Goal: Task Accomplishment & Management: Use online tool/utility

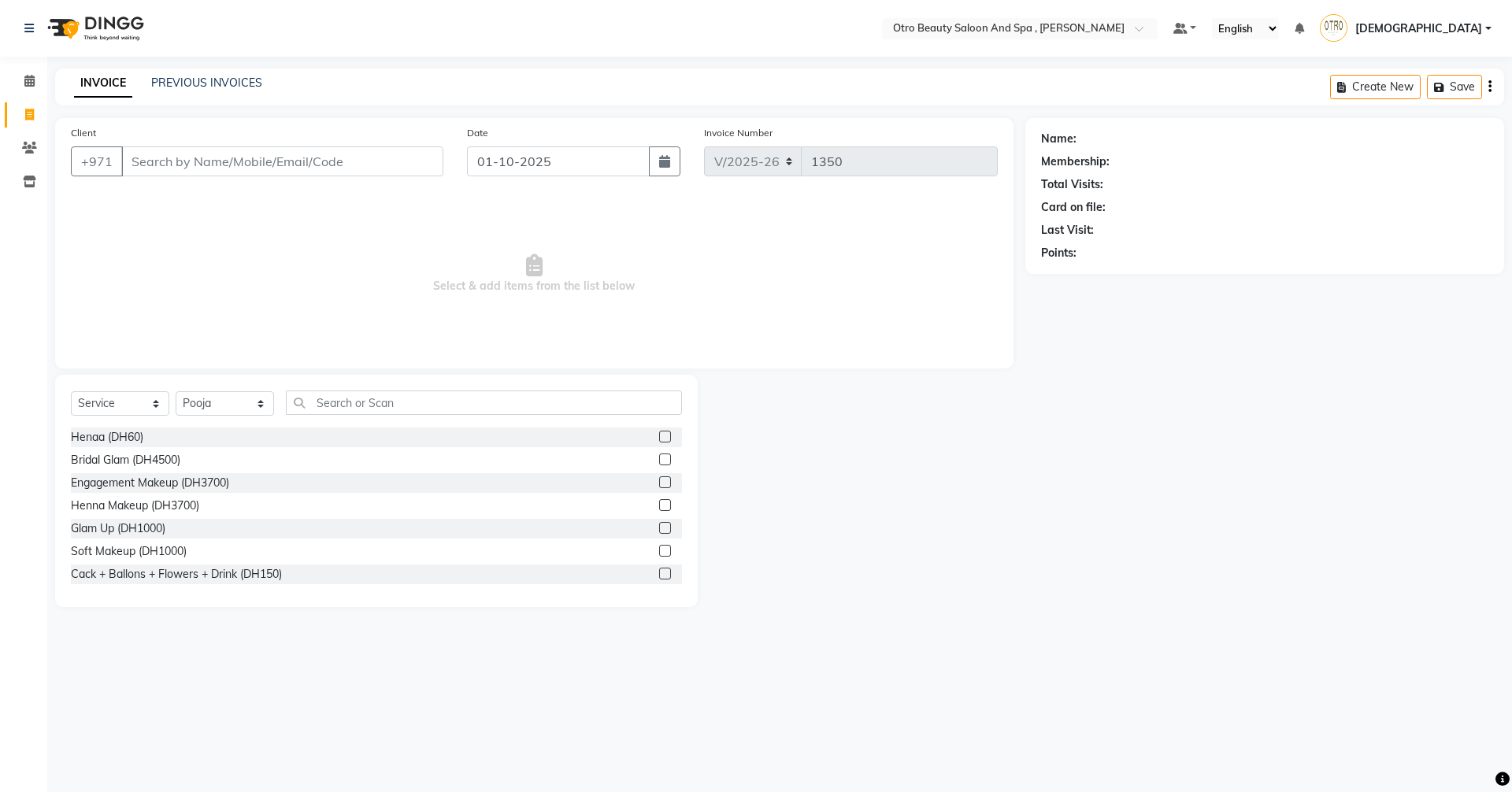
select select "8622"
select select "service"
select select "86597"
click at [194, 80] on link "PREVIOUS INVOICES" at bounding box center [207, 83] width 111 height 14
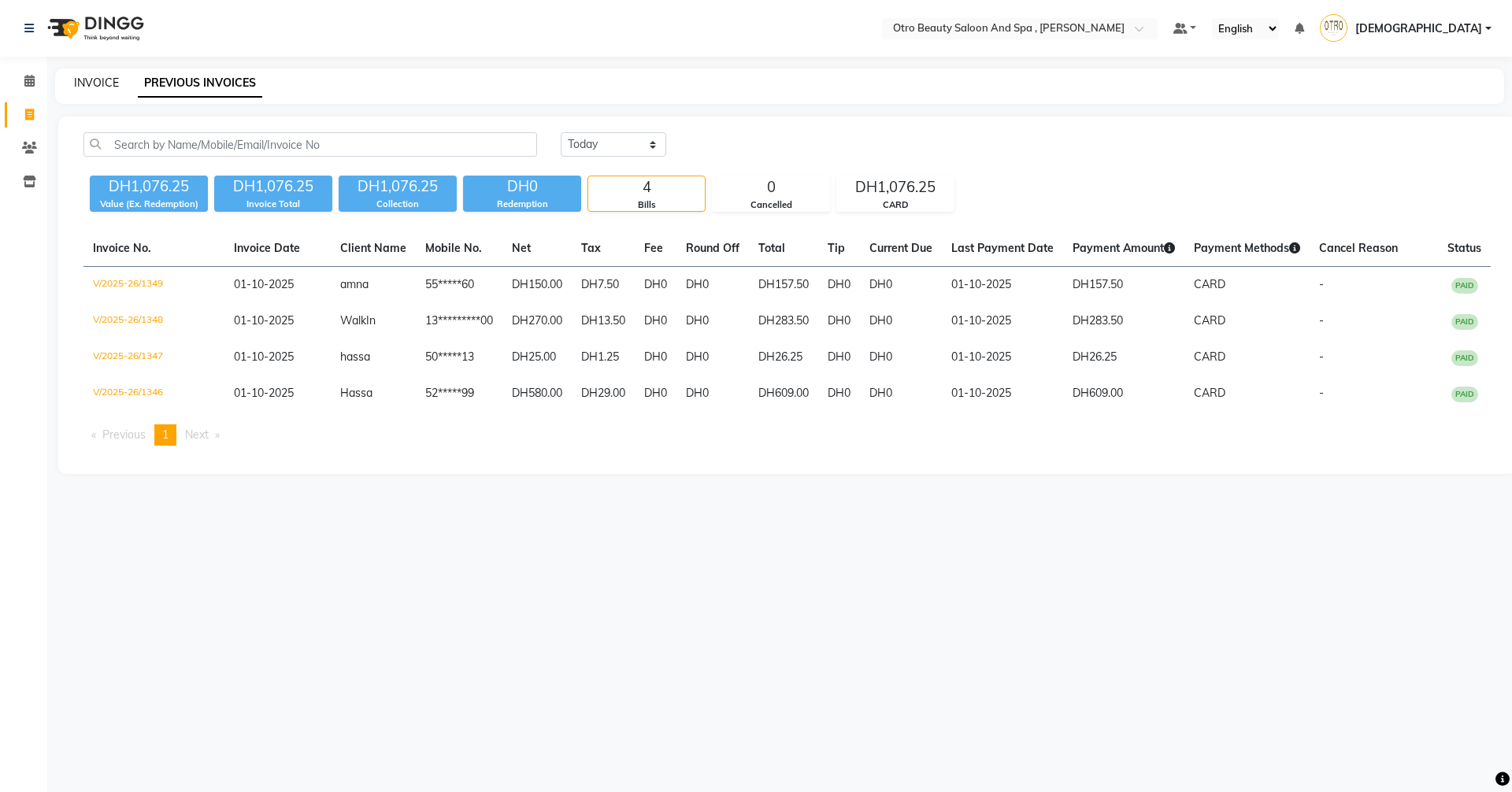
click at [93, 88] on link "INVOICE" at bounding box center [96, 83] width 45 height 14
select select "service"
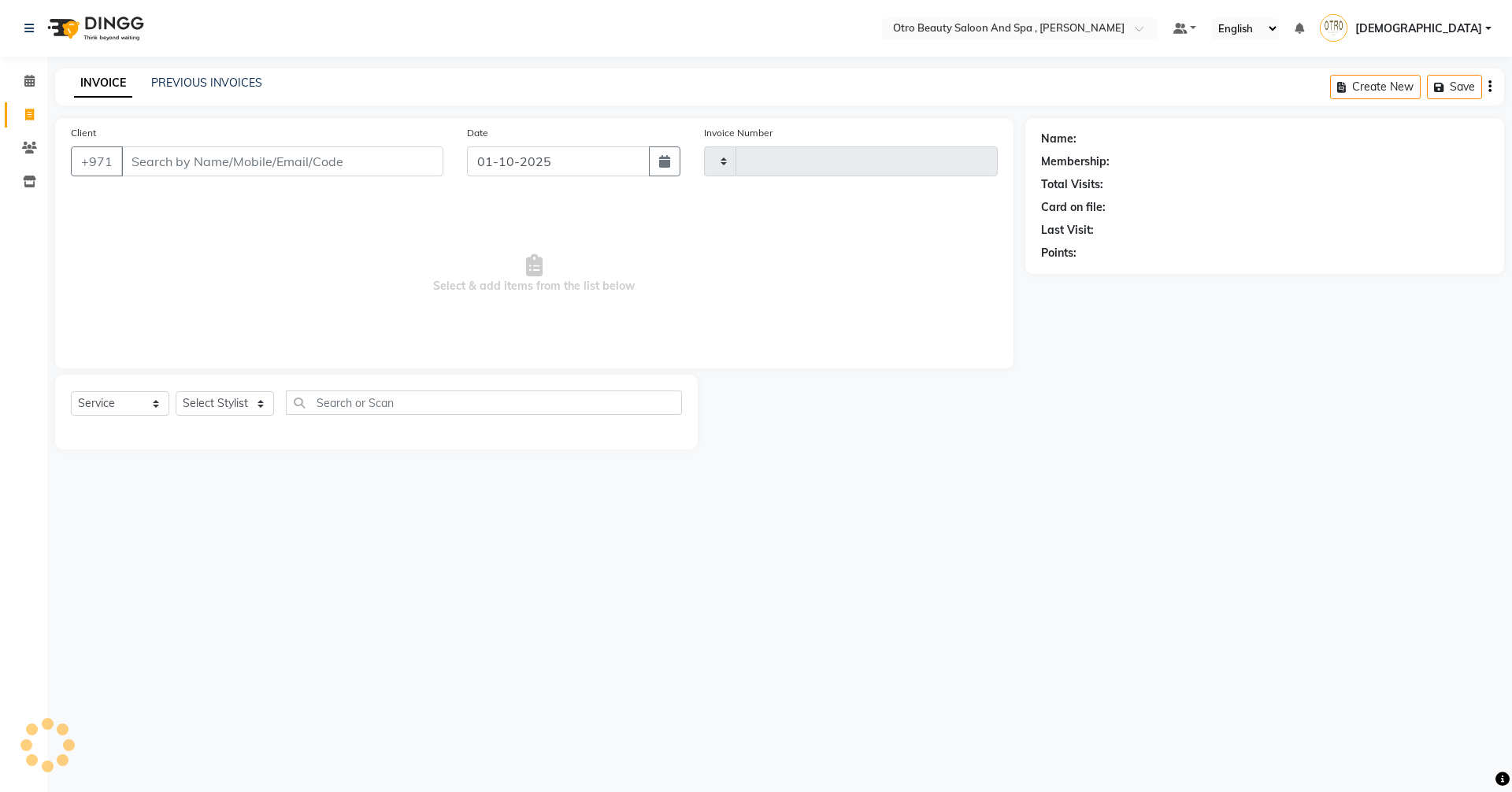
type input "1350"
select select "8622"
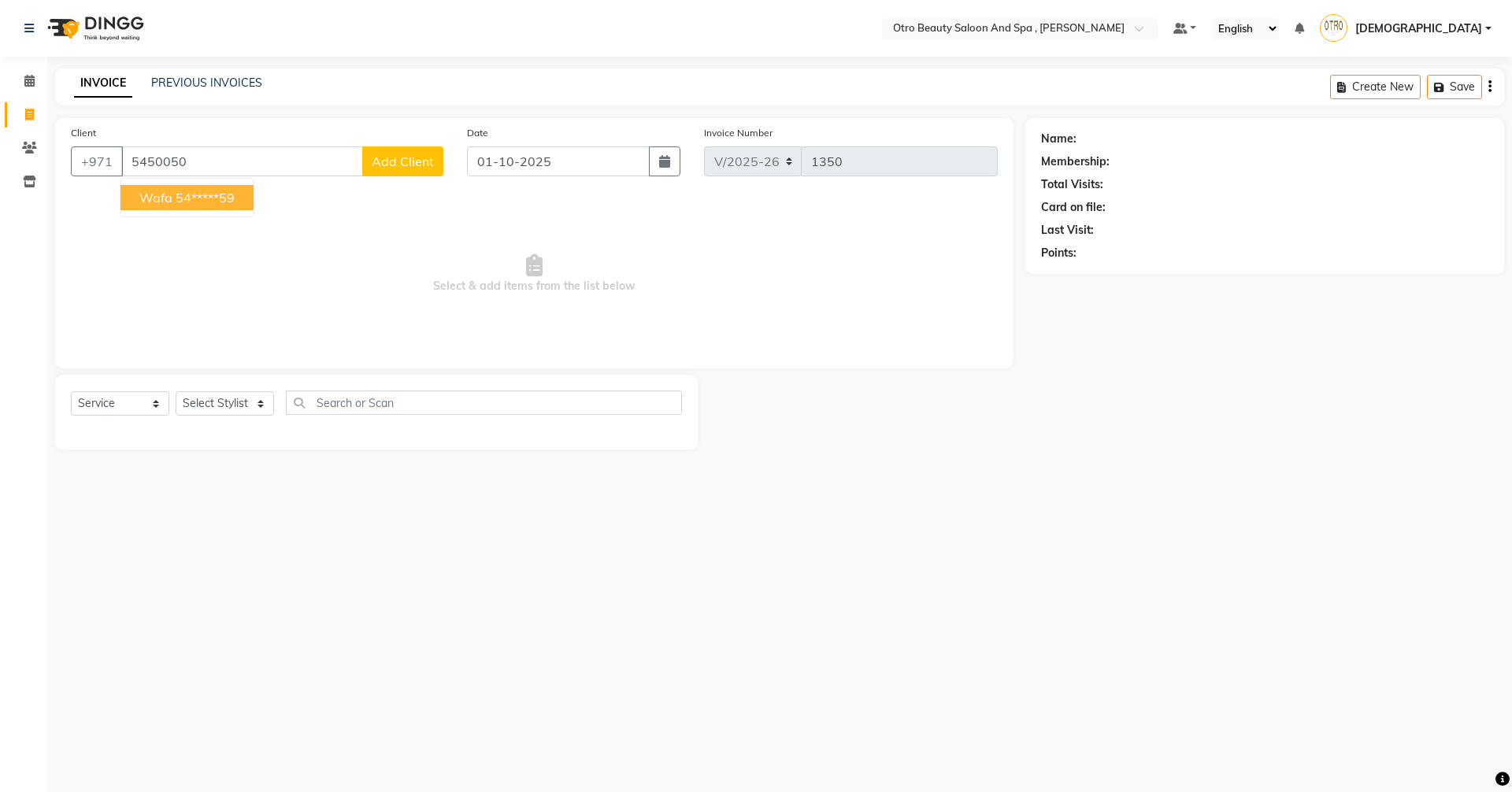
drag, startPoint x: 162, startPoint y: 201, endPoint x: 315, endPoint y: 333, distance: 202.1
click at [164, 204] on span "wafa" at bounding box center [156, 198] width 33 height 16
type input "54*****59"
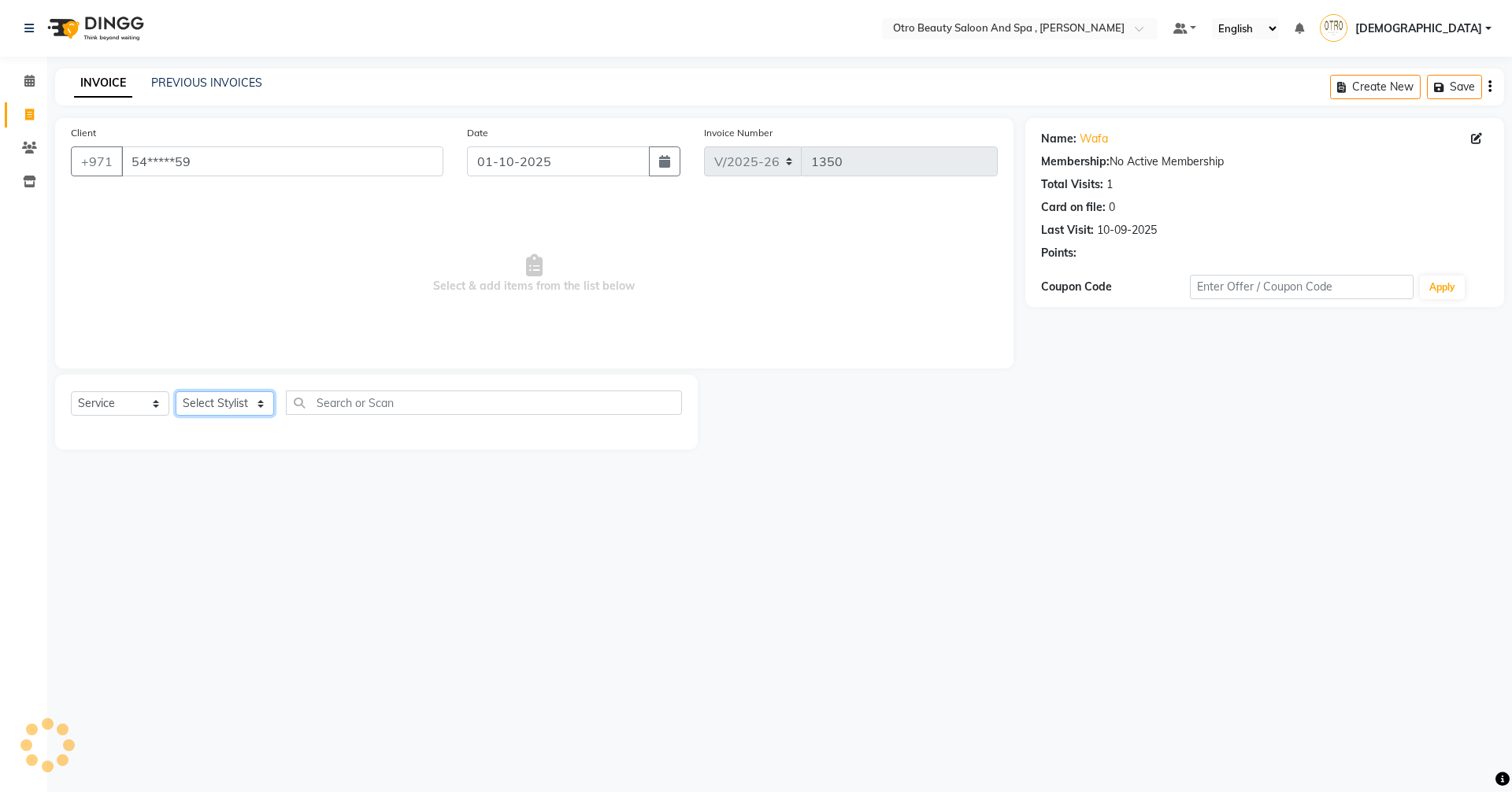
click at [259, 403] on select "Select Stylist [PERSON_NAME] [PERSON_NAME] Hera Karuna [PERSON_NAME] Mamita [PE…" at bounding box center [225, 403] width 99 height 24
select select "86535"
click at [176, 391] on select "Select Stylist [PERSON_NAME] [PERSON_NAME] Hera Karuna [PERSON_NAME] Mamita [PE…" at bounding box center [225, 403] width 99 height 24
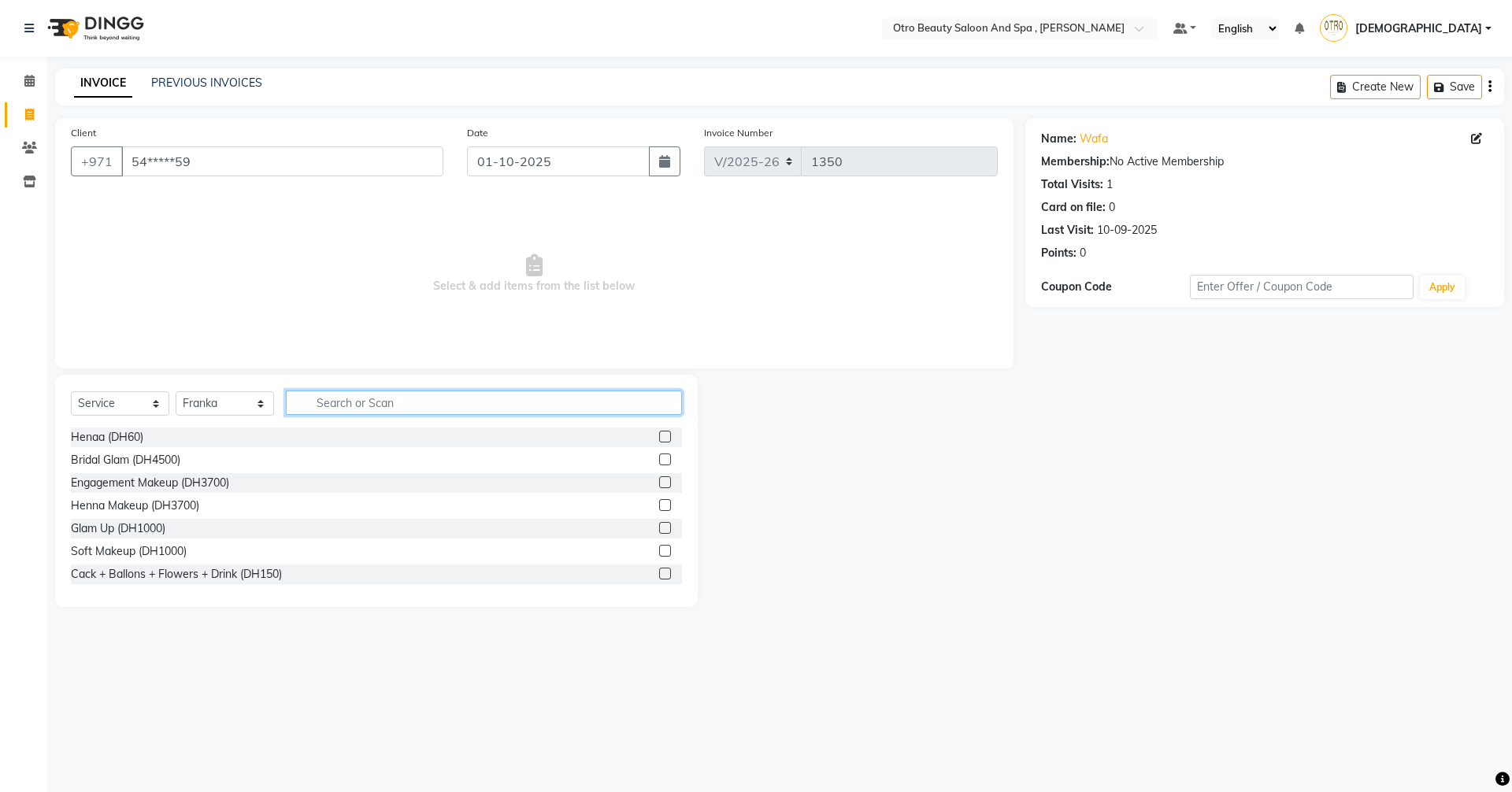
click at [378, 400] on input "text" at bounding box center [483, 402] width 396 height 24
type input "m"
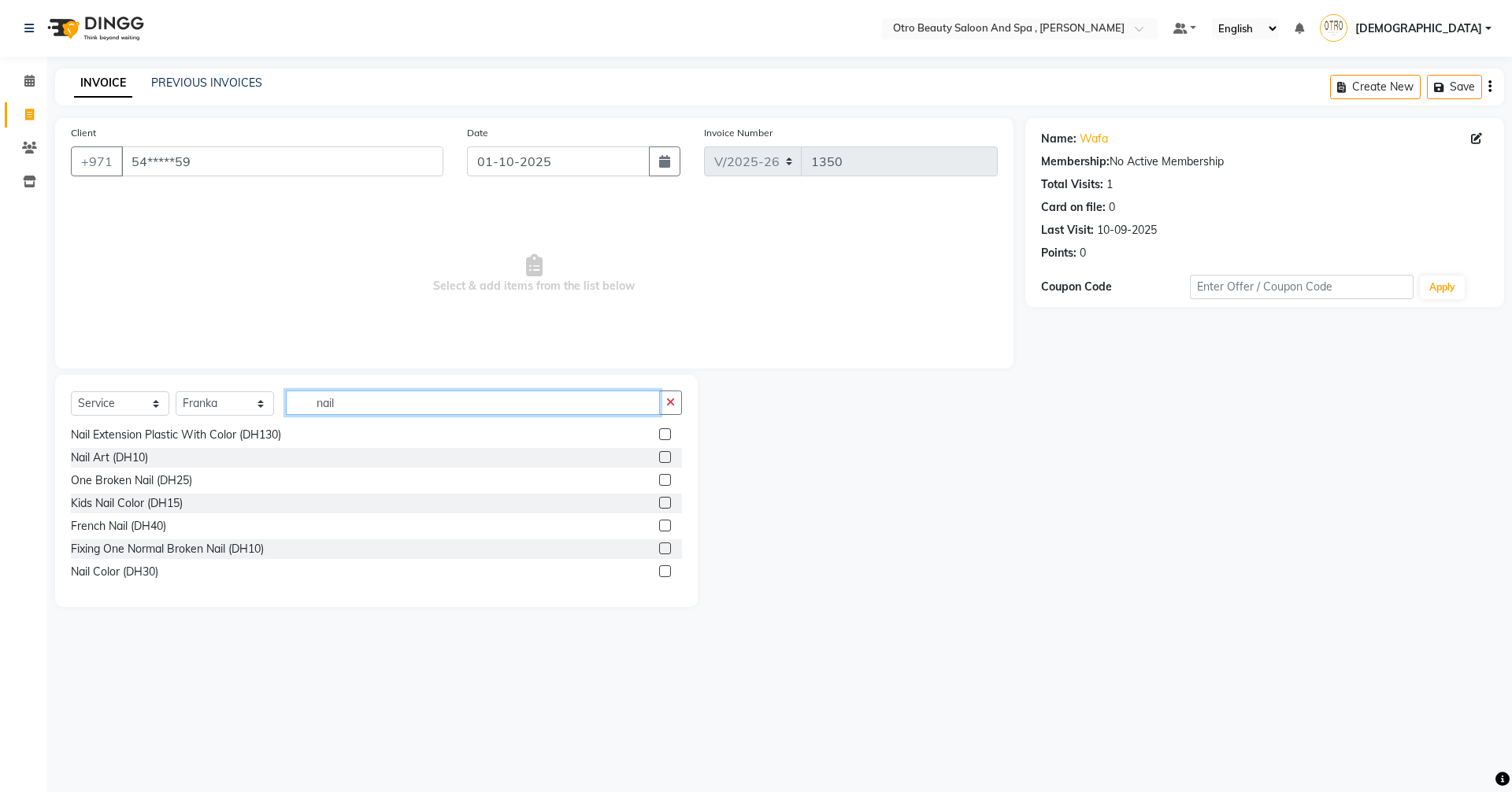
type input "nail"
click at [659, 573] on label at bounding box center [664, 571] width 12 height 12
click at [659, 573] on input "checkbox" at bounding box center [663, 572] width 10 height 10
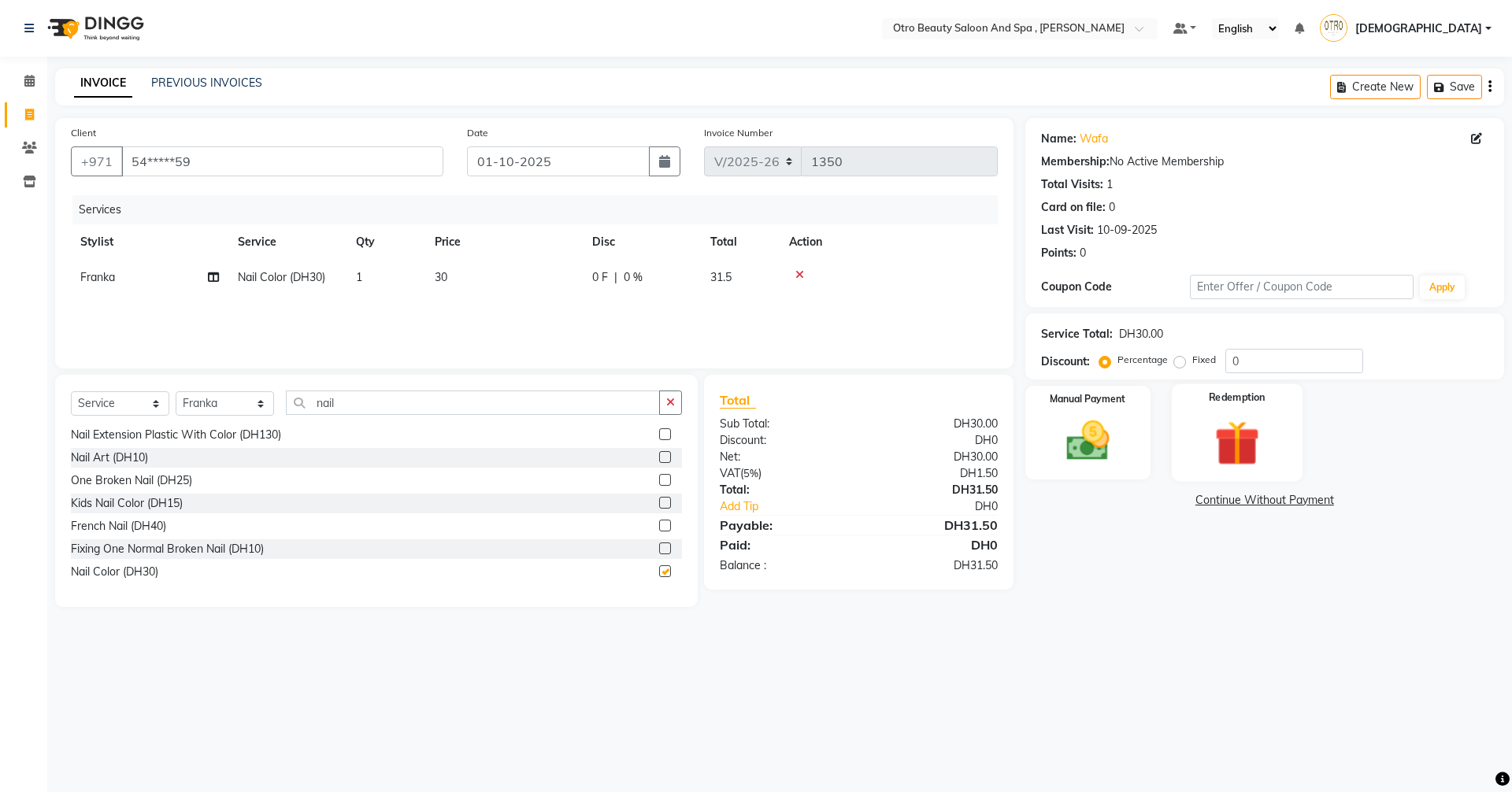
checkbox input "false"
click at [1113, 443] on img at bounding box center [1088, 441] width 73 height 52
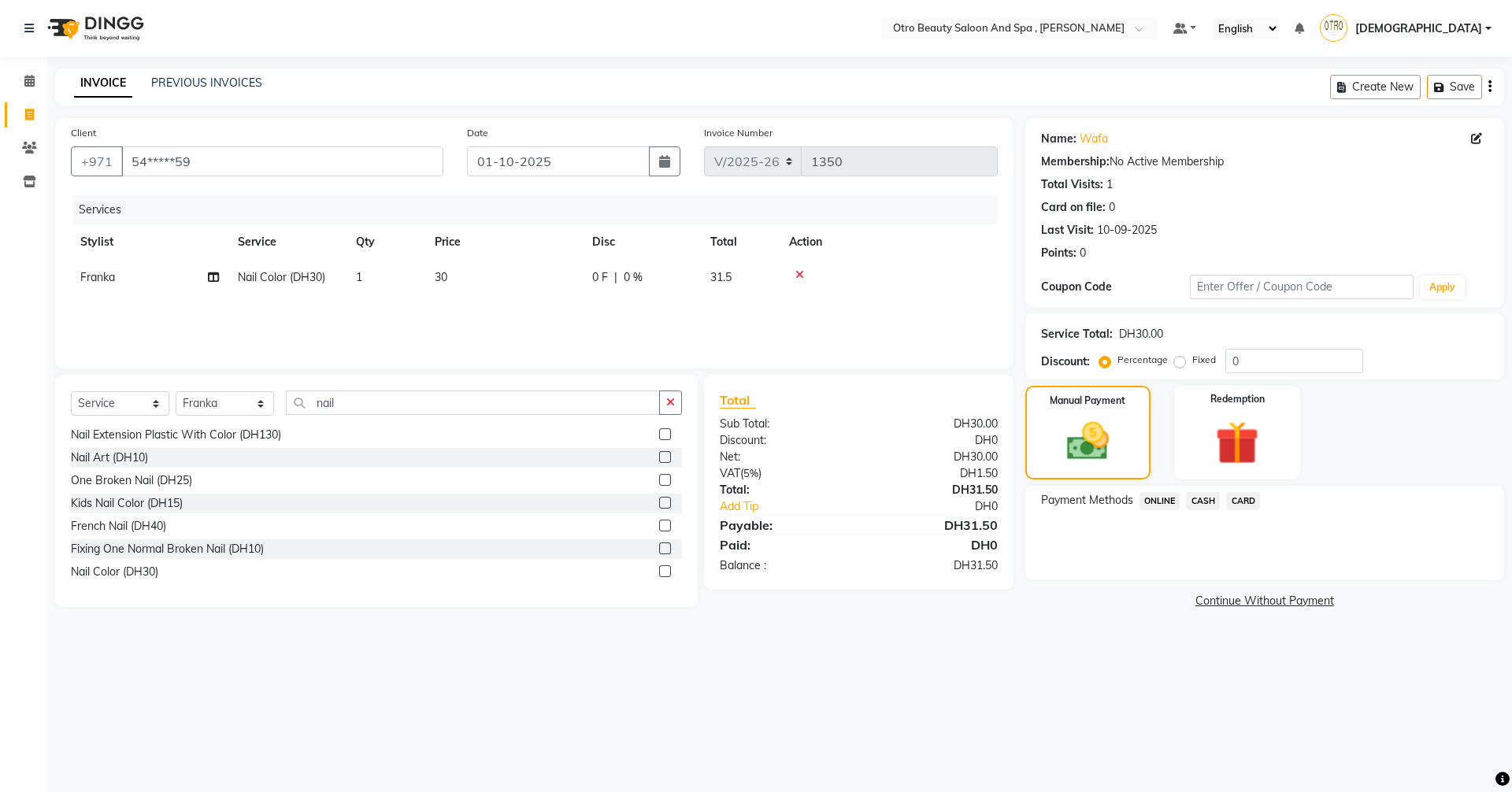
click at [1239, 503] on span "CARD" at bounding box center [1242, 501] width 34 height 18
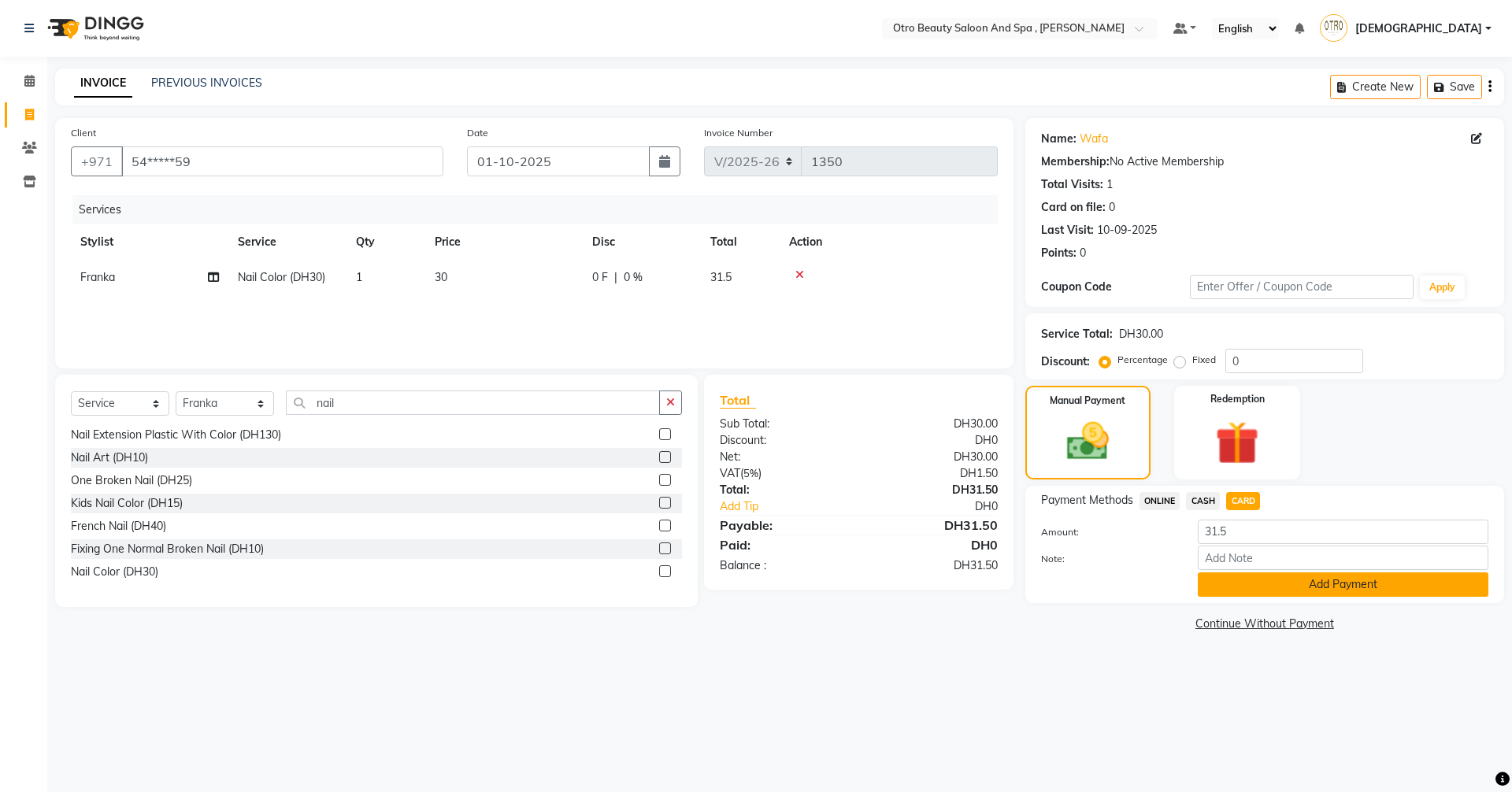
click at [1255, 588] on button "Add Payment" at bounding box center [1342, 585] width 290 height 24
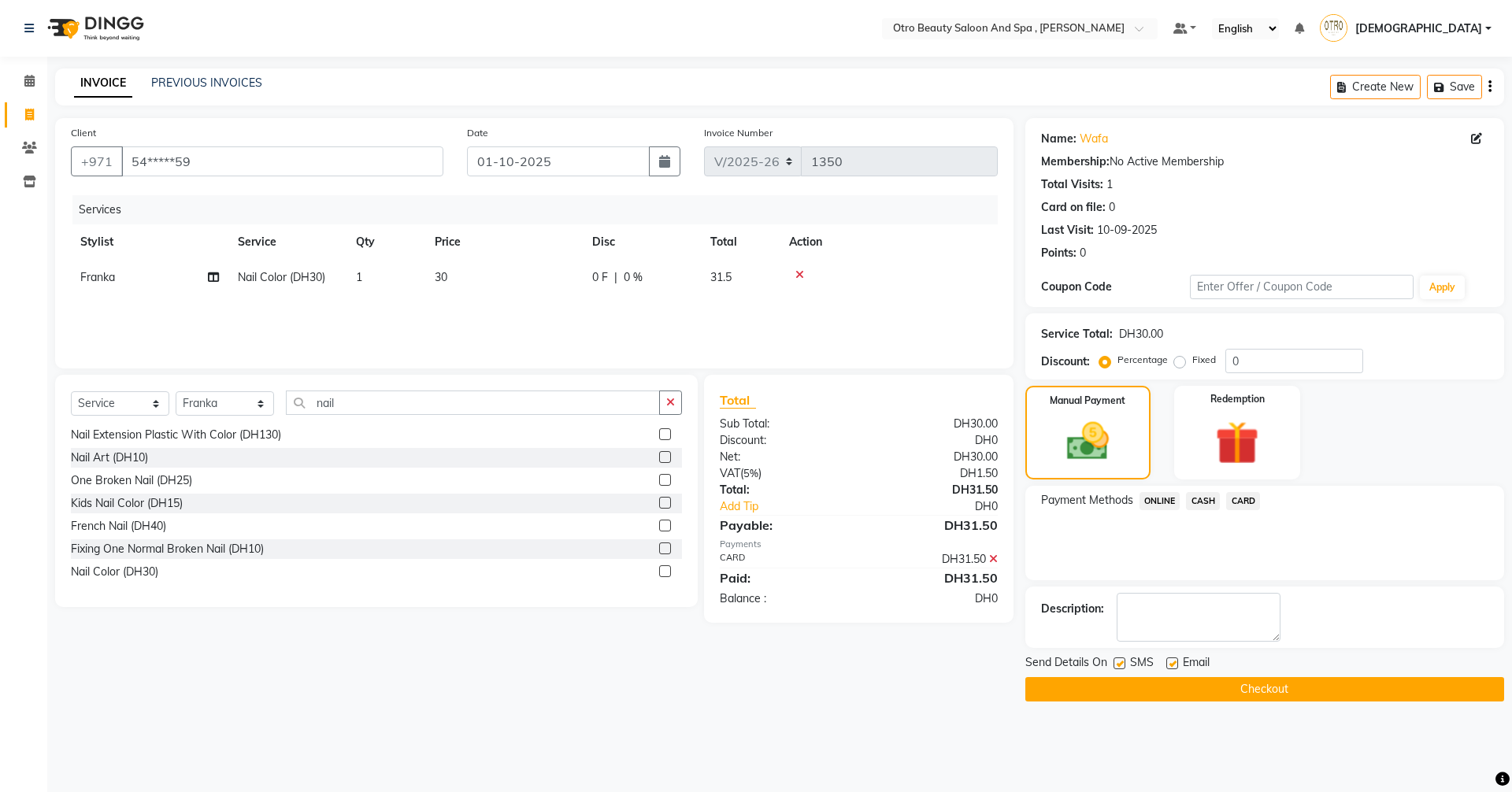
click at [1232, 689] on button "Checkout" at bounding box center [1264, 689] width 479 height 24
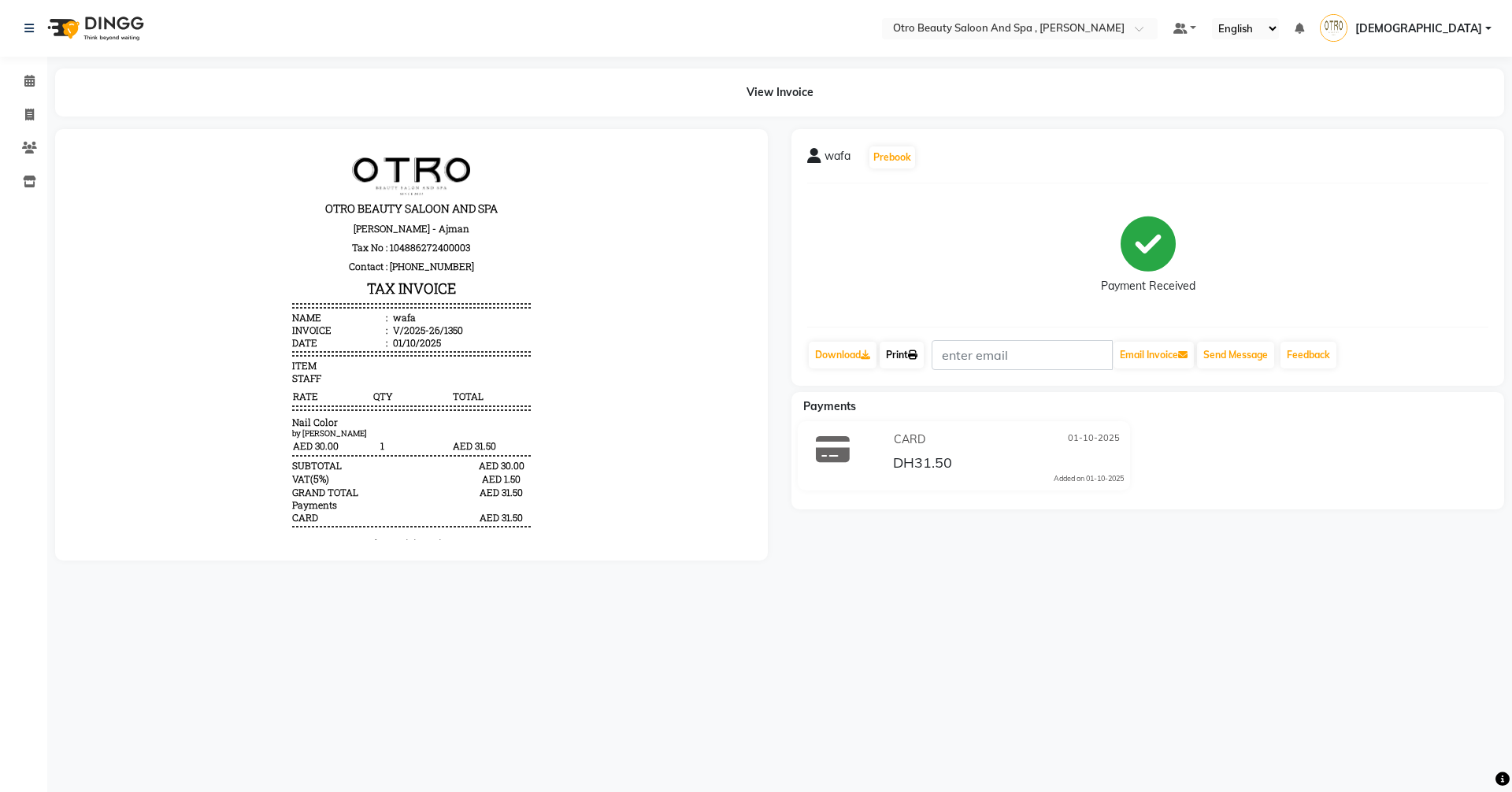
click at [901, 358] on link "Print" at bounding box center [902, 355] width 44 height 27
click at [32, 118] on icon at bounding box center [29, 114] width 9 height 12
select select "service"
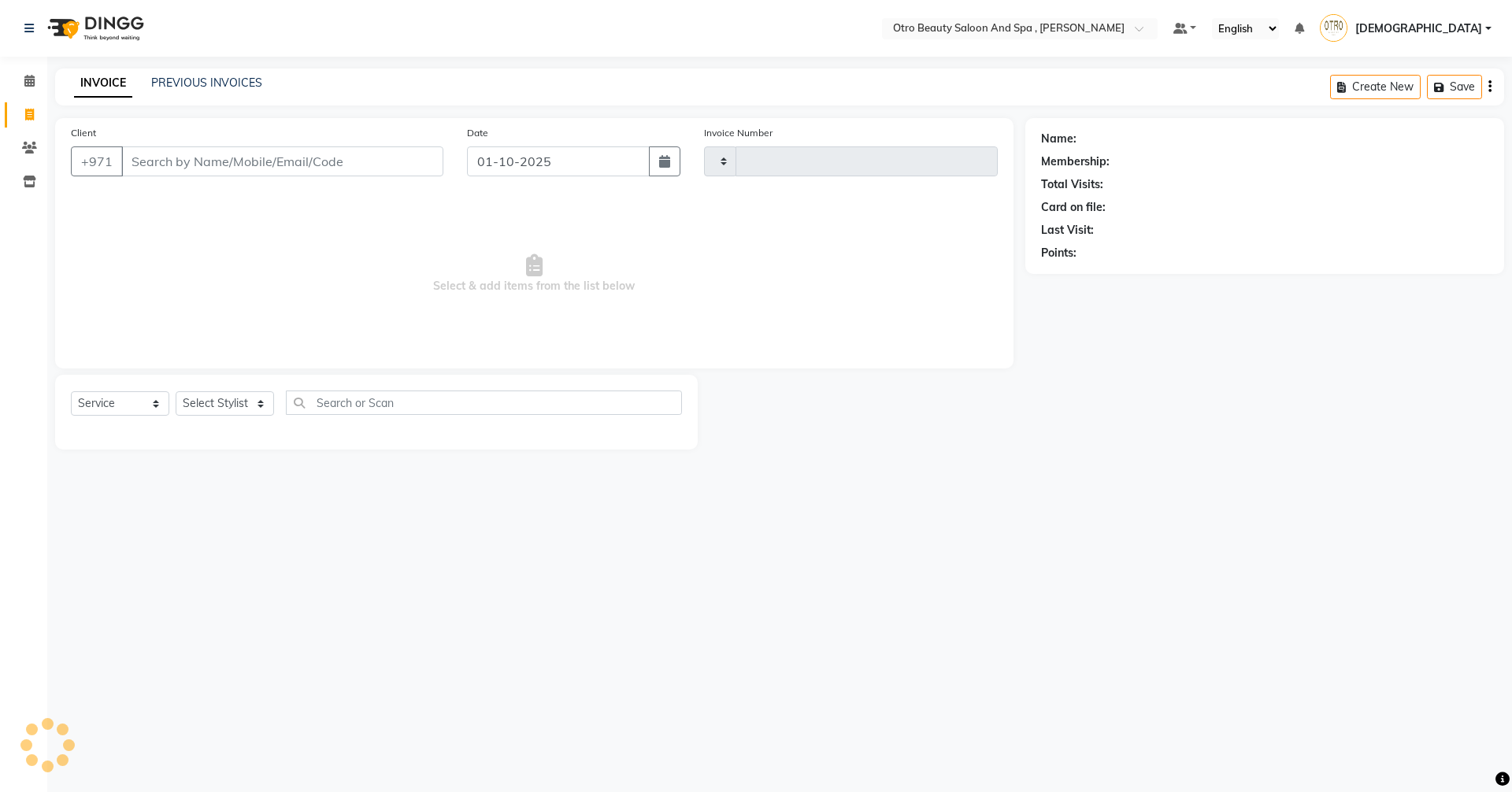
type input "1351"
select select "8622"
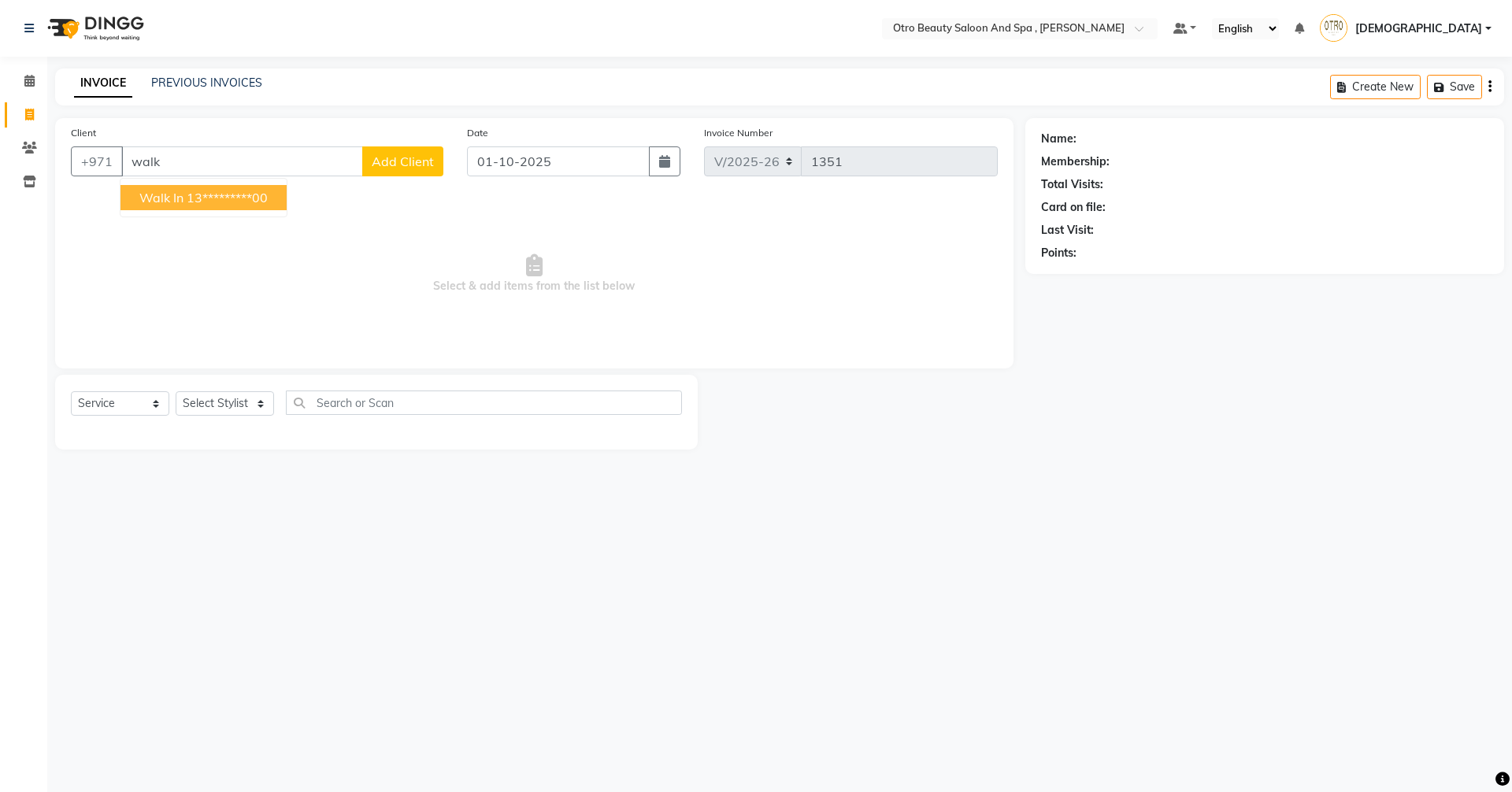
click at [191, 207] on button "Walk In 13*********00" at bounding box center [203, 198] width 166 height 25
type input "13*********00"
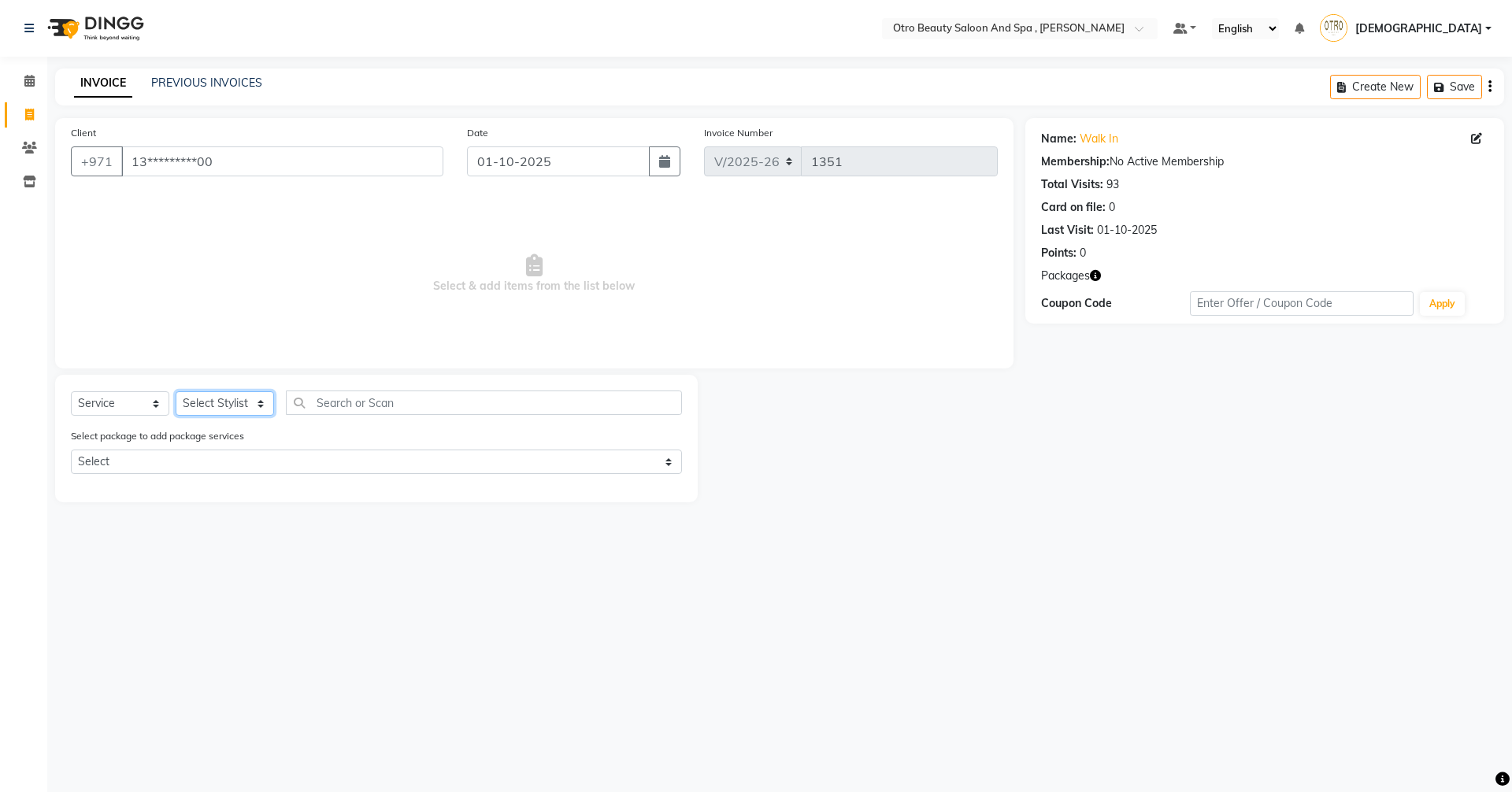
click at [261, 403] on select "Select Stylist [PERSON_NAME] [PERSON_NAME] Hera Karuna [PERSON_NAME] Mamita [PE…" at bounding box center [225, 403] width 99 height 24
select select "86183"
click at [176, 391] on select "Select Stylist [PERSON_NAME] [PERSON_NAME] Hera Karuna [PERSON_NAME] Mamita [PE…" at bounding box center [225, 403] width 99 height 24
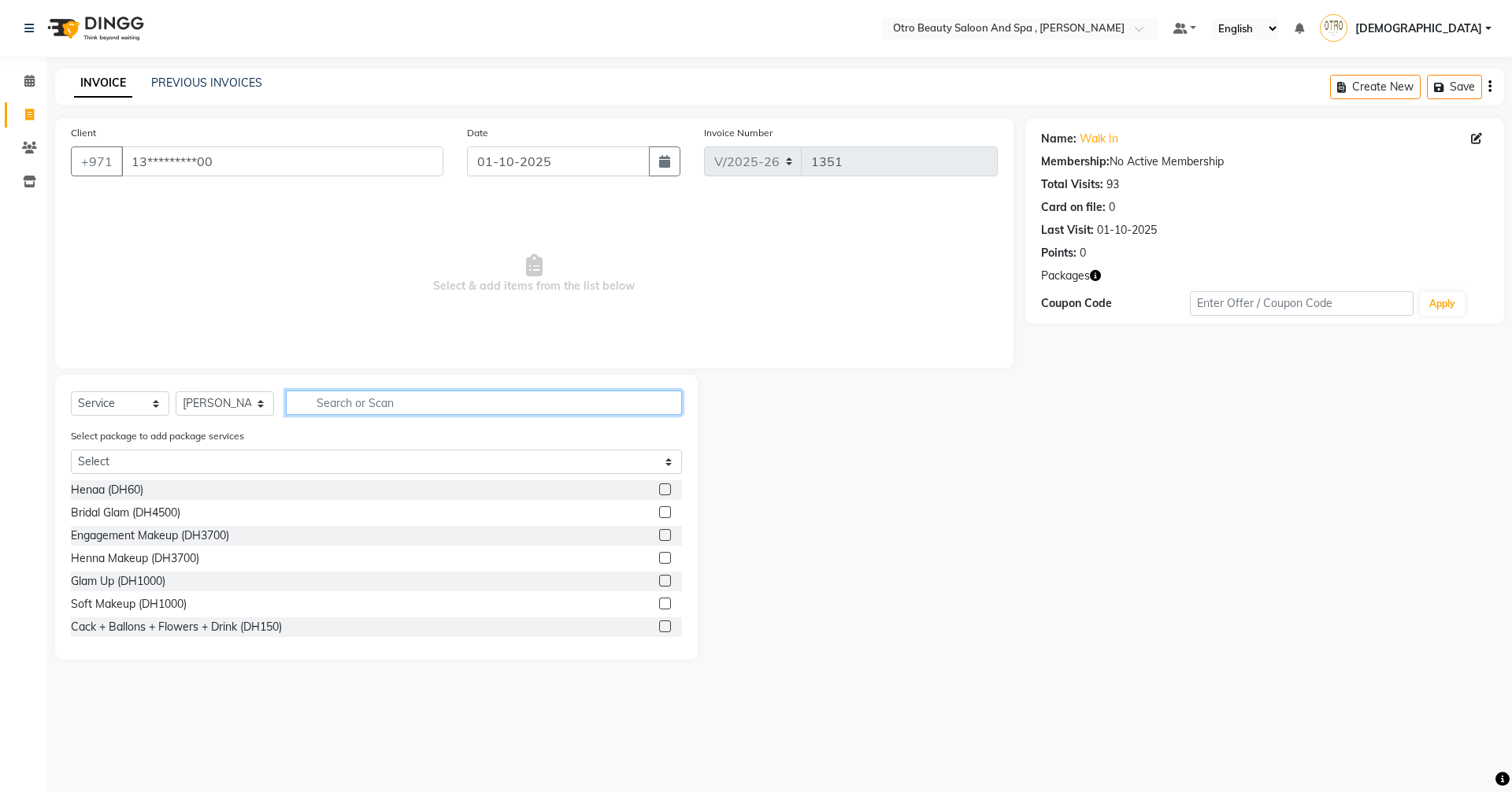
click at [416, 406] on input "text" at bounding box center [483, 402] width 396 height 24
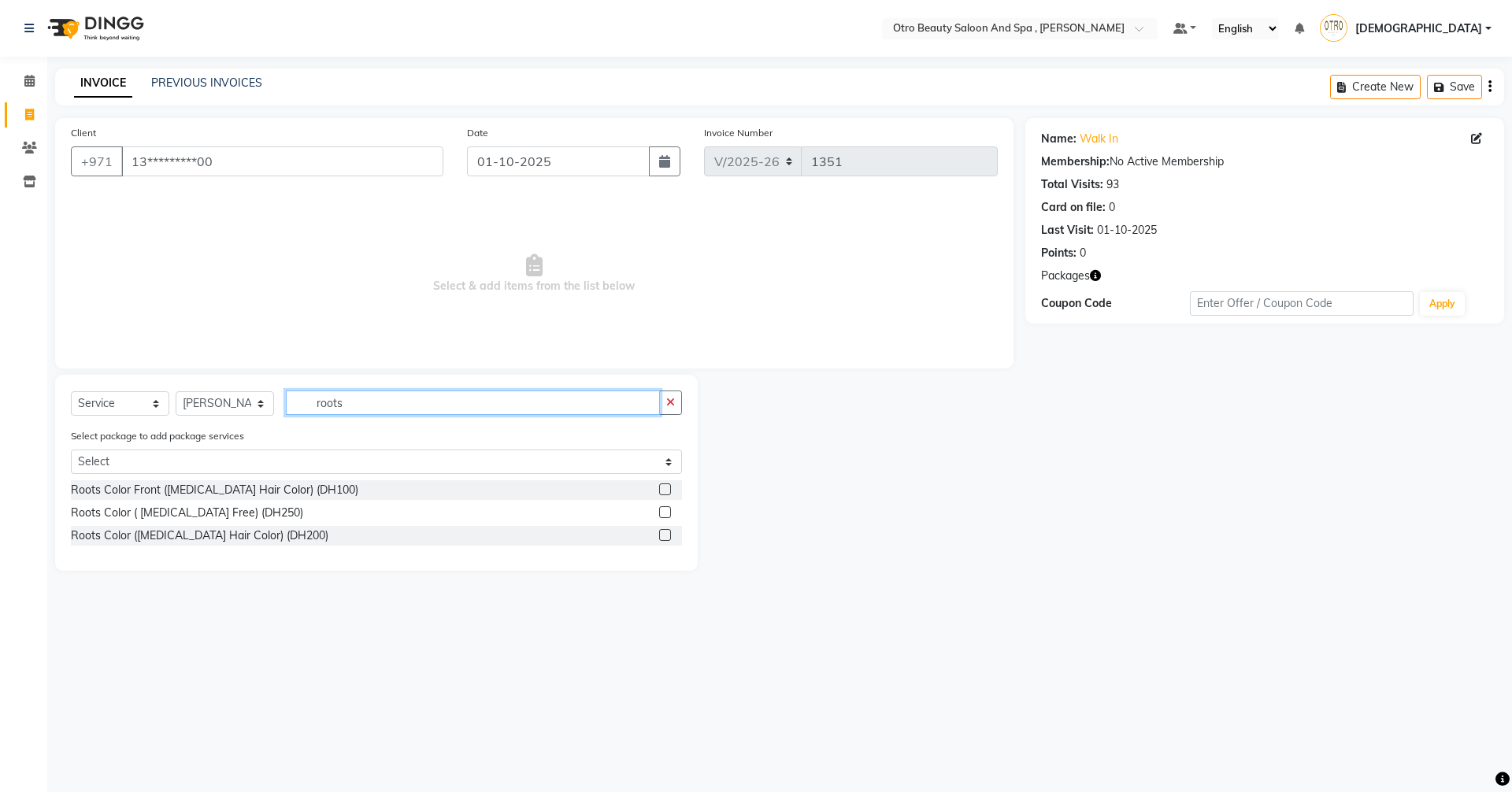
type input "roots"
click at [662, 512] on label at bounding box center [664, 512] width 12 height 12
click at [662, 512] on input "checkbox" at bounding box center [663, 513] width 10 height 10
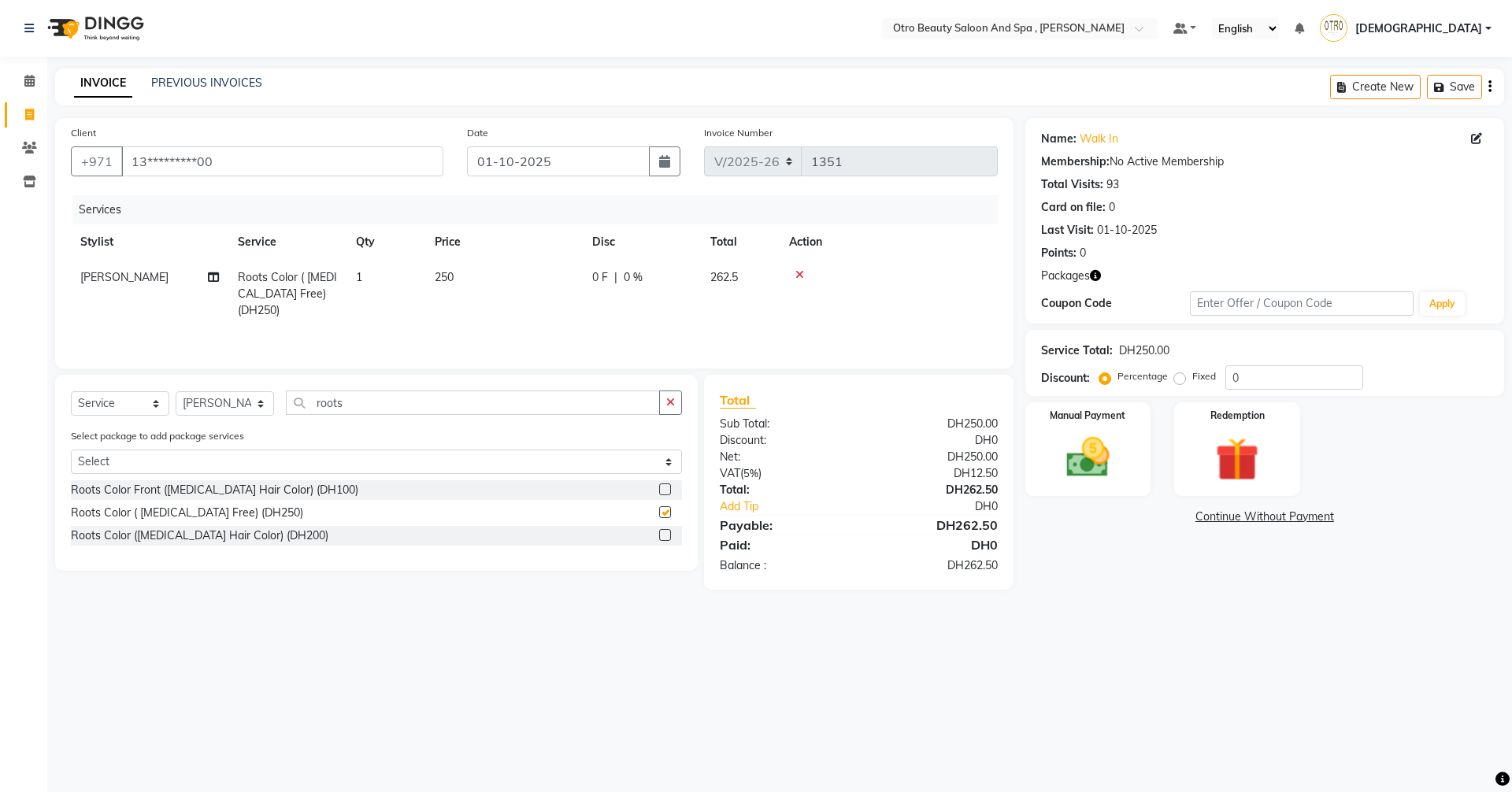
checkbox input "false"
click at [263, 404] on select "Select Stylist [PERSON_NAME] [PERSON_NAME] Hera Karuna [PERSON_NAME] Mamita [PE…" at bounding box center [225, 403] width 99 height 24
select select "86535"
click at [176, 391] on select "Select Stylist [PERSON_NAME] [PERSON_NAME] Hera Karuna [PERSON_NAME] Mamita [PE…" at bounding box center [225, 403] width 99 height 24
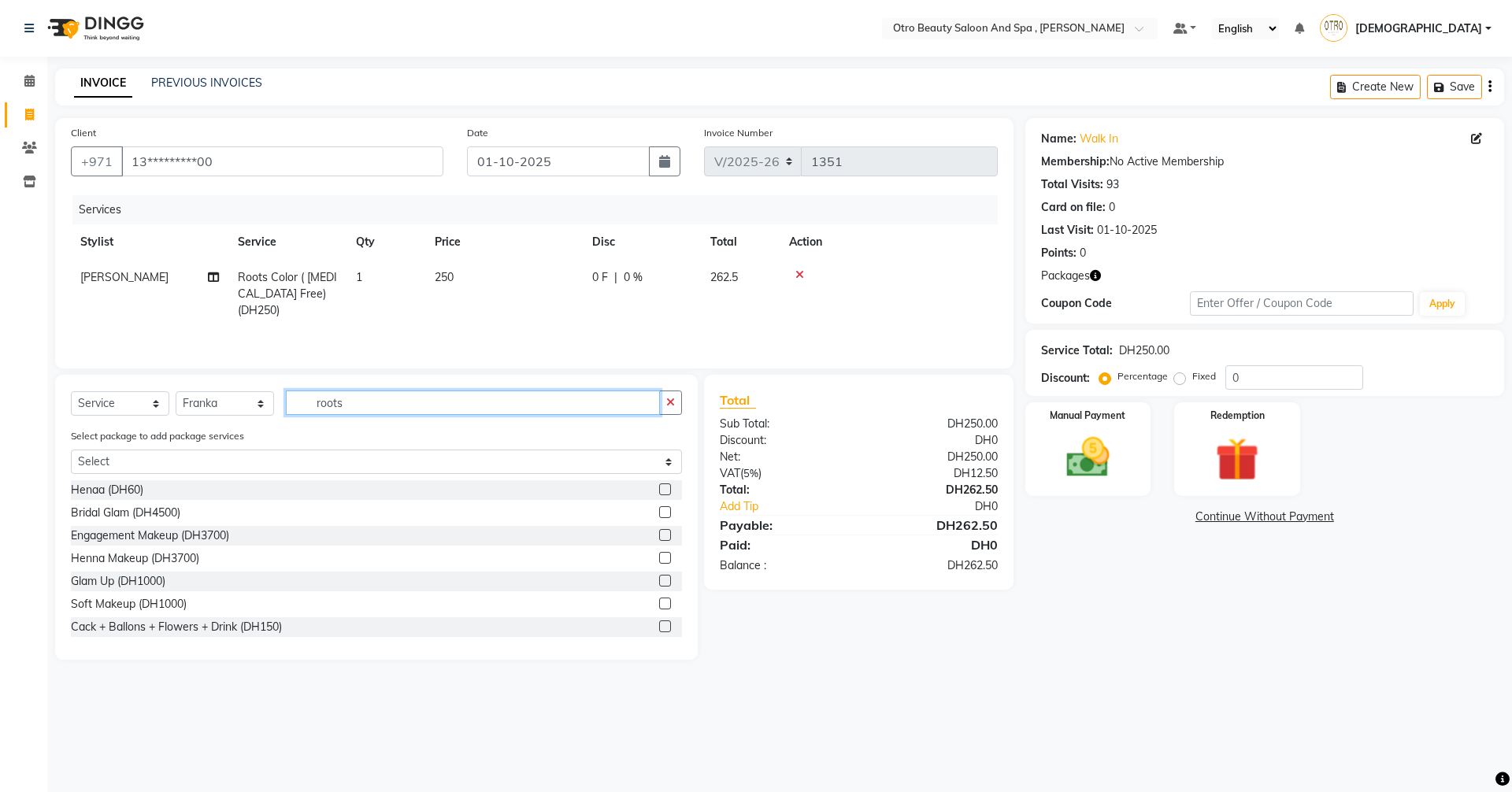
click at [371, 397] on input "roots" at bounding box center [472, 402] width 374 height 24
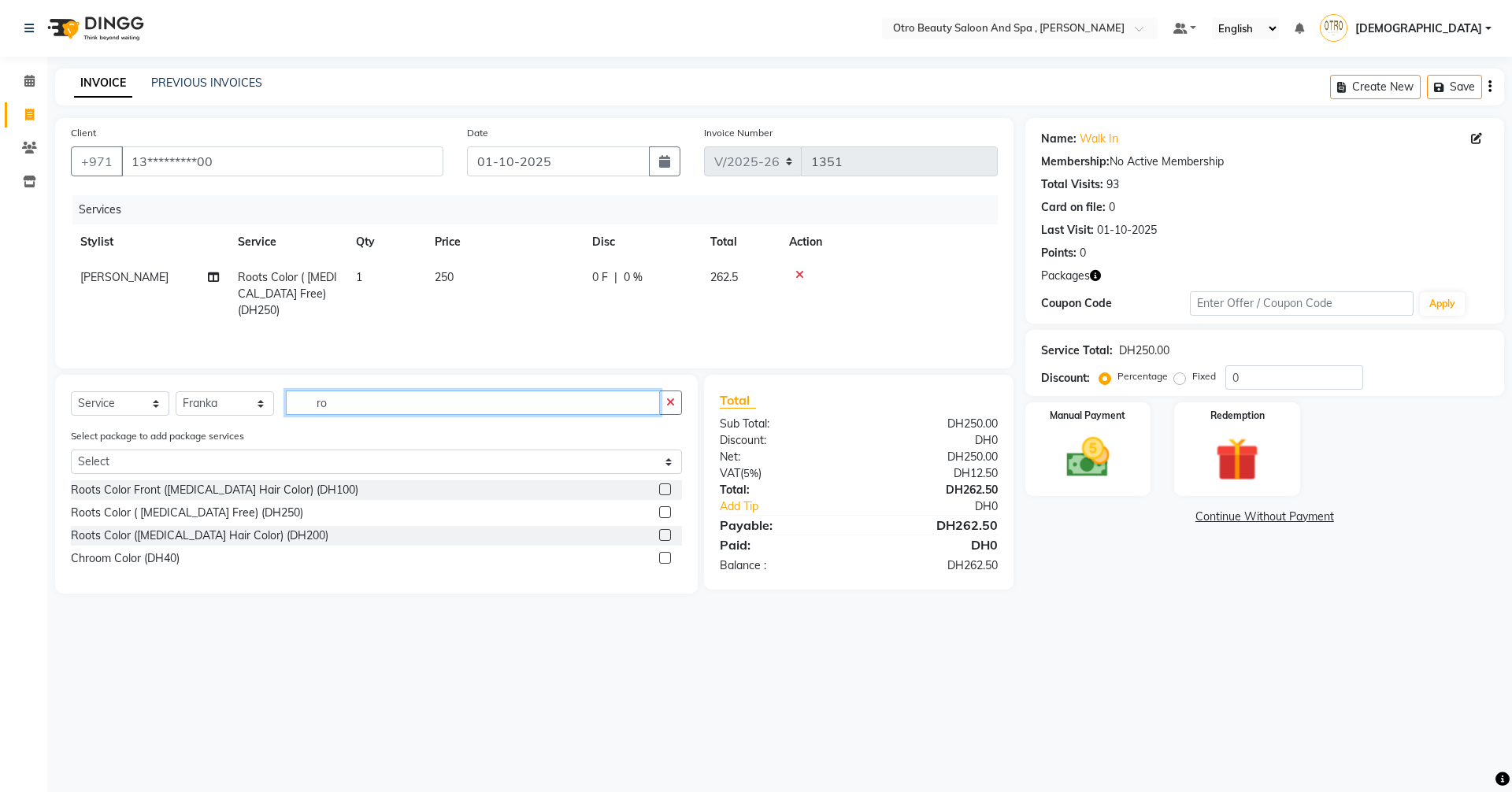
type input "r"
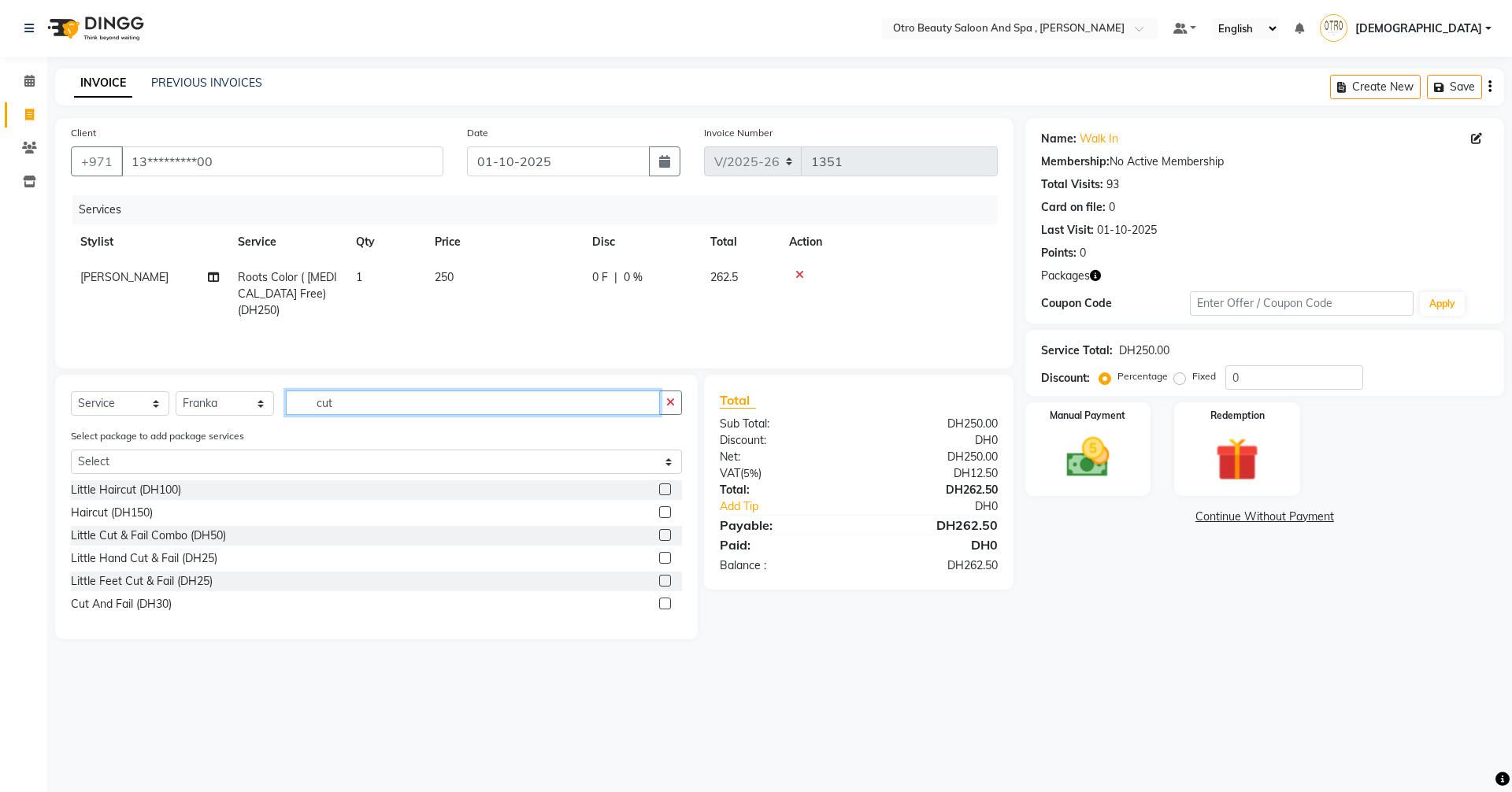
type input "cut"
click at [664, 604] on label at bounding box center [664, 603] width 12 height 12
click at [664, 604] on input "checkbox" at bounding box center [663, 604] width 10 height 10
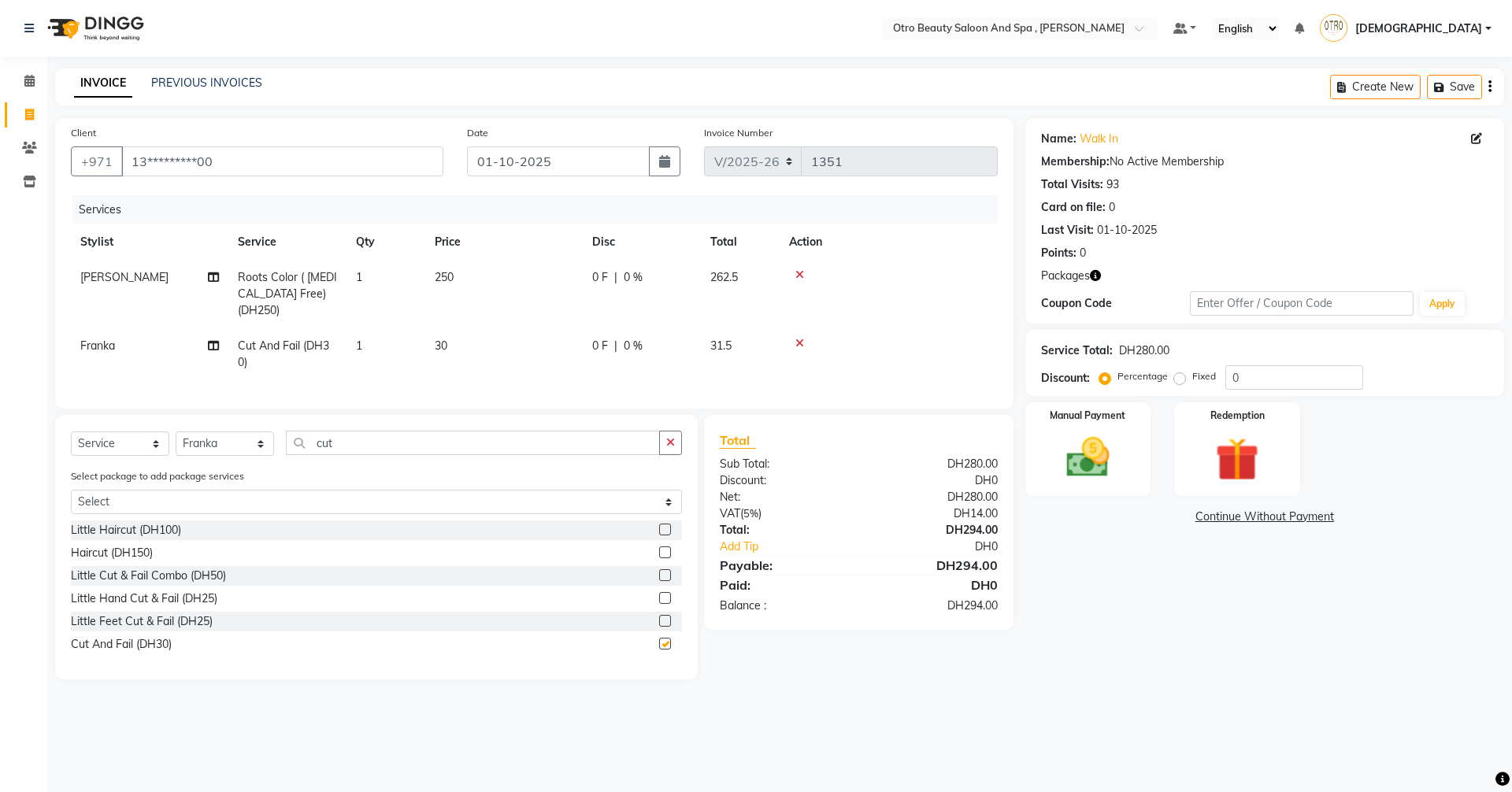
checkbox input "false"
click at [1061, 433] on img at bounding box center [1088, 458] width 73 height 52
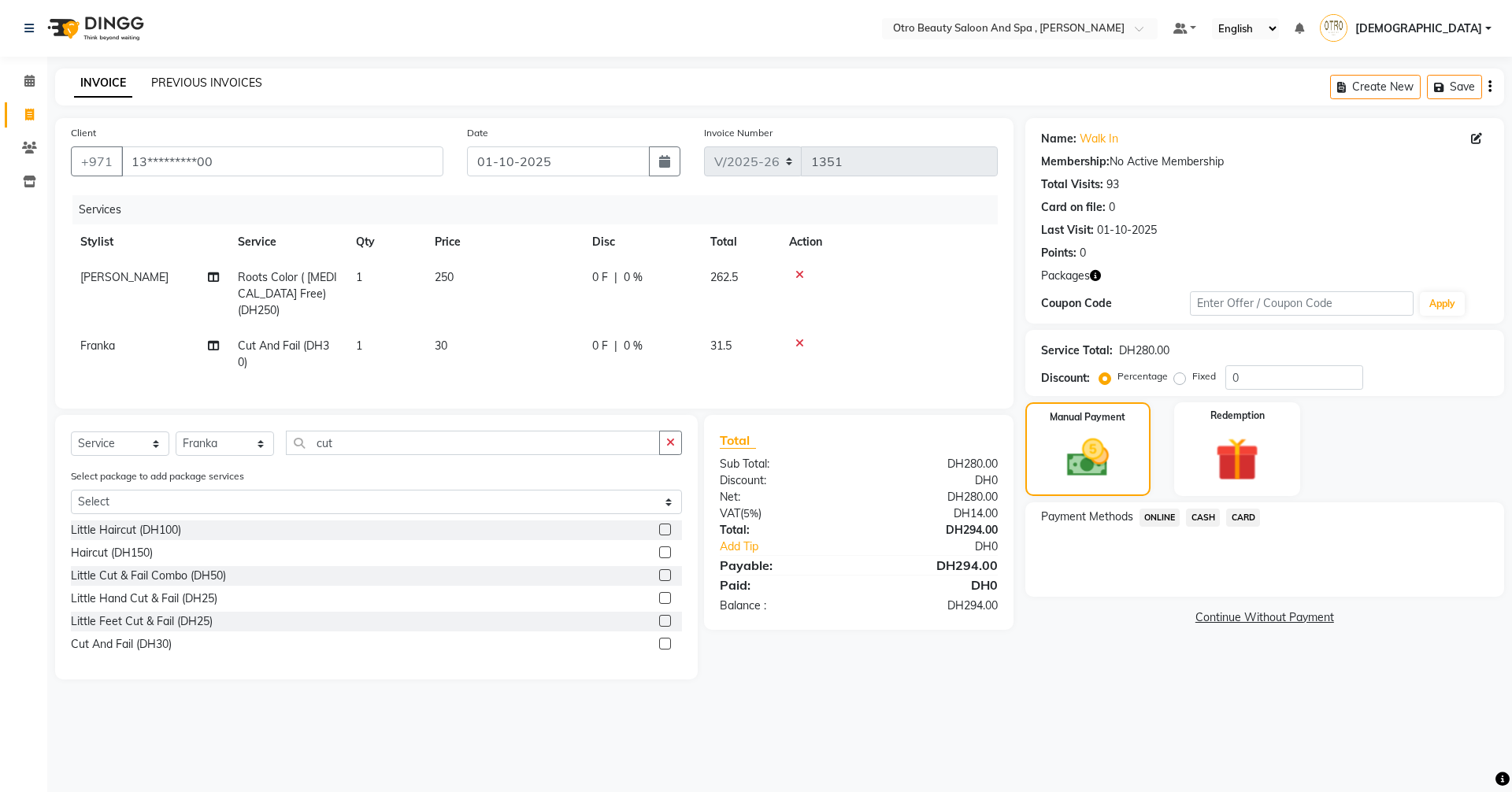
click at [201, 80] on link "PREVIOUS INVOICES" at bounding box center [207, 83] width 111 height 14
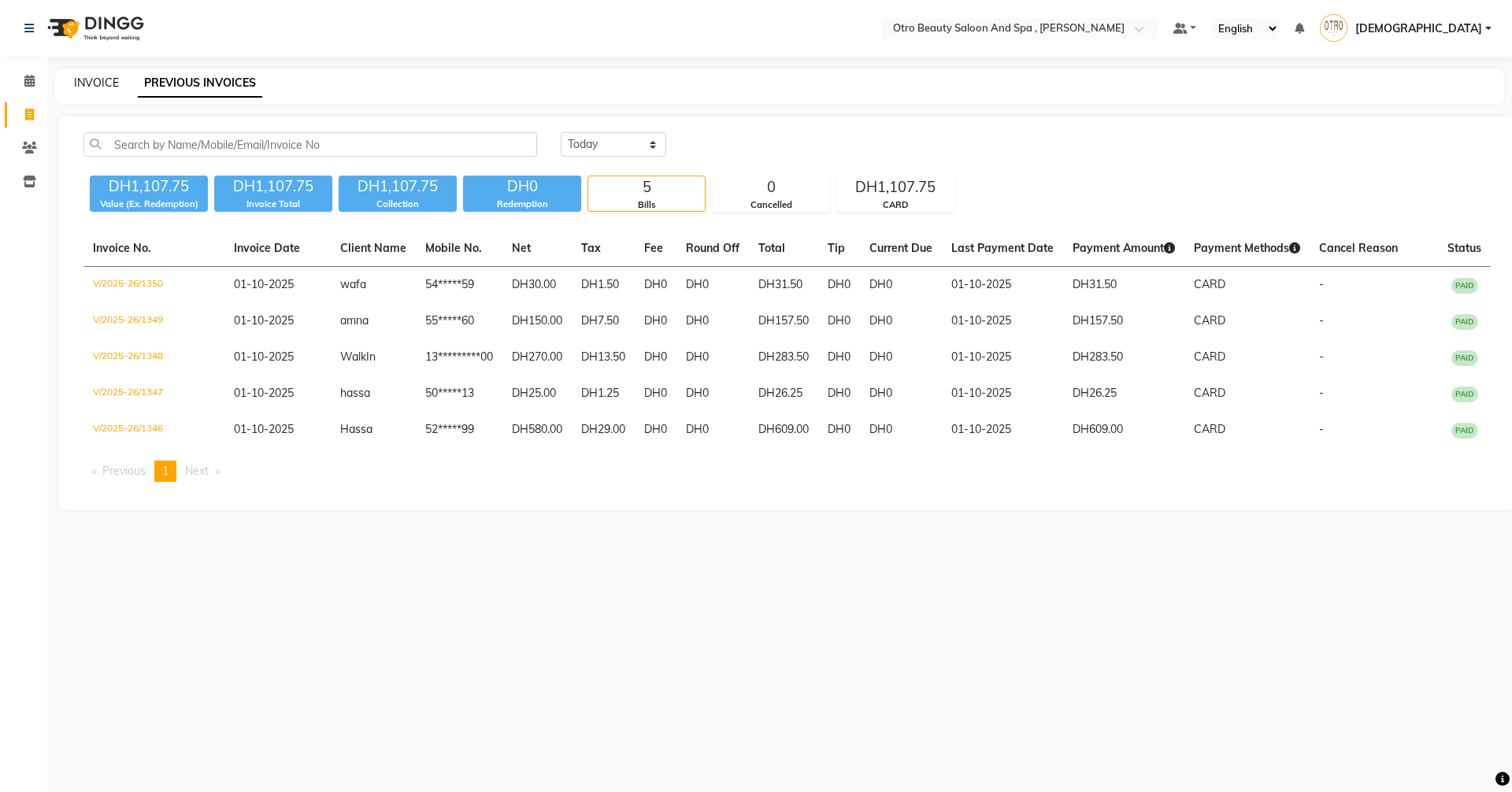
click at [94, 80] on link "INVOICE" at bounding box center [96, 83] width 45 height 14
select select "service"
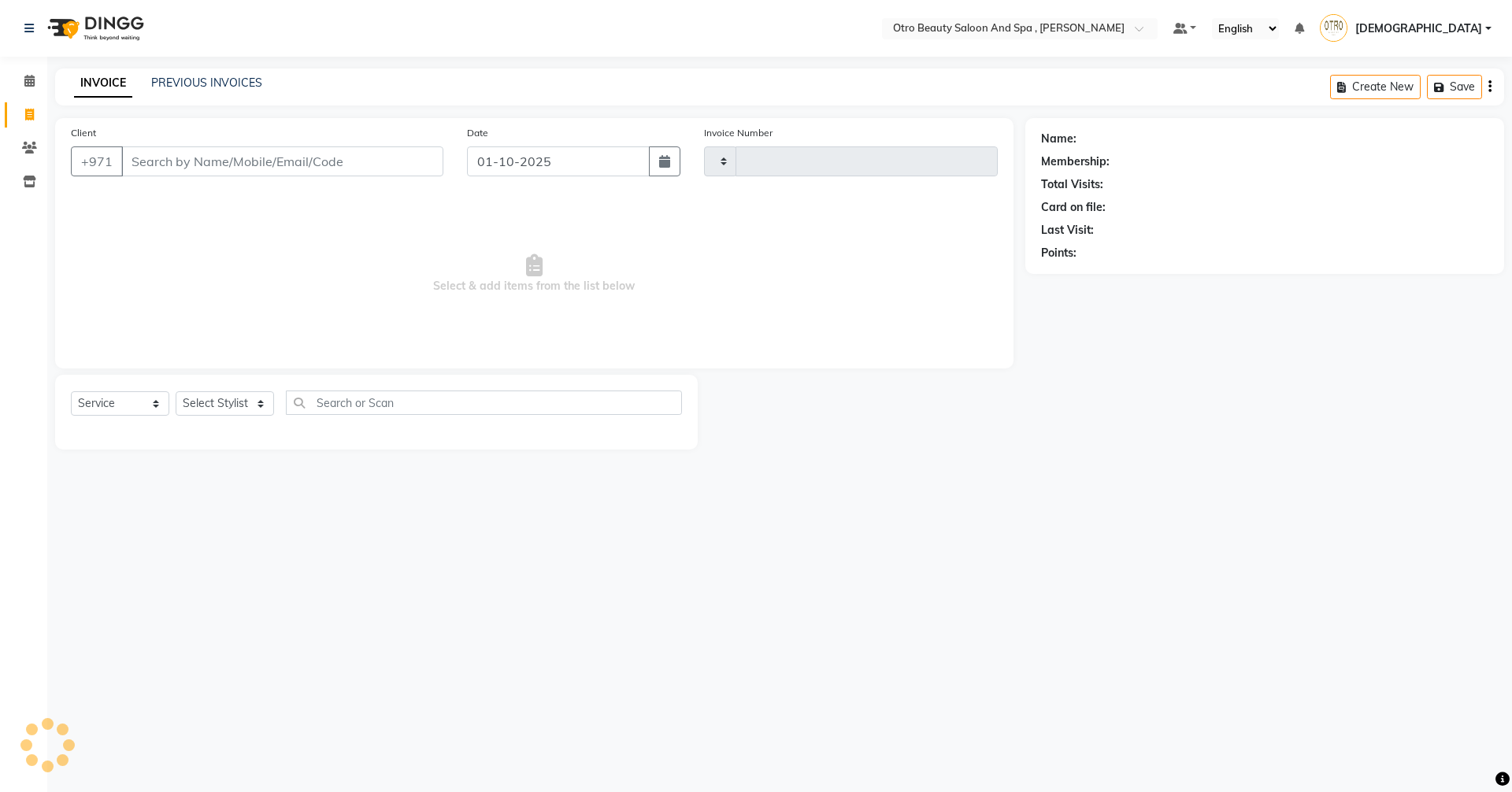
type input "1351"
select select "8622"
click at [140, 409] on select "Select Service Product Membership Package Voucher Prepaid Gift Card" at bounding box center [120, 403] width 99 height 24
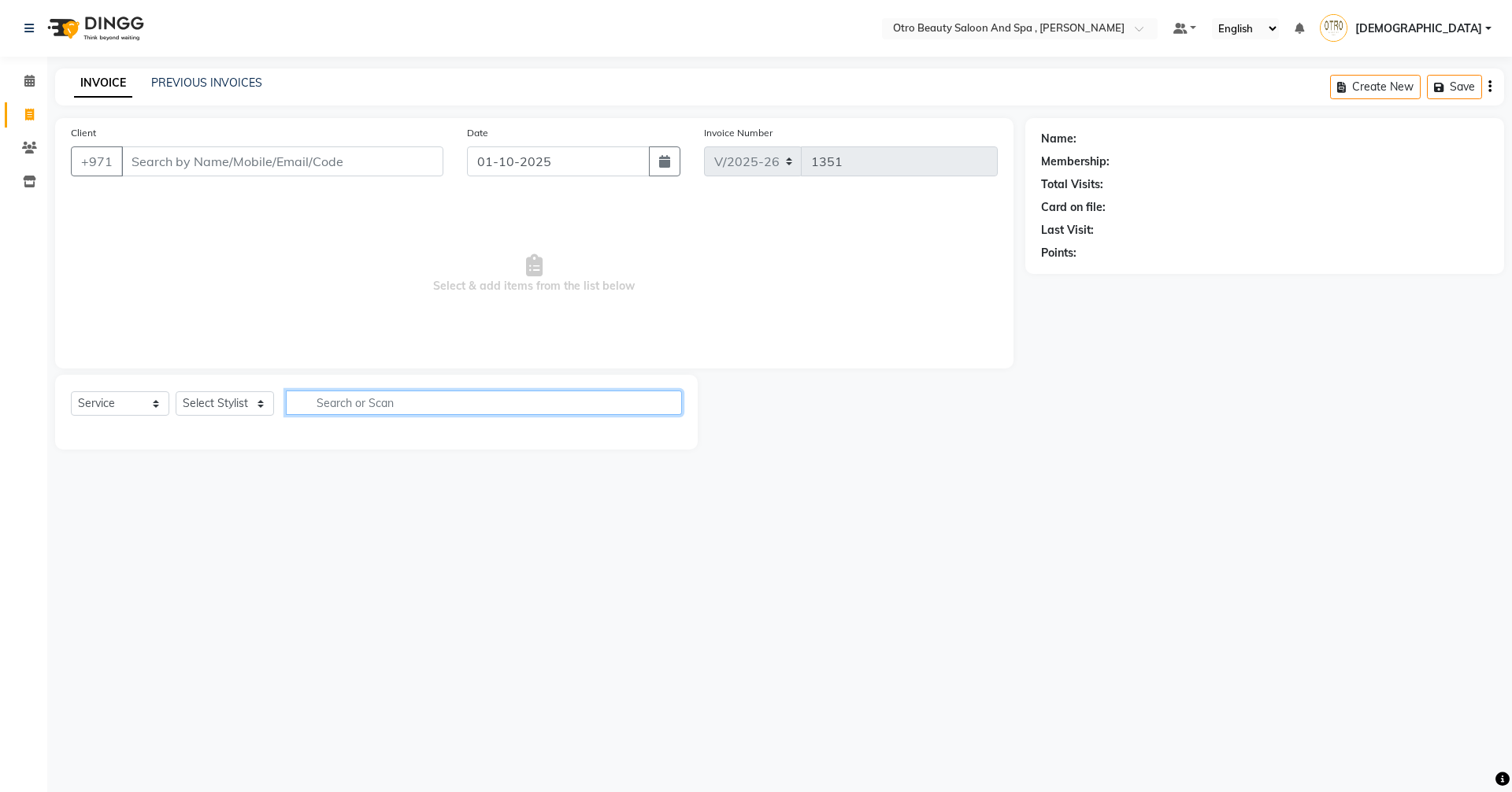
click at [435, 405] on input "text" at bounding box center [483, 402] width 396 height 24
type input "n"
type input "acrylic"
click at [446, 399] on input "acrylic" at bounding box center [472, 402] width 374 height 24
click at [480, 400] on input "acrylic" at bounding box center [472, 402] width 374 height 24
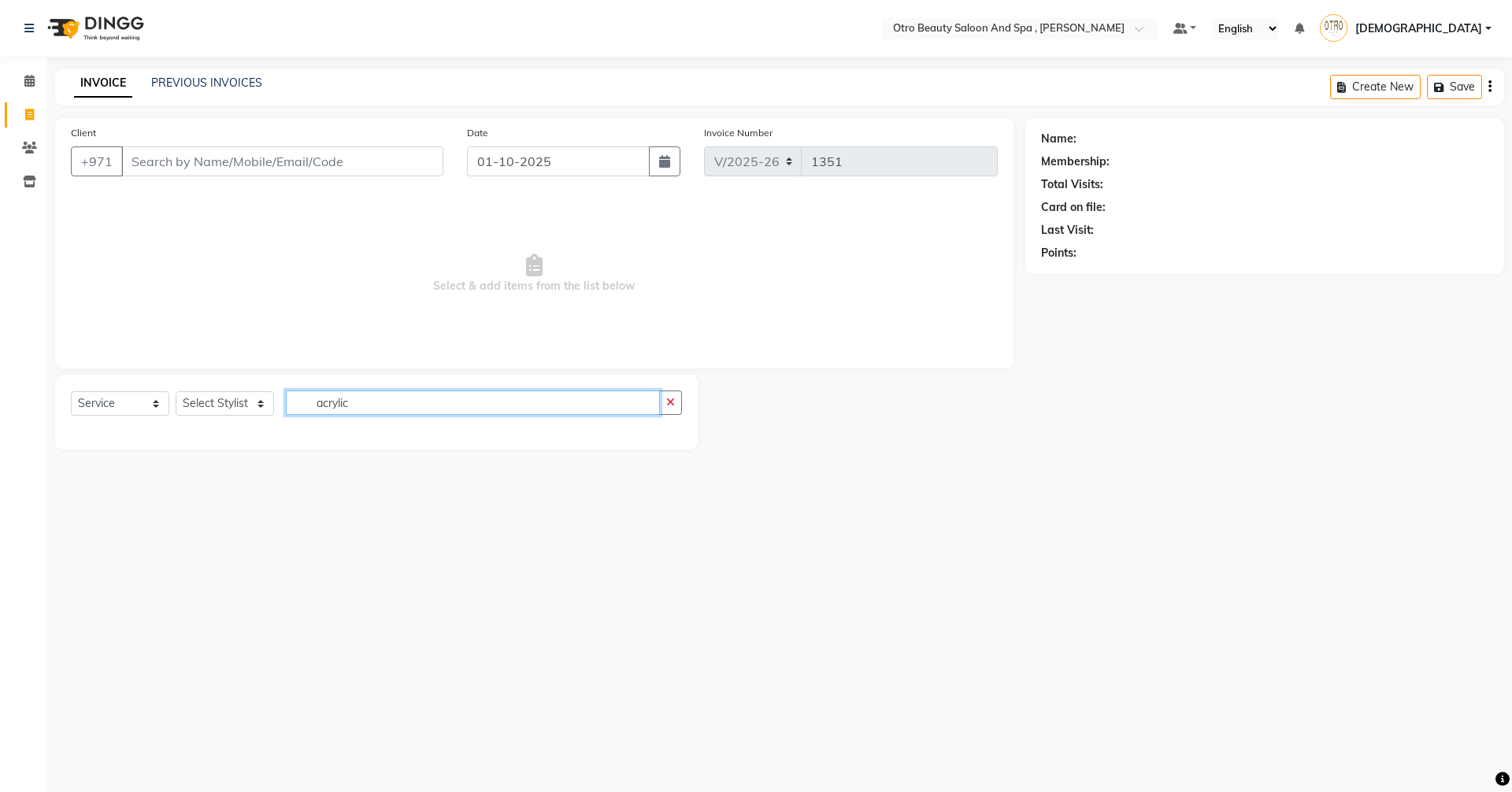
click at [480, 400] on input "acrylic" at bounding box center [472, 402] width 374 height 24
type input "o"
click at [259, 401] on select "Select Stylist [PERSON_NAME] [PERSON_NAME] Hera Karuna [PERSON_NAME] Mamita [PE…" at bounding box center [225, 403] width 99 height 24
select select "86568"
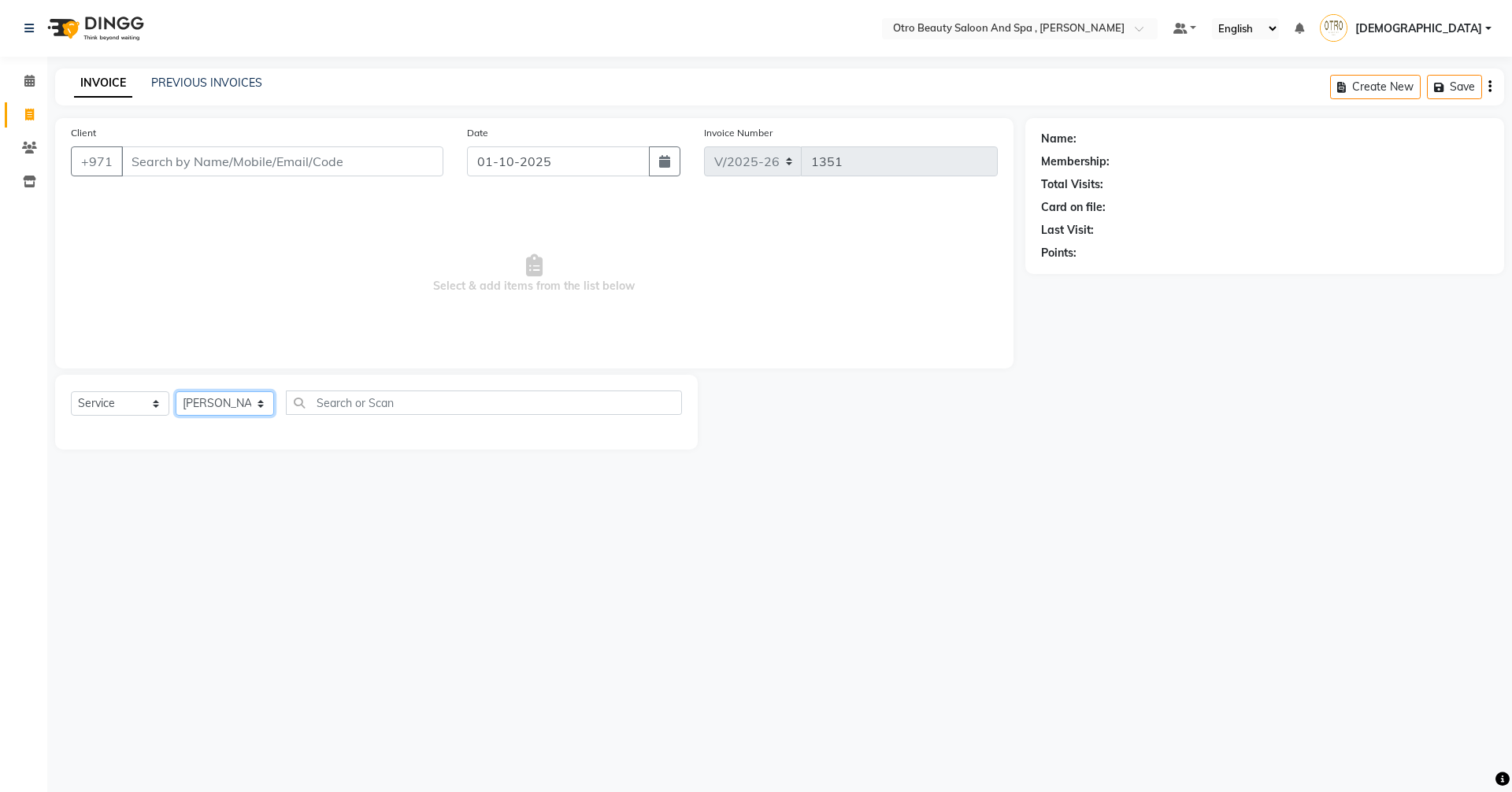
click at [176, 391] on select "Select Stylist [PERSON_NAME] [PERSON_NAME] Hera Karuna [PERSON_NAME] Mamita [PE…" at bounding box center [225, 403] width 99 height 24
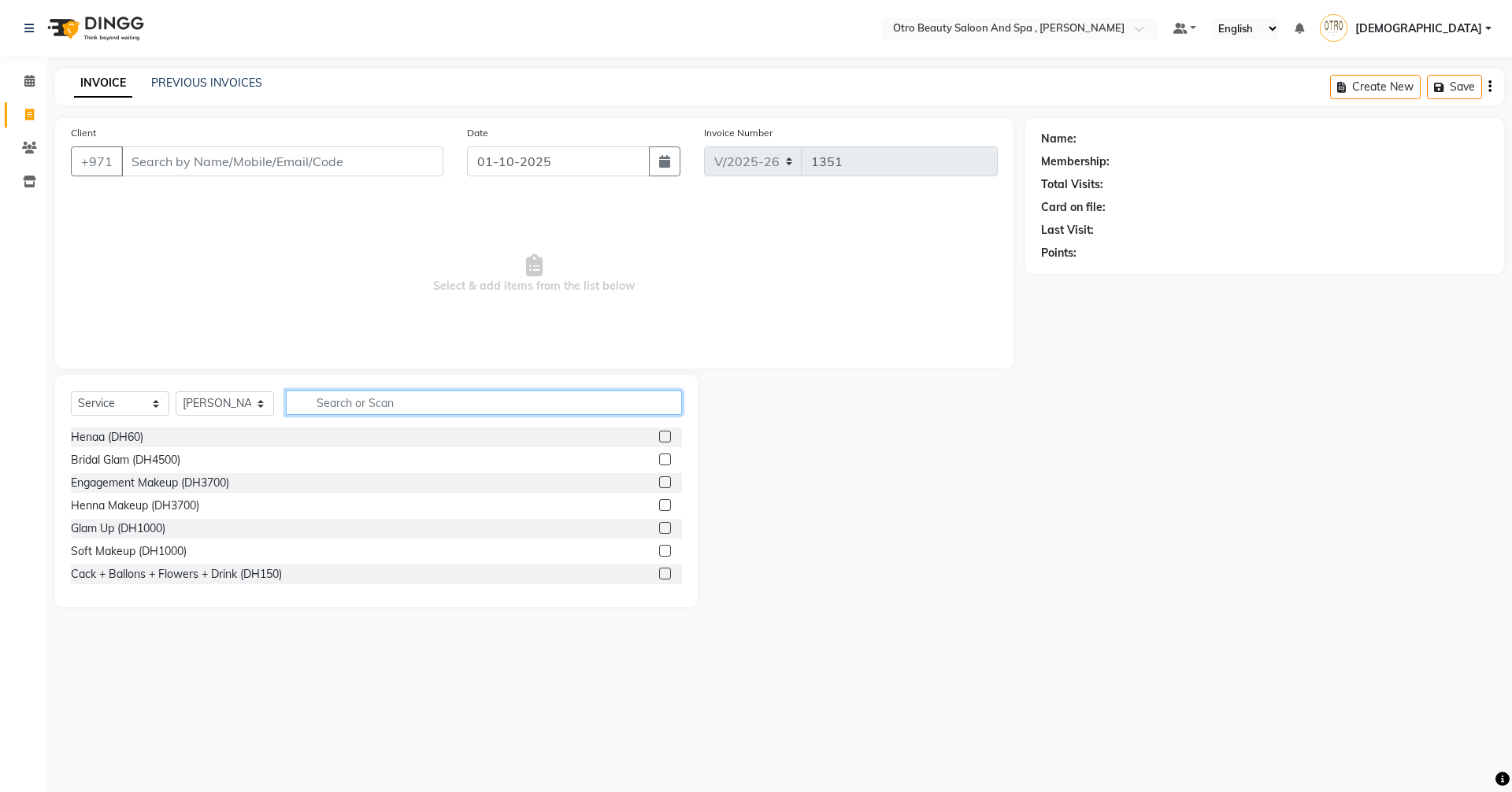
click at [371, 394] on input "text" at bounding box center [483, 402] width 396 height 24
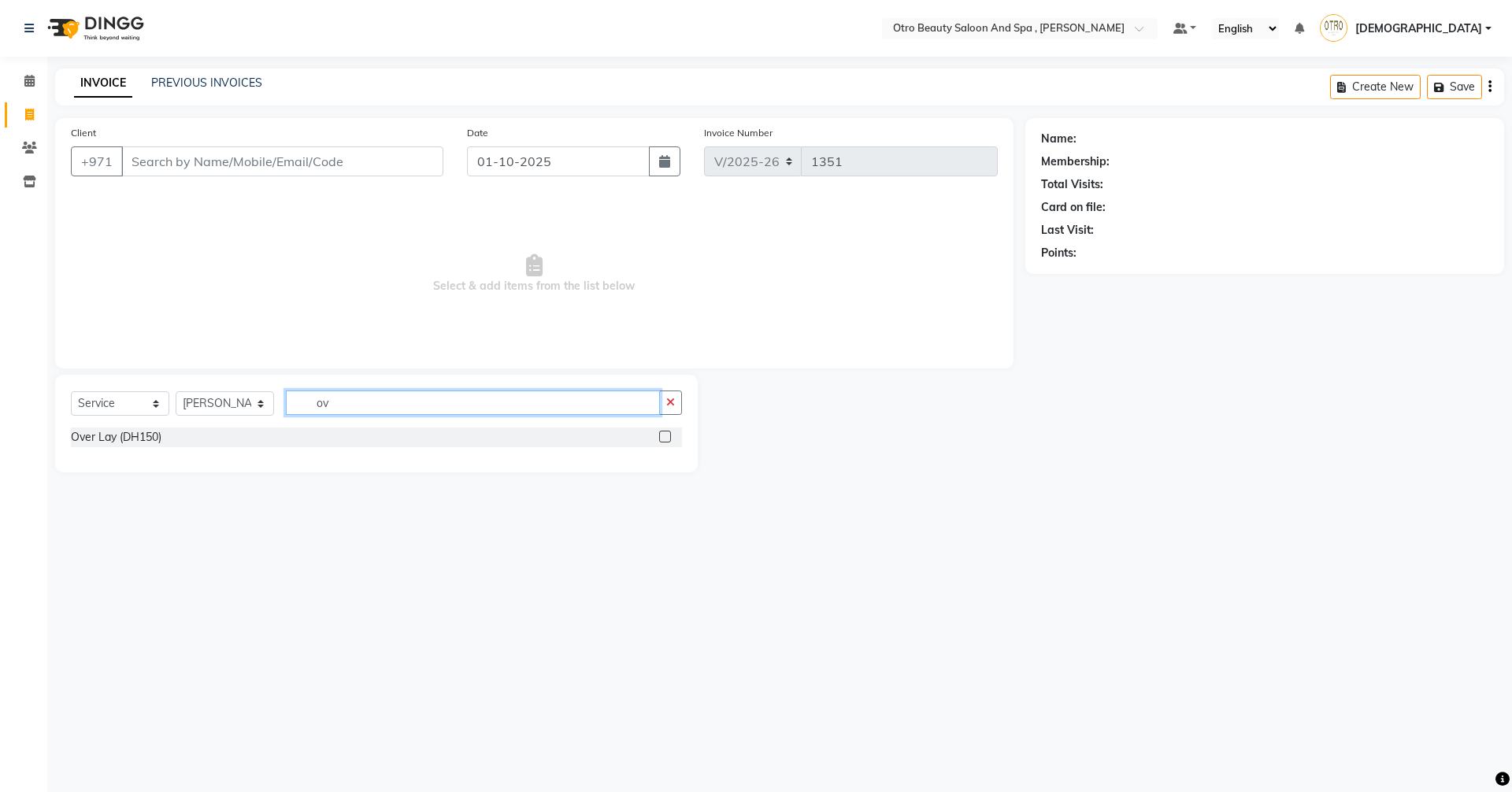
type input "o"
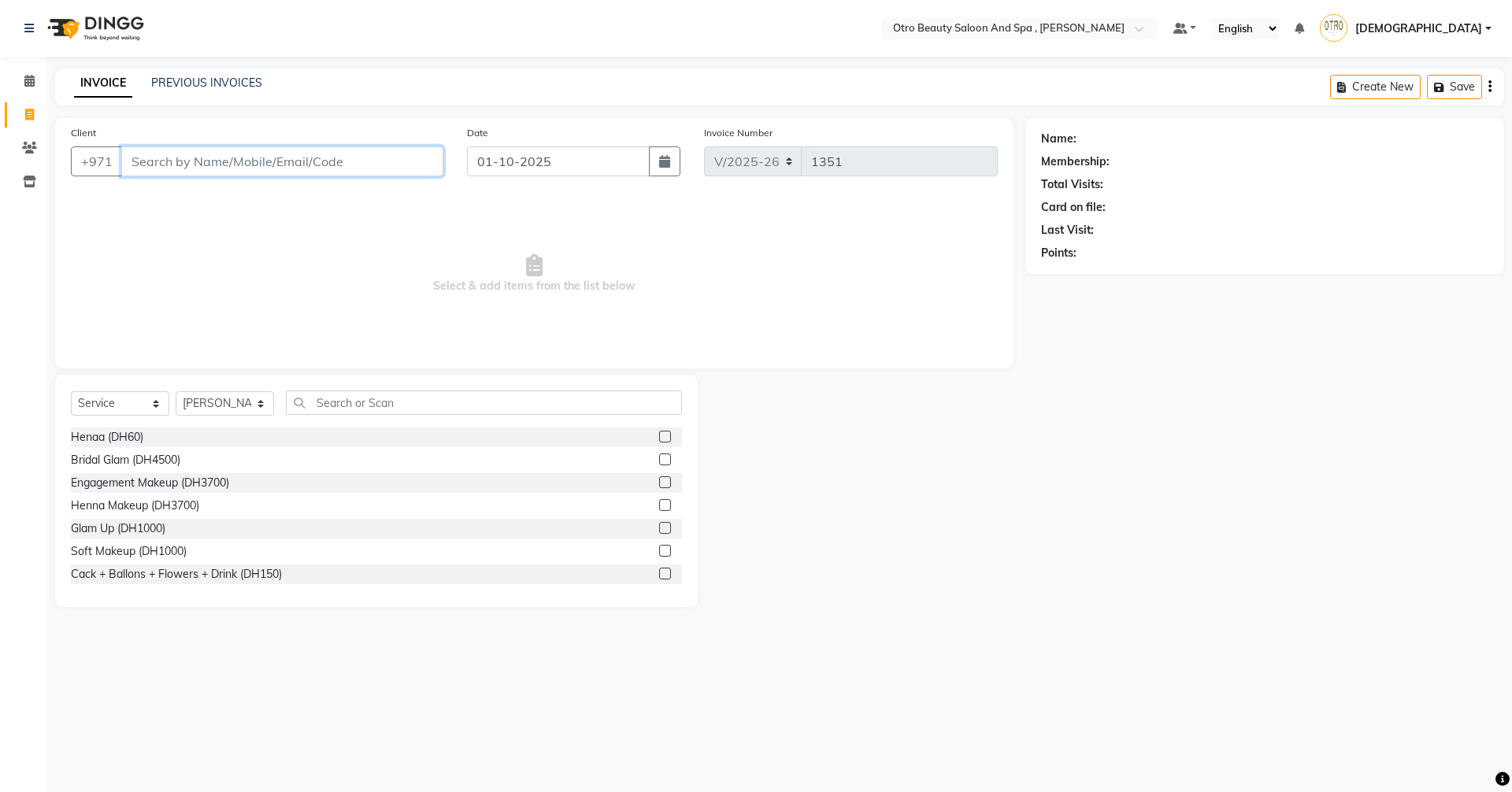
click at [361, 170] on input "Client" at bounding box center [282, 162] width 322 height 30
click at [206, 190] on ngb-highlight "50*****01" at bounding box center [200, 198] width 59 height 16
type input "50*****01"
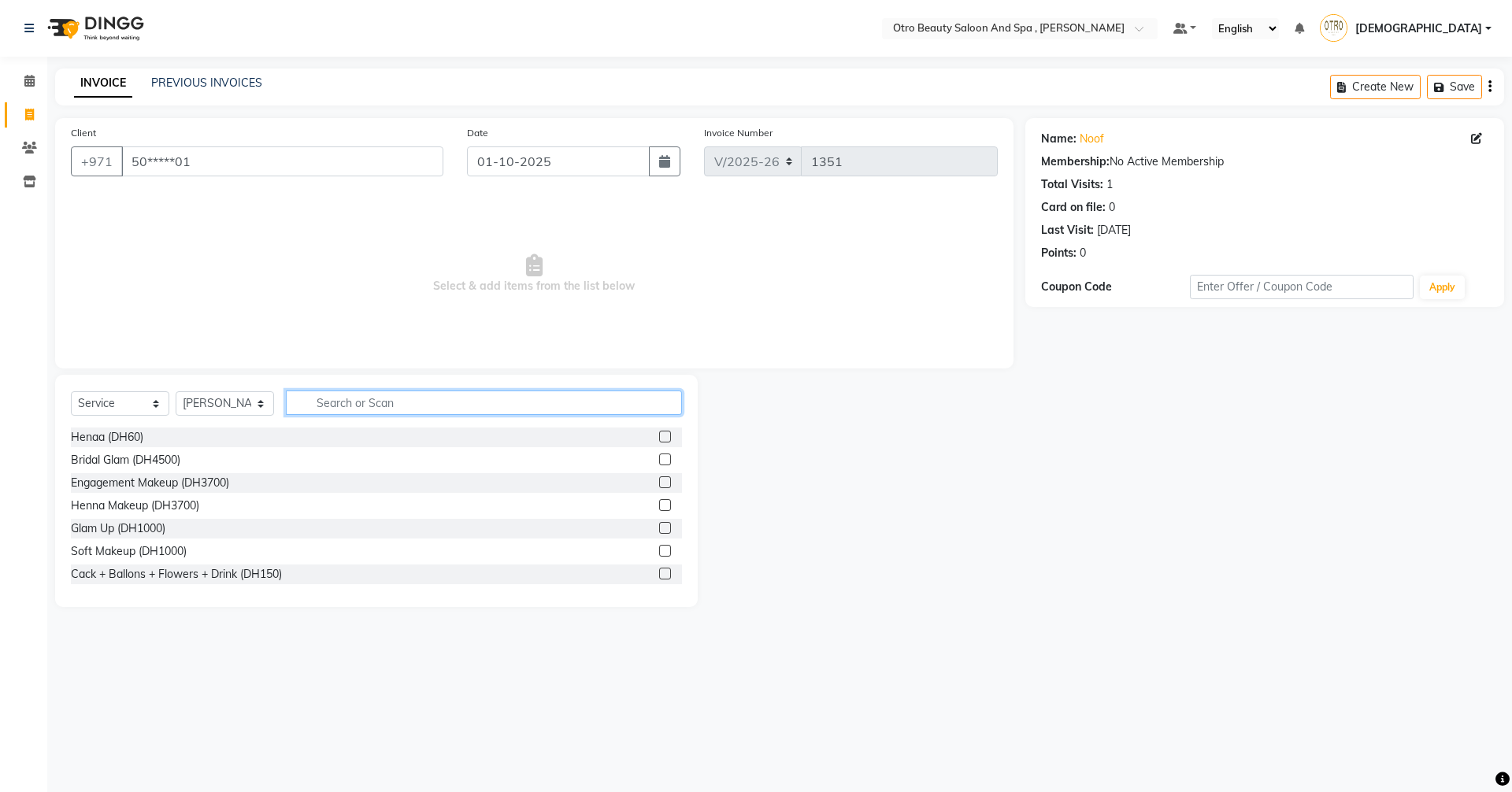
click at [360, 408] on input "text" at bounding box center [483, 402] width 396 height 24
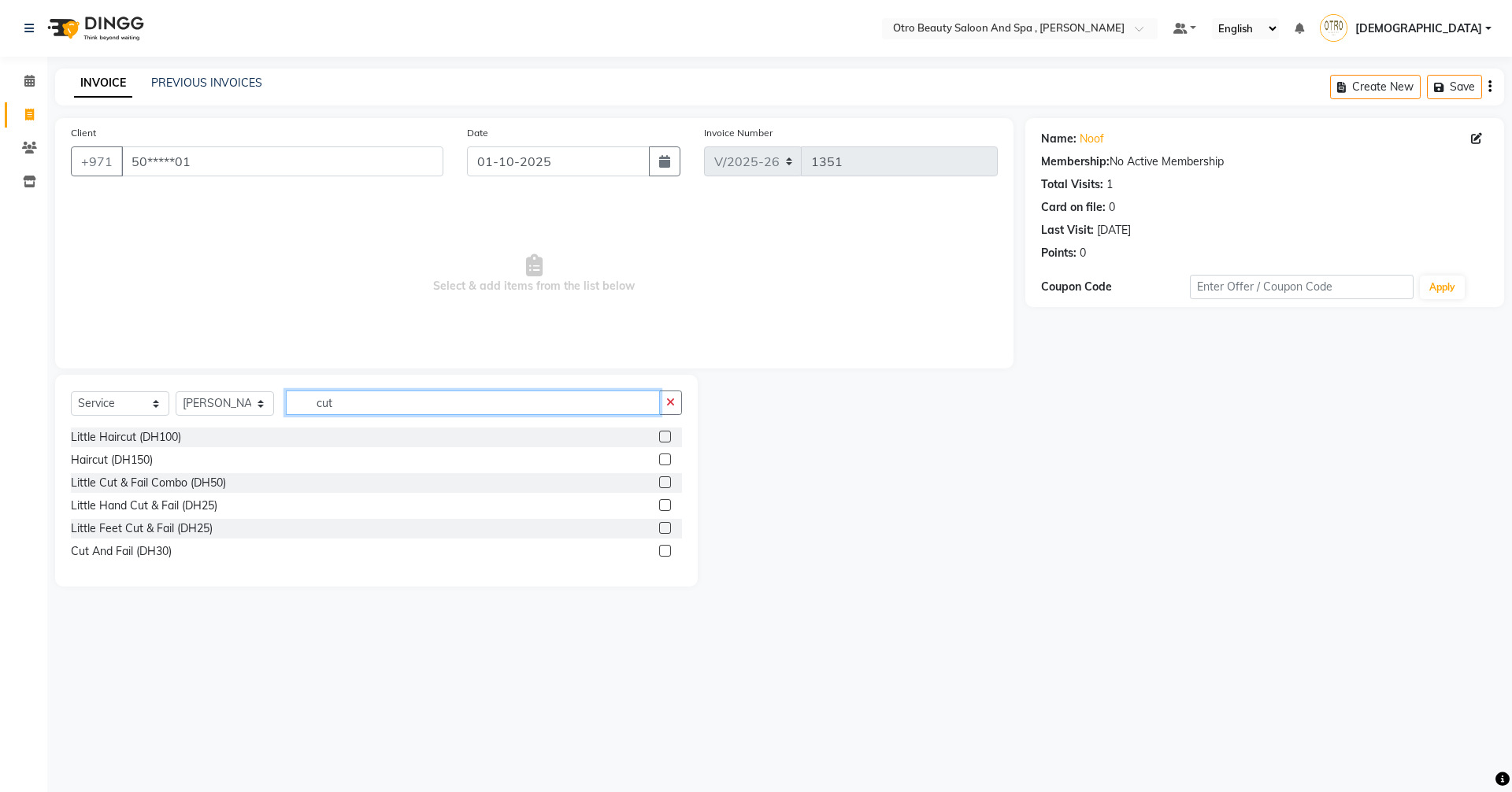
type input "cut"
click at [666, 550] on label at bounding box center [664, 551] width 12 height 12
click at [666, 550] on input "checkbox" at bounding box center [663, 551] width 10 height 10
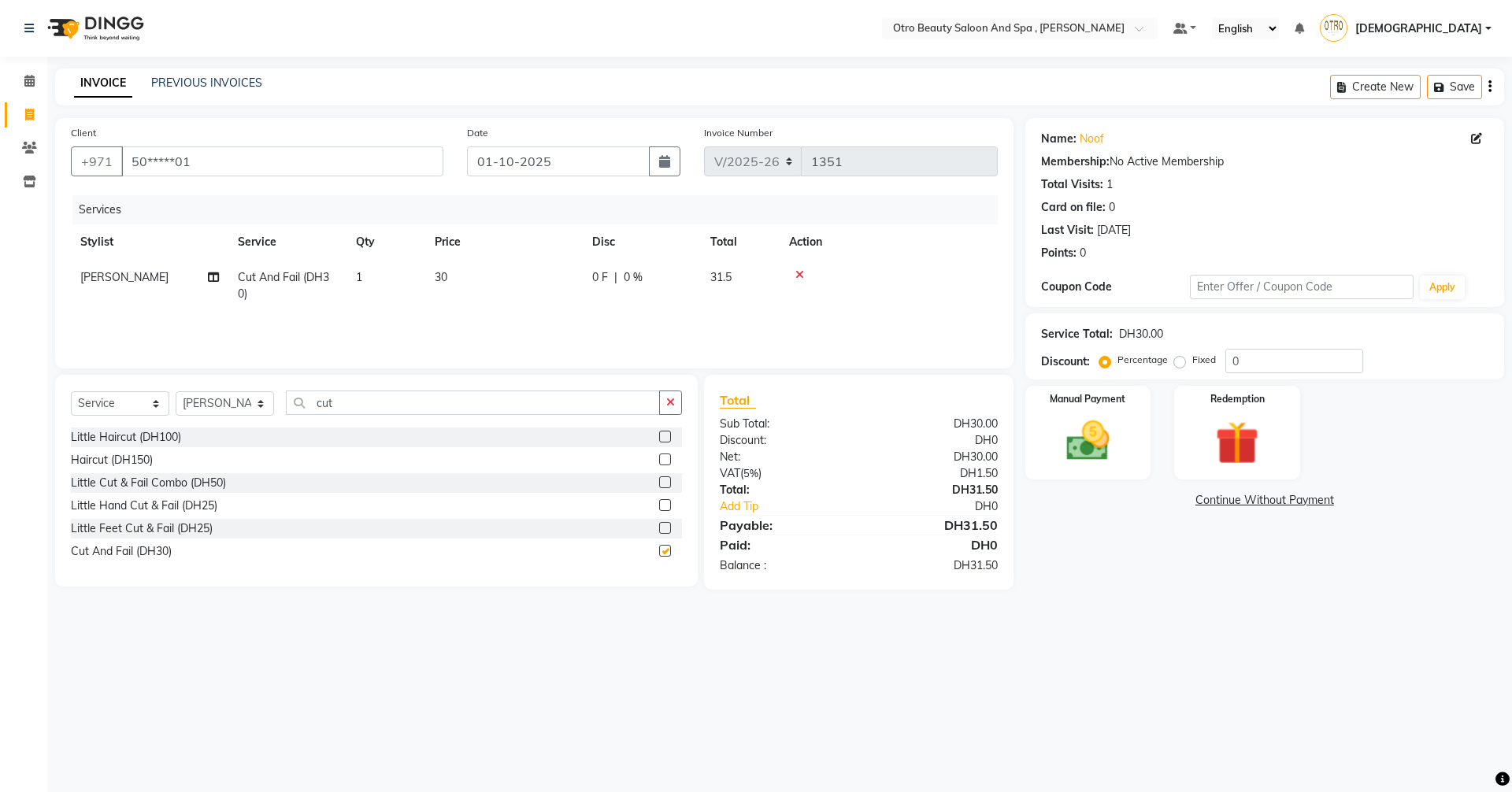
checkbox input "false"
click at [405, 409] on input "cut" at bounding box center [472, 402] width 374 height 24
click at [259, 402] on select "Select Stylist [PERSON_NAME] [PERSON_NAME] Hera Karuna [PERSON_NAME] Mamita [PE…" at bounding box center [225, 403] width 99 height 24
select select "86535"
click at [176, 391] on select "Select Stylist [PERSON_NAME] [PERSON_NAME] Hera Karuna [PERSON_NAME] Mamita [PE…" at bounding box center [225, 403] width 99 height 24
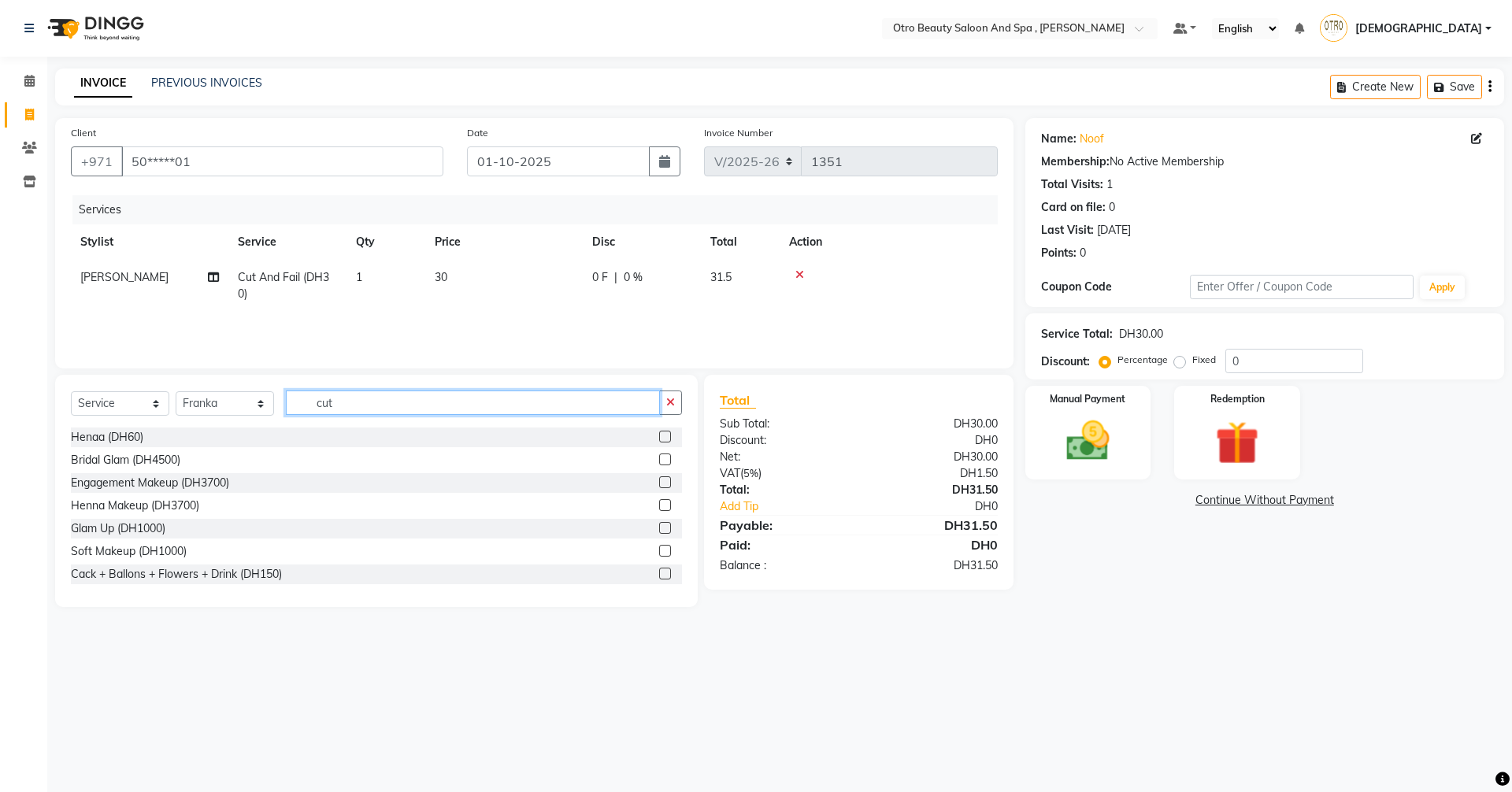
drag, startPoint x: 378, startPoint y: 401, endPoint x: 355, endPoint y: 404, distance: 23.2
click at [371, 403] on input "cut" at bounding box center [472, 402] width 374 height 24
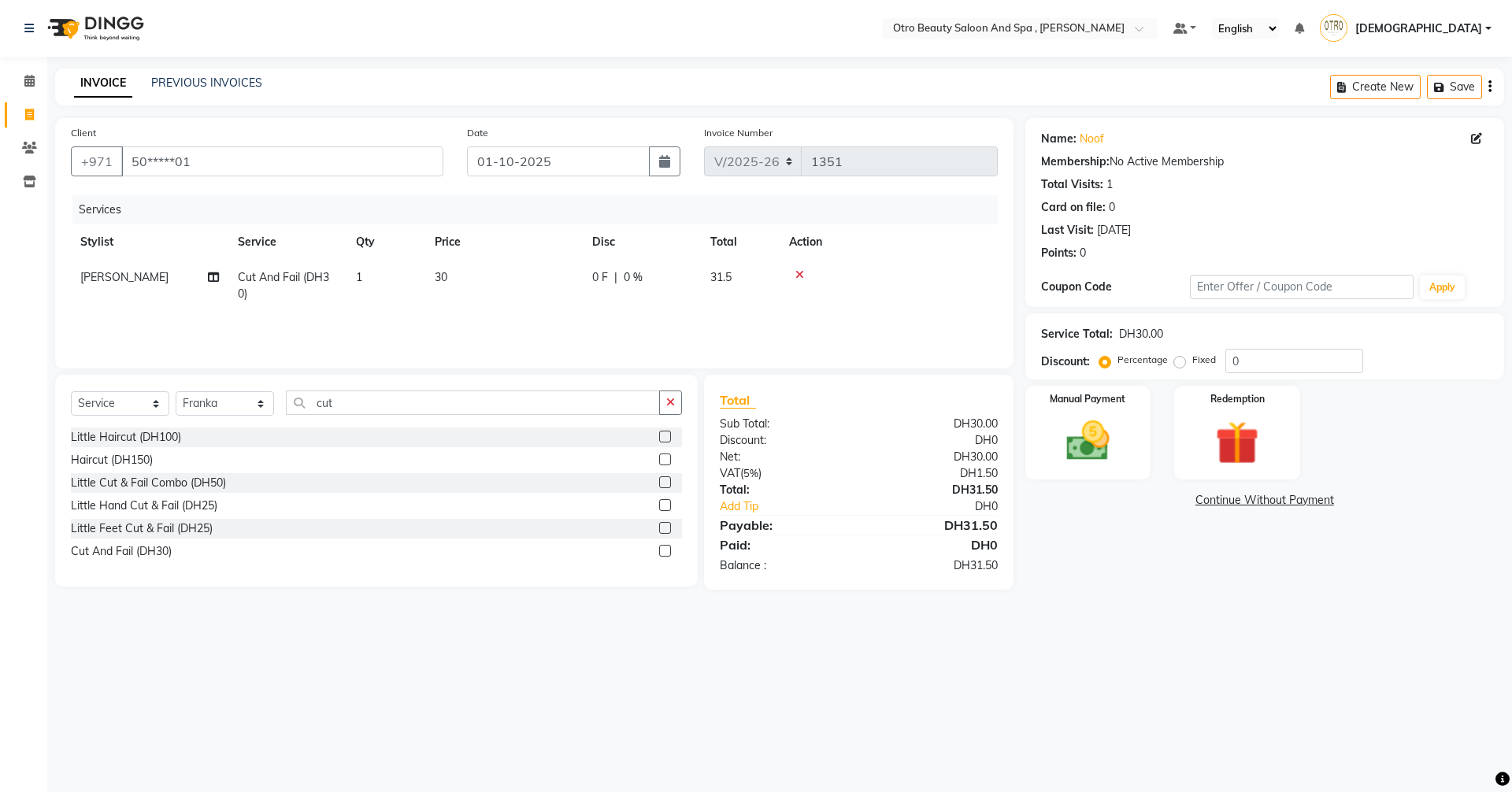
click at [663, 550] on label at bounding box center [664, 551] width 12 height 12
click at [663, 550] on input "checkbox" at bounding box center [663, 551] width 10 height 10
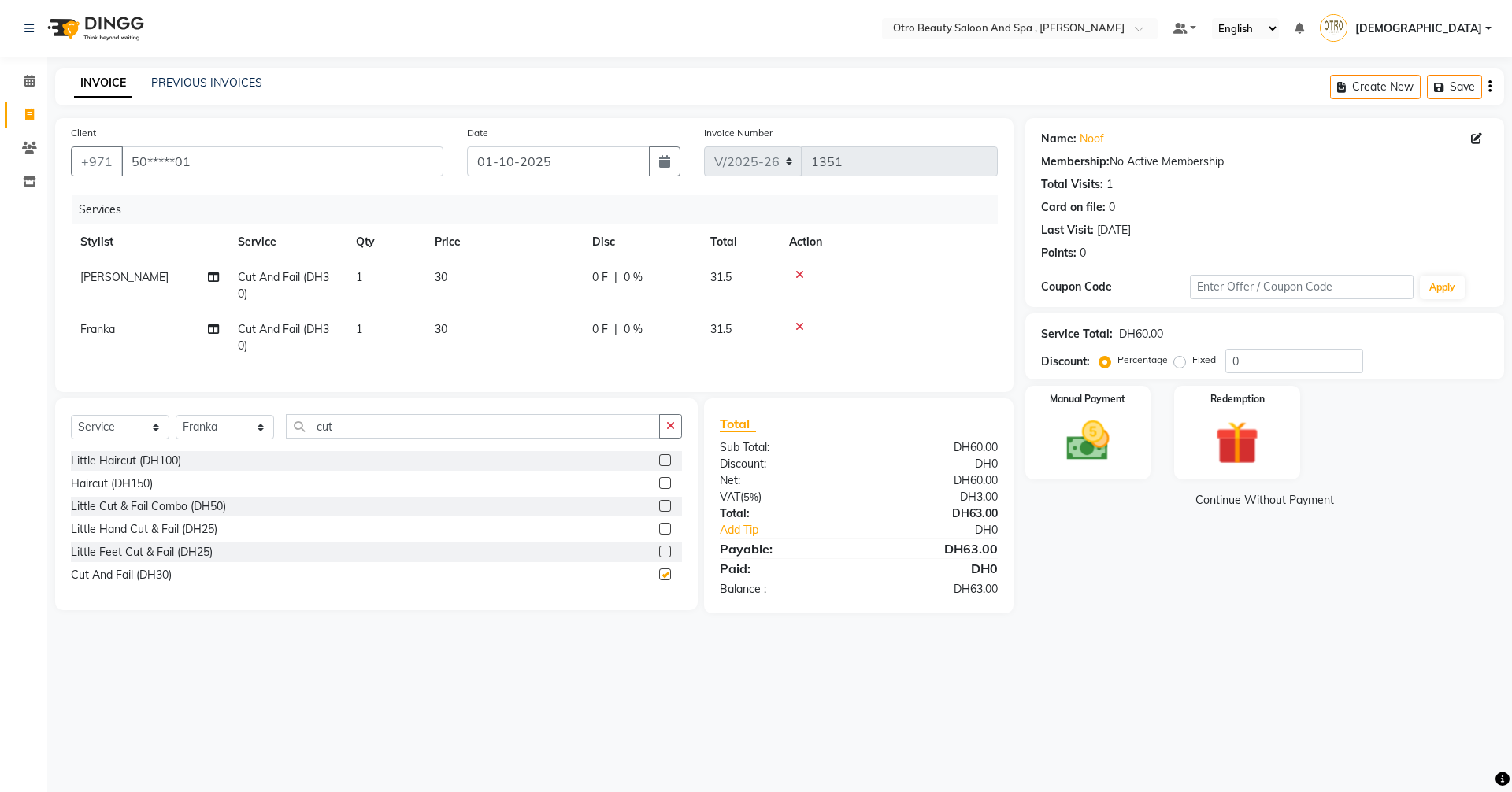
checkbox input "false"
click at [265, 439] on select "Select Stylist [PERSON_NAME] [PERSON_NAME] Hera Karuna [PERSON_NAME] Mamita [PE…" at bounding box center [225, 427] width 99 height 24
select select "86183"
click at [176, 427] on select "Select Stylist [PERSON_NAME] [PERSON_NAME] Hera Karuna [PERSON_NAME] Mamita [PE…" at bounding box center [225, 427] width 99 height 24
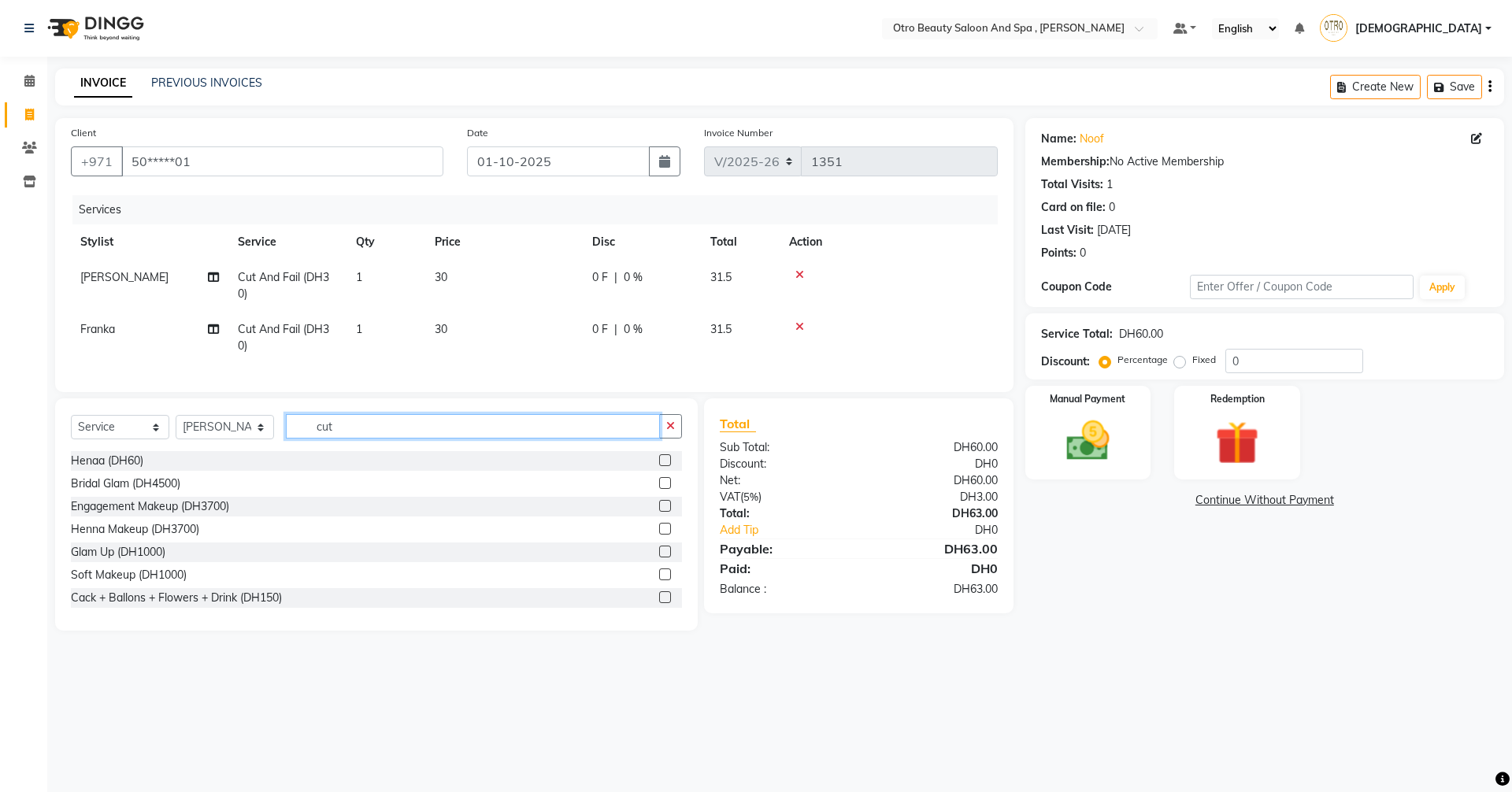
click at [349, 435] on input "cut" at bounding box center [472, 426] width 374 height 24
type input "c"
type input "eye"
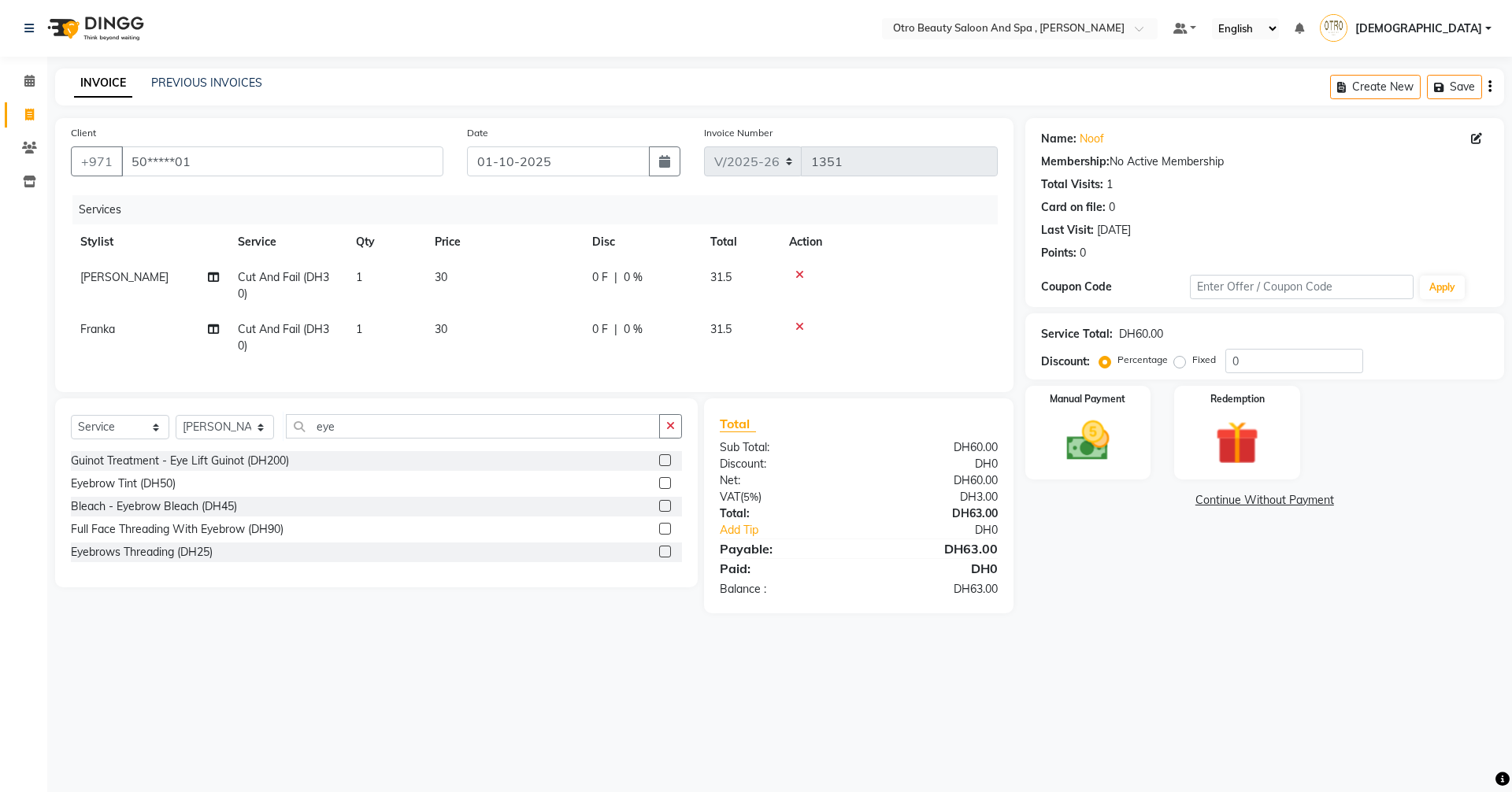
click at [661, 558] on label at bounding box center [664, 551] width 12 height 12
click at [661, 558] on input "checkbox" at bounding box center [663, 552] width 10 height 10
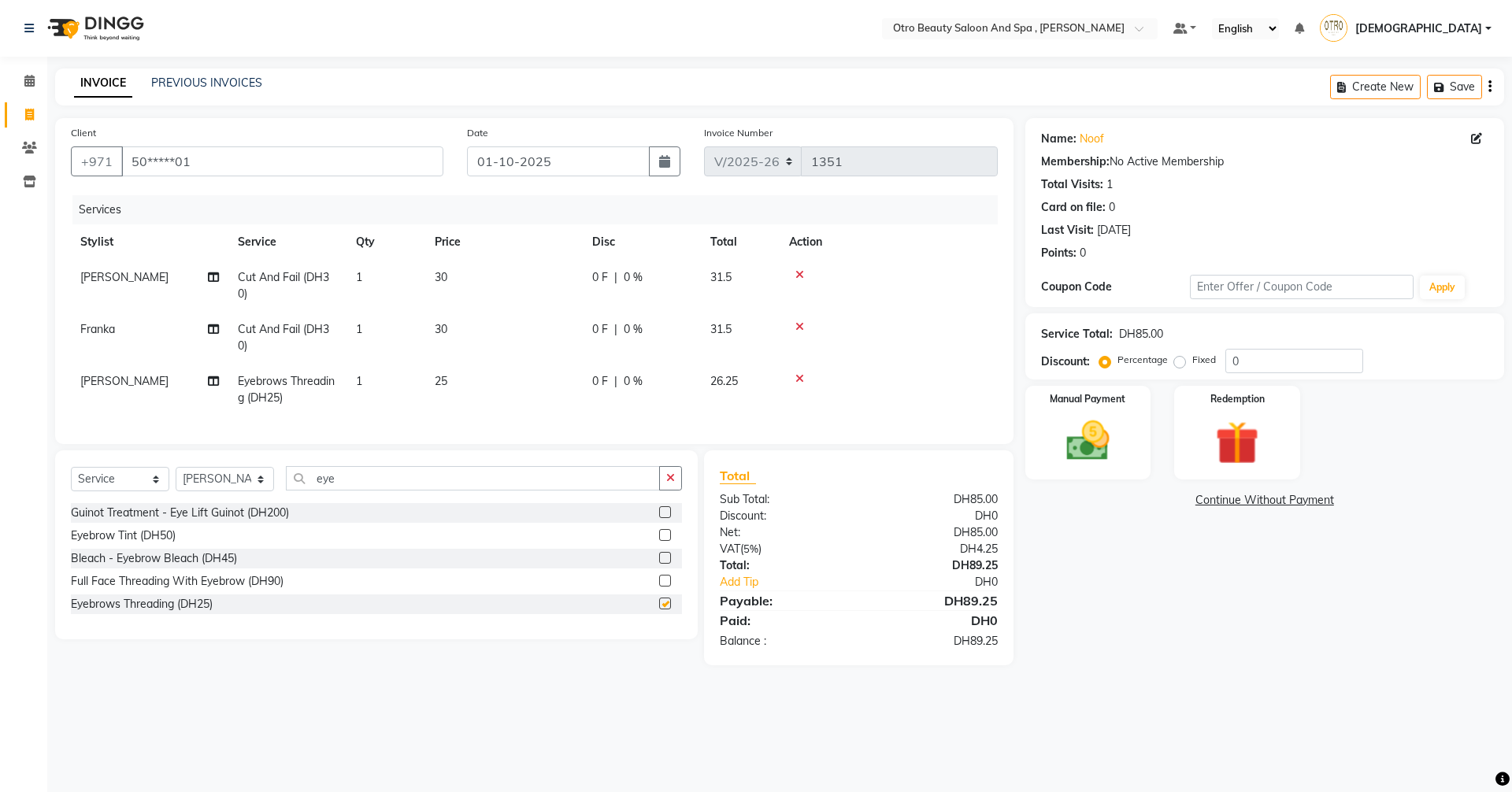
checkbox input "false"
click at [342, 491] on input "eye" at bounding box center [472, 478] width 374 height 24
type input "e"
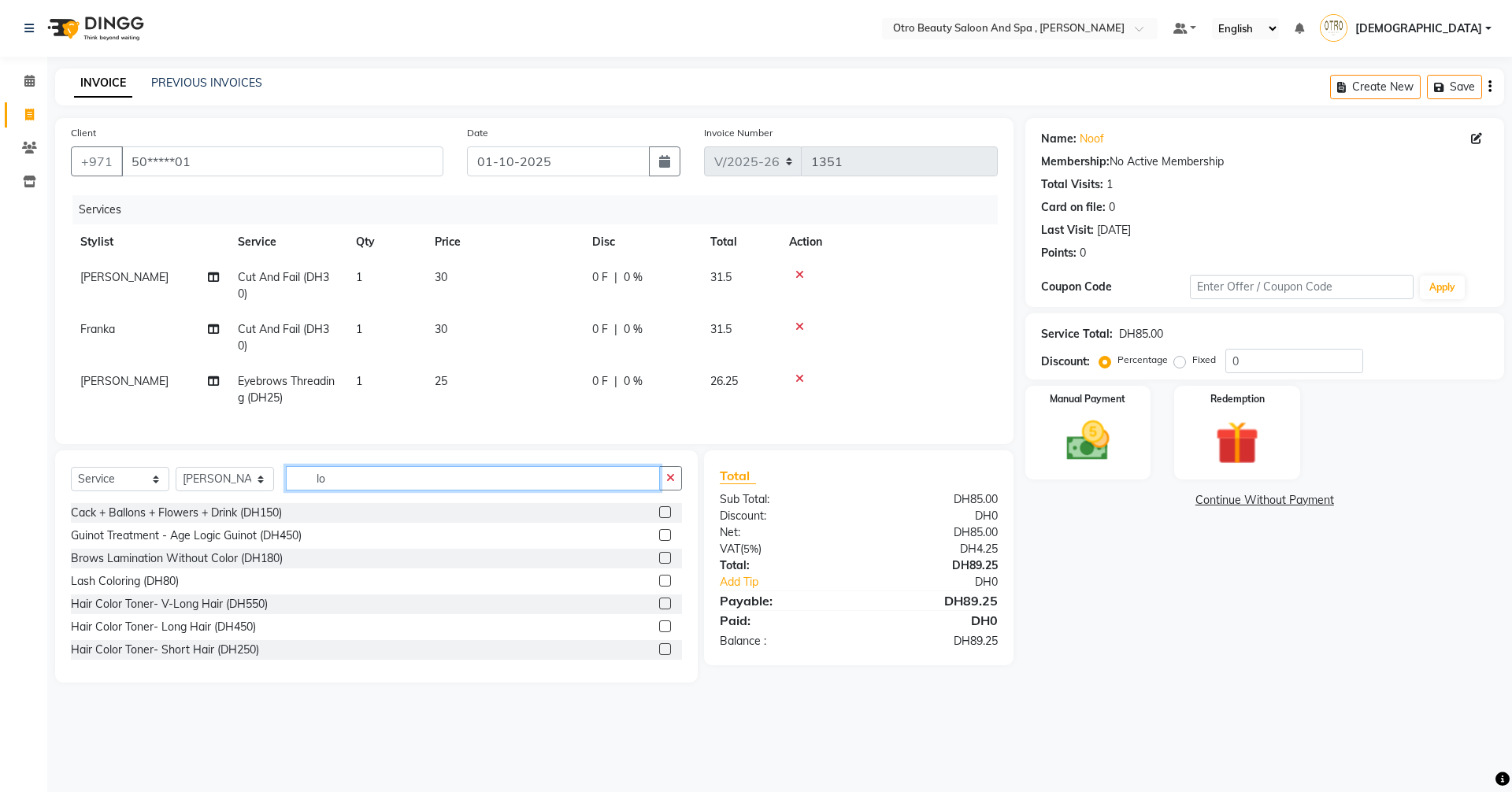
type input "l"
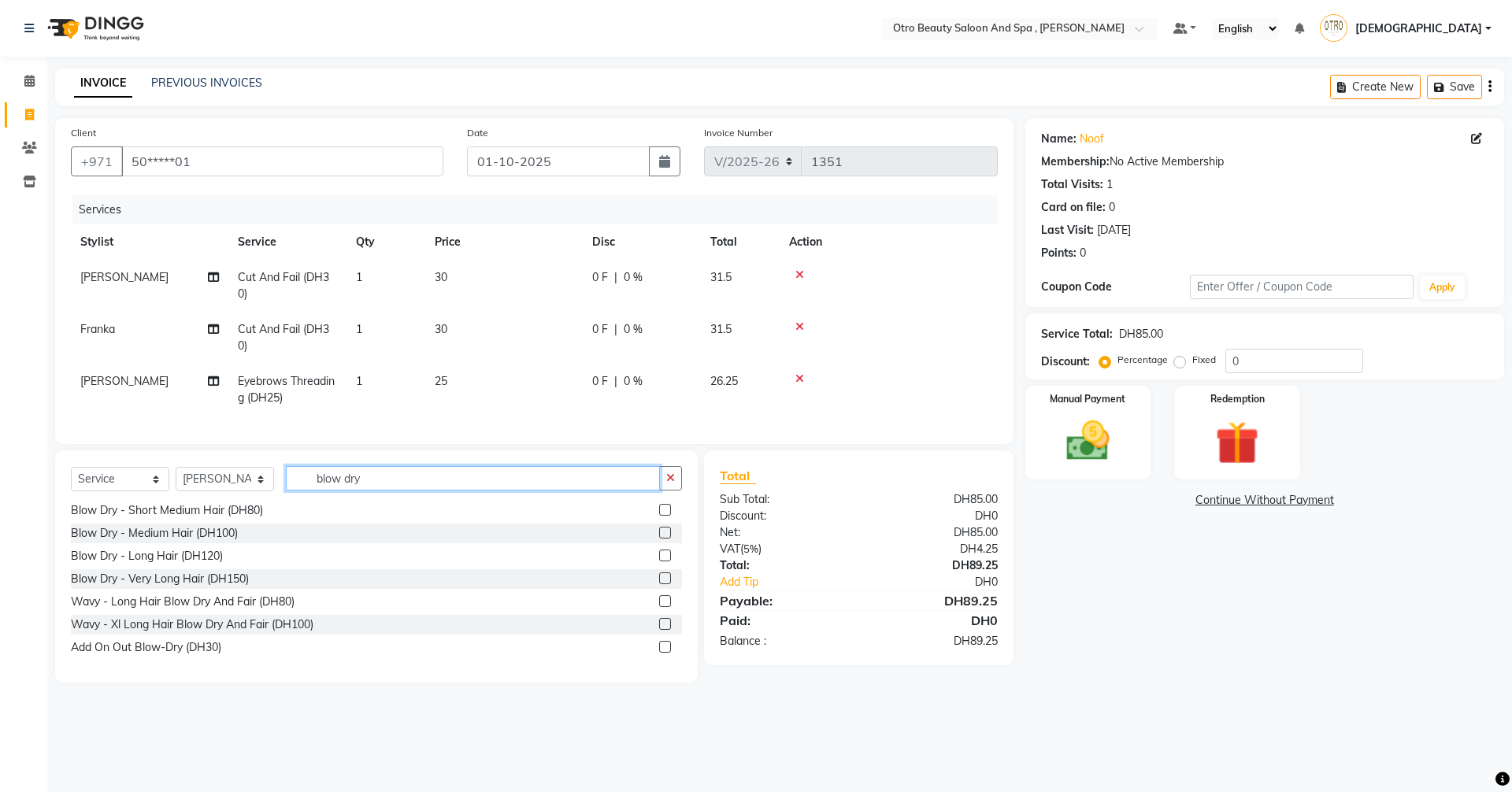
type input "blow dry"
click at [659, 585] on label at bounding box center [664, 578] width 12 height 12
click at [659, 585] on input "checkbox" at bounding box center [663, 579] width 10 height 10
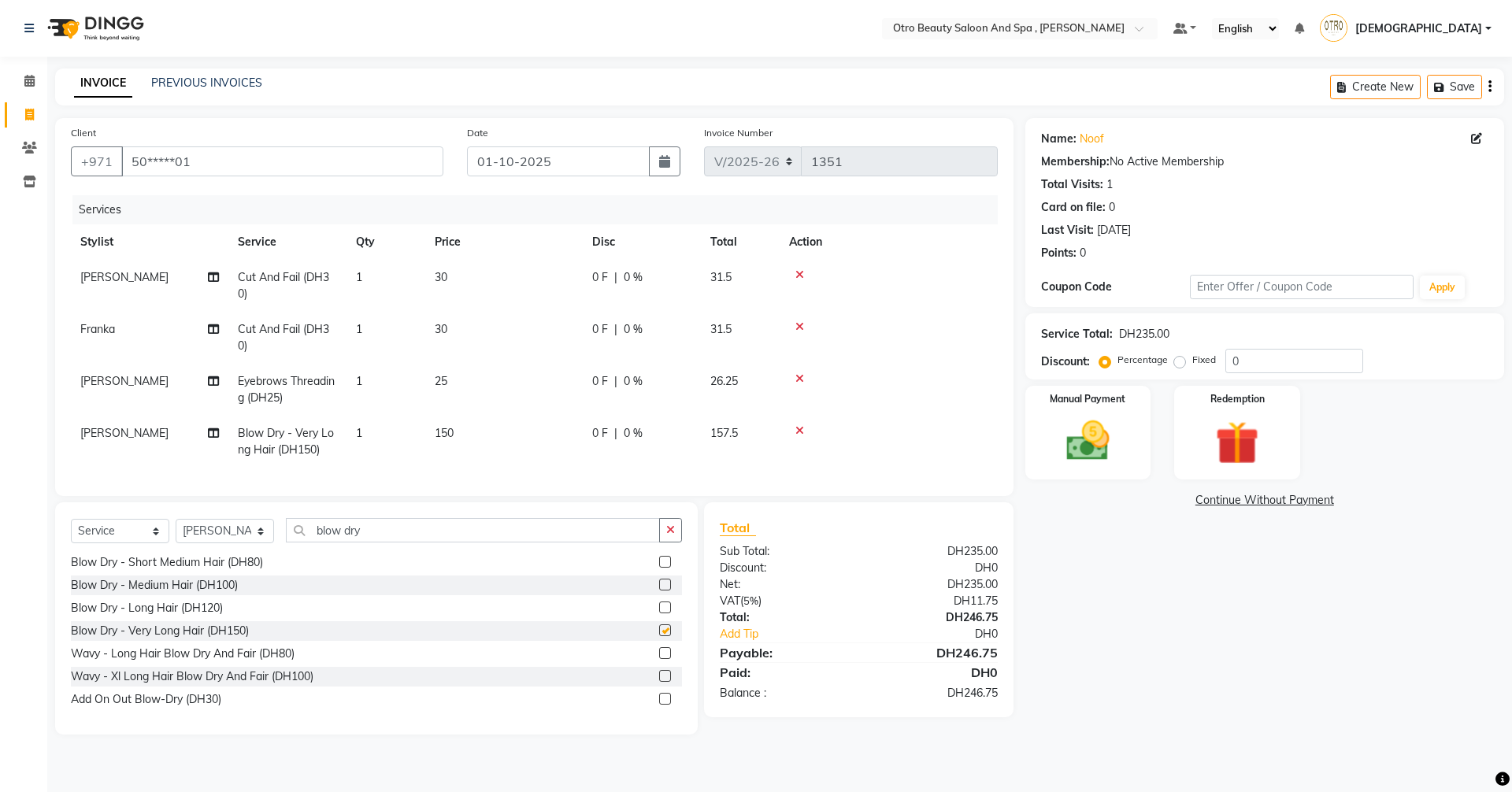
checkbox input "false"
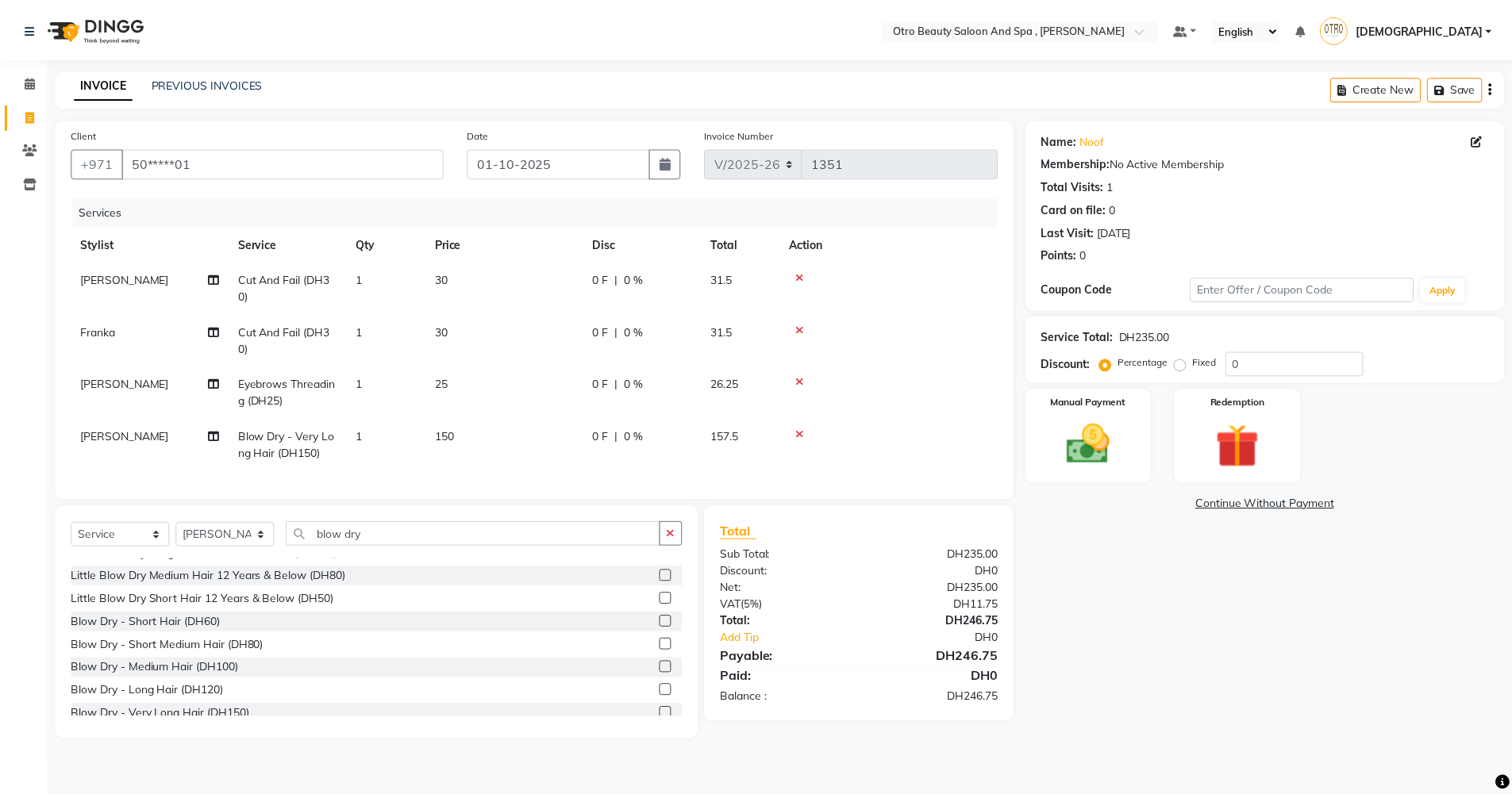
scroll to position [0, 0]
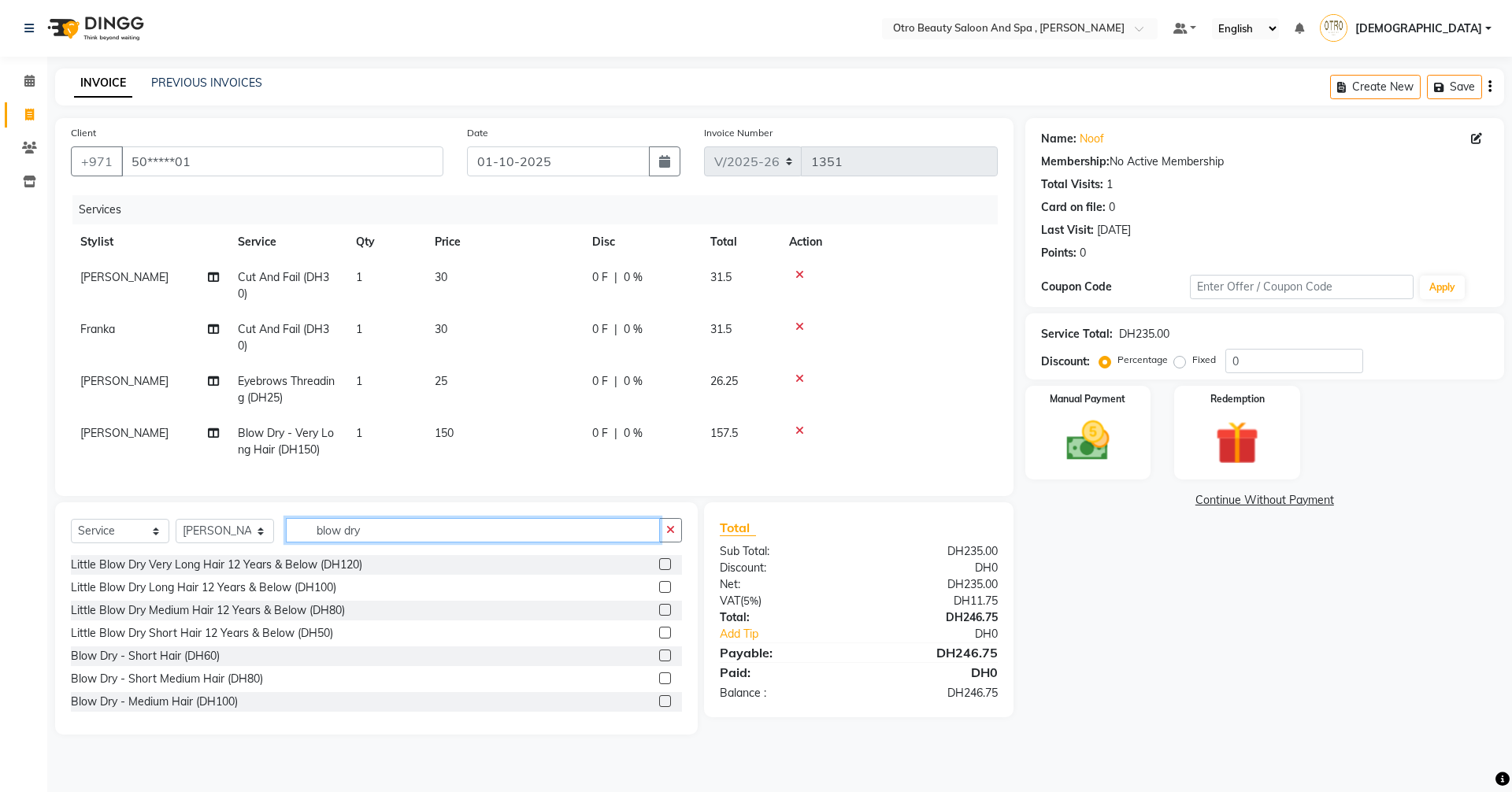
click at [371, 540] on input "blow dry" at bounding box center [472, 530] width 374 height 24
type input "b"
type input "wa"
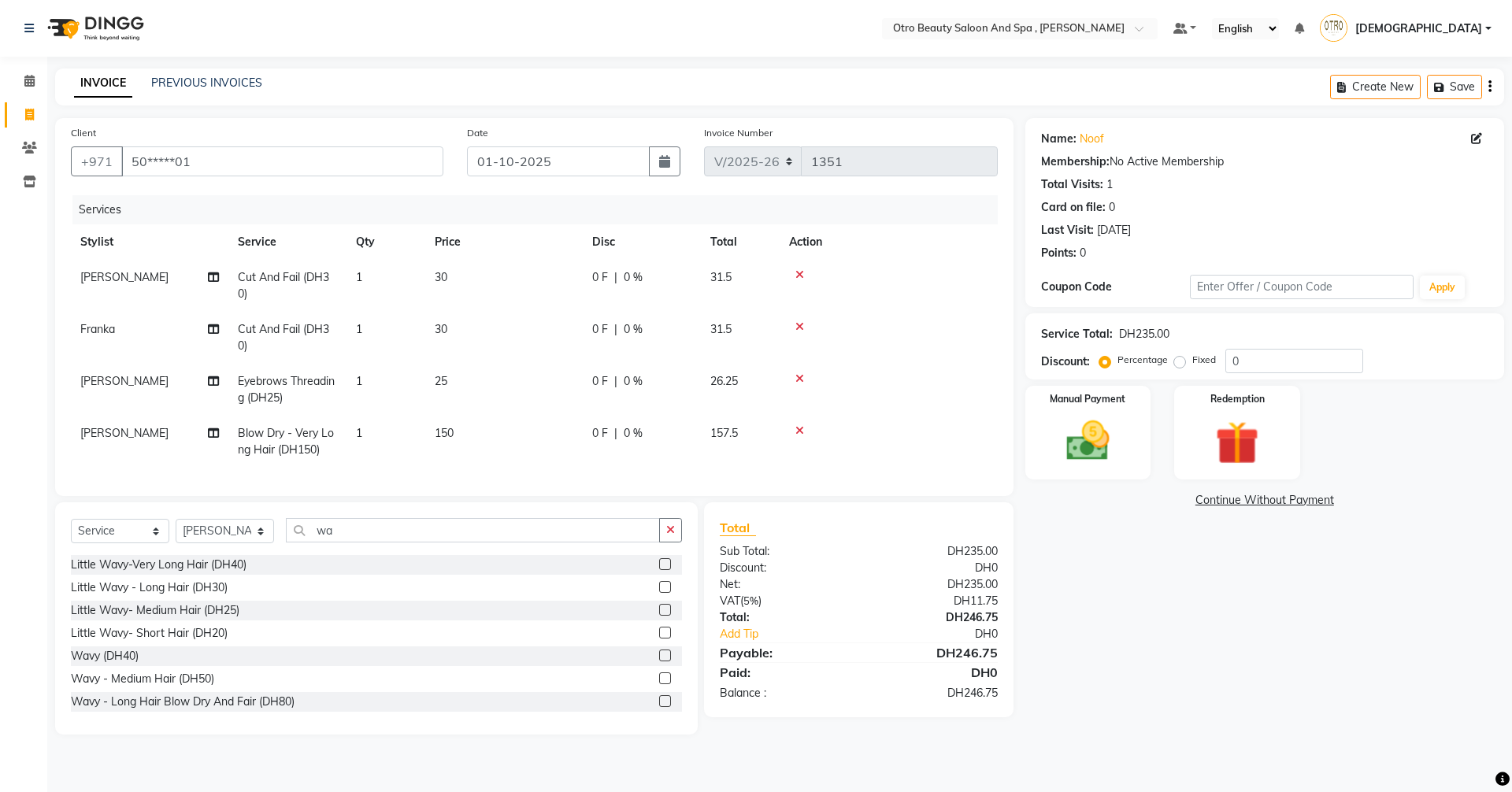
click at [659, 684] on label at bounding box center [664, 678] width 12 height 12
click at [659, 684] on input "checkbox" at bounding box center [663, 678] width 10 height 10
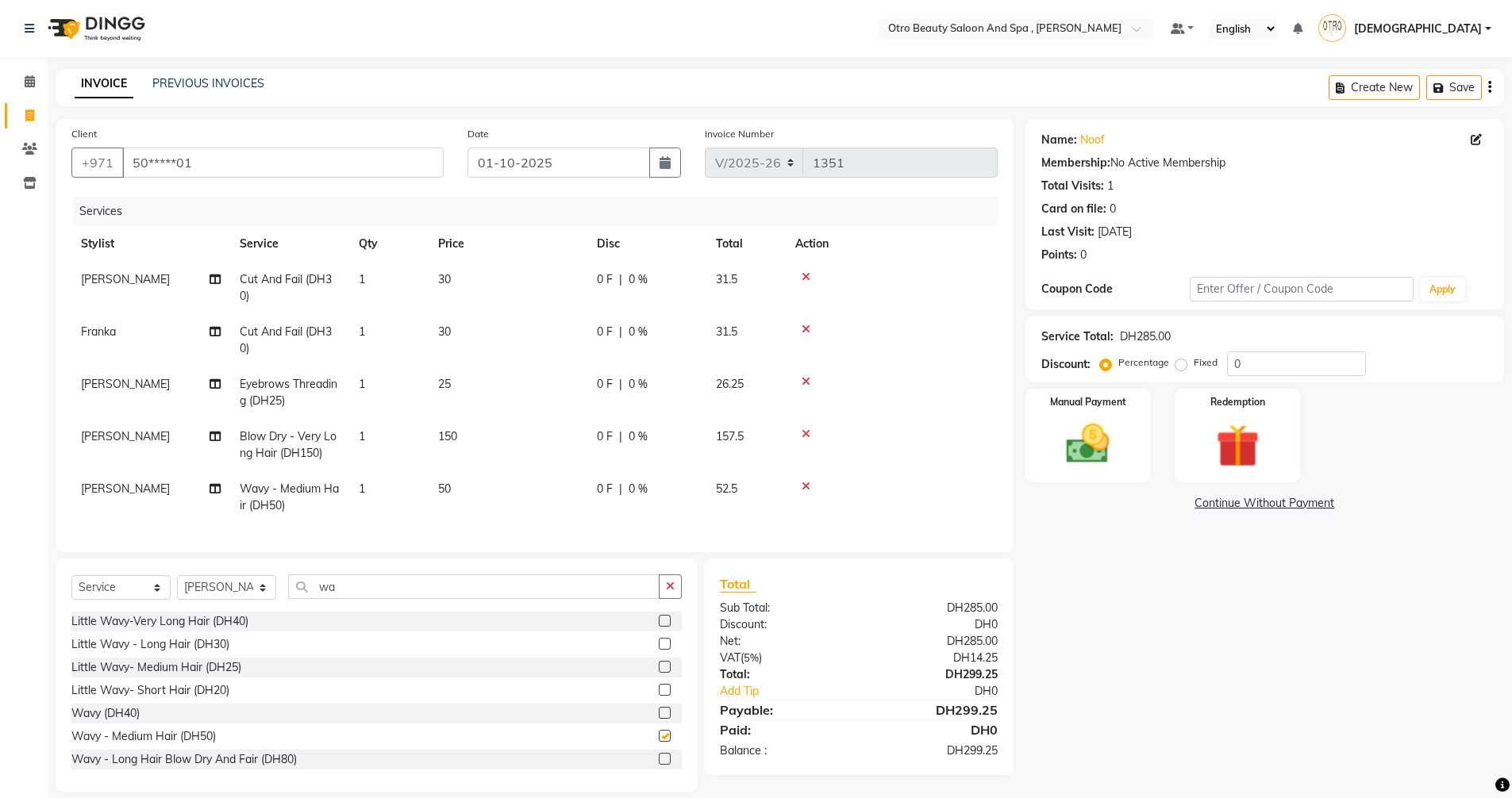
checkbox input "false"
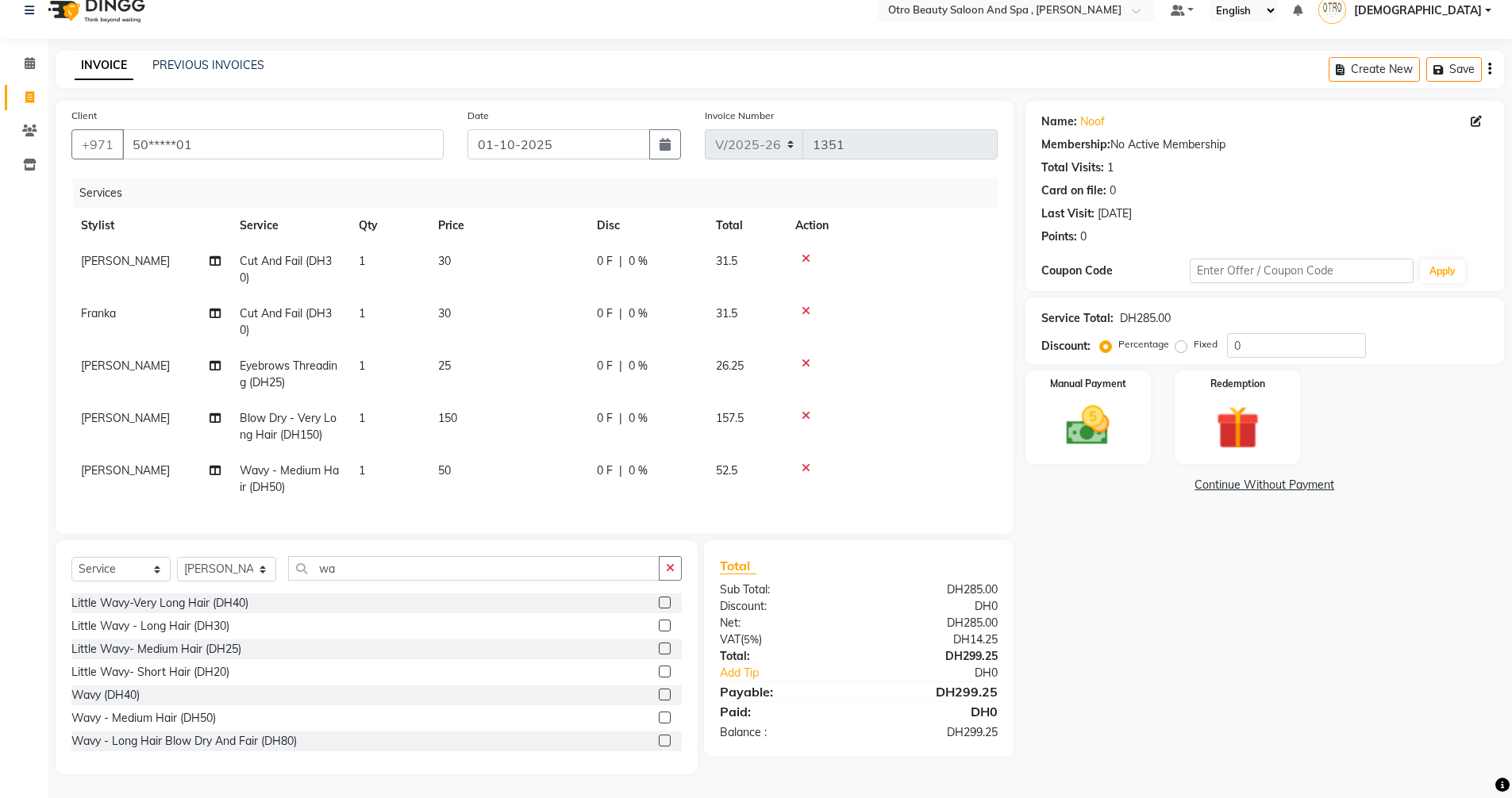
scroll to position [30, 0]
click at [371, 568] on input "wa" at bounding box center [473, 568] width 371 height 25
type input "w"
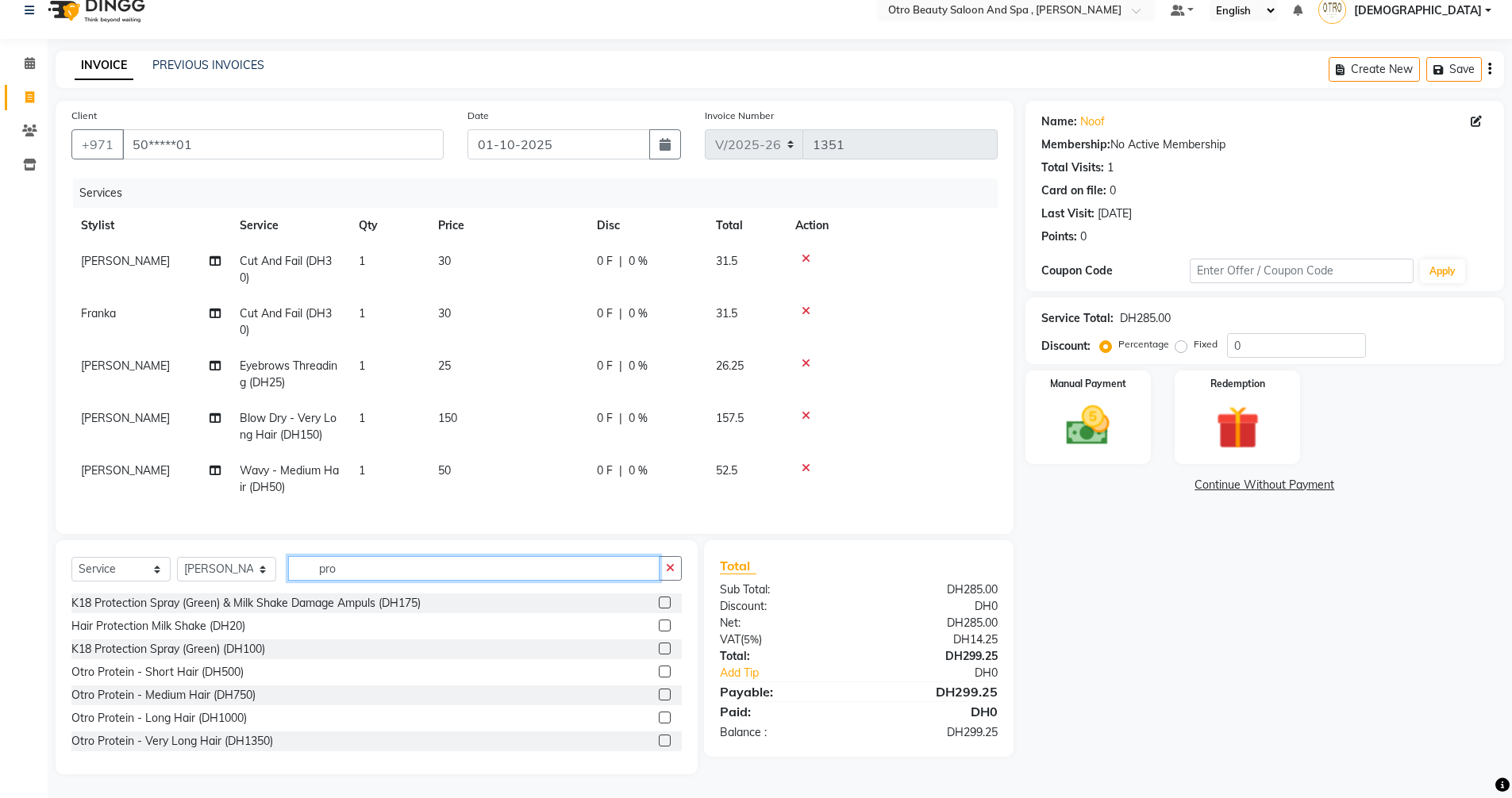
type input "pro"
click at [658, 629] on label at bounding box center [664, 626] width 12 height 12
click at [658, 629] on input "checkbox" at bounding box center [663, 626] width 10 height 10
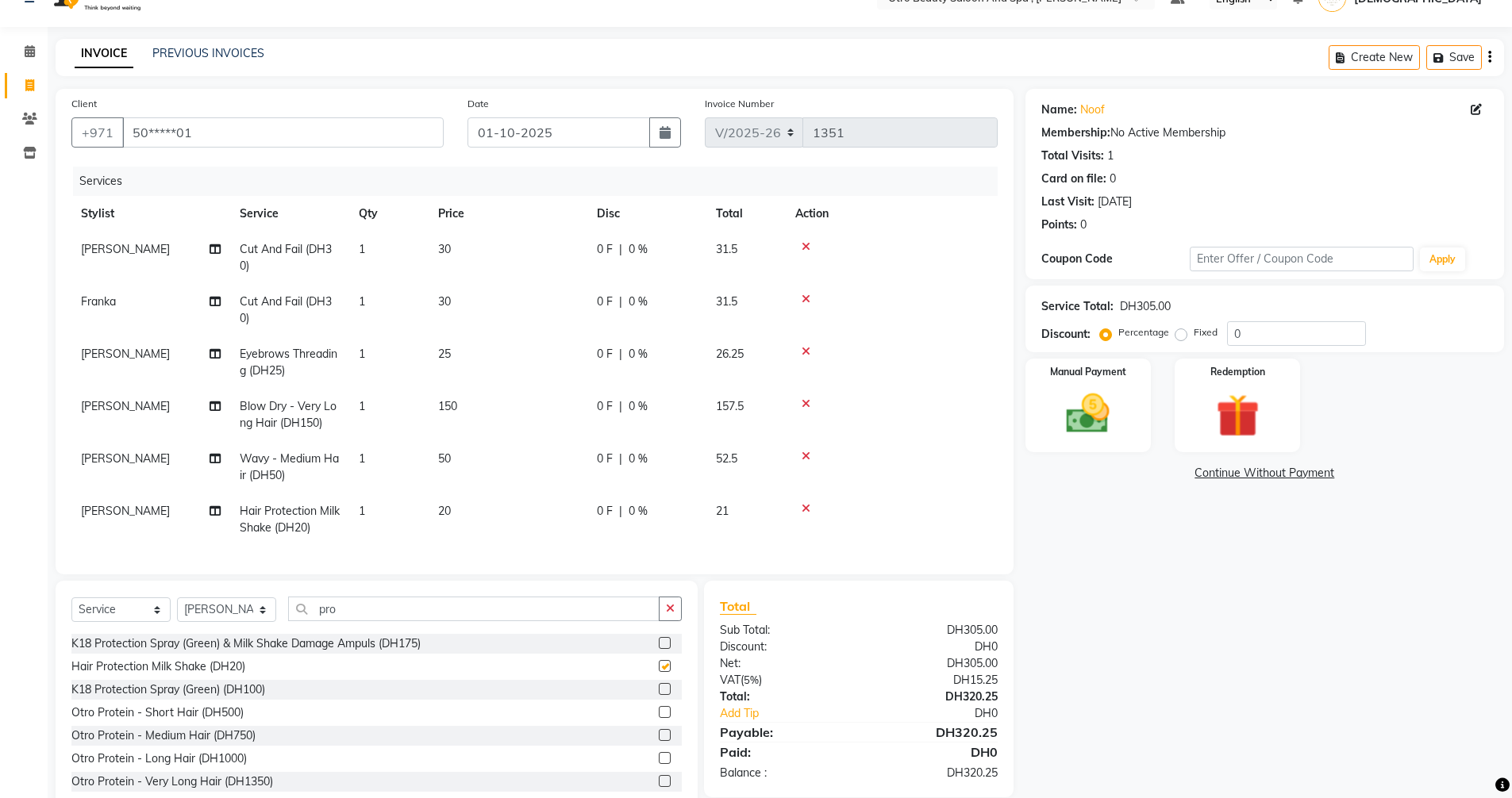
checkbox input "false"
click at [346, 613] on input "pro" at bounding box center [473, 609] width 371 height 25
type input "p"
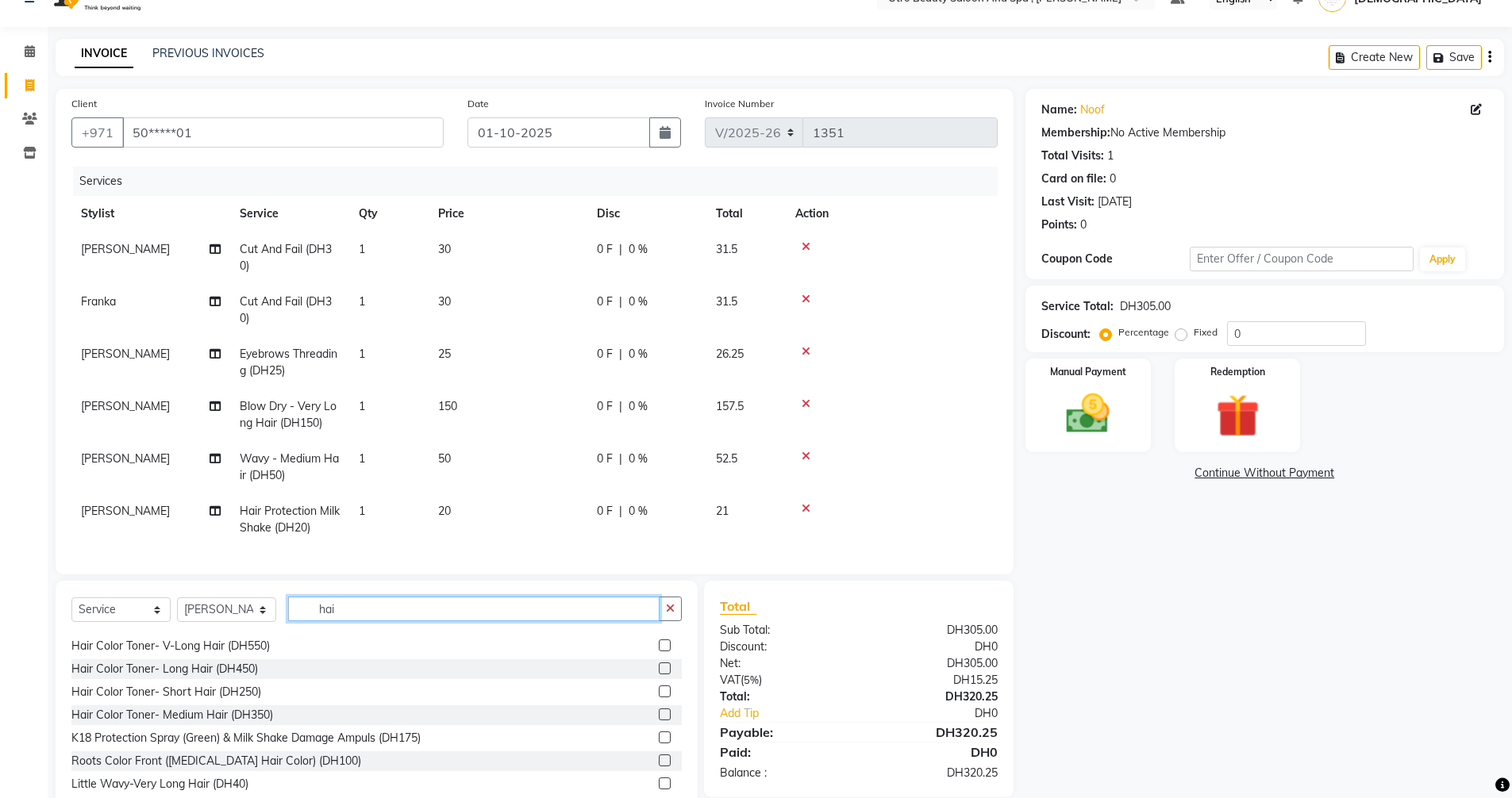
scroll to position [0, 0]
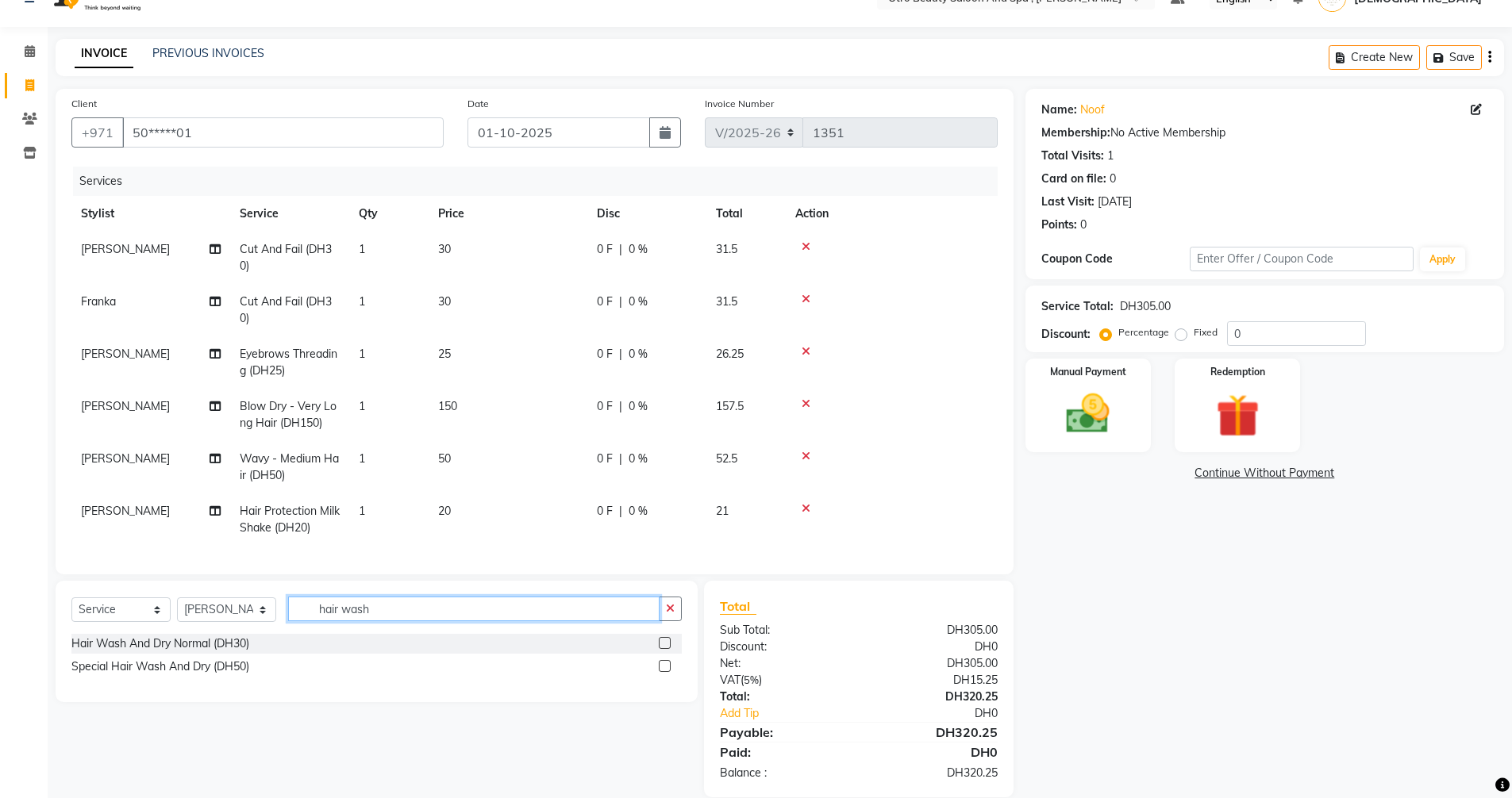
type input "hair wash"
click at [665, 649] on label at bounding box center [664, 643] width 12 height 12
click at [665, 649] on input "checkbox" at bounding box center [663, 644] width 10 height 10
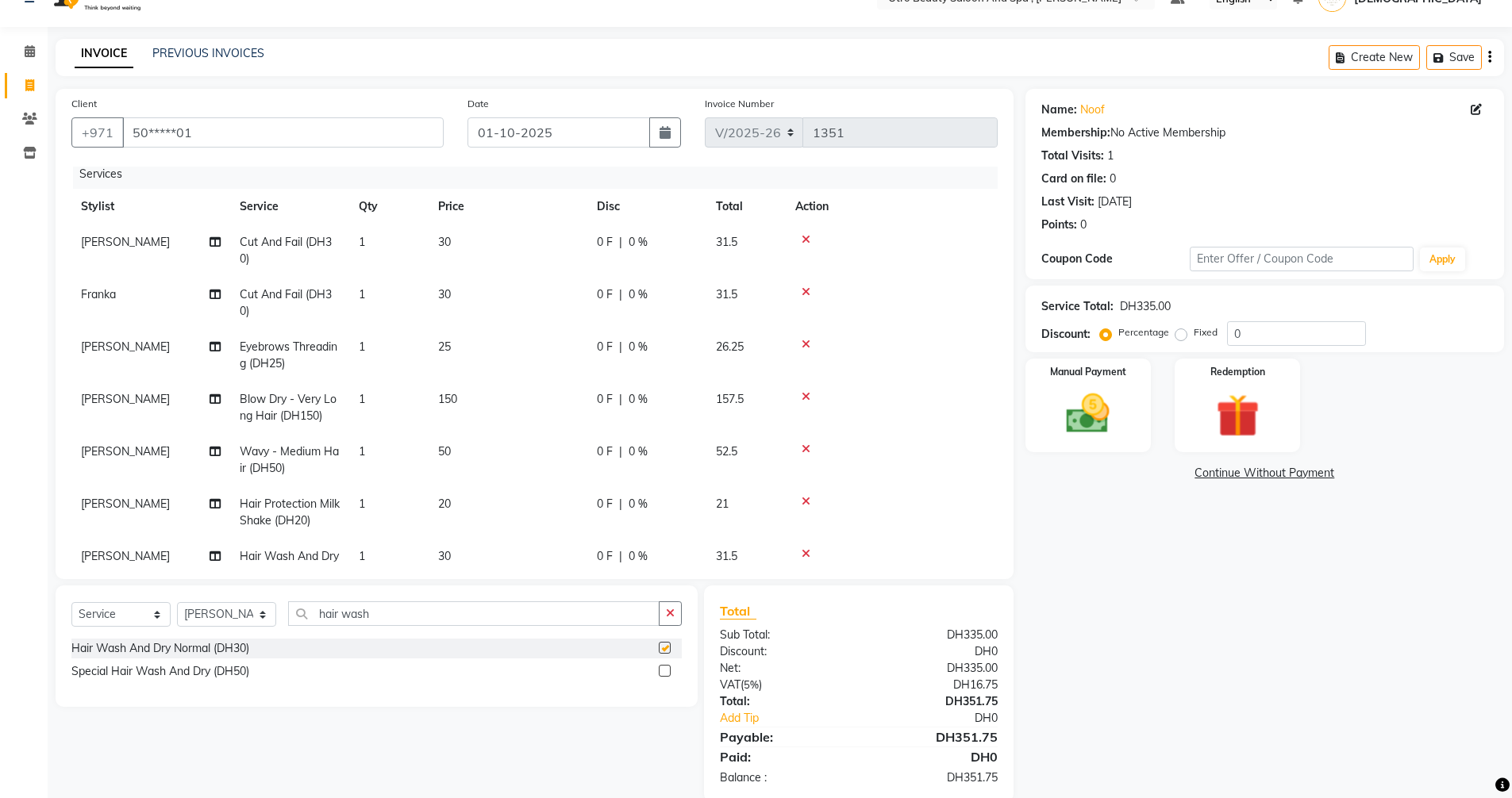
checkbox input "false"
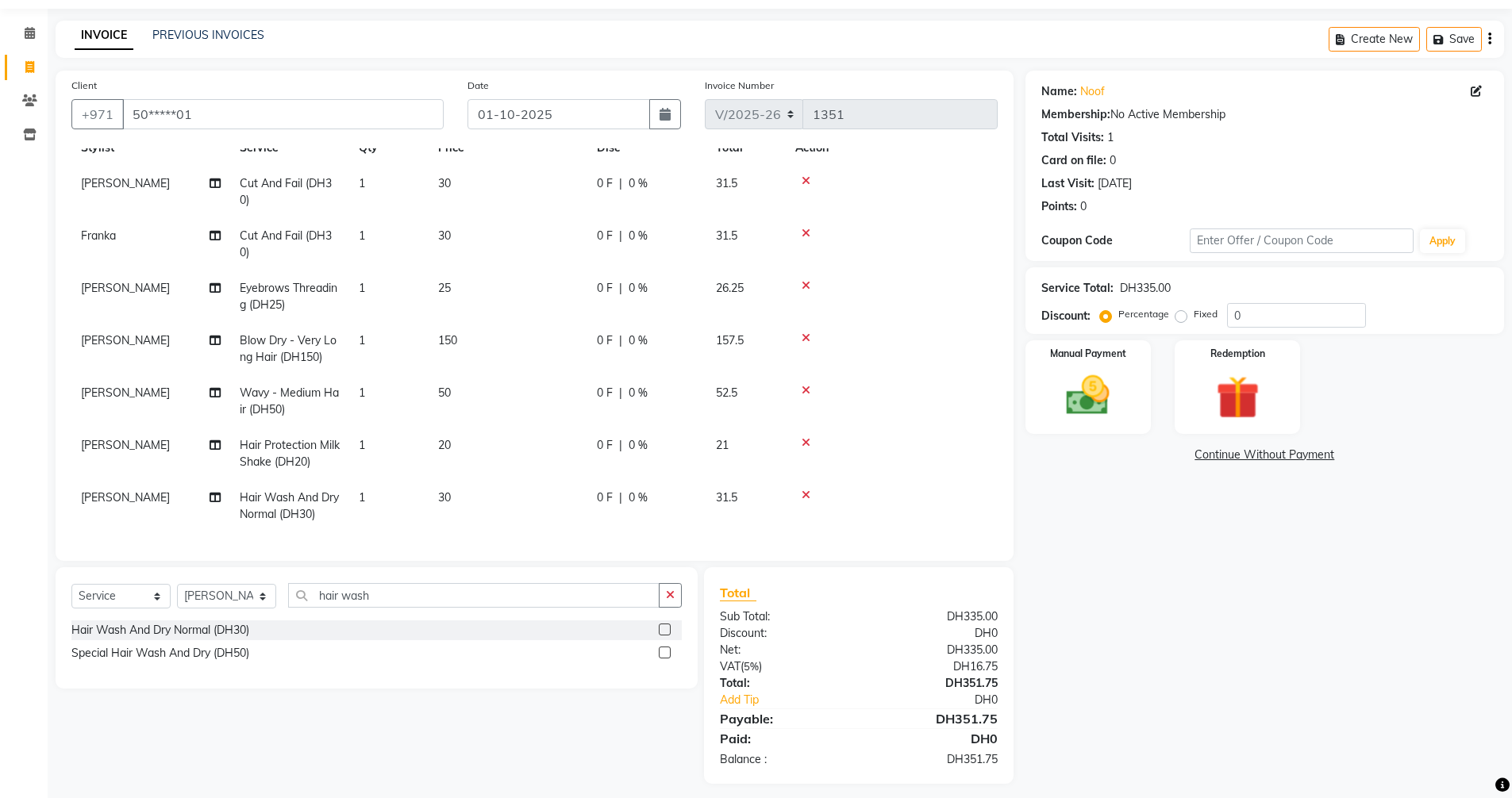
scroll to position [58, 0]
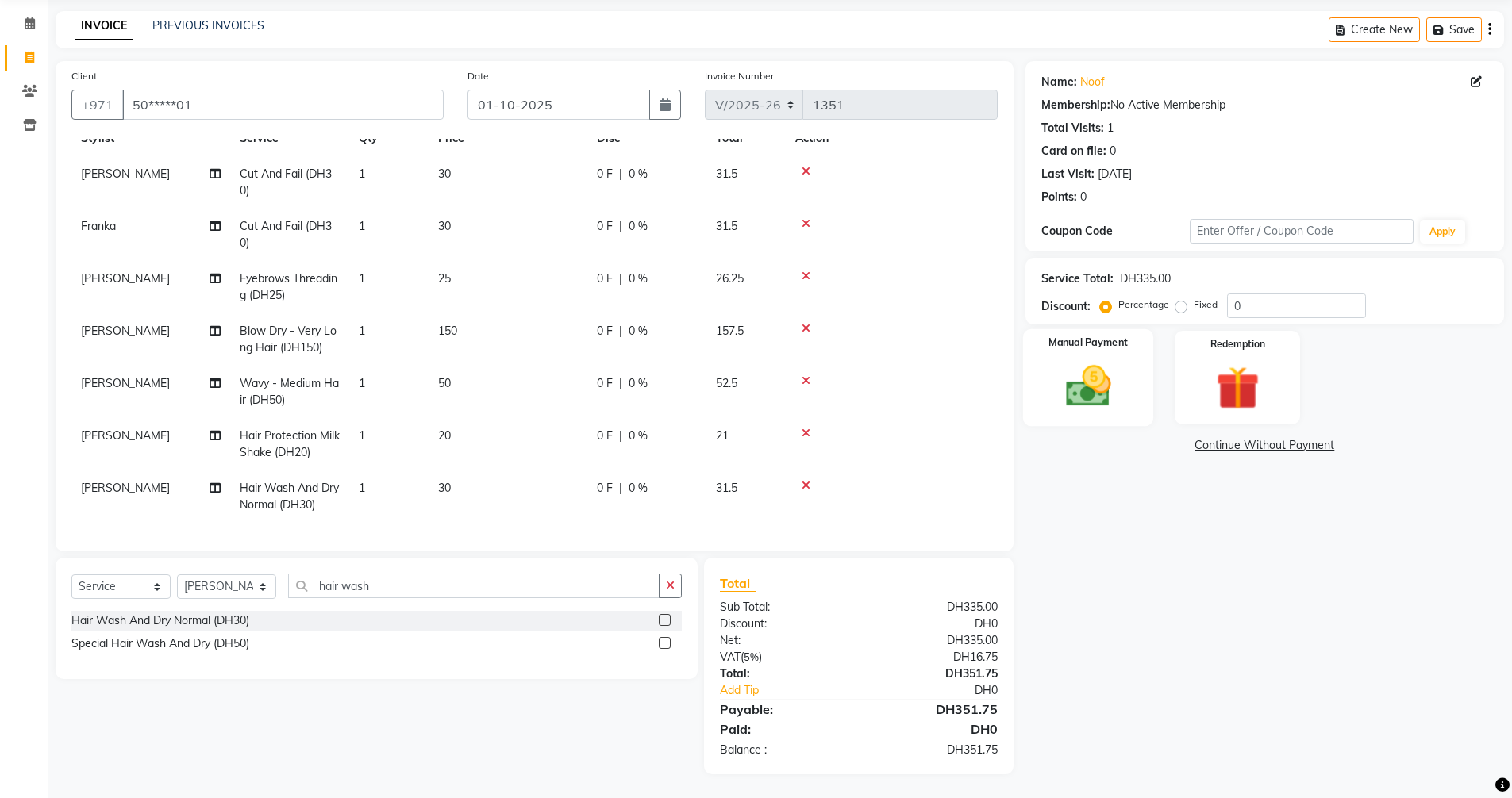
click at [1086, 367] on img at bounding box center [1088, 385] width 73 height 52
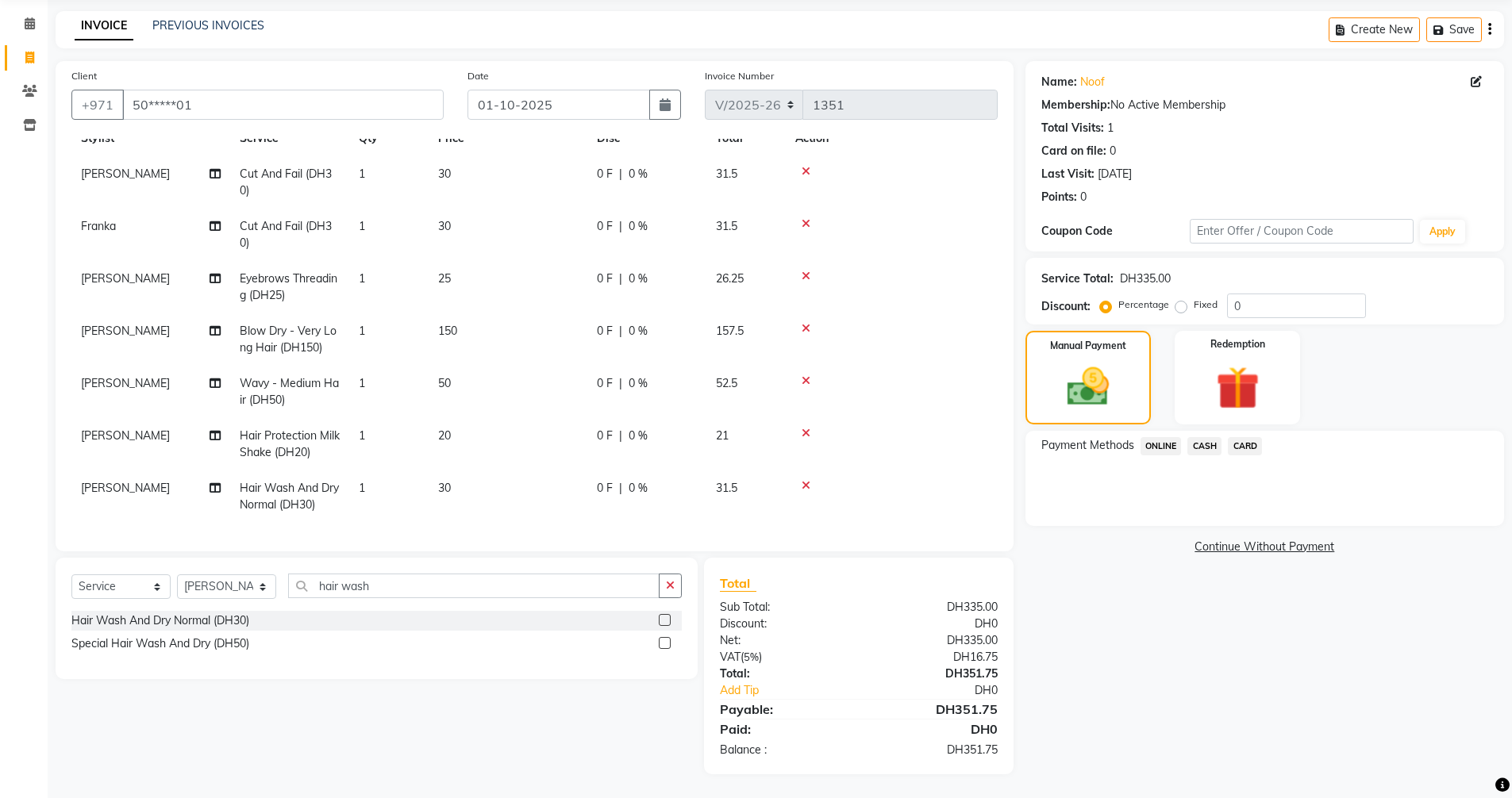
click at [1246, 446] on span "CARD" at bounding box center [1244, 446] width 34 height 18
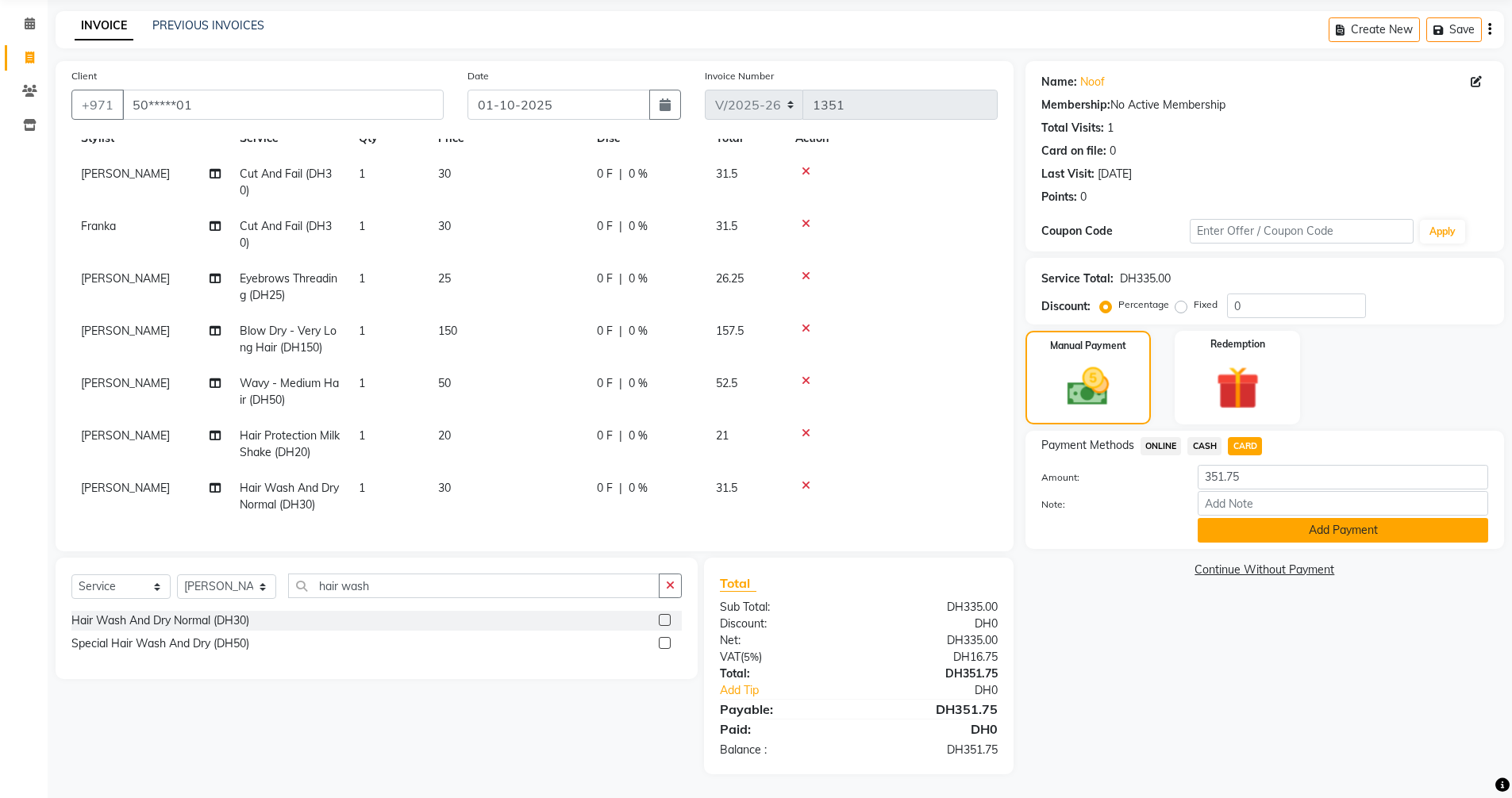
click at [1274, 532] on button "Add Payment" at bounding box center [1342, 530] width 290 height 25
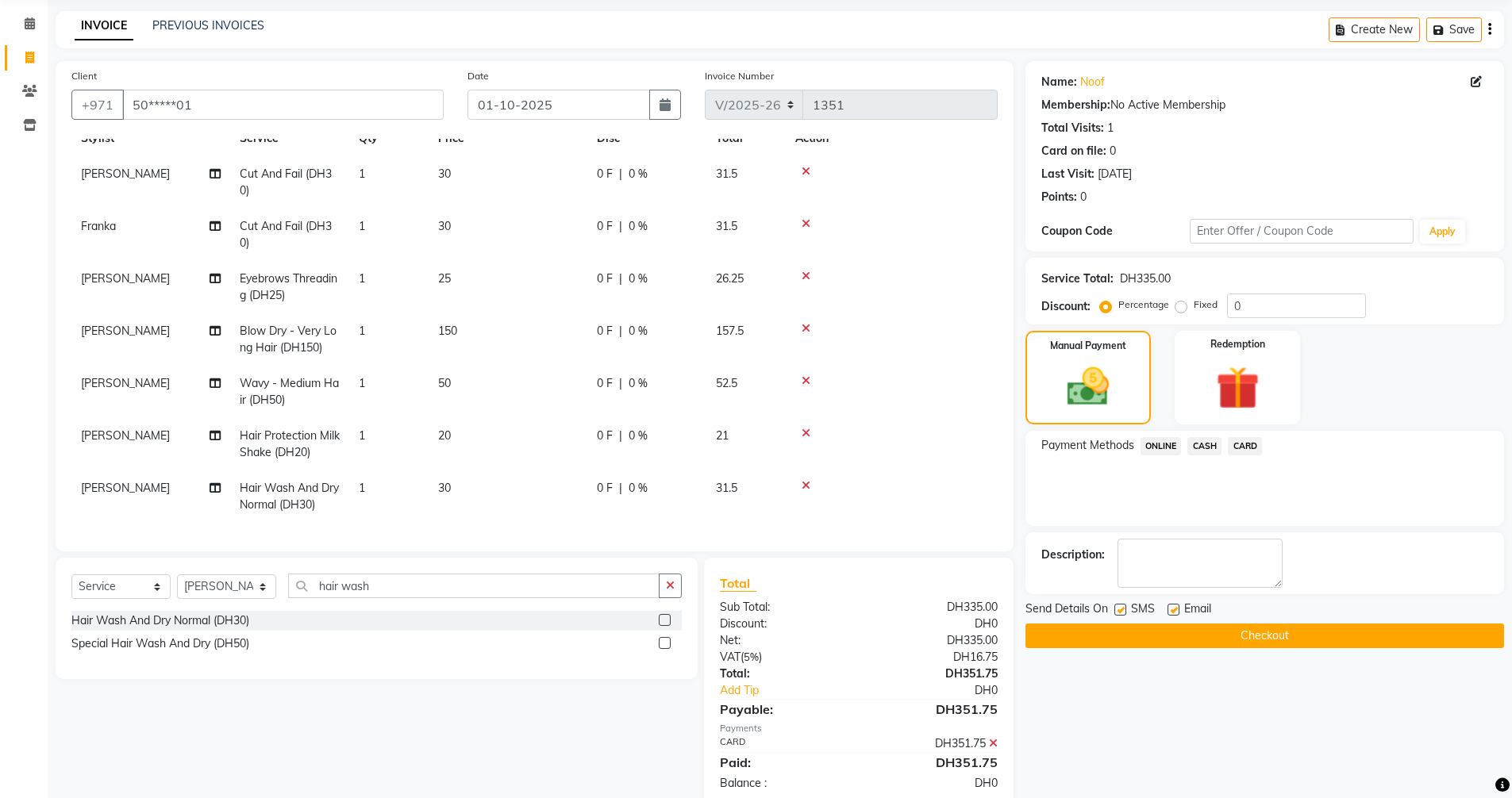
click at [1264, 637] on button "Checkout" at bounding box center [1265, 636] width 479 height 25
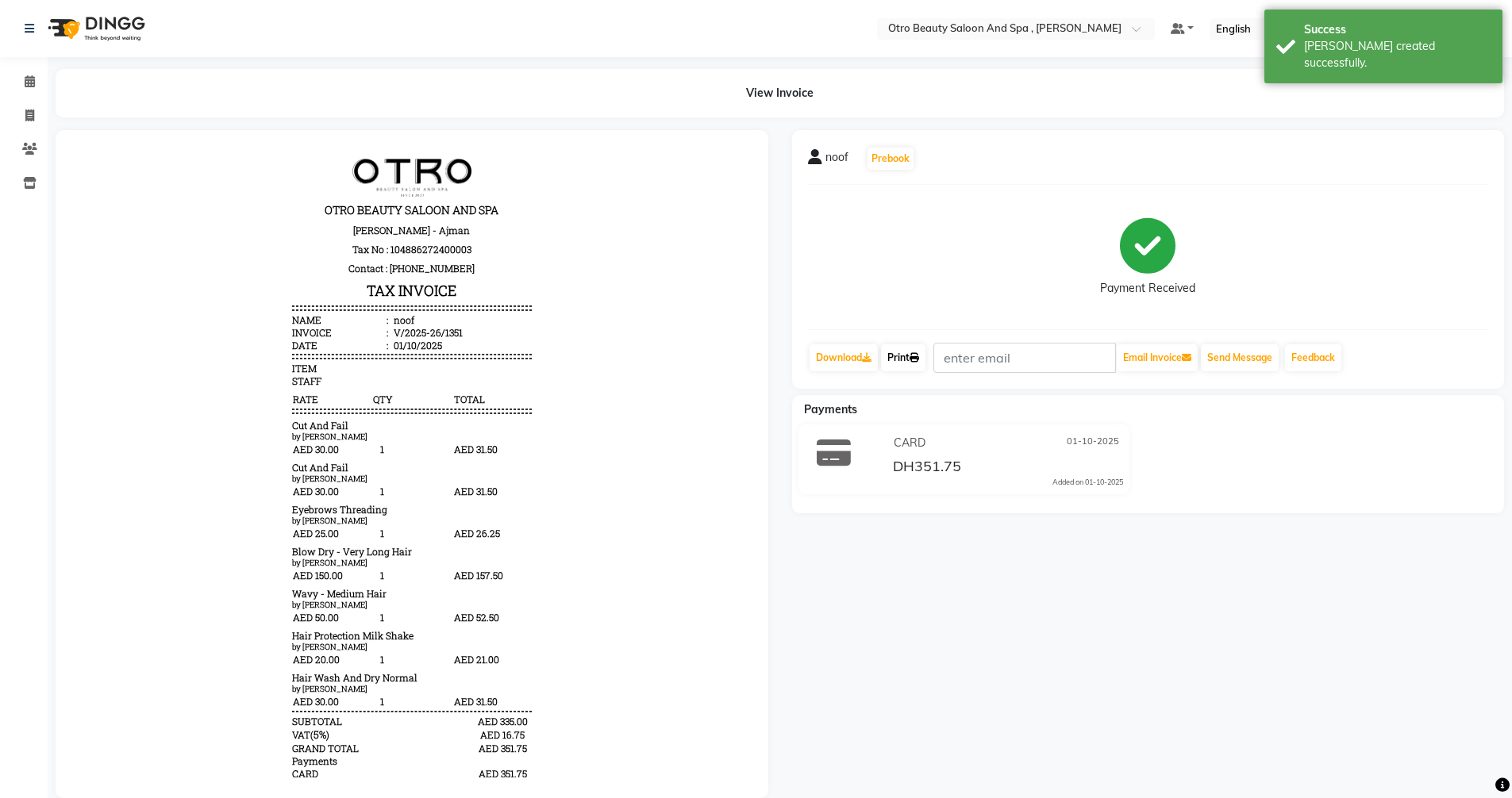
click at [913, 358] on link "Print" at bounding box center [903, 358] width 45 height 27
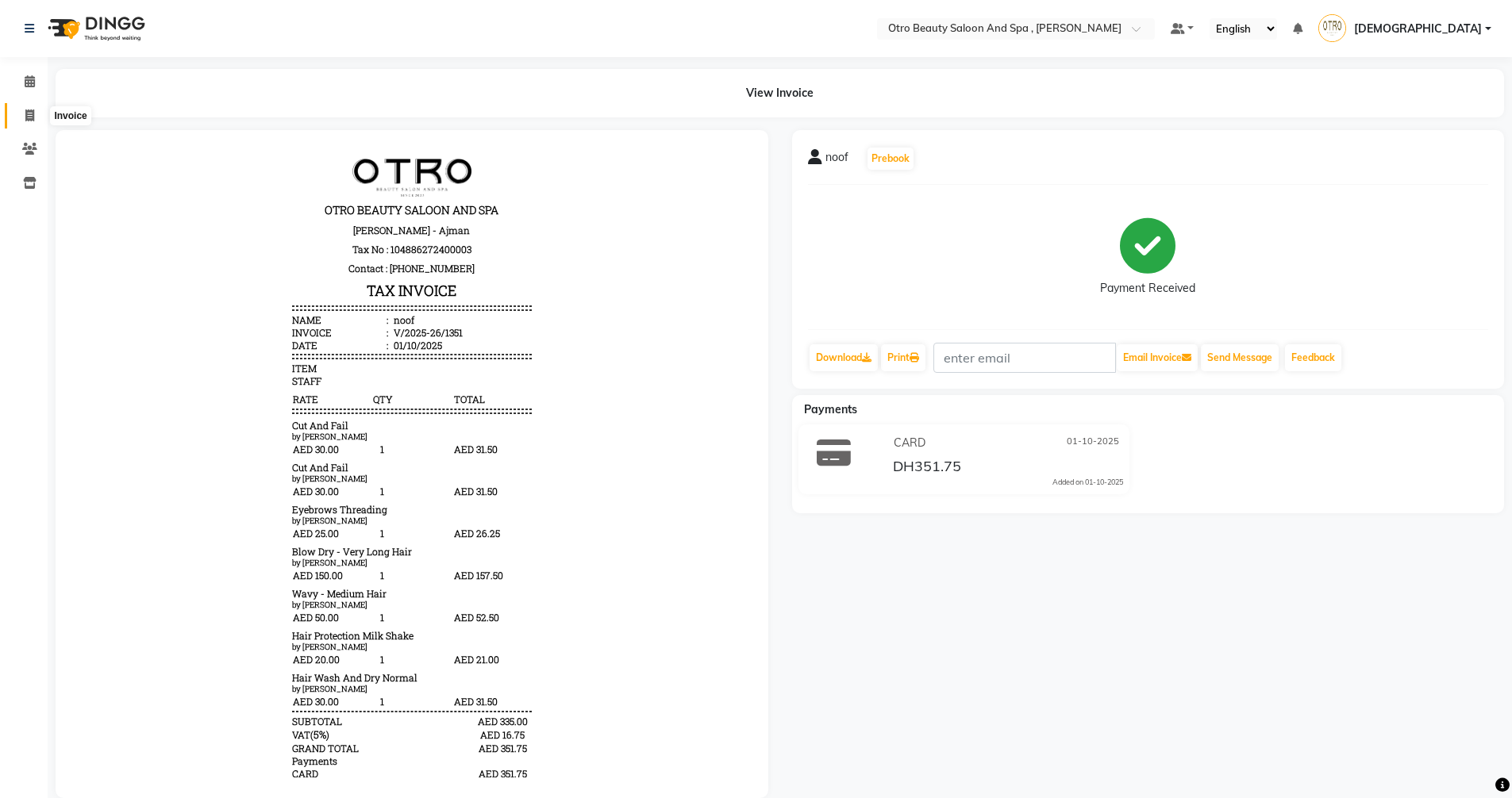
click at [27, 110] on icon at bounding box center [29, 115] width 9 height 12
select select "service"
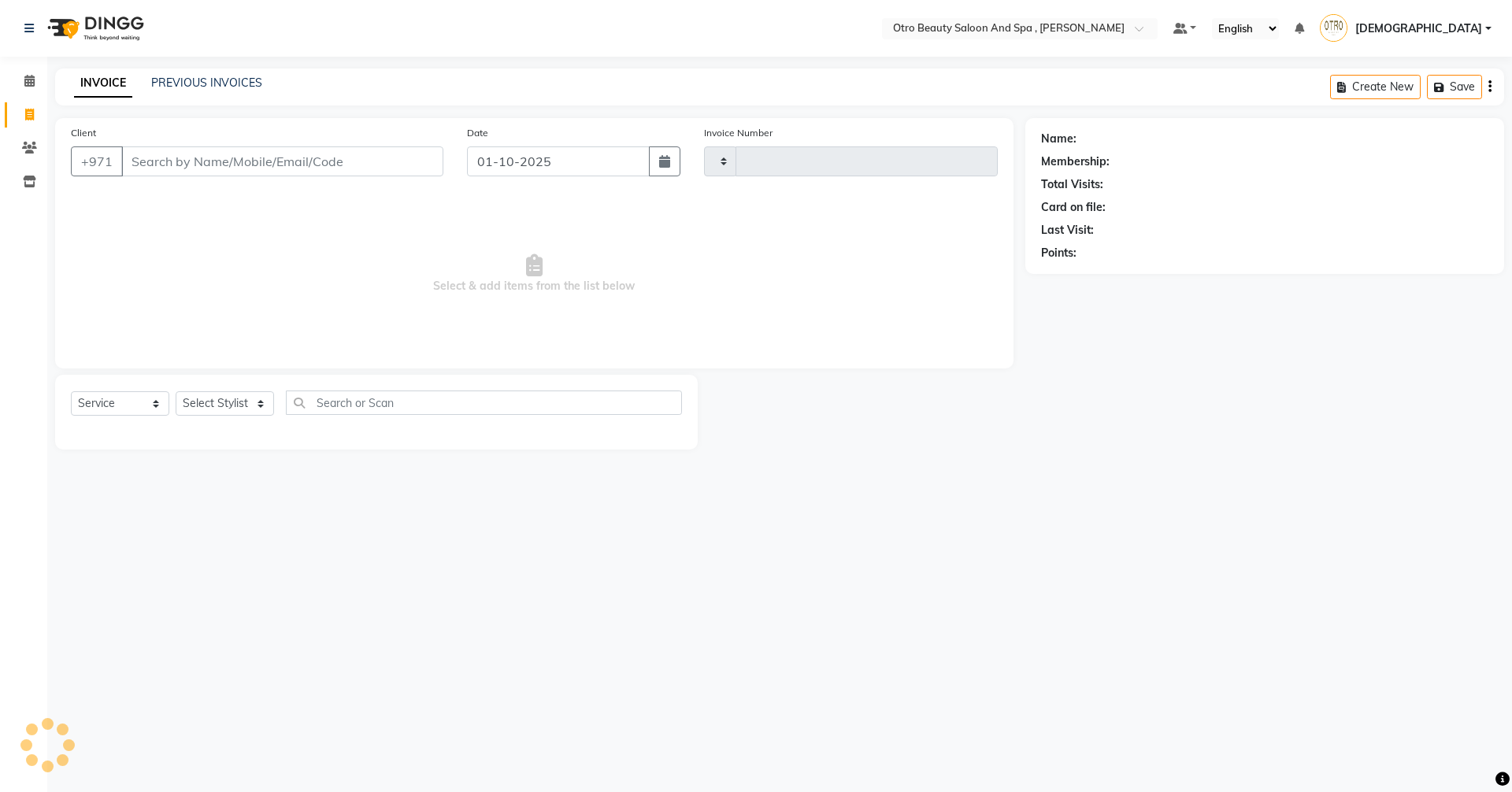
type input "1352"
select select "8622"
click at [200, 85] on link "PREVIOUS INVOICES" at bounding box center [207, 83] width 111 height 14
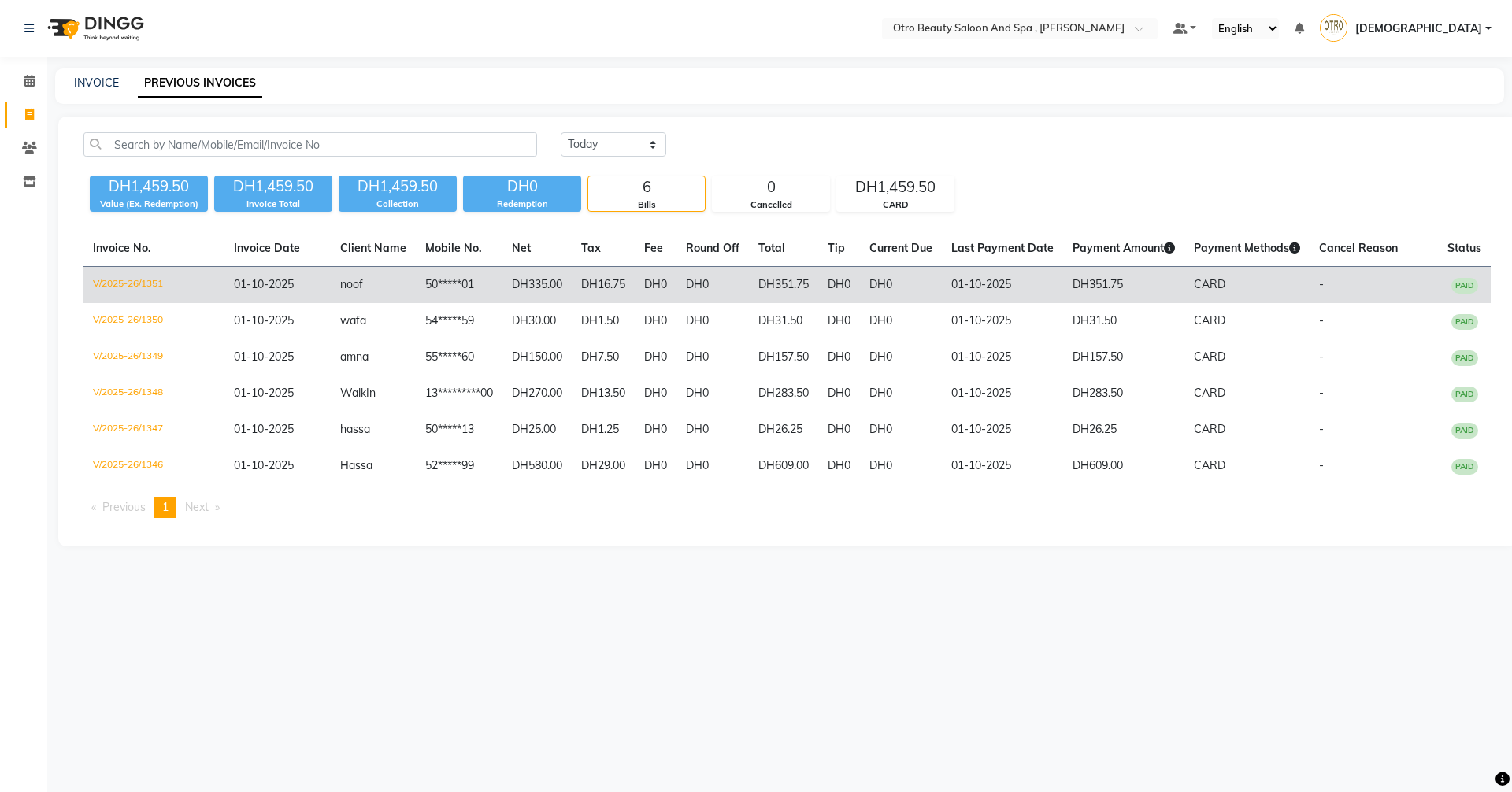
click at [767, 289] on td "DH351.75" at bounding box center [783, 285] width 69 height 37
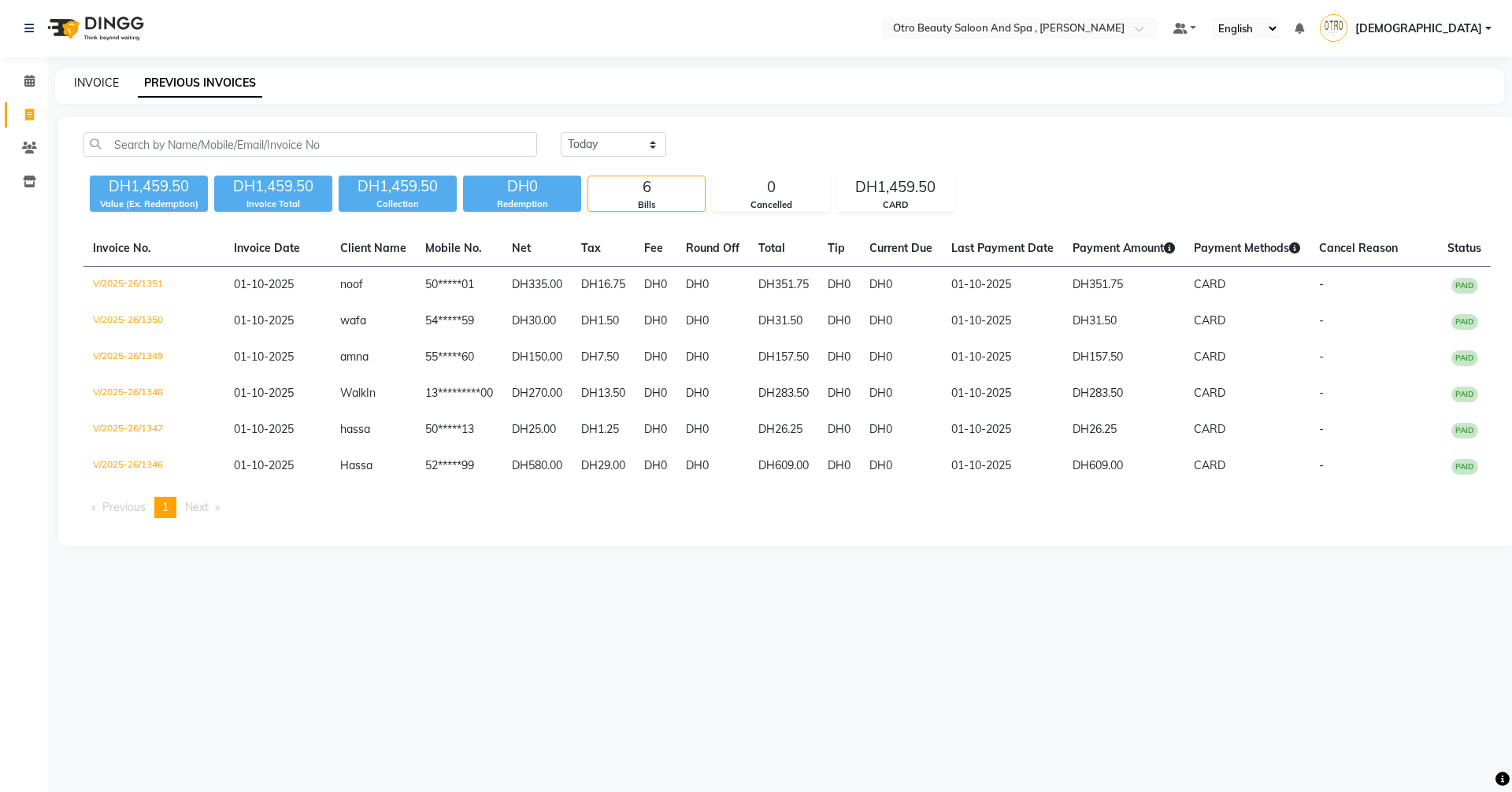
click at [114, 84] on link "INVOICE" at bounding box center [96, 83] width 45 height 14
select select "service"
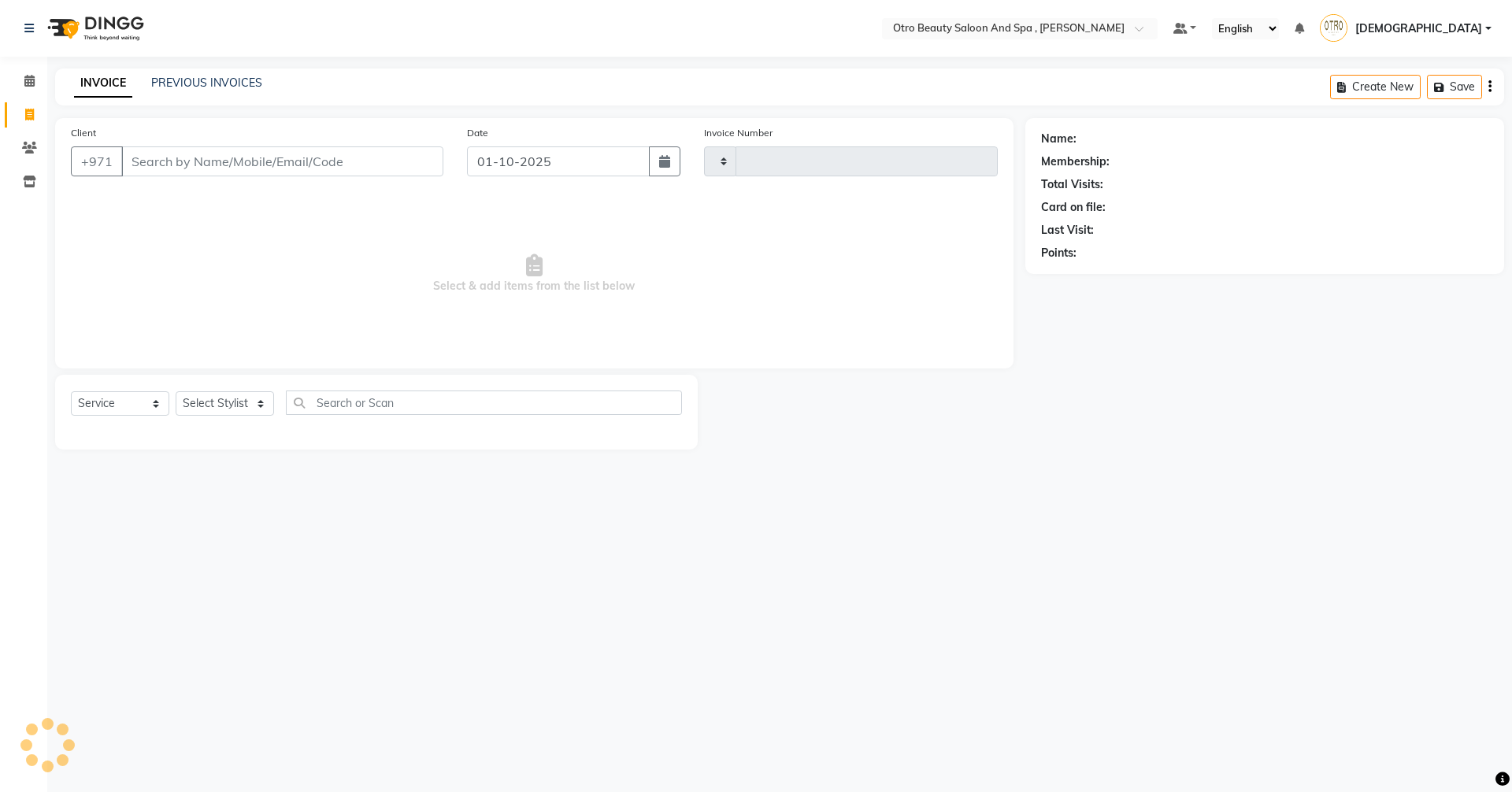
type input "1352"
select select "8622"
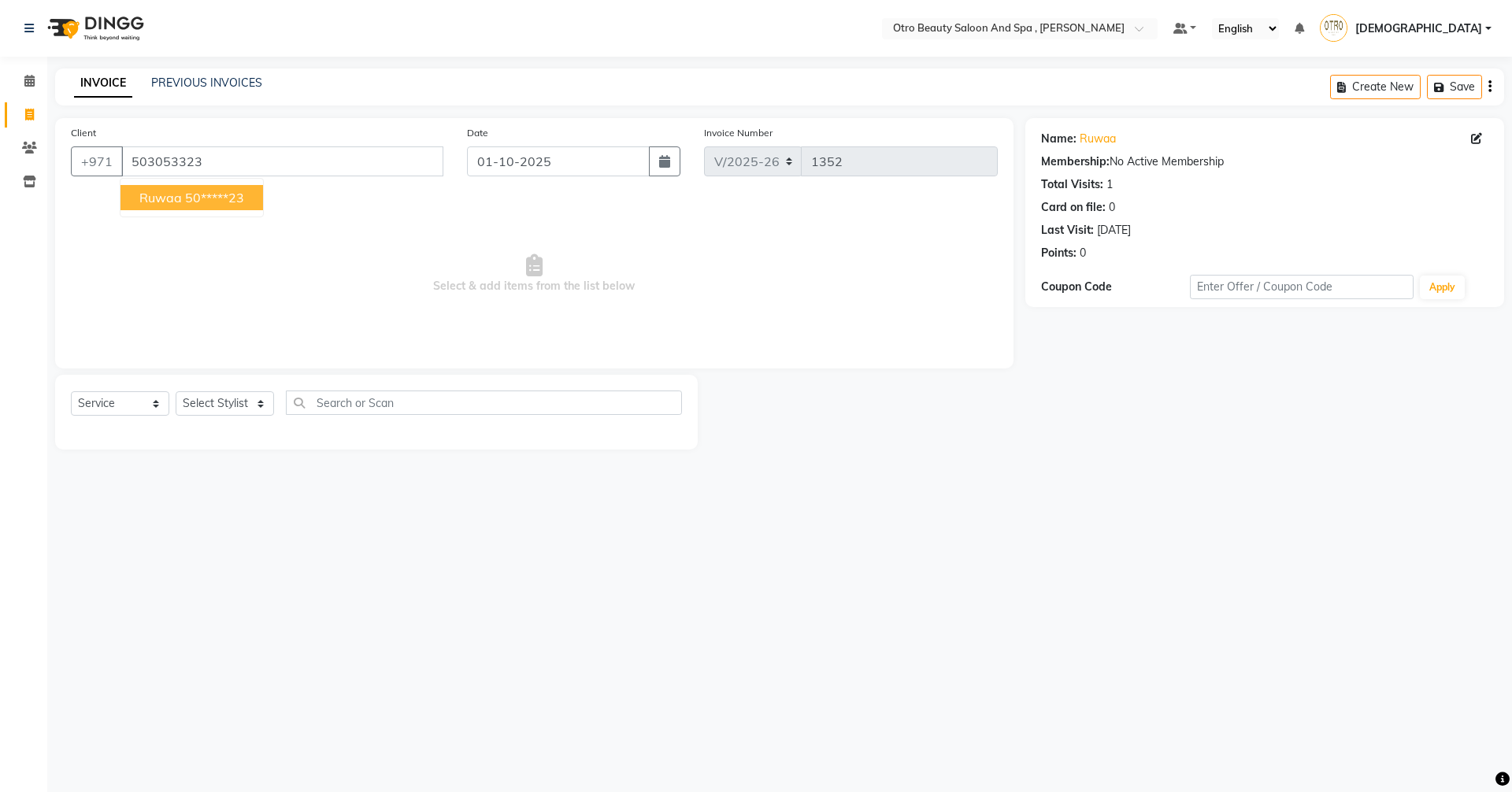
click at [211, 197] on ngb-highlight "50*****23" at bounding box center [215, 198] width 59 height 16
type input "50*****23"
click at [264, 403] on select "Select Stylist [PERSON_NAME] [PERSON_NAME] Hera Karuna [PERSON_NAME] Mamita [PE…" at bounding box center [225, 403] width 99 height 24
select select "86191"
click at [176, 391] on select "Select Stylist [PERSON_NAME] [PERSON_NAME] Hera Karuna [PERSON_NAME] Mamita [PE…" at bounding box center [225, 403] width 99 height 24
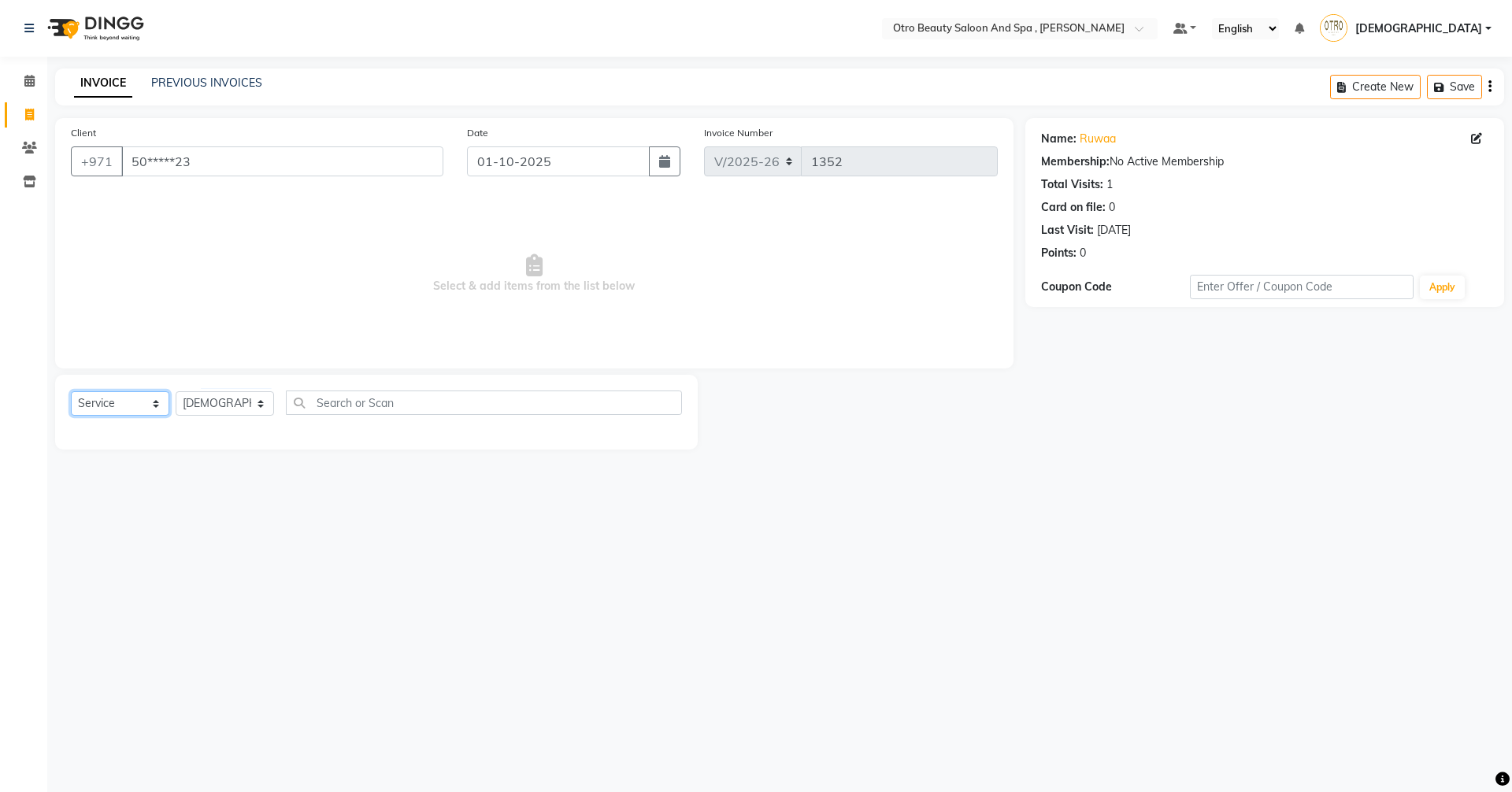
click at [152, 402] on select "Select Service Product Membership Package Voucher Prepaid Gift Card" at bounding box center [120, 403] width 99 height 24
select select "package"
click at [71, 391] on select "Select Service Product Membership Package Voucher Prepaid Gift Card" at bounding box center [120, 403] width 99 height 24
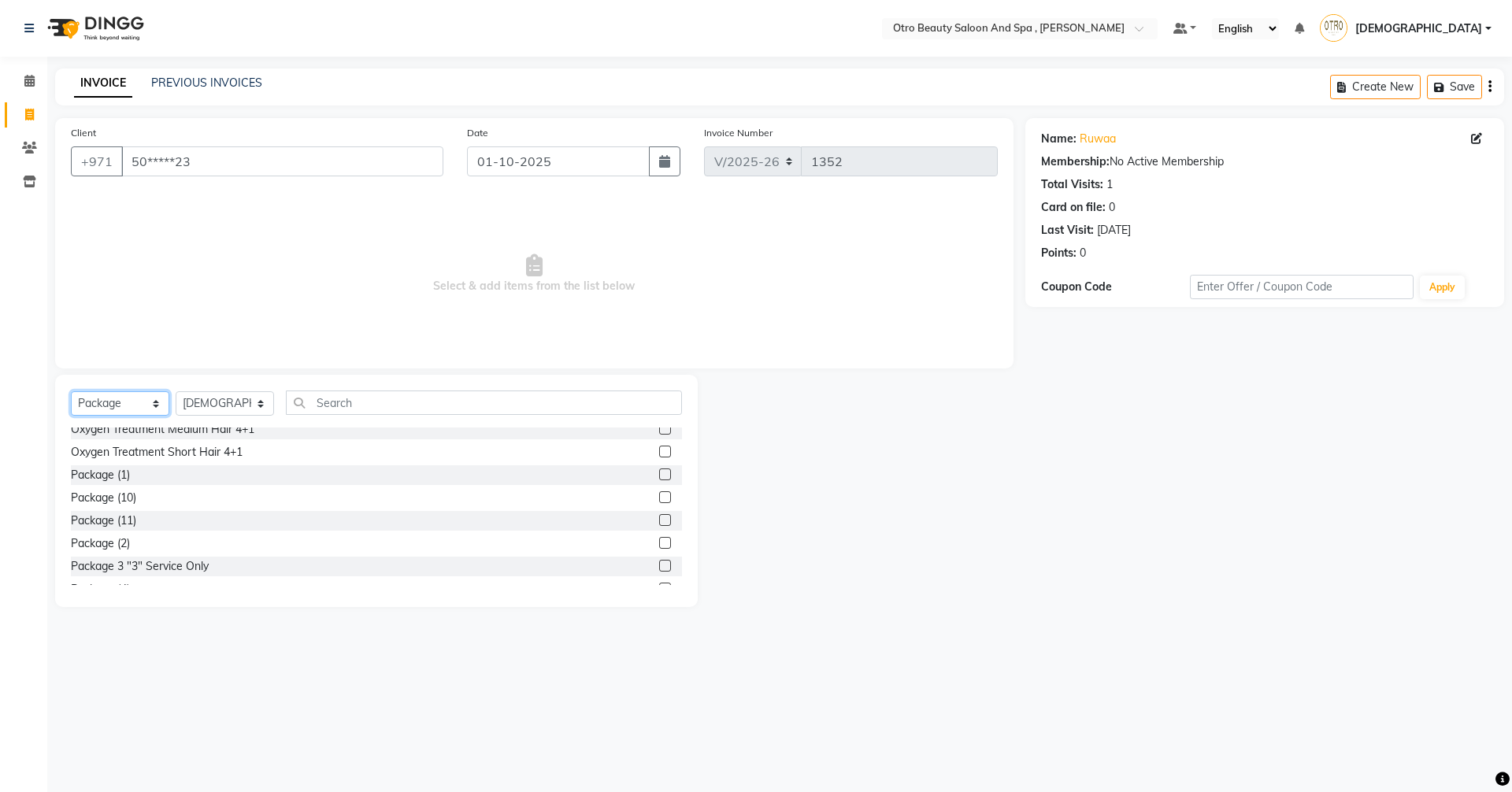
scroll to position [236, 0]
click at [659, 521] on label at bounding box center [664, 520] width 12 height 12
click at [659, 521] on input "checkbox" at bounding box center [663, 521] width 10 height 10
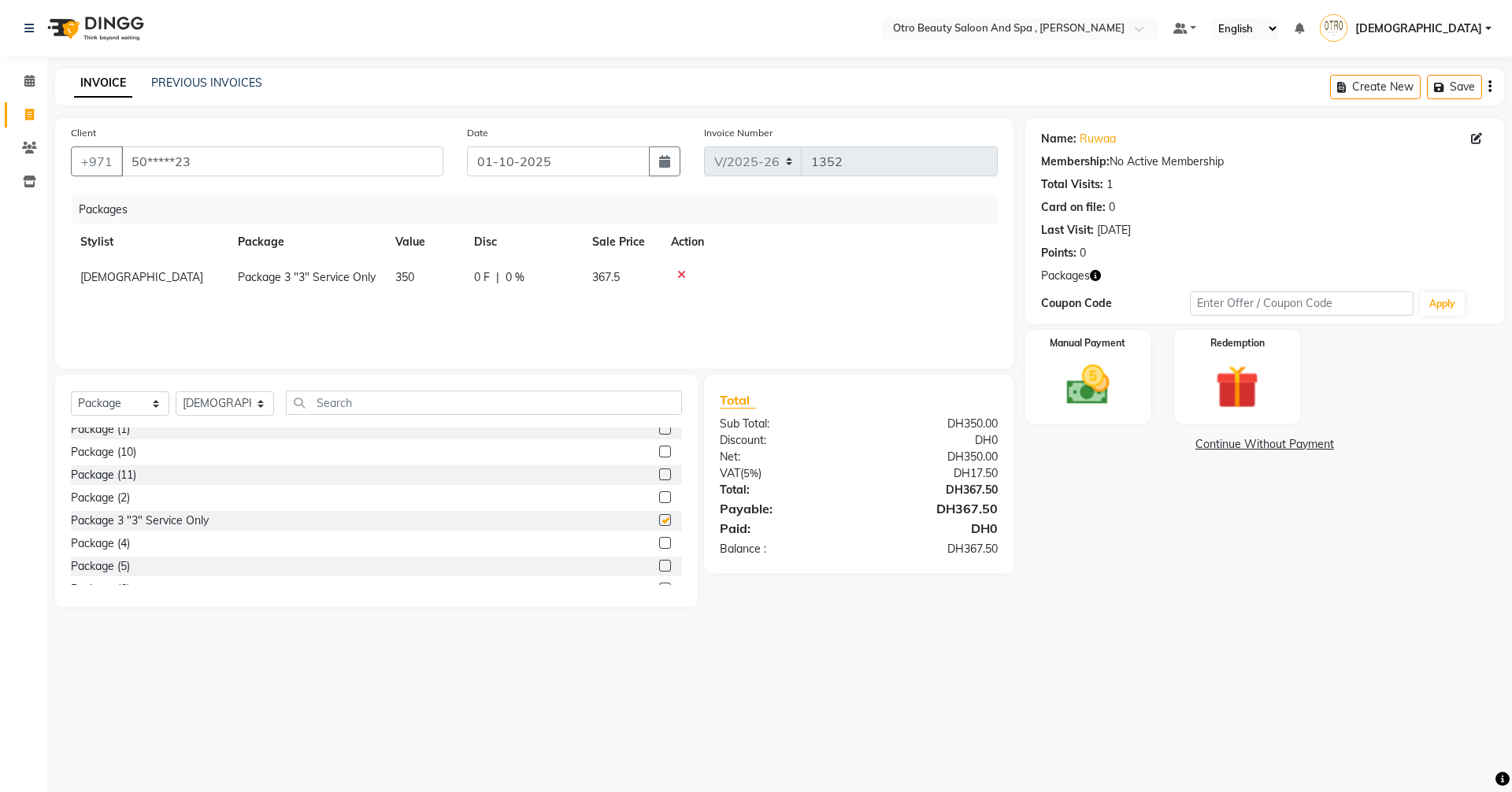
checkbox input "false"
click at [156, 402] on select "Select Service Product Membership Package Voucher Prepaid Gift Card" at bounding box center [120, 403] width 99 height 24
select select "service"
click at [71, 391] on select "Select Service Product Membership Package Voucher Prepaid Gift Card" at bounding box center [120, 403] width 99 height 24
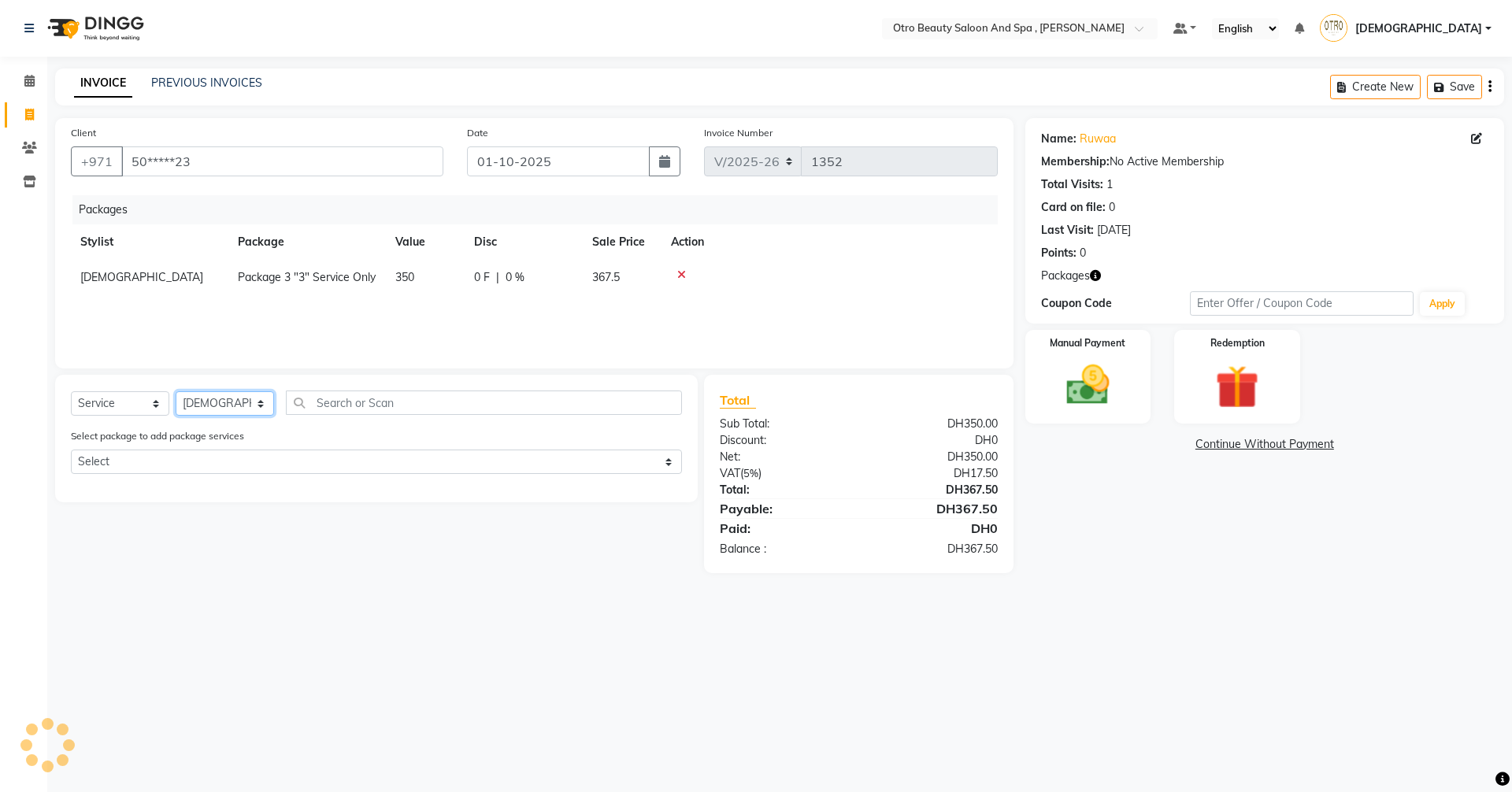
click at [251, 408] on select "Select Stylist [PERSON_NAME] [PERSON_NAME] Hera Karuna [PERSON_NAME] Mamita [PE…" at bounding box center [225, 403] width 99 height 24
select select "86185"
click at [176, 391] on select "Select Stylist [PERSON_NAME] [PERSON_NAME] Hera Karuna [PERSON_NAME] Mamita [PE…" at bounding box center [225, 403] width 99 height 24
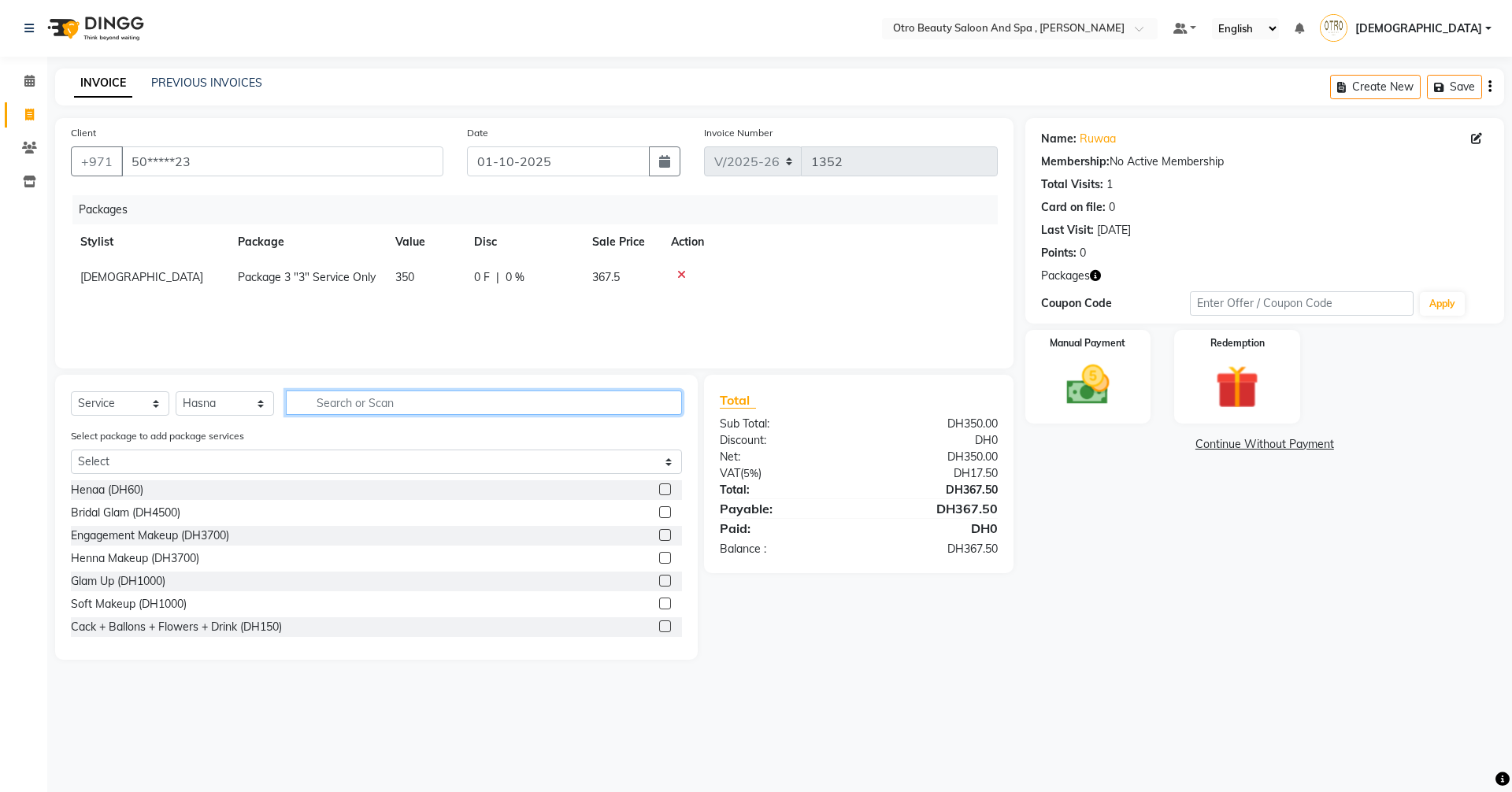
click at [401, 399] on input "text" at bounding box center [483, 402] width 396 height 24
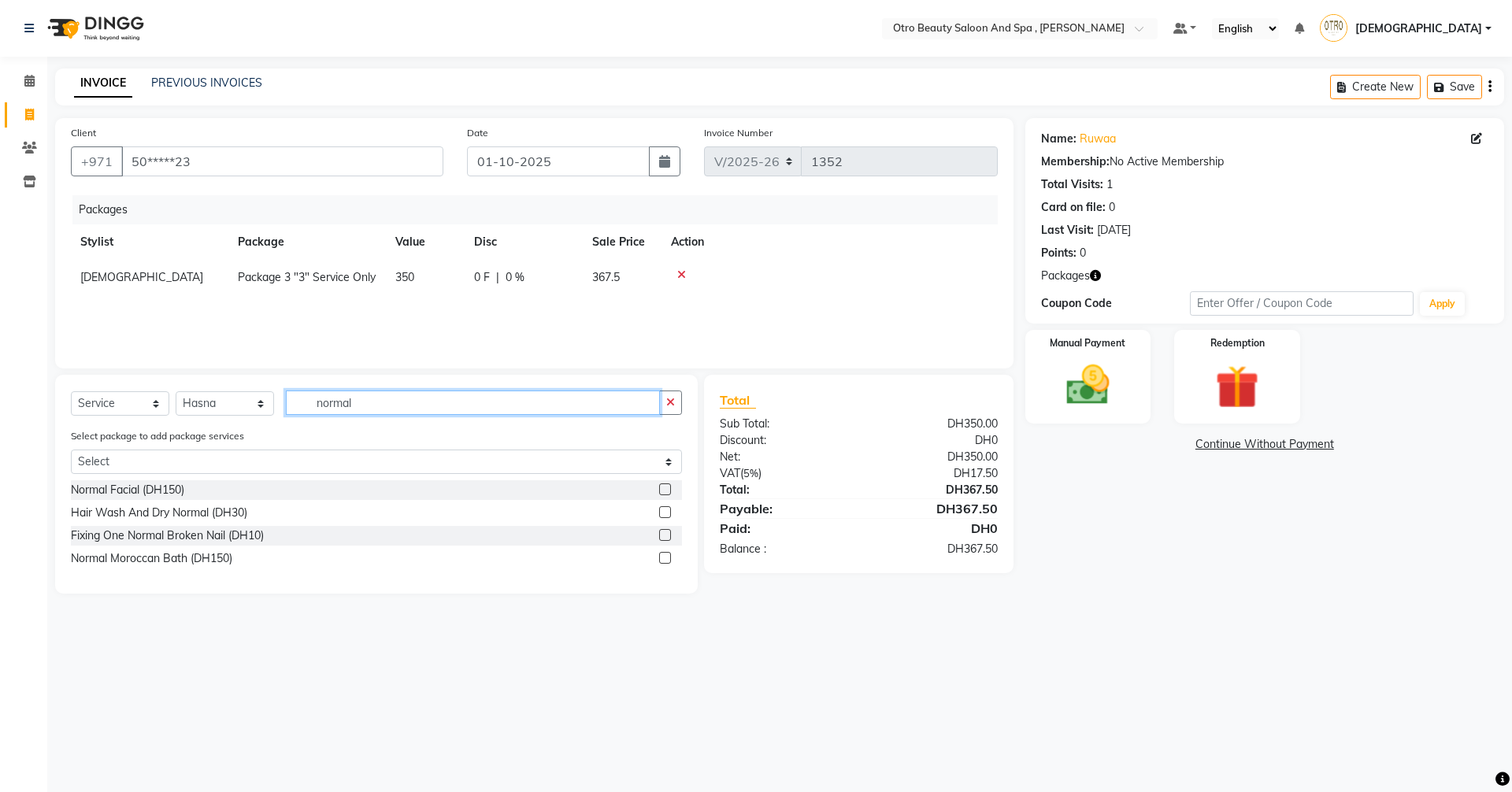
type input "normal"
click at [665, 559] on label at bounding box center [664, 558] width 12 height 12
click at [665, 559] on input "checkbox" at bounding box center [663, 559] width 10 height 10
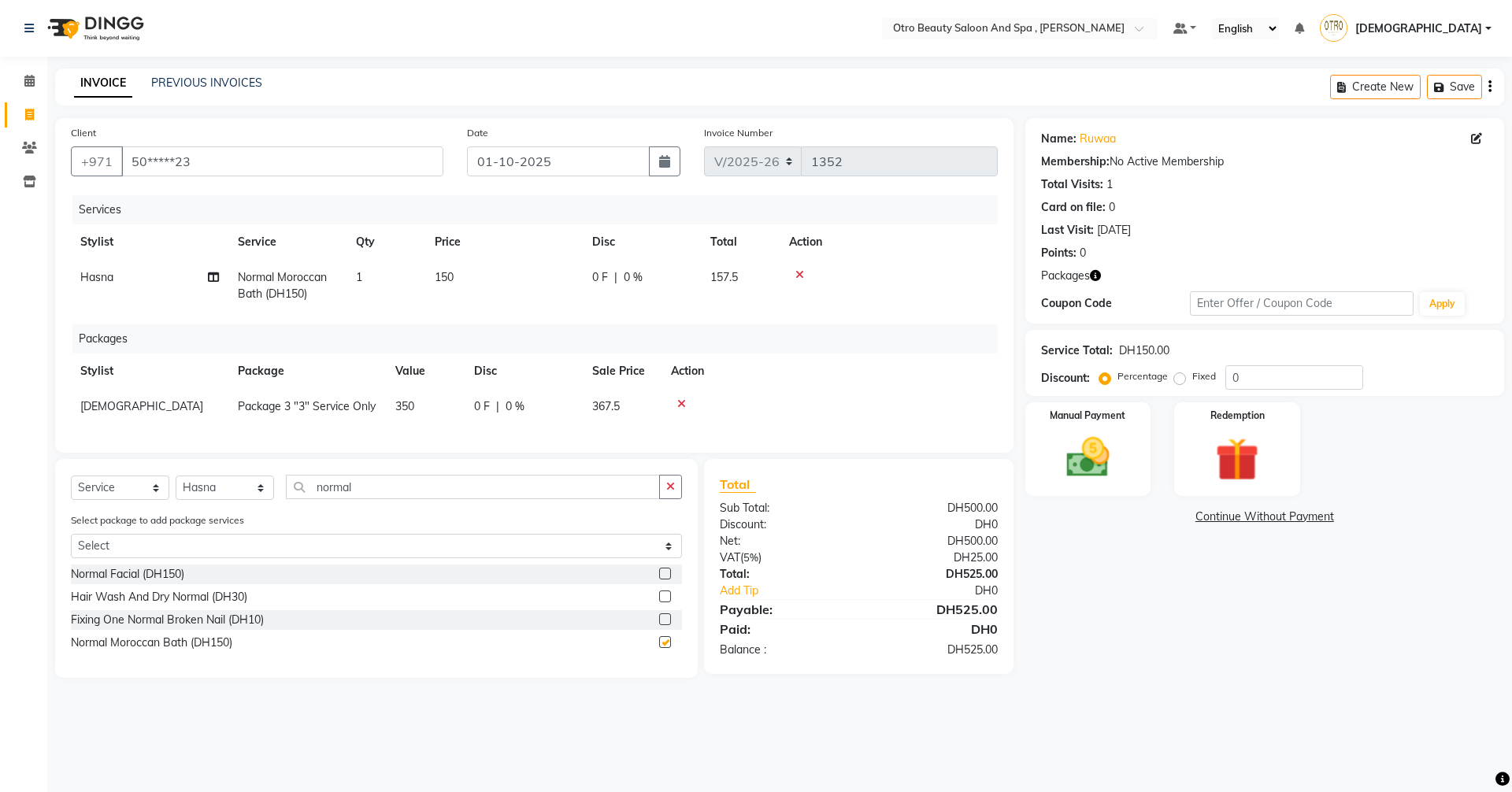
checkbox input "false"
click at [605, 276] on span "0 F" at bounding box center [600, 277] width 16 height 17
select select "86185"
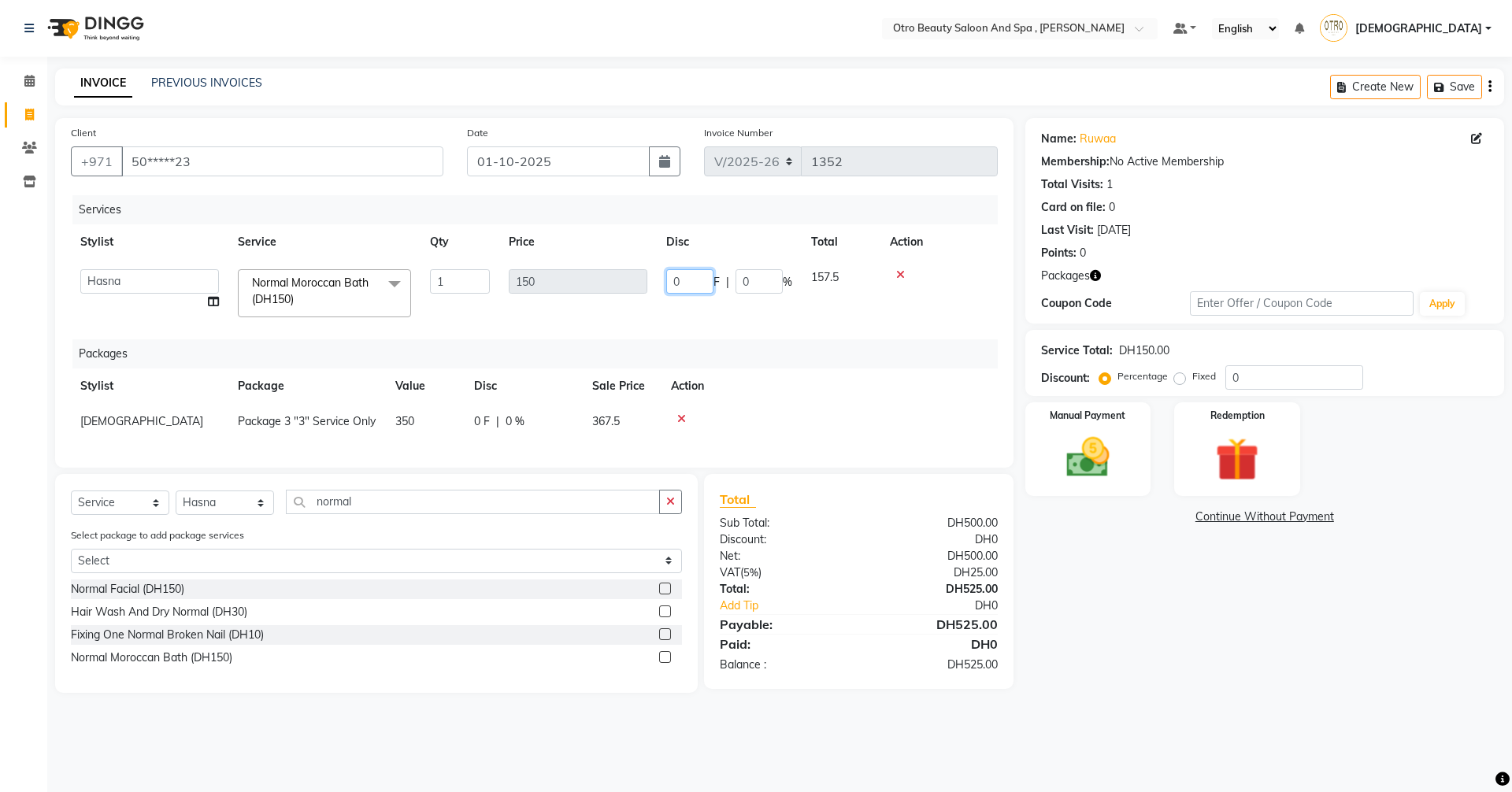
click at [690, 278] on input "0" at bounding box center [689, 281] width 47 height 24
type input "150"
click at [1136, 576] on div "Name: Ruwaa Membership: No Active Membership Total Visits: 1 Card on file: 0 La…" at bounding box center [1271, 405] width 491 height 575
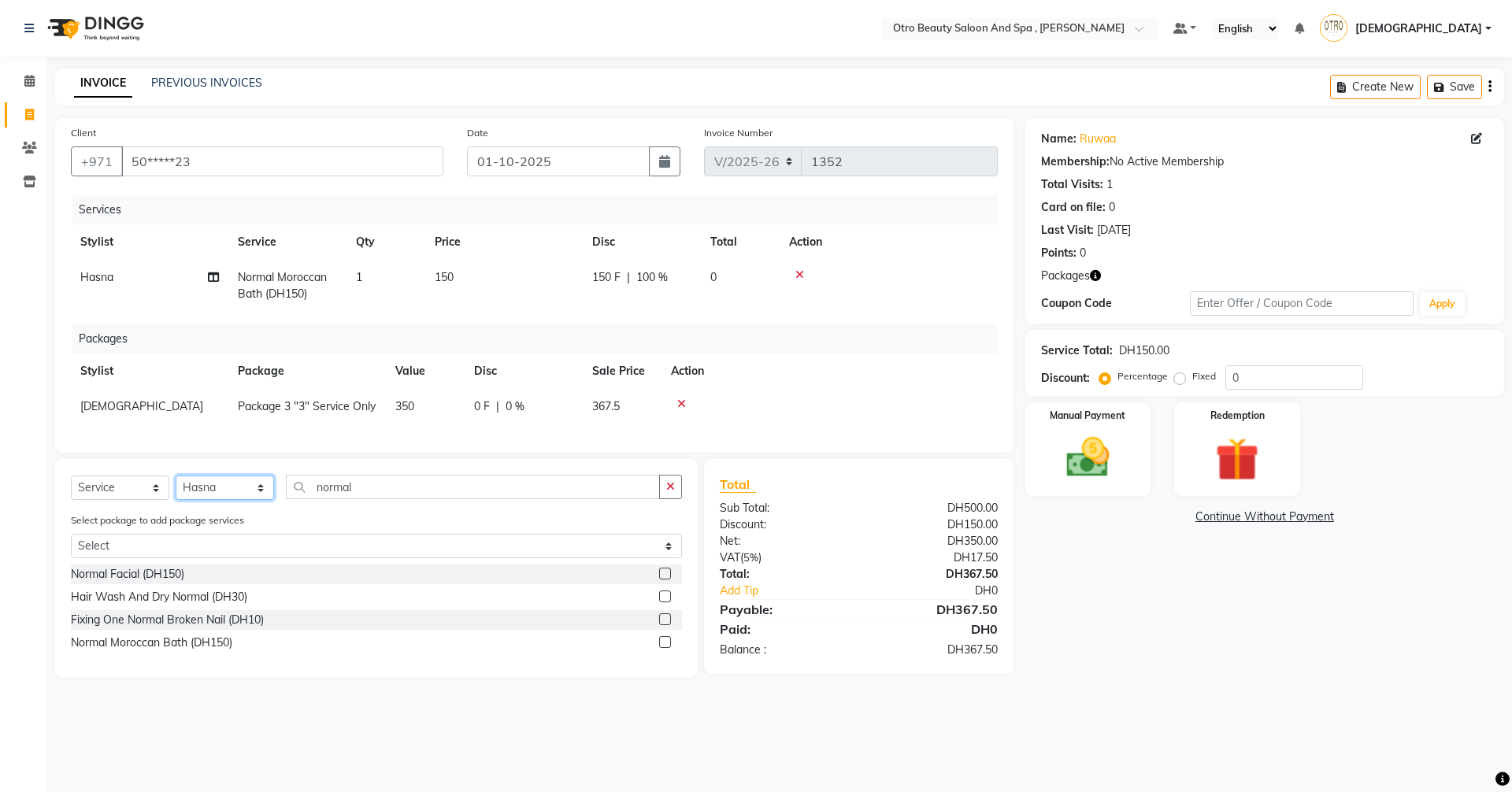
click at [265, 500] on select "Select Stylist [PERSON_NAME] [PERSON_NAME] Hera Karuna [PERSON_NAME] Mamita [PE…" at bounding box center [225, 488] width 99 height 24
select select "86597"
click at [176, 488] on select "Select Stylist [PERSON_NAME] [PERSON_NAME] Hera Karuna [PERSON_NAME] Mamita [PE…" at bounding box center [225, 488] width 99 height 24
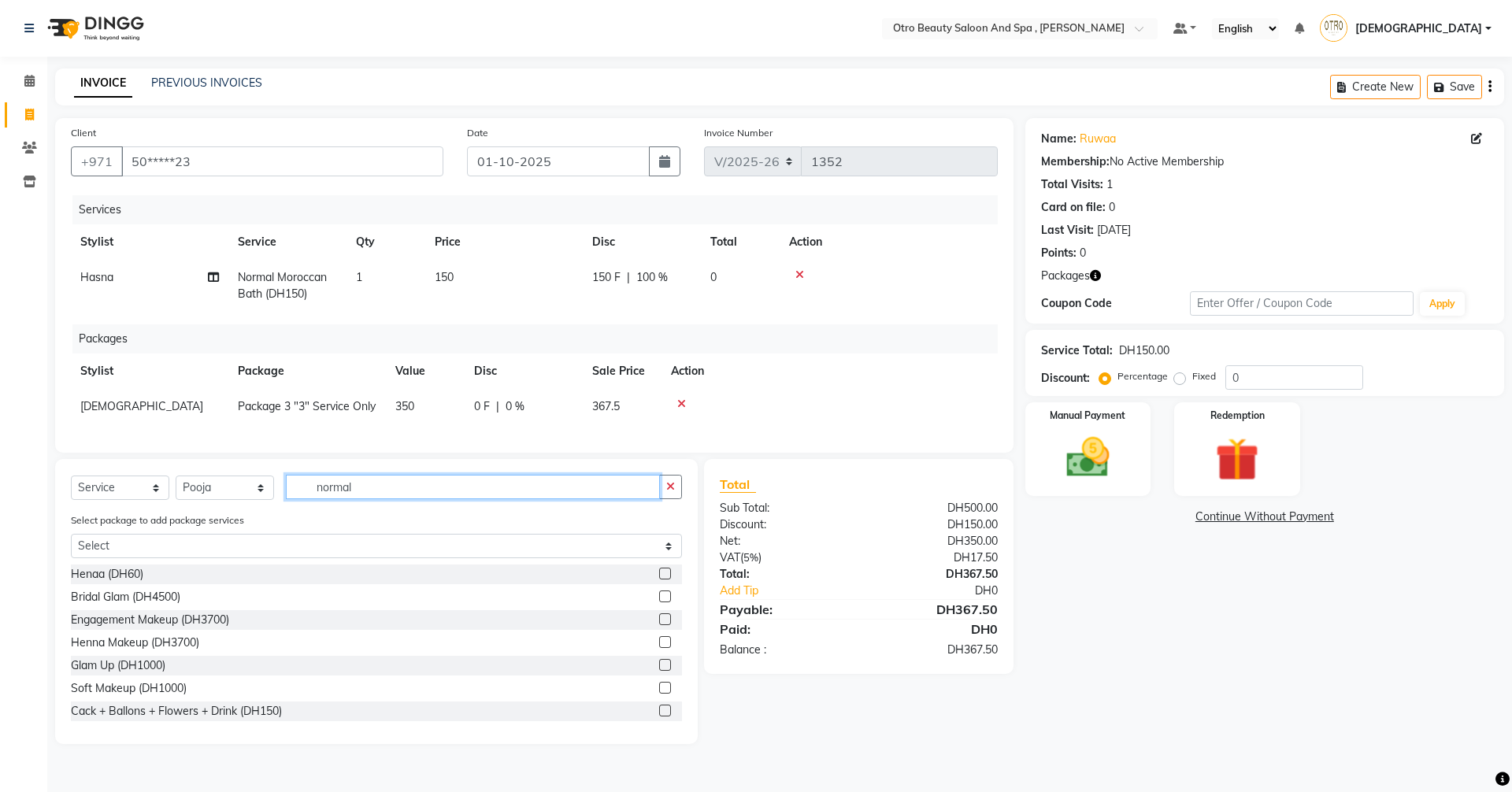
click at [404, 494] on input "normal" at bounding box center [472, 487] width 374 height 24
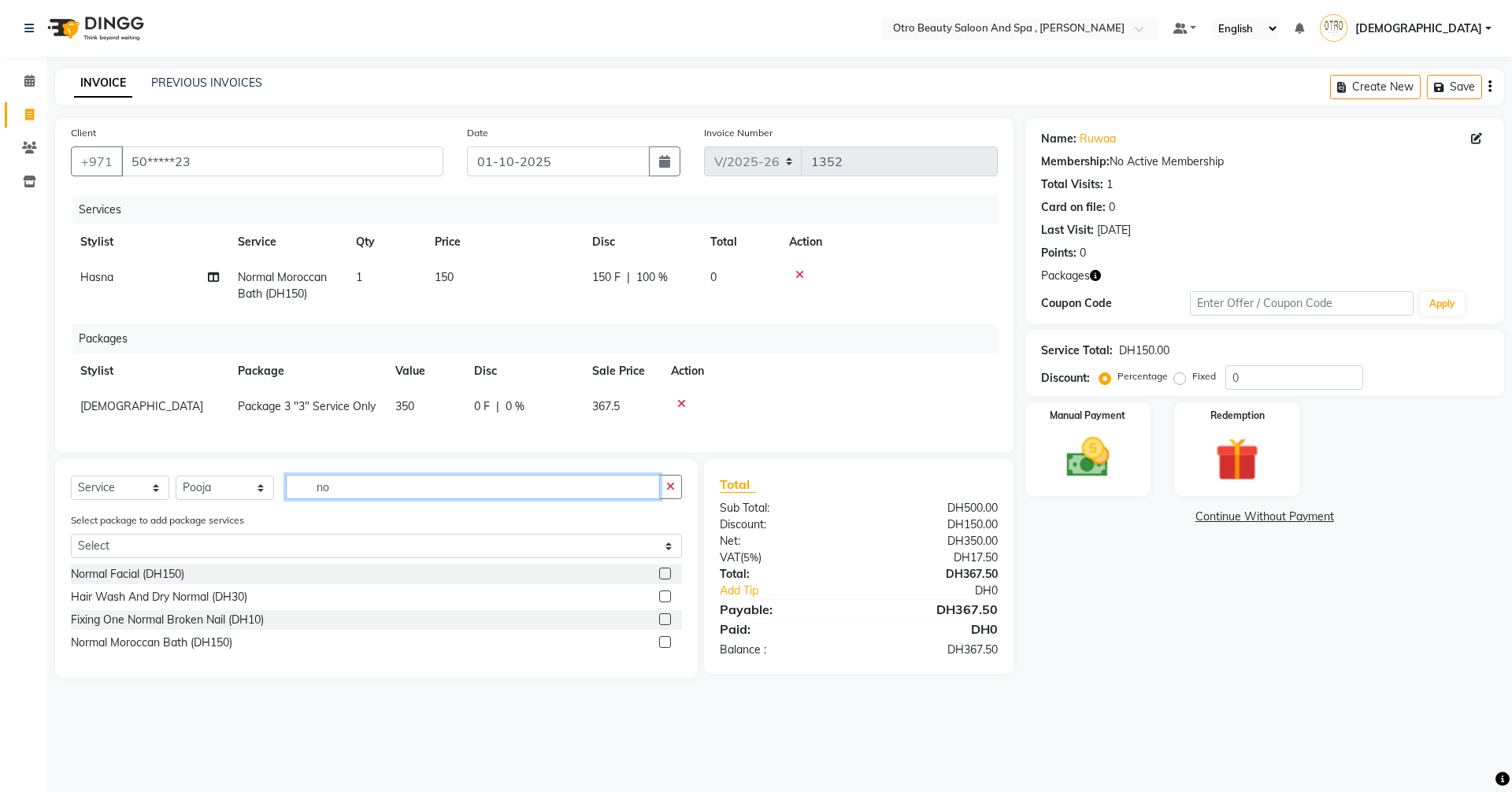
type input "n"
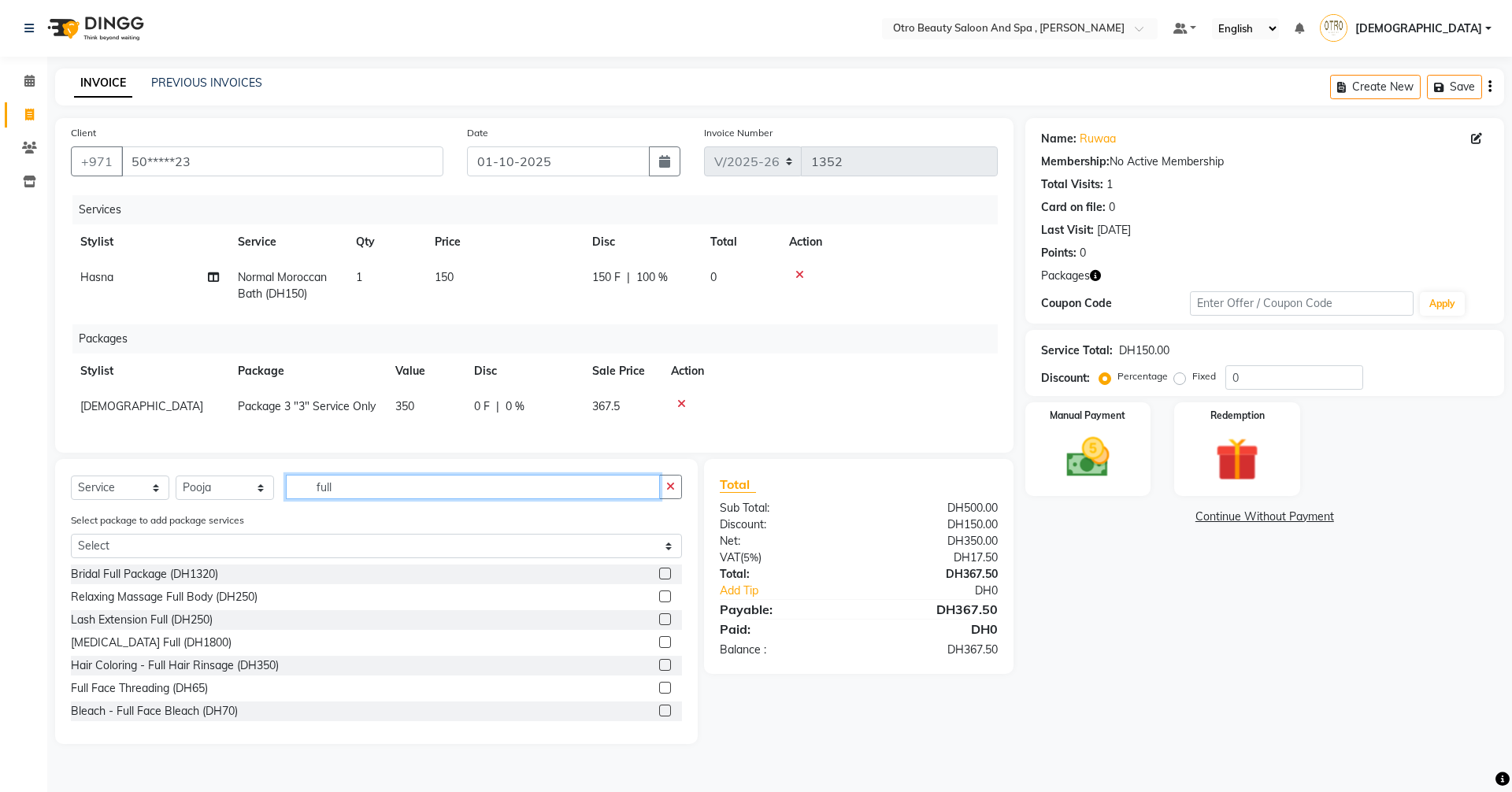
type input "full"
click at [659, 603] on label at bounding box center [664, 596] width 12 height 12
click at [659, 603] on input "checkbox" at bounding box center [663, 597] width 10 height 10
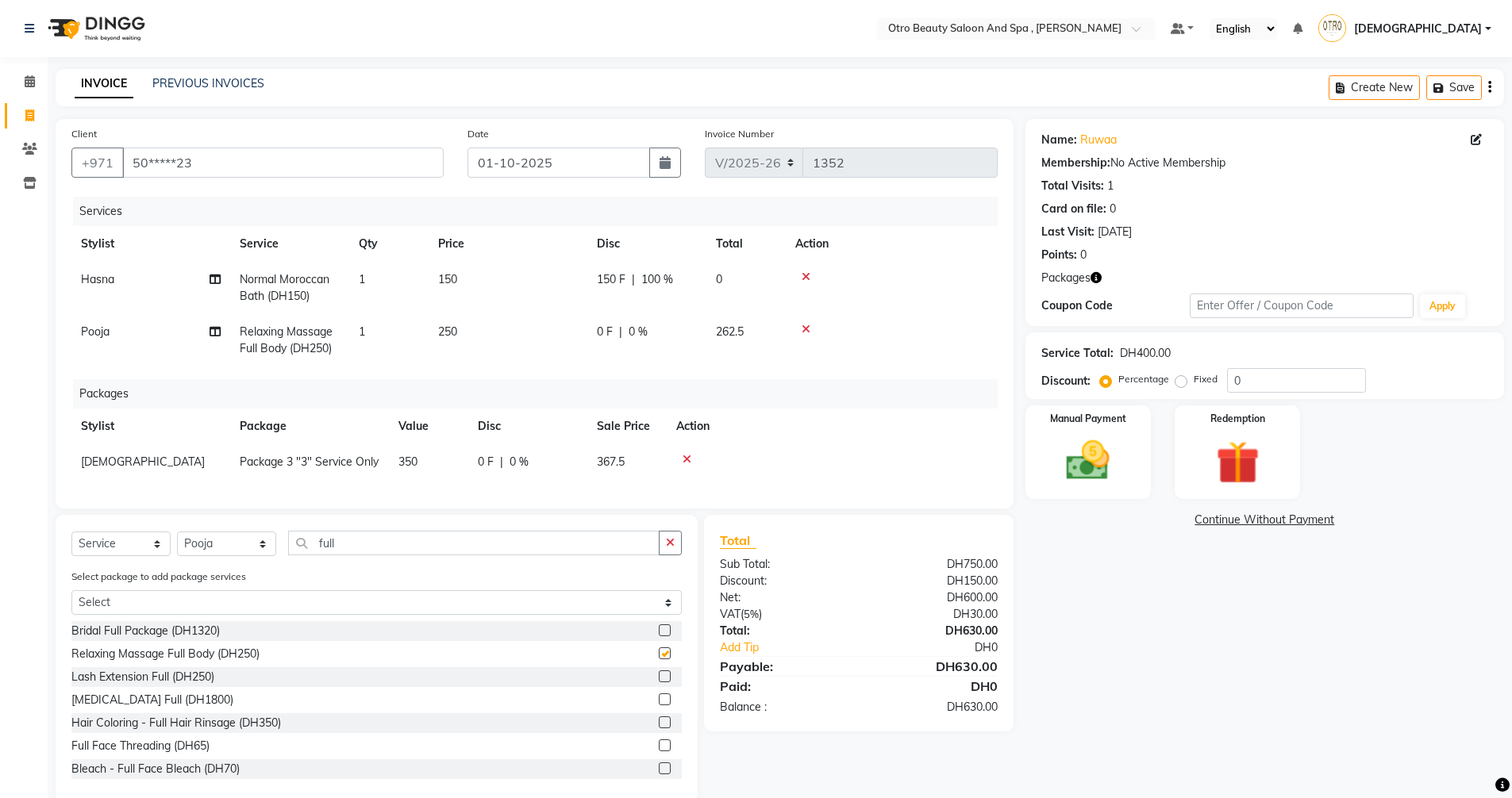
checkbox input "false"
click at [617, 333] on div "0 F | 0 %" at bounding box center [647, 331] width 100 height 17
select select "86597"
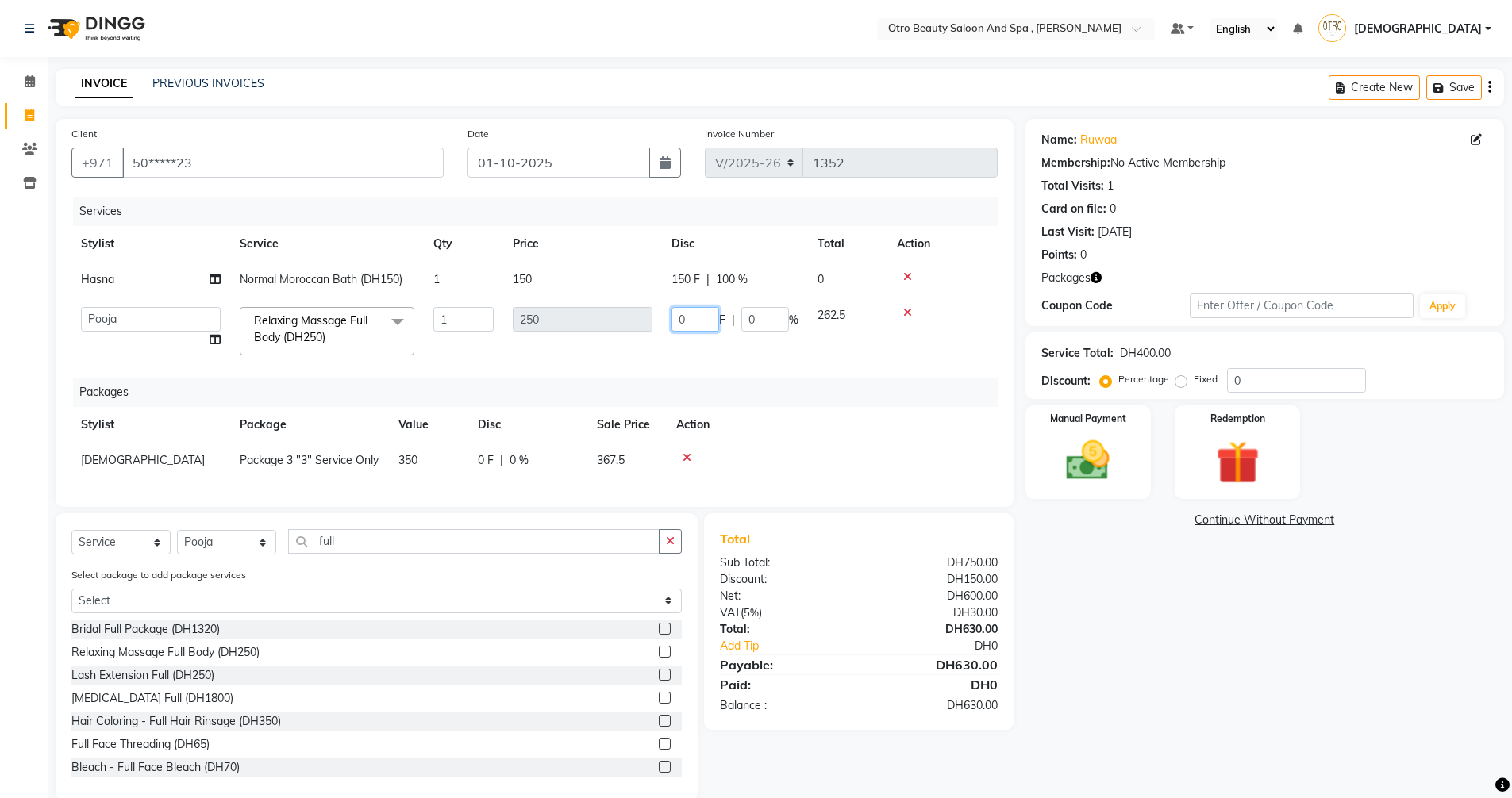
click at [692, 313] on input "0" at bounding box center [695, 319] width 48 height 25
type input "250"
click at [1045, 595] on div "Name: Ruwaa Membership: No Active Membership Total Visits: 1 Card on file: 0 La…" at bounding box center [1270, 459] width 490 height 681
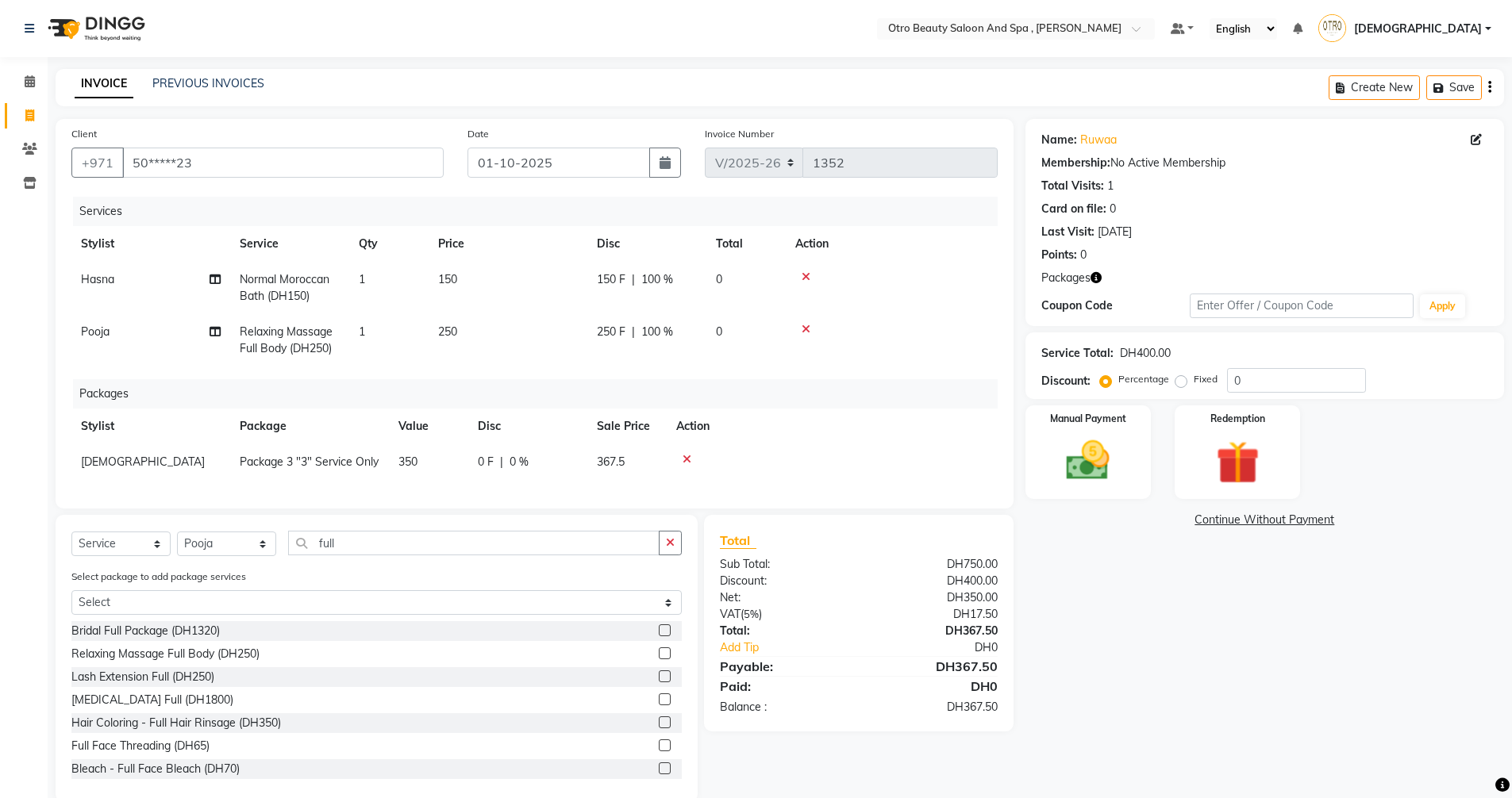
scroll to position [40, 0]
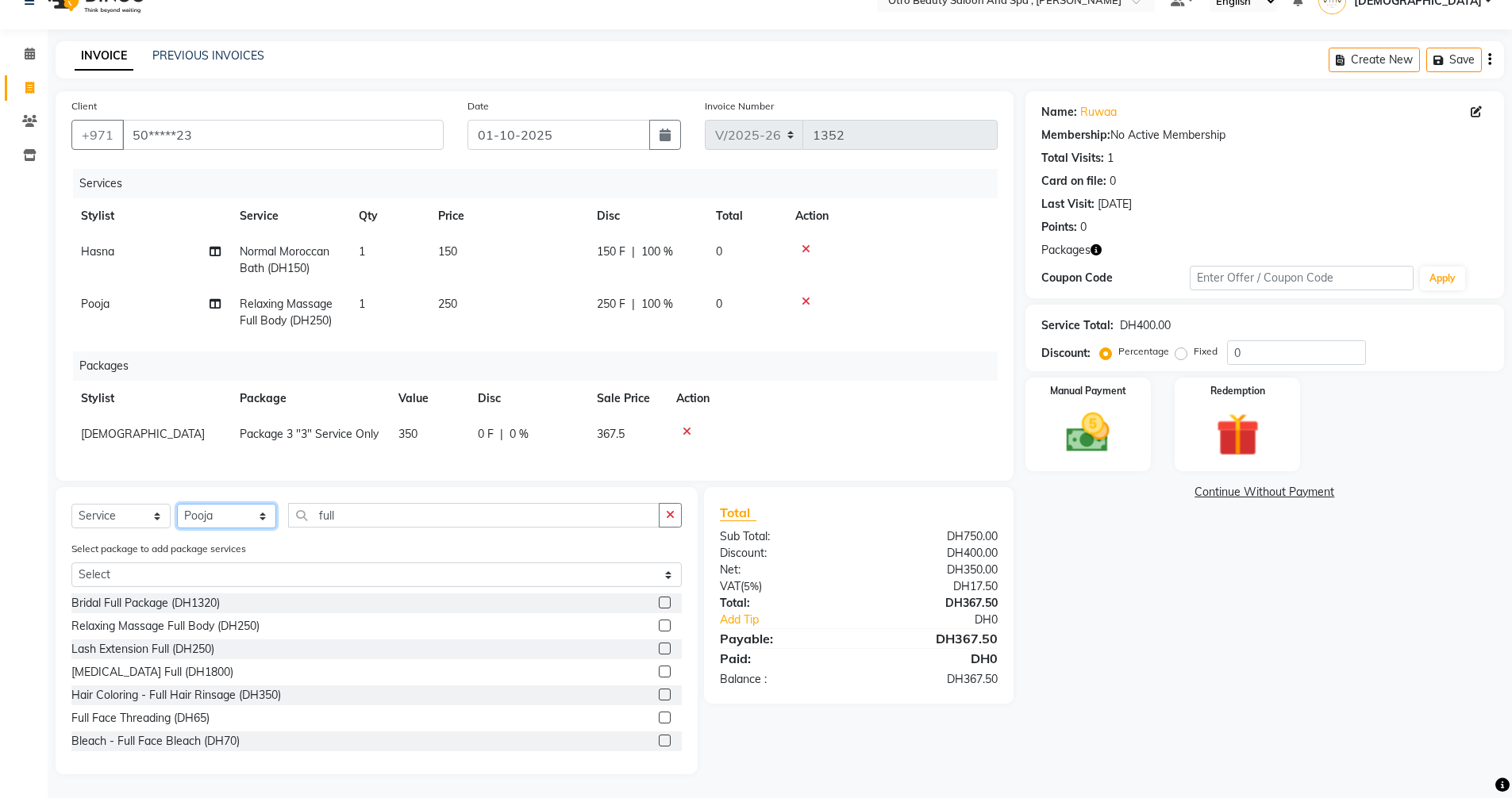
click at [266, 514] on select "Select Stylist [PERSON_NAME] [PERSON_NAME] Hera Karuna [PERSON_NAME] Mamita [PE…" at bounding box center [227, 516] width 99 height 25
select select "86535"
click at [177, 504] on select "Select Stylist [PERSON_NAME] [PERSON_NAME] Hera Karuna [PERSON_NAME] Mamita [PE…" at bounding box center [227, 516] width 99 height 25
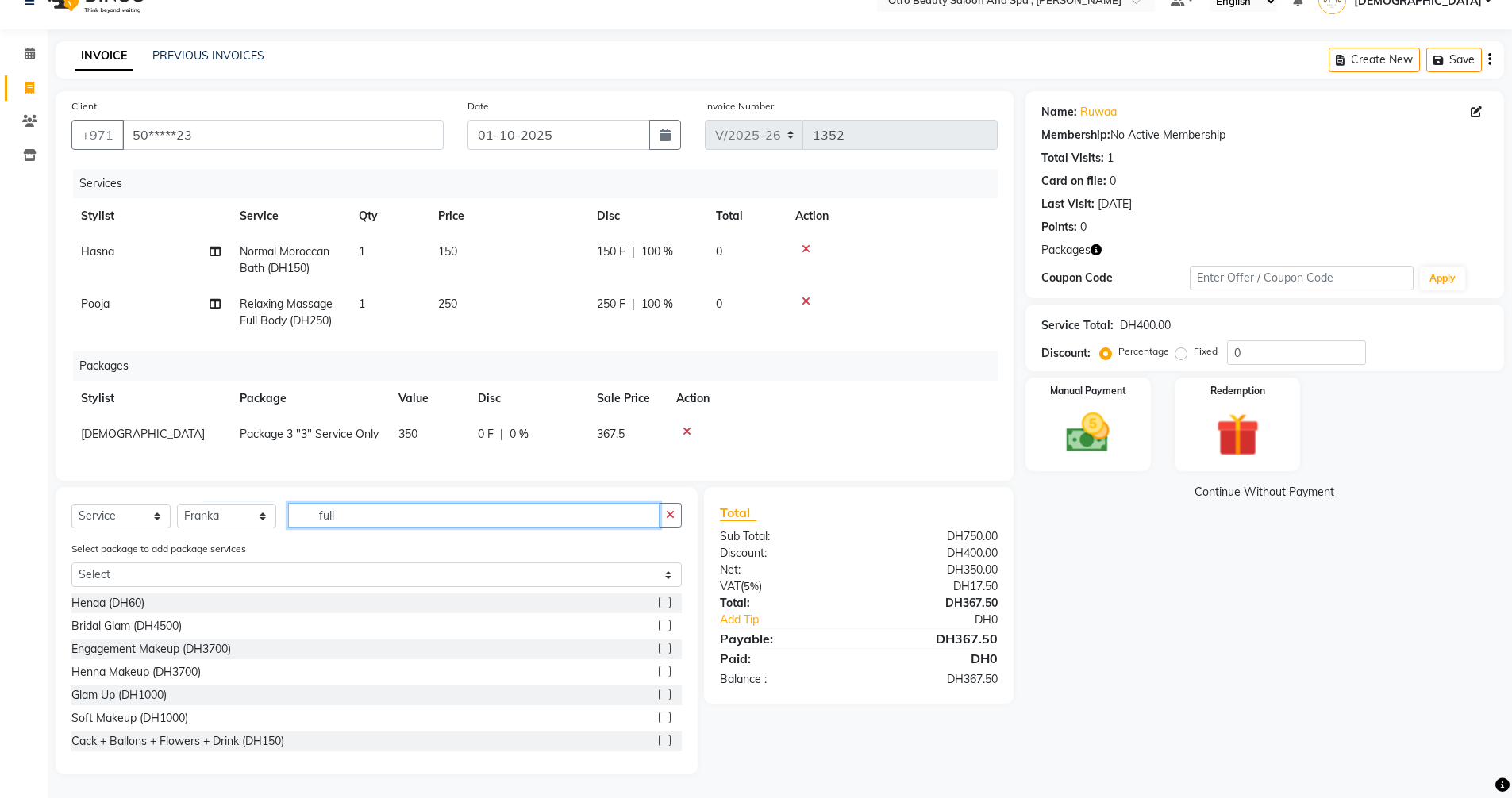
click at [355, 518] on input "full" at bounding box center [473, 515] width 371 height 25
type input "f"
type input "mani"
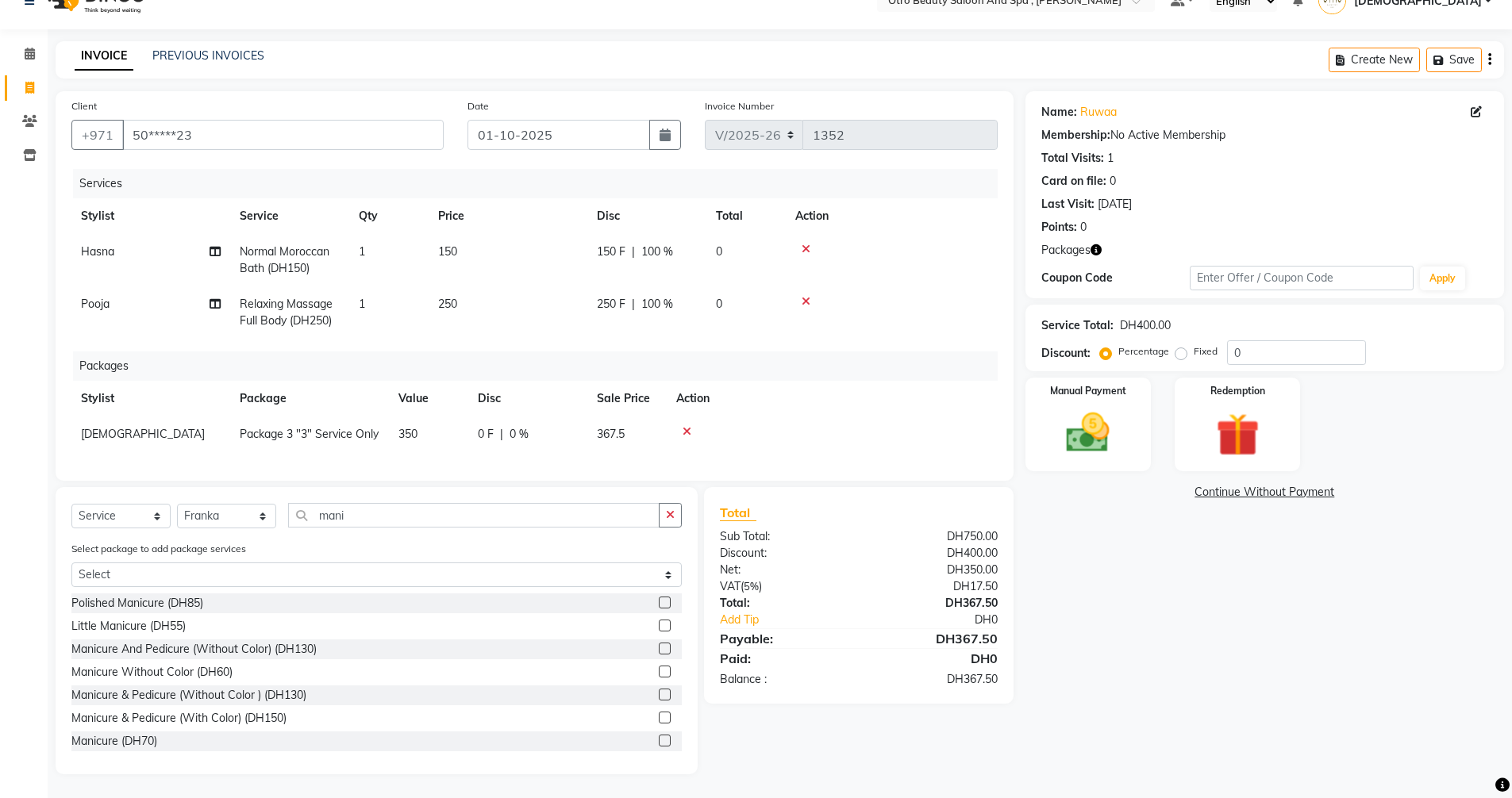
click at [658, 698] on label at bounding box center [664, 694] width 12 height 12
click at [658, 698] on input "checkbox" at bounding box center [663, 695] width 10 height 10
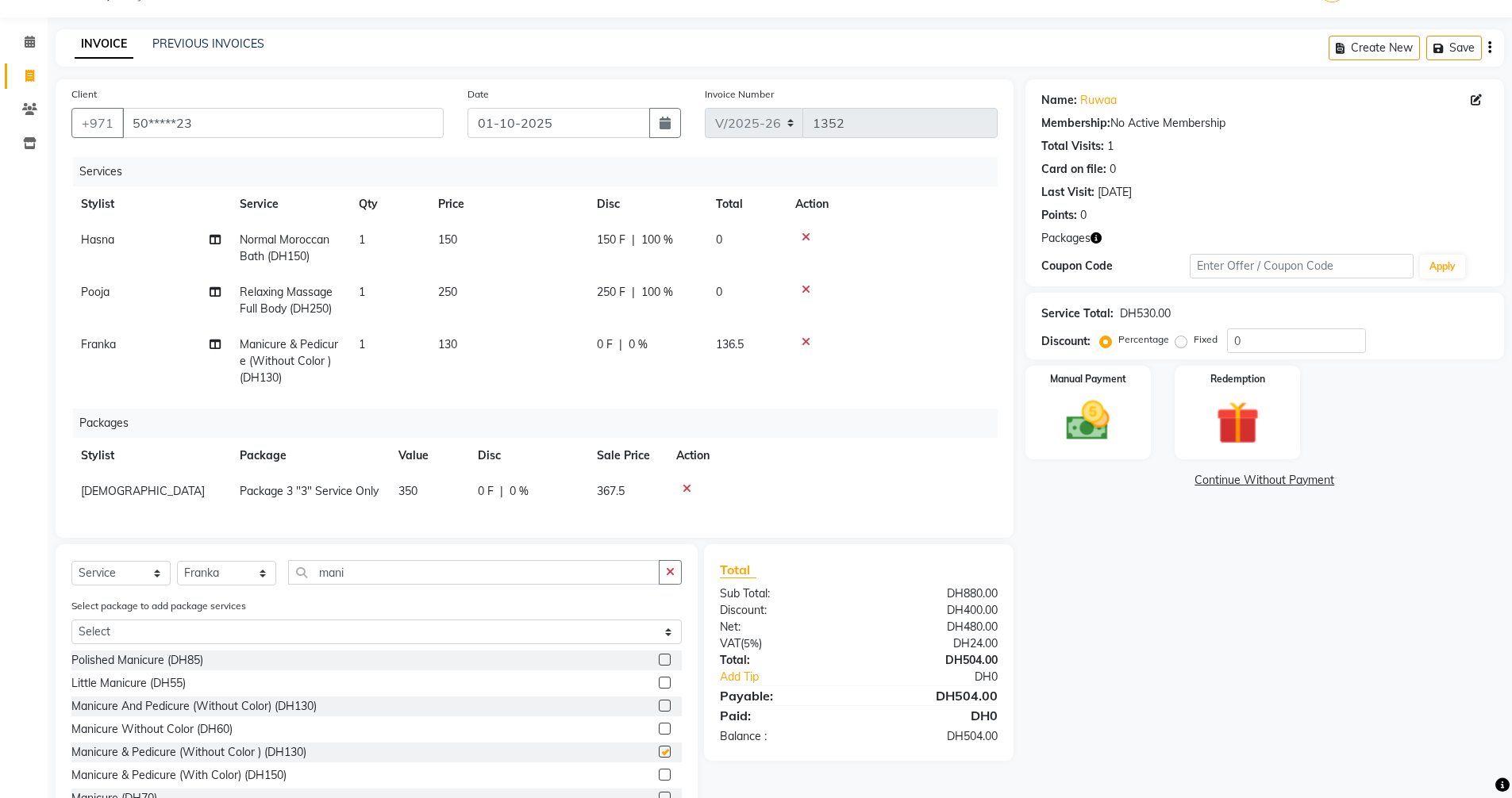
checkbox input "false"
click at [217, 345] on icon at bounding box center [215, 344] width 11 height 11
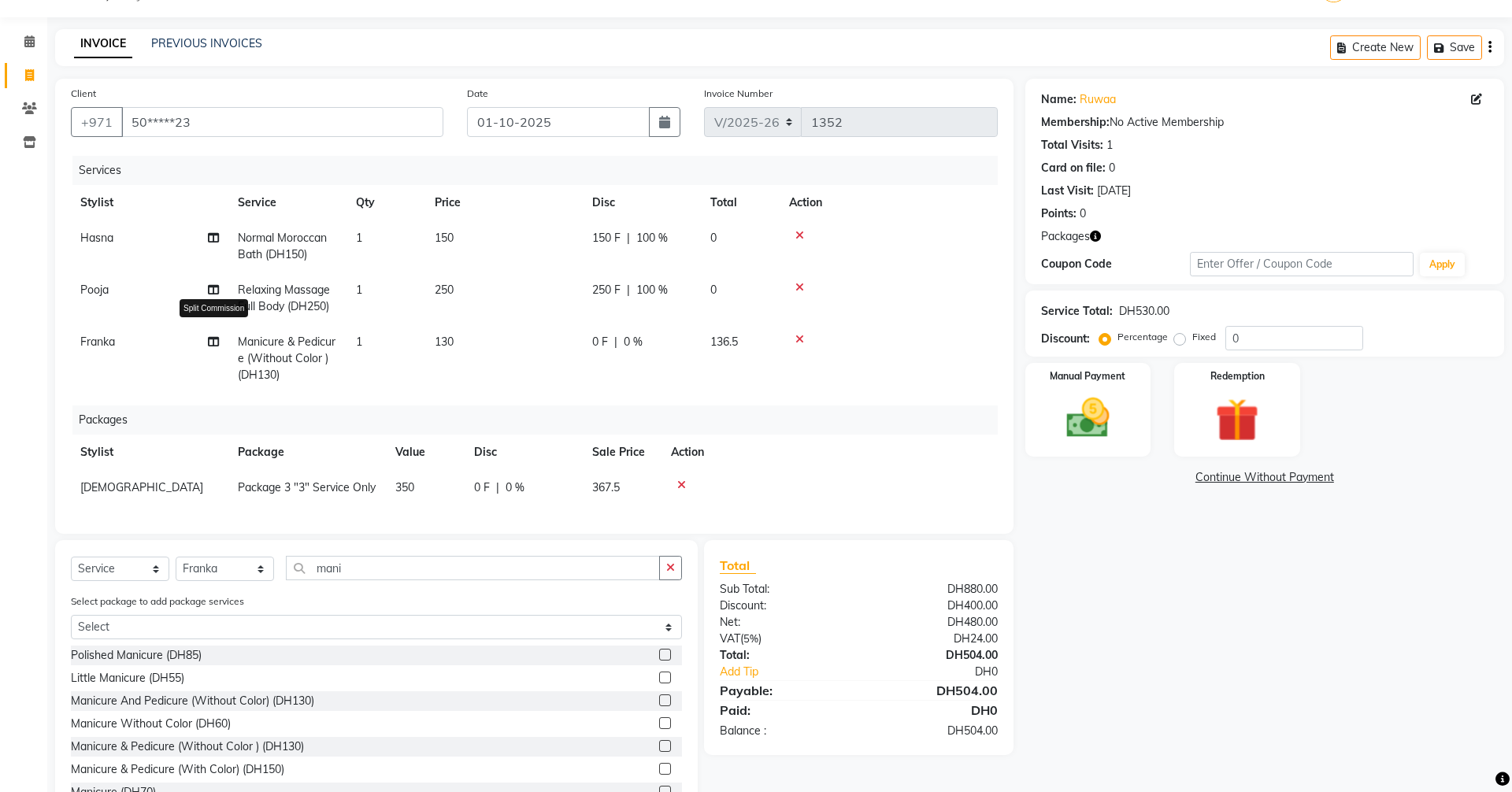
select select "86535"
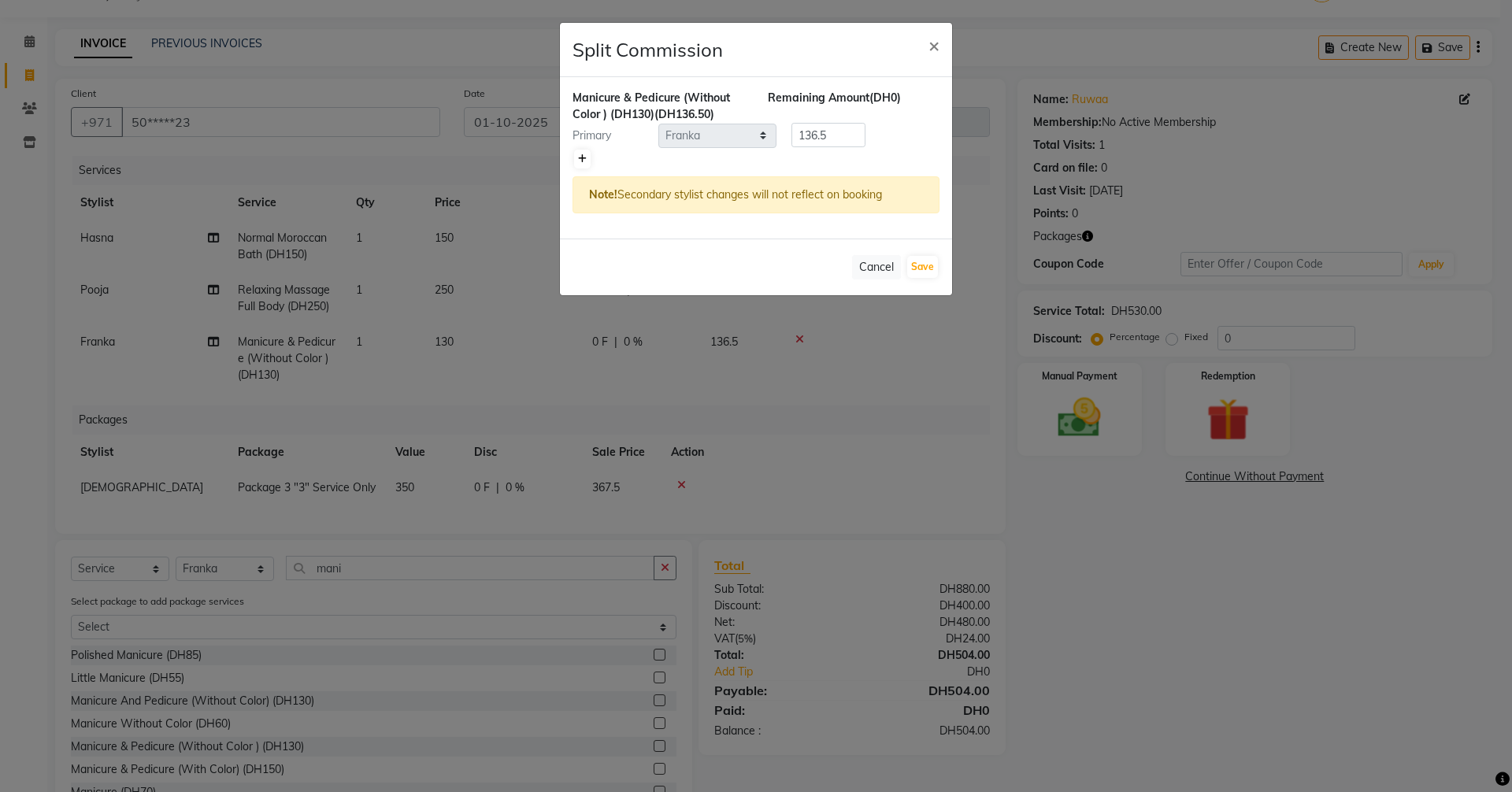
click at [584, 156] on icon at bounding box center [582, 159] width 9 height 9
type input "68.25"
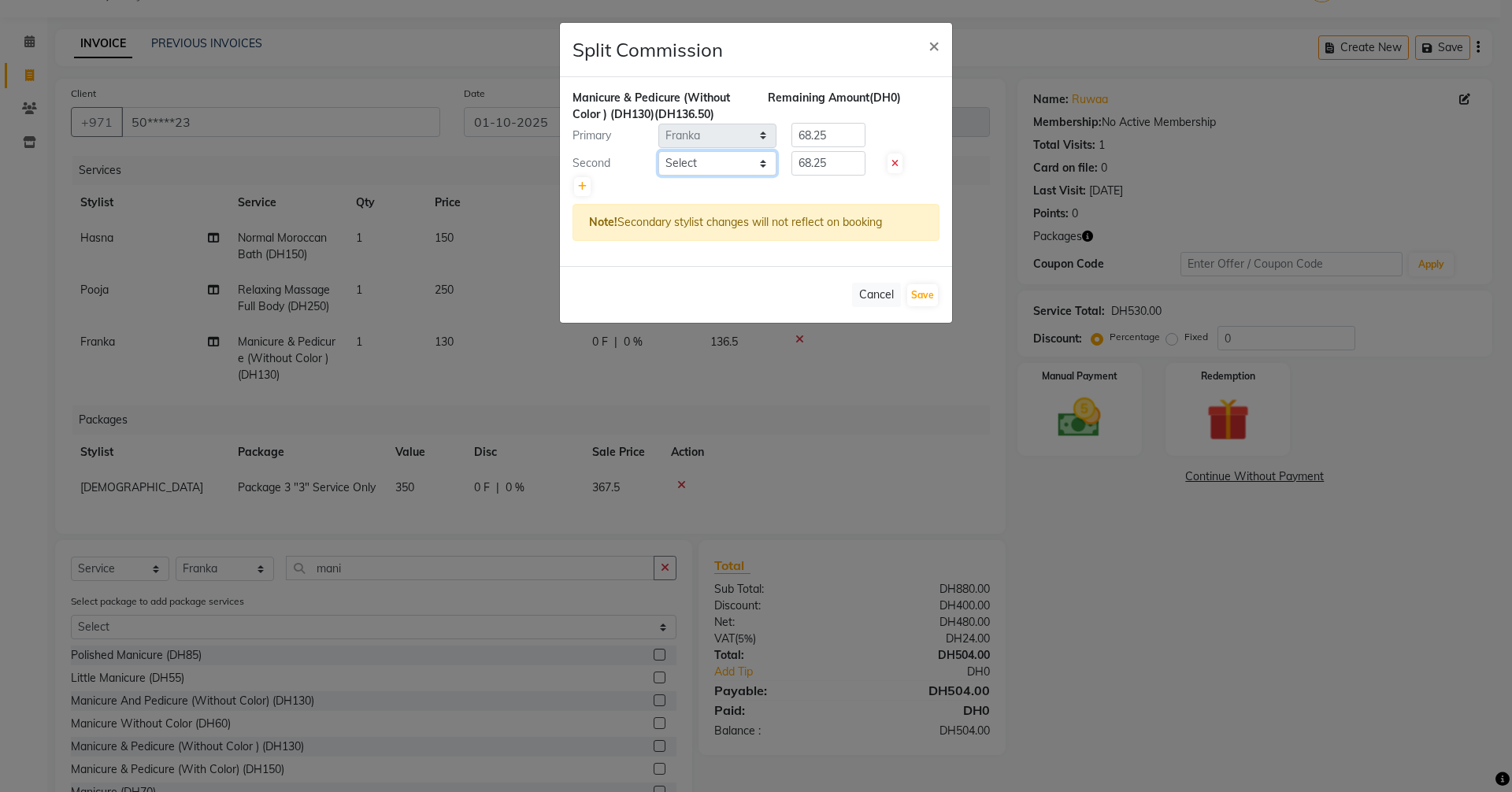
click at [760, 165] on select "Select [PERSON_NAME] [PERSON_NAME] Hera Karuna [PERSON_NAME] Mamita [PERSON_NAM…" at bounding box center [717, 163] width 118 height 24
select select "86539"
click at [658, 151] on select "Select [PERSON_NAME] [PERSON_NAME] Hera Karuna [PERSON_NAME] Mamita [PERSON_NAM…" at bounding box center [717, 163] width 118 height 24
click at [930, 297] on button "Save" at bounding box center [922, 295] width 31 height 22
select select "Select"
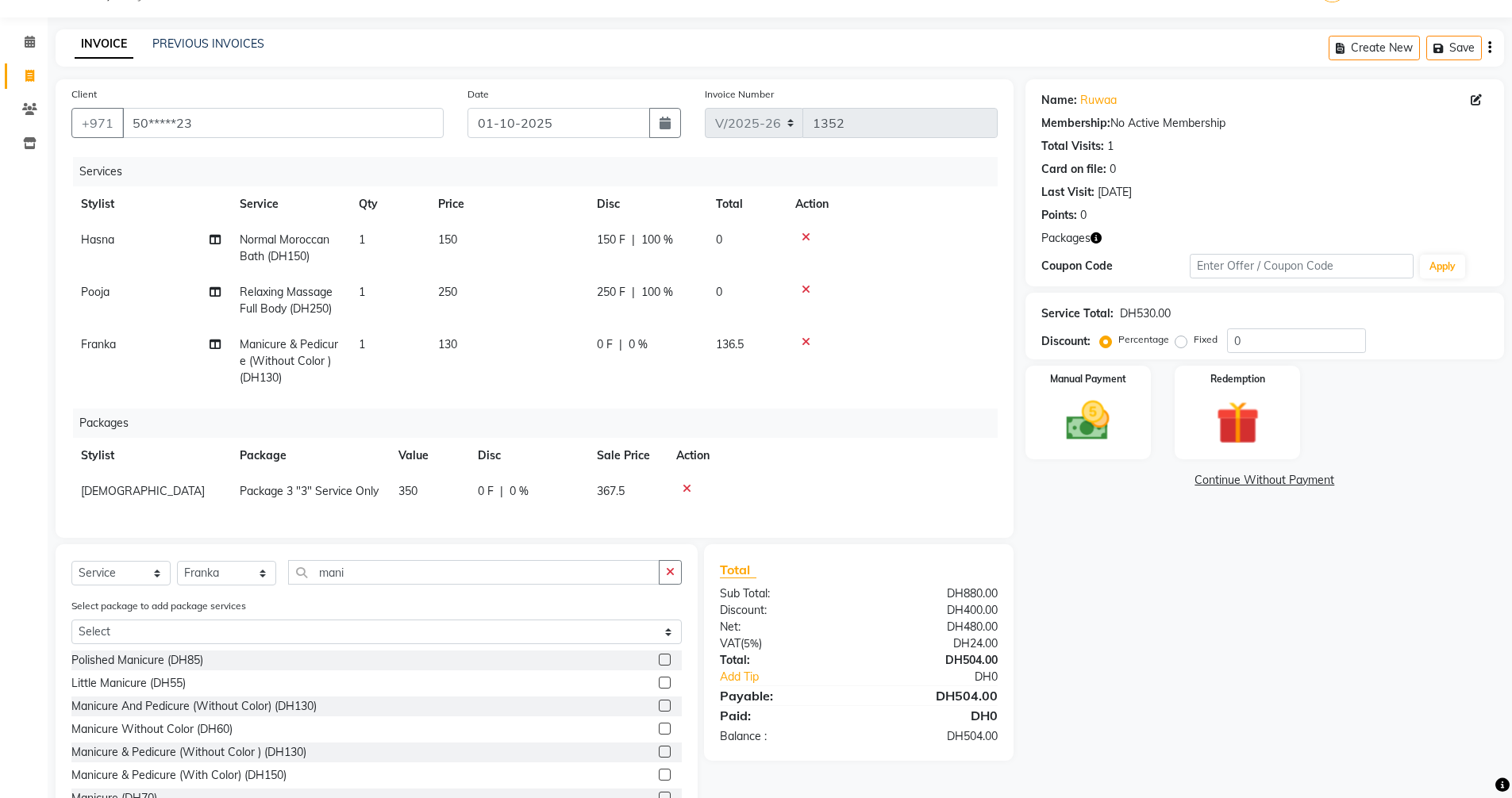
scroll to position [109, 0]
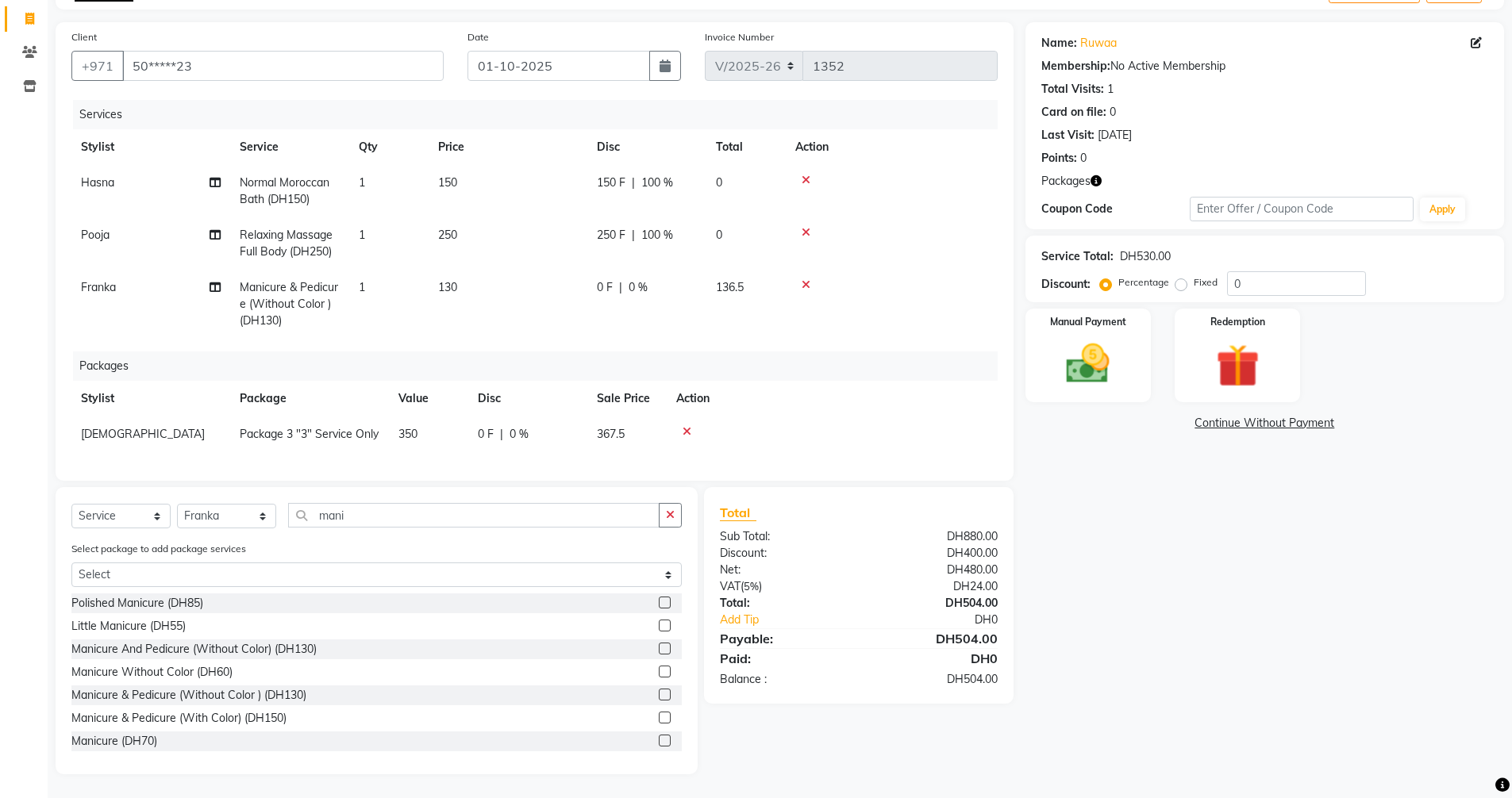
click at [630, 279] on span "0 %" at bounding box center [638, 287] width 19 height 17
select select "86535"
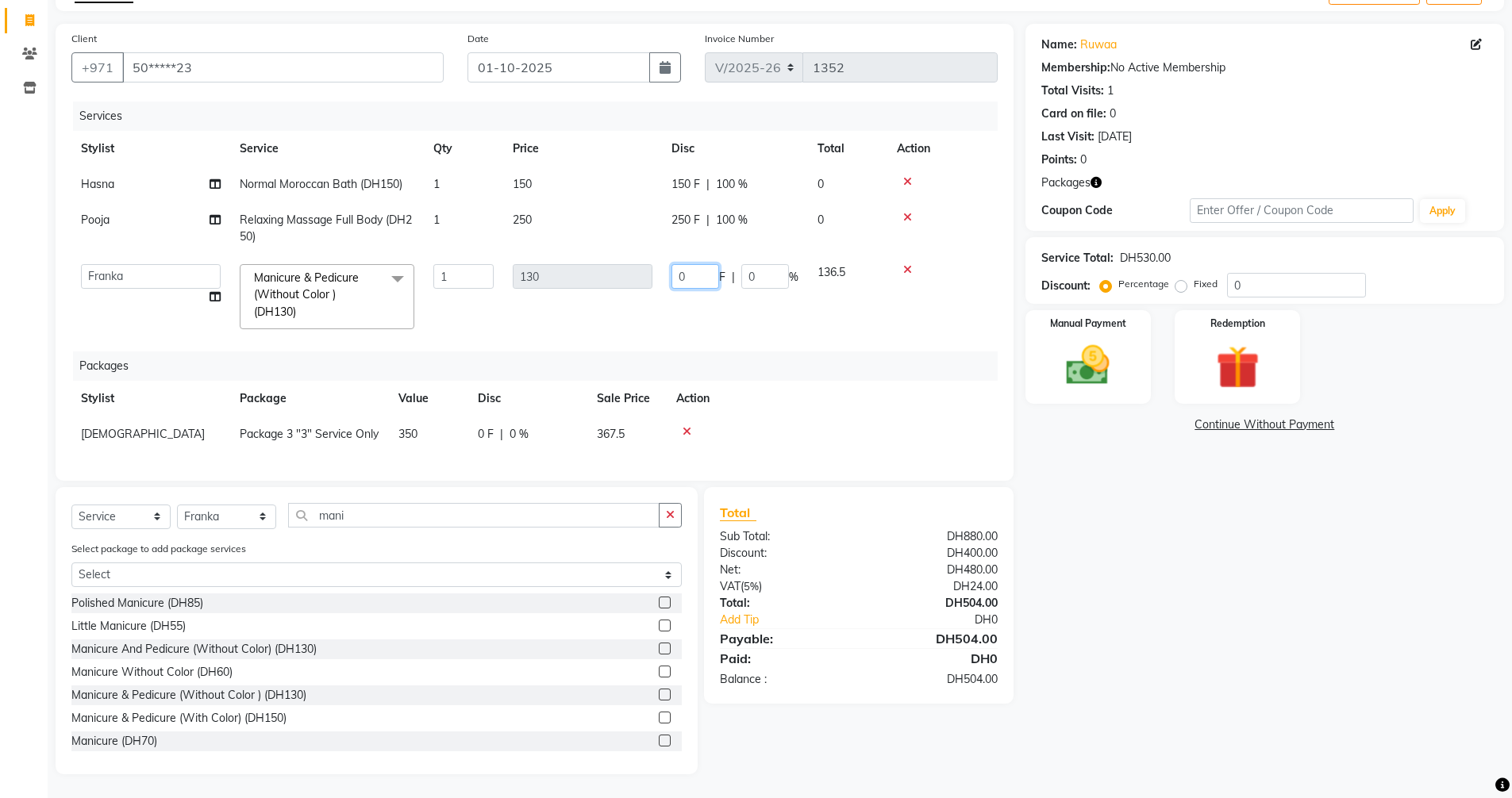
click at [696, 268] on input "0" at bounding box center [695, 276] width 48 height 25
type input "0"
type input "130"
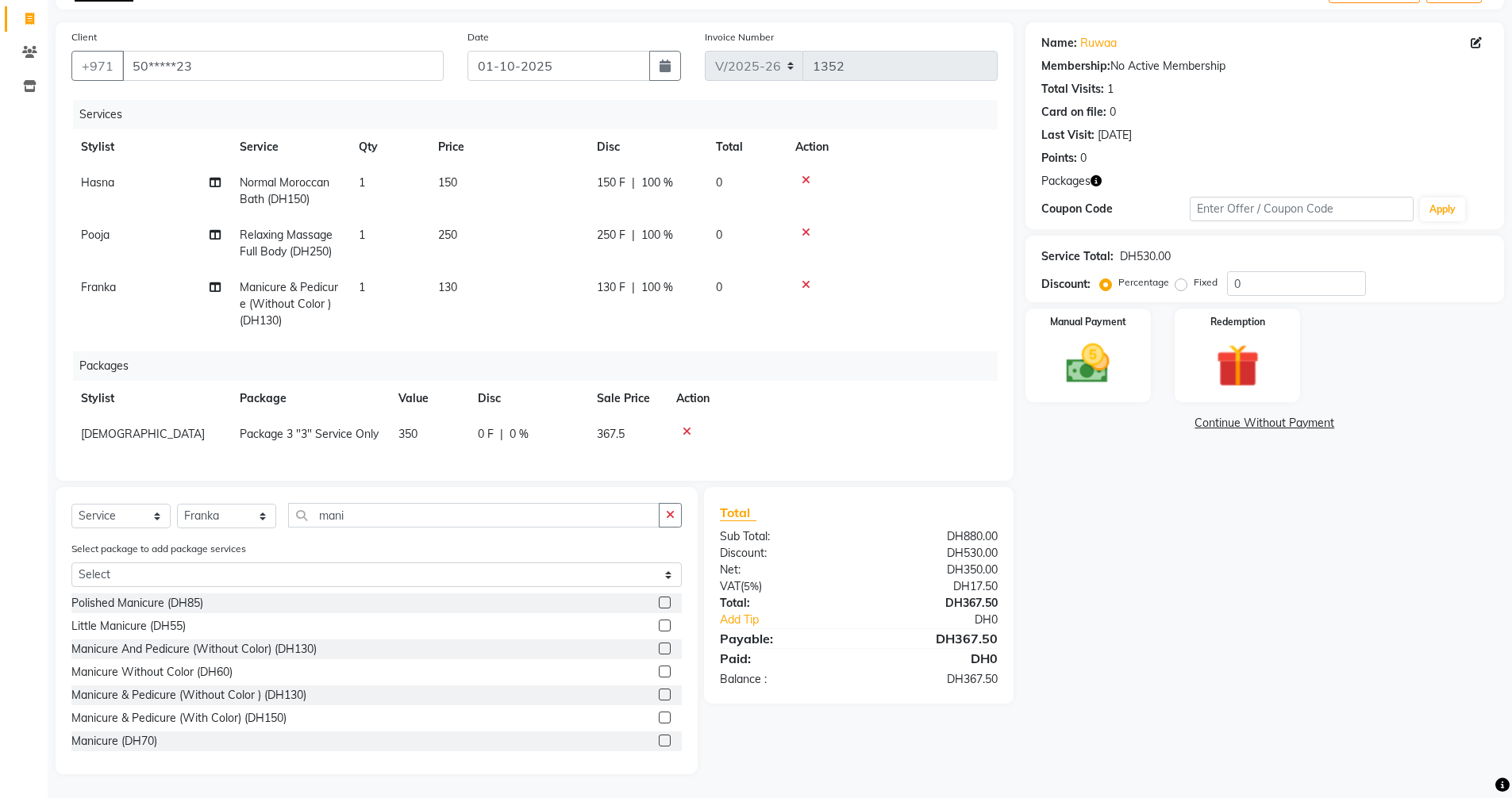
click at [1203, 610] on div "Name: Ruwaa Membership: No Active Membership Total Visits: 1 Card on file: 0 La…" at bounding box center [1270, 398] width 490 height 752
click at [1092, 343] on img at bounding box center [1088, 363] width 73 height 52
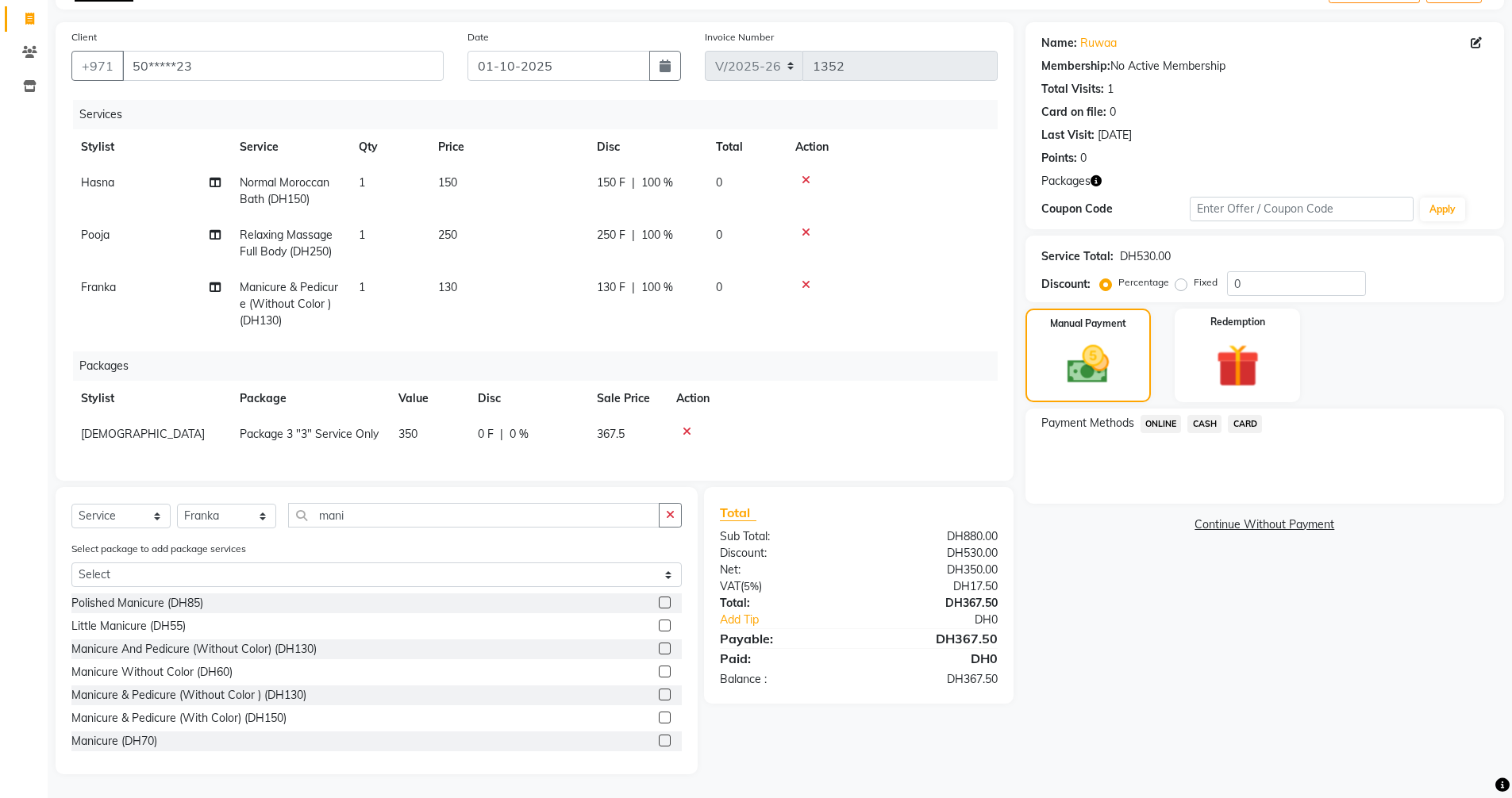
click at [1243, 415] on span "CARD" at bounding box center [1244, 424] width 34 height 18
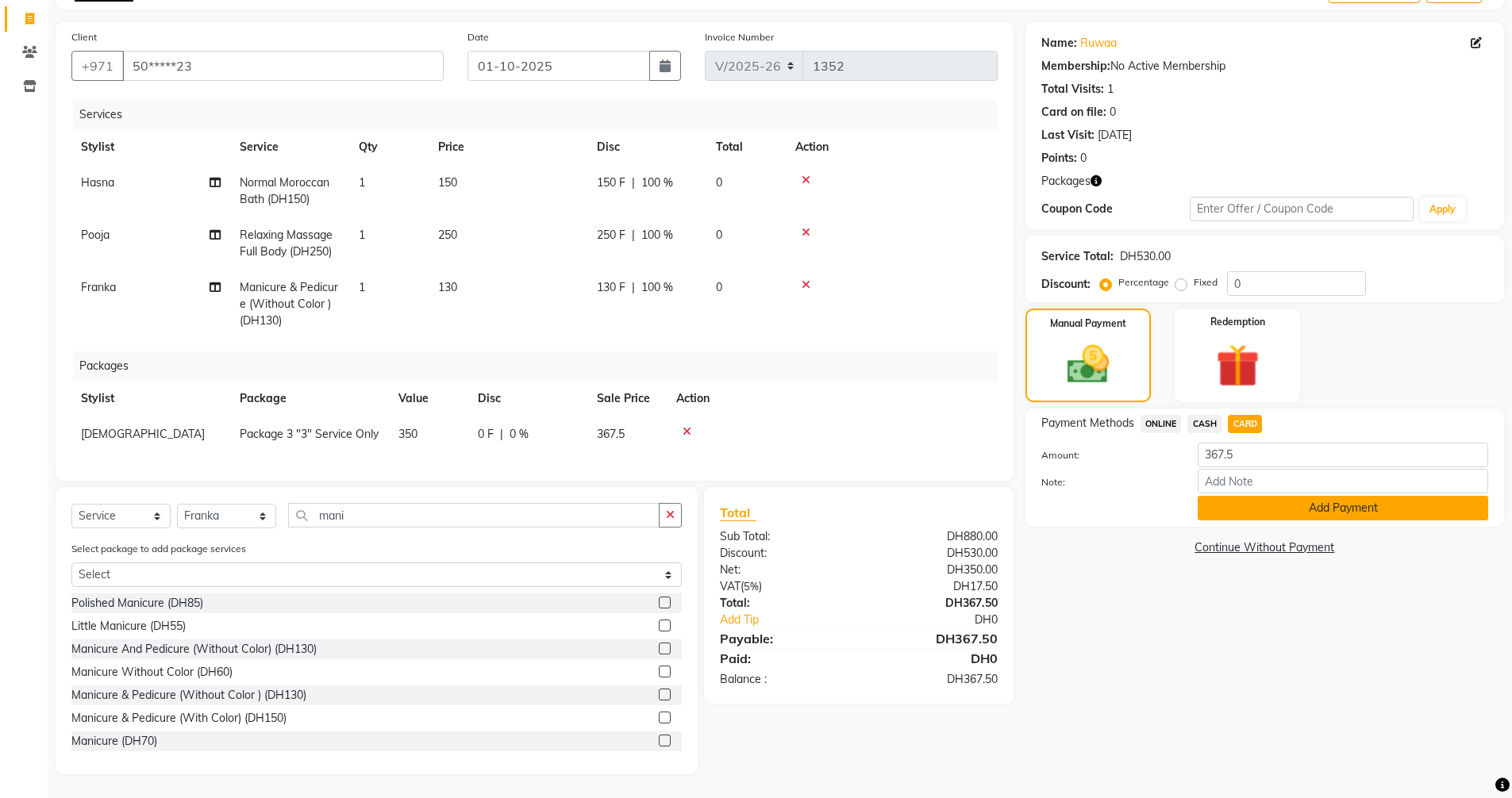
click at [1274, 500] on button "Add Payment" at bounding box center [1342, 508] width 290 height 25
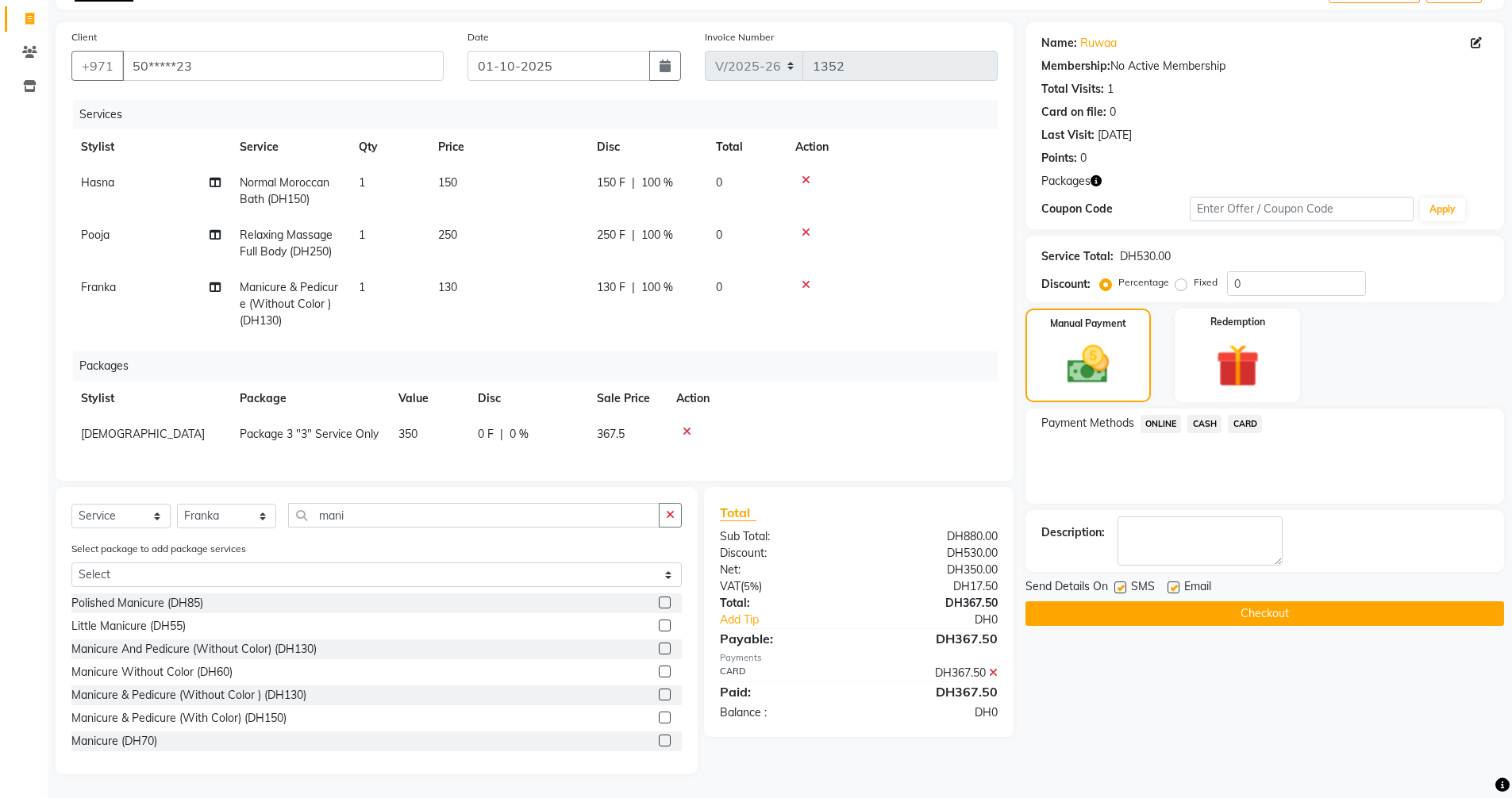
click at [1254, 604] on button "Checkout" at bounding box center [1265, 614] width 479 height 25
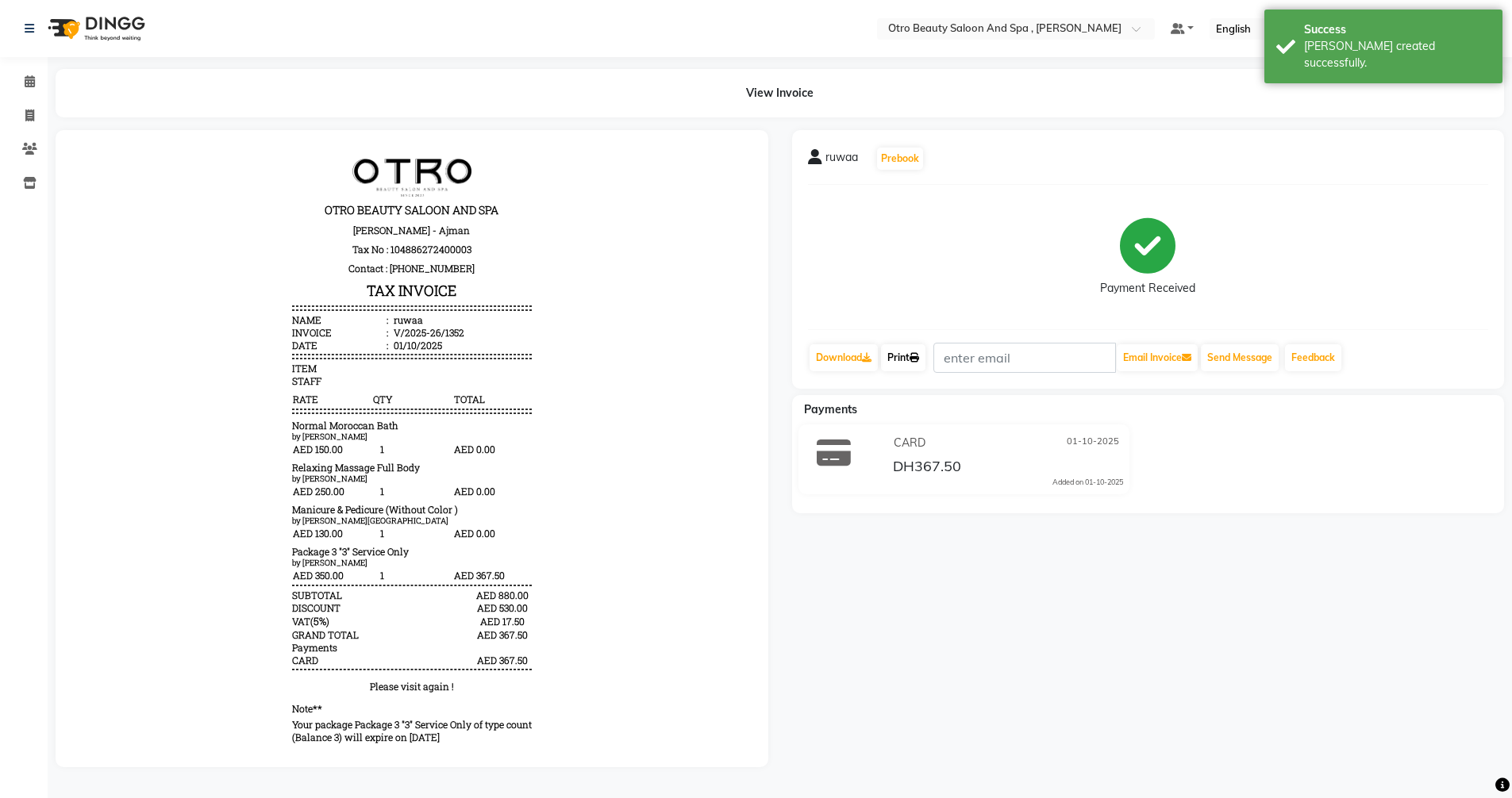
click at [909, 362] on link "Print" at bounding box center [903, 358] width 45 height 27
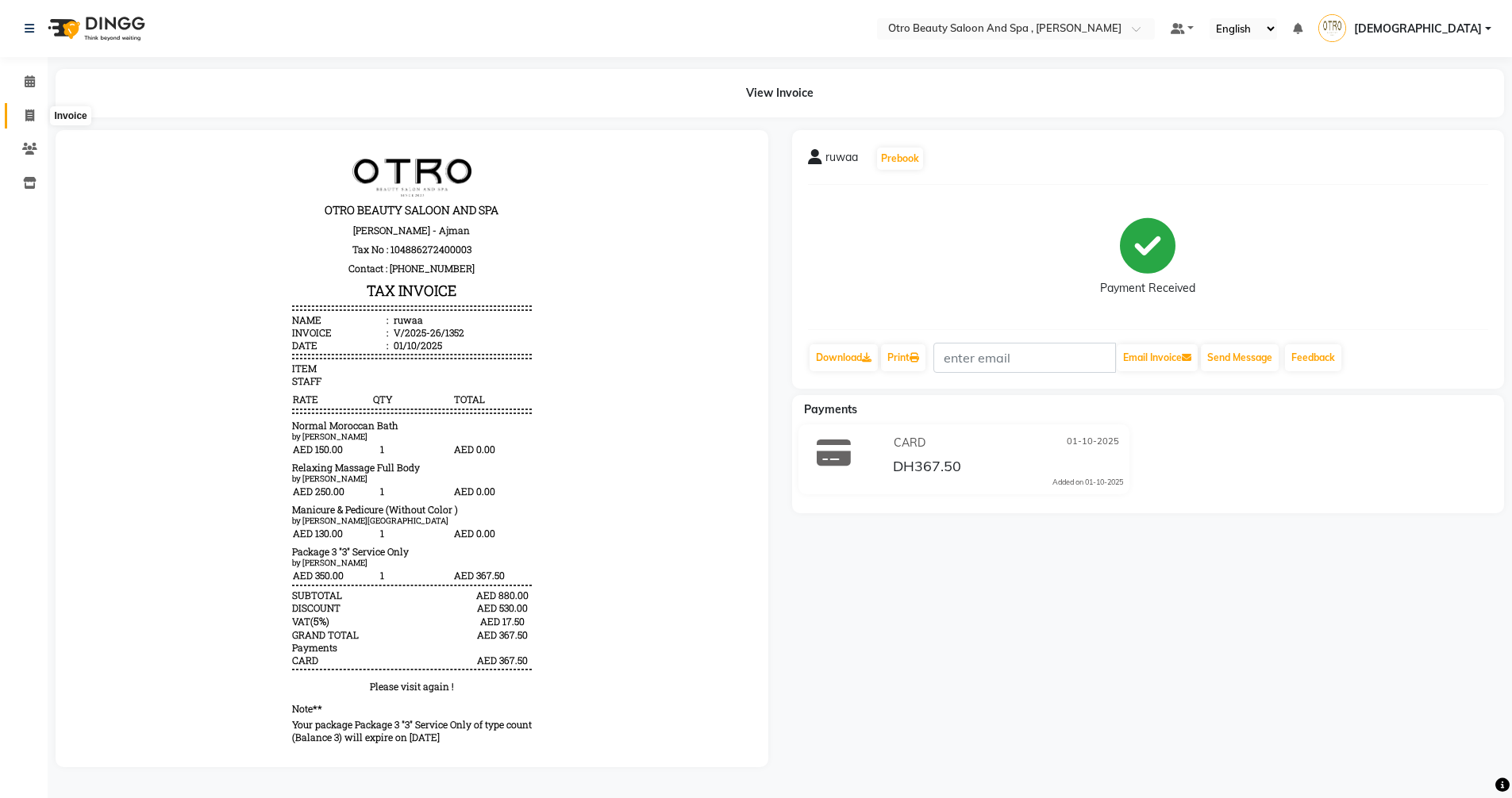
click at [30, 116] on icon at bounding box center [29, 115] width 9 height 12
select select "service"
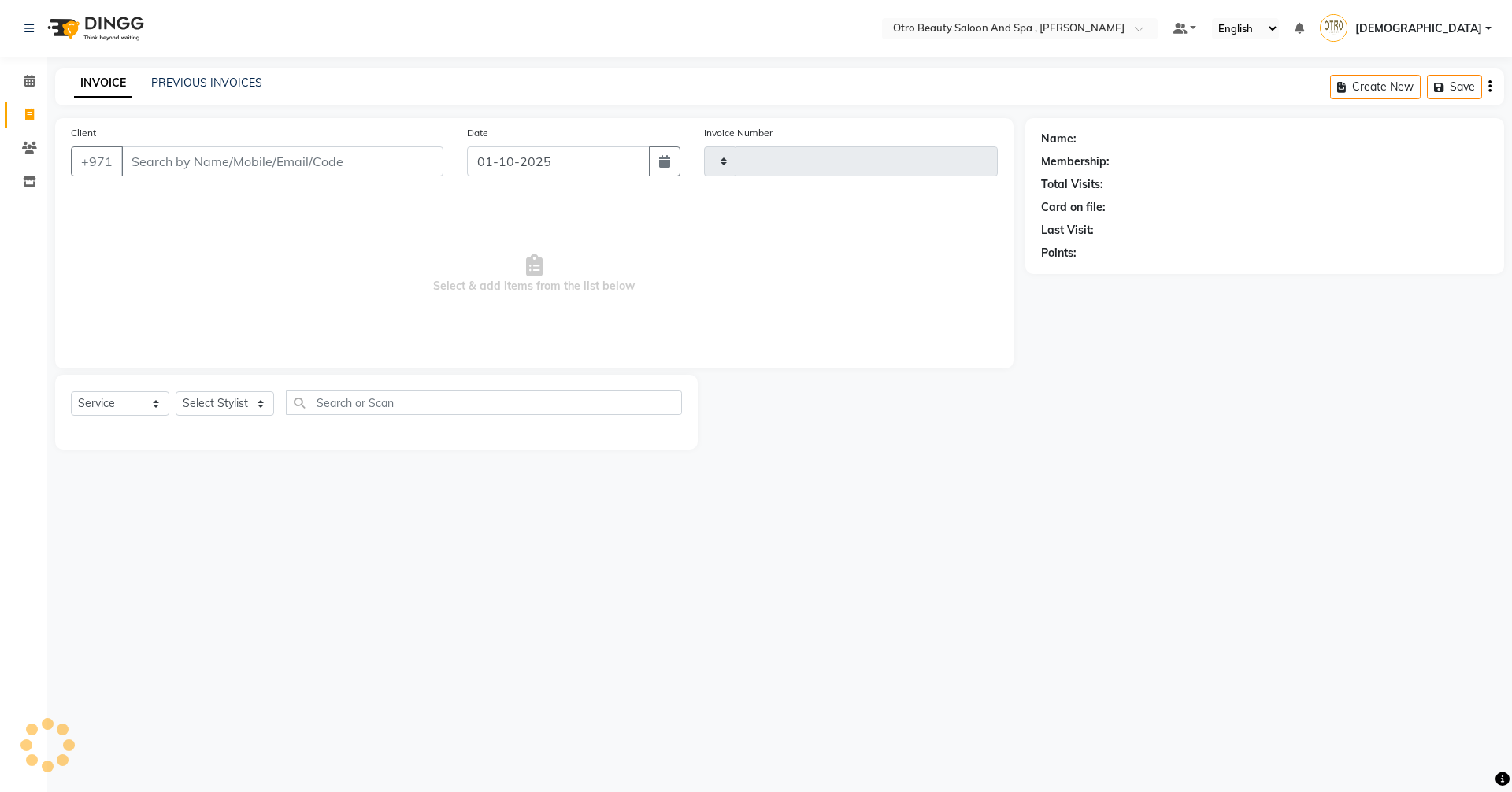
type input "1353"
select select "8622"
click at [225, 78] on link "PREVIOUS INVOICES" at bounding box center [207, 83] width 111 height 14
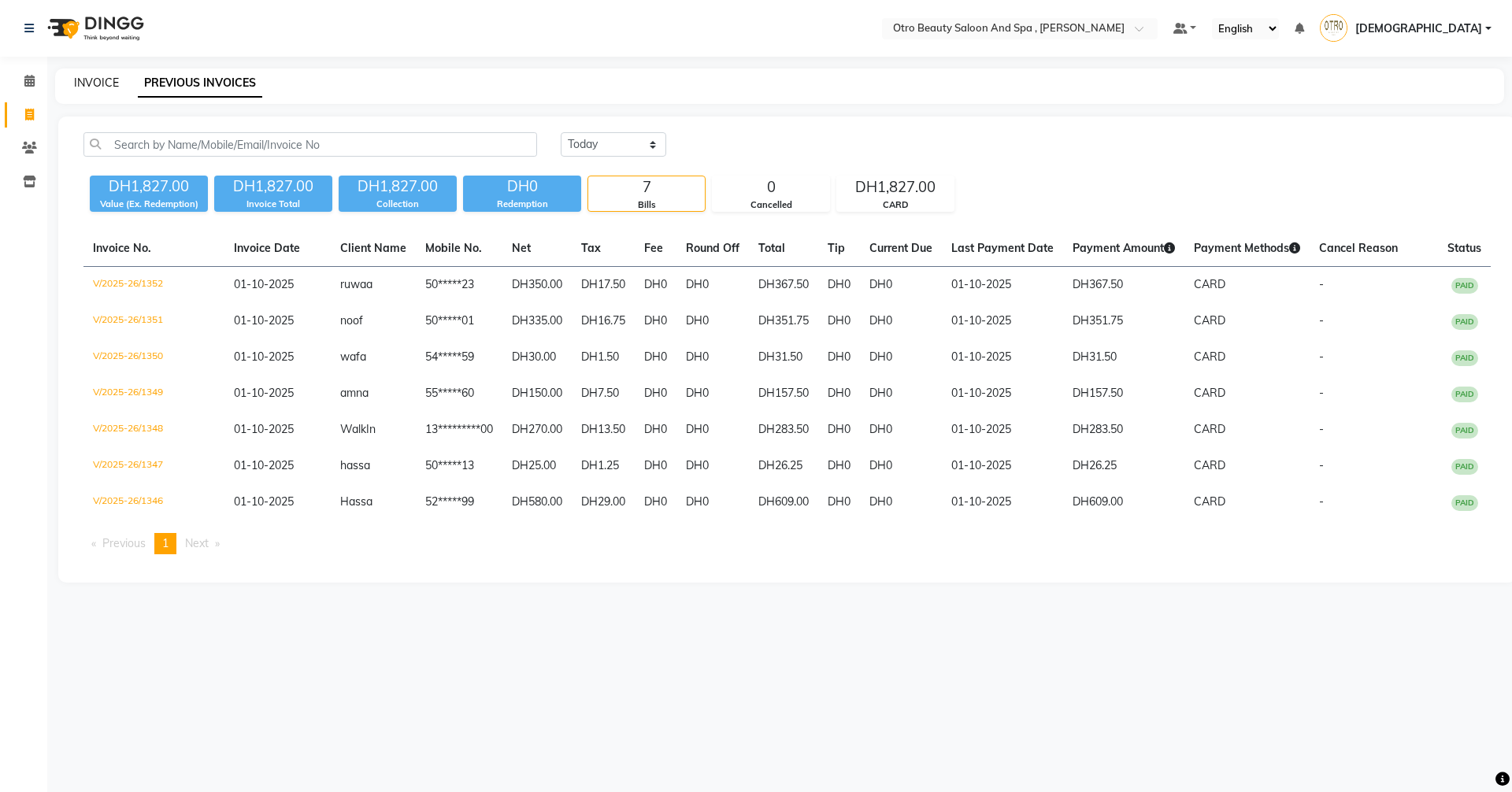
click at [99, 82] on link "INVOICE" at bounding box center [96, 83] width 45 height 14
select select "service"
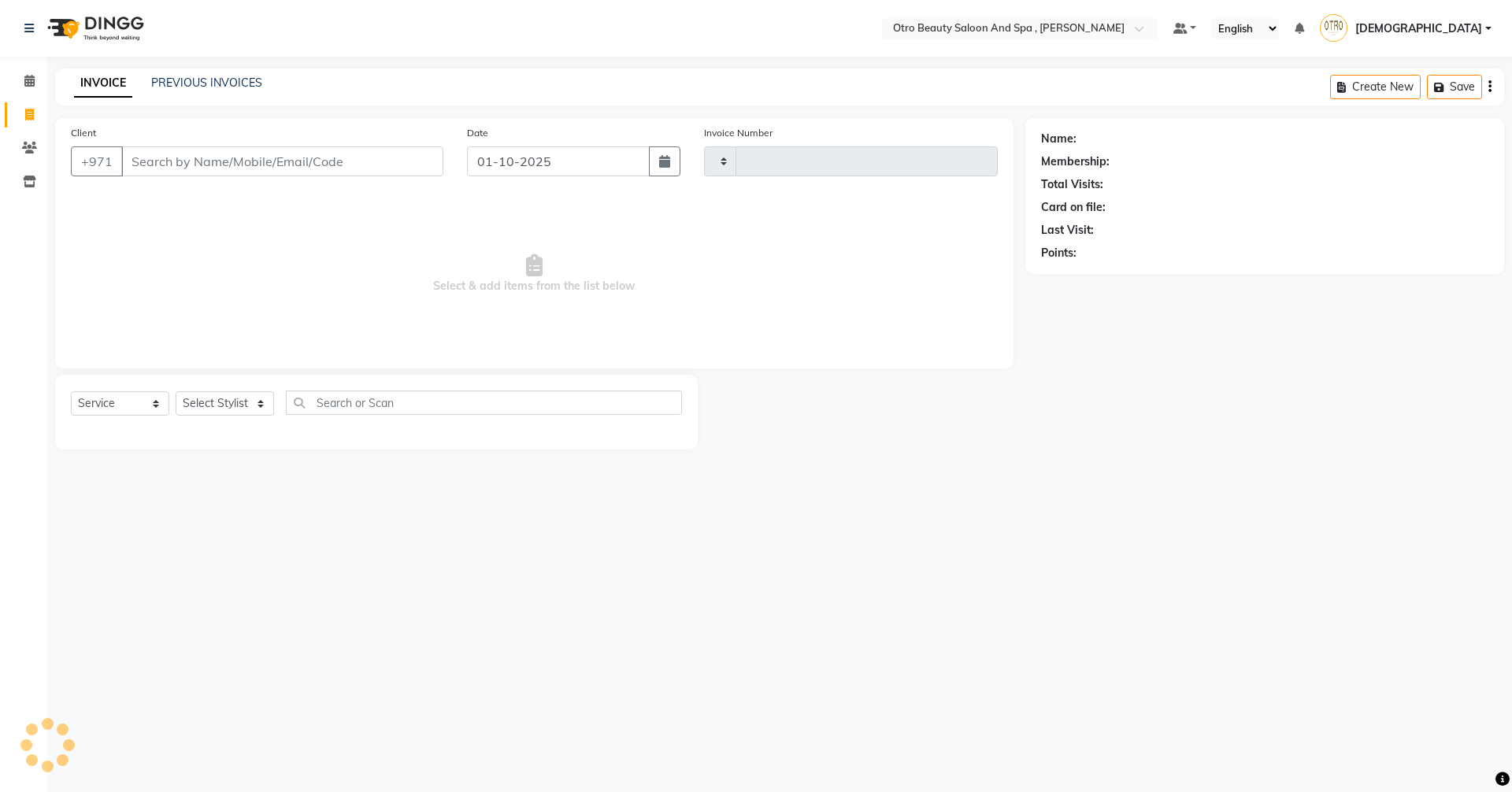
type input "1353"
select select "8622"
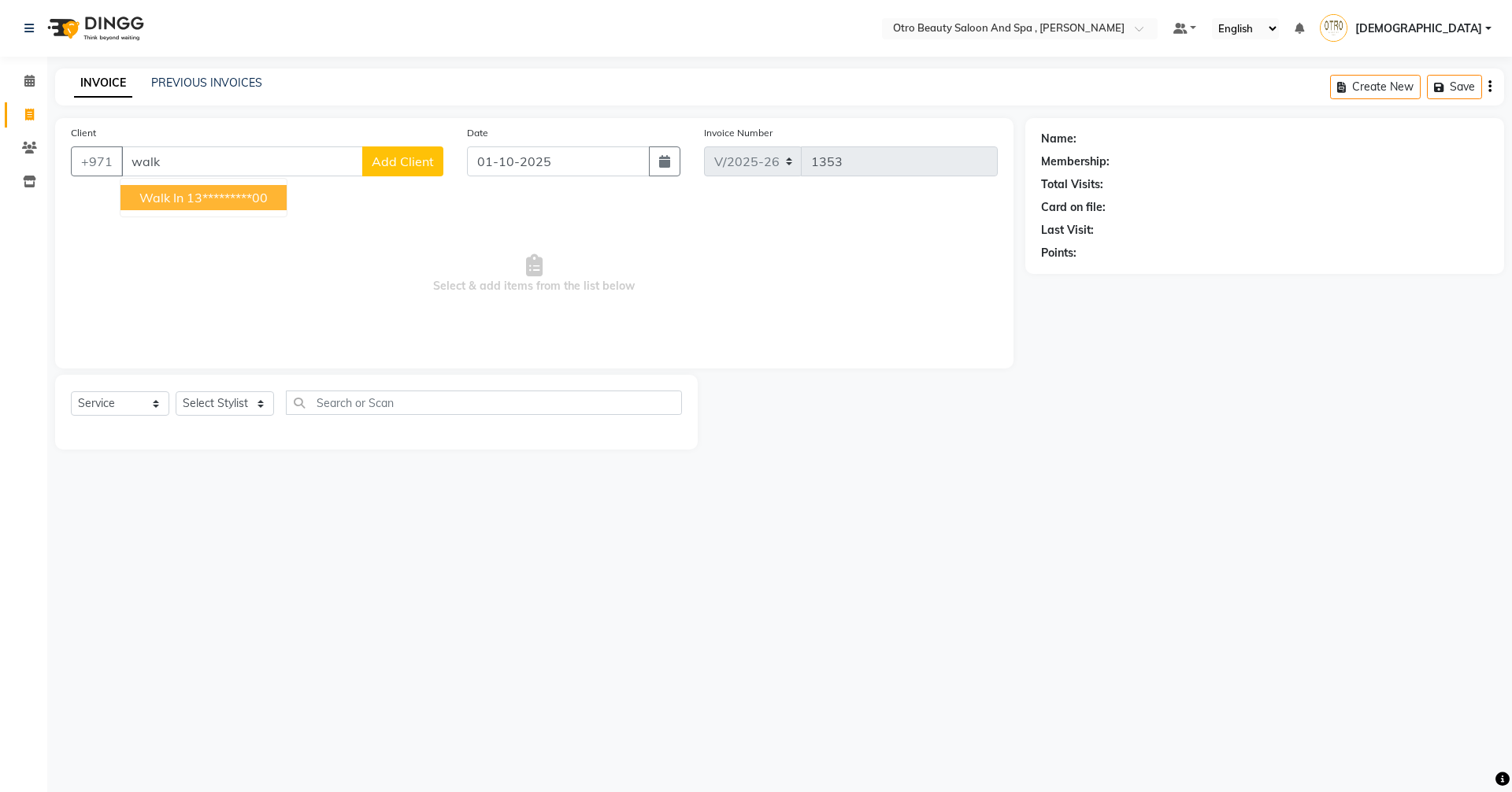
click at [218, 207] on button "Walk In 13*********00" at bounding box center [203, 198] width 166 height 25
type input "13*********00"
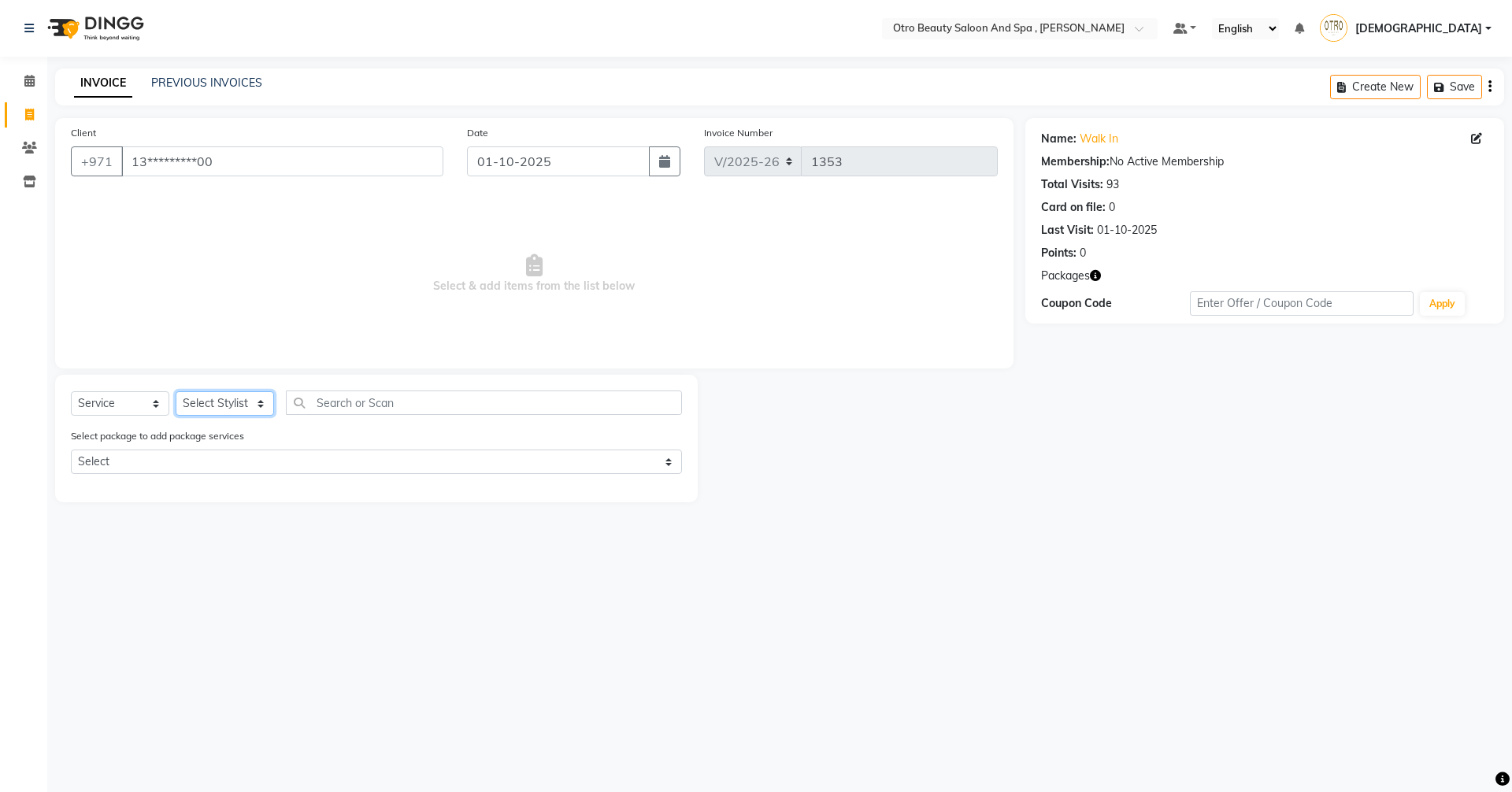
click at [256, 402] on select "Select Stylist [PERSON_NAME] [PERSON_NAME] Hera Karuna [PERSON_NAME] Mamita [PE…" at bounding box center [225, 403] width 99 height 24
select select "86183"
click at [176, 391] on select "Select Stylist [PERSON_NAME] [PERSON_NAME] Hera Karuna [PERSON_NAME] Mamita [PE…" at bounding box center [225, 403] width 99 height 24
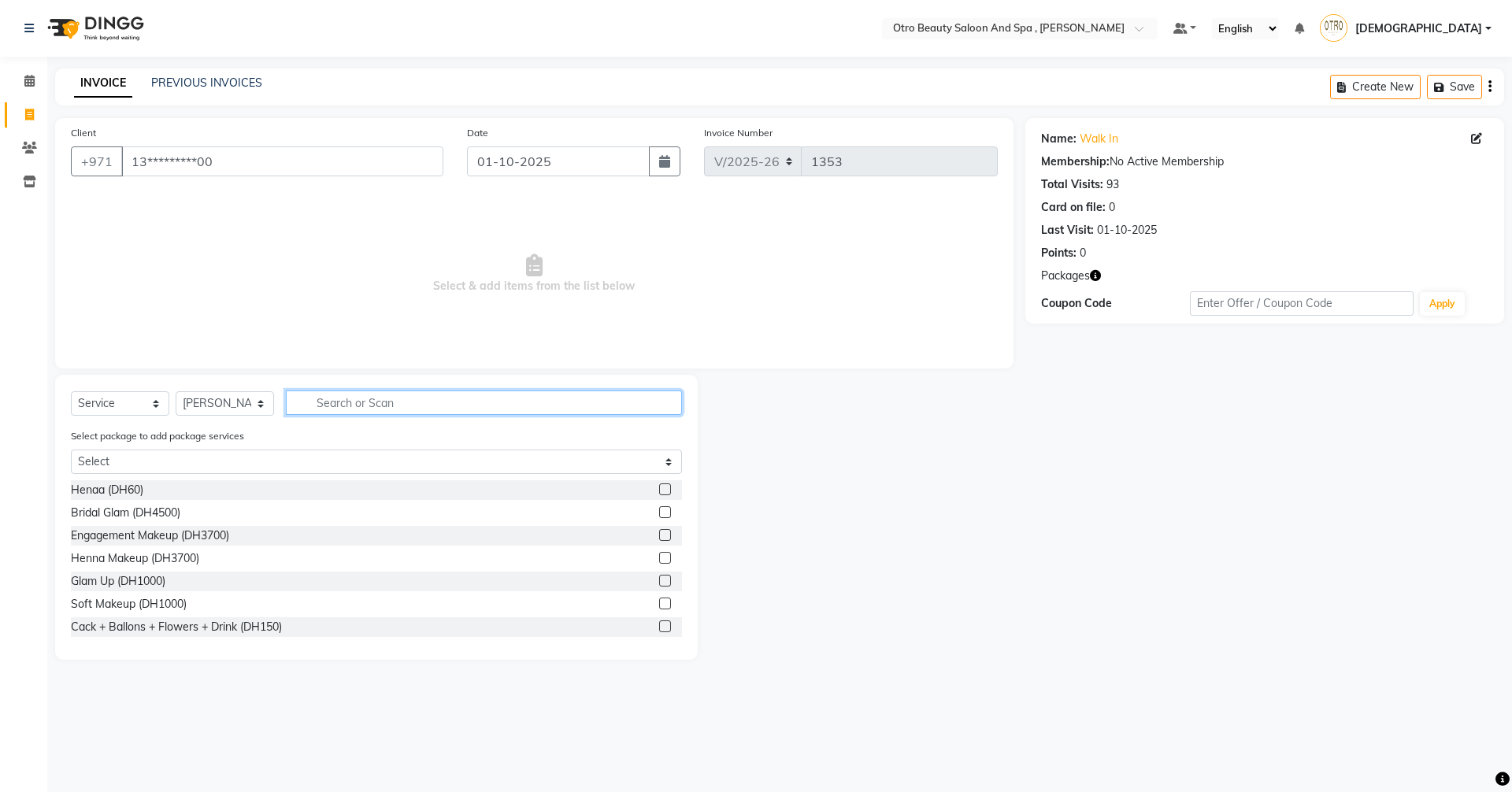
click at [412, 405] on input "text" at bounding box center [483, 402] width 396 height 24
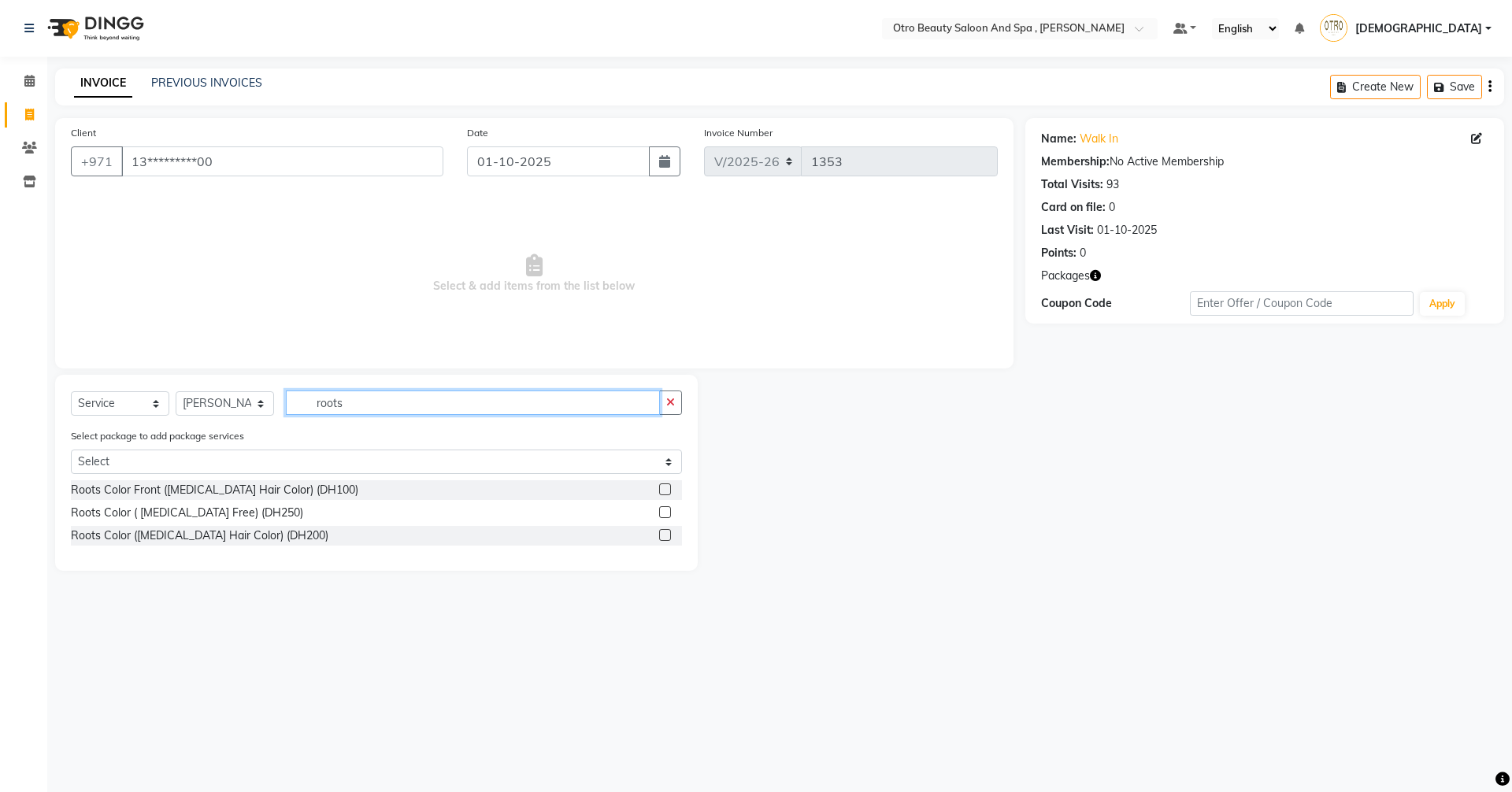
type input "roots"
click at [670, 510] on label at bounding box center [664, 512] width 12 height 12
click at [669, 510] on input "checkbox" at bounding box center [663, 513] width 10 height 10
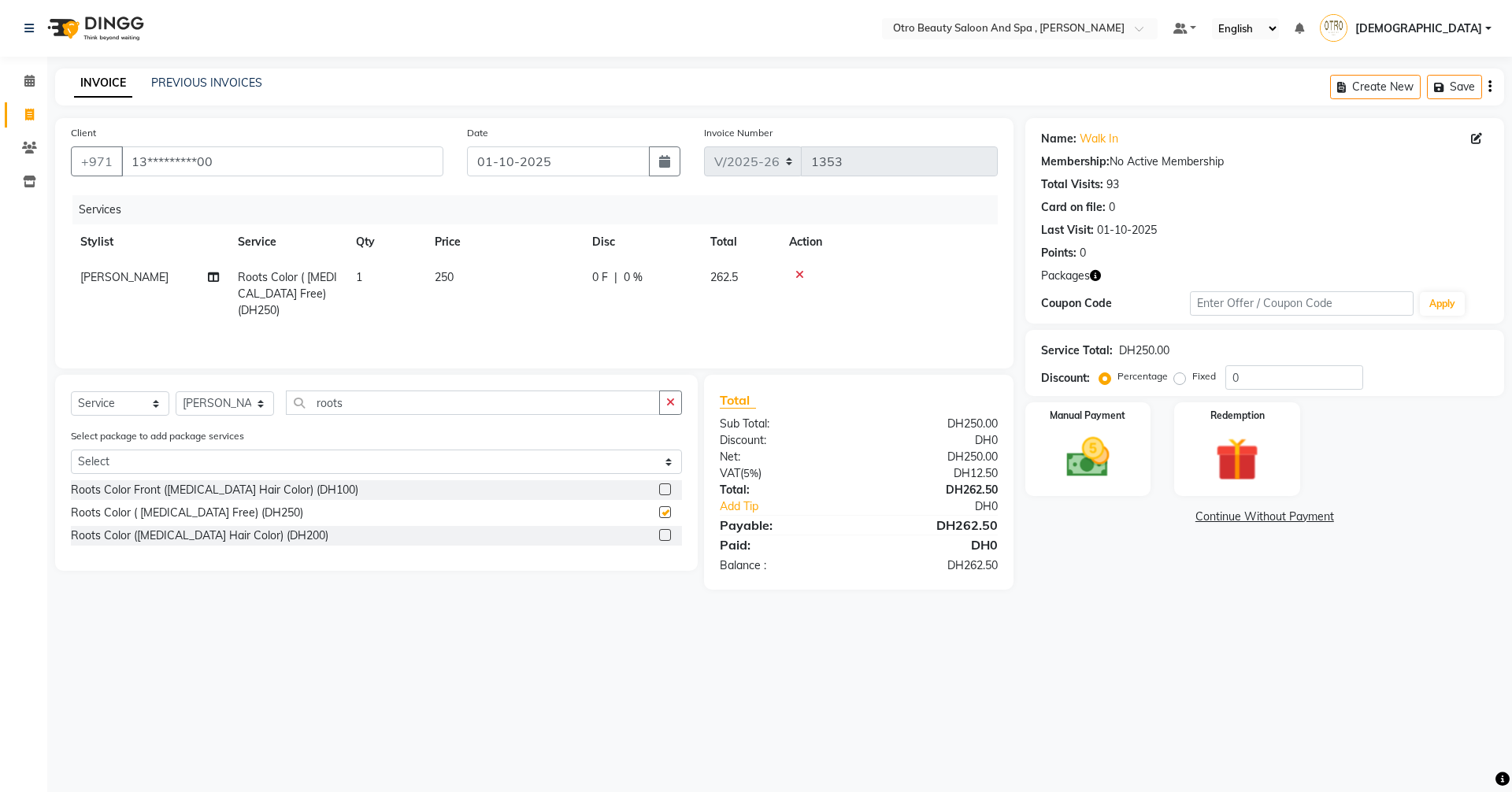
checkbox input "false"
click at [263, 400] on select "Select Stylist [PERSON_NAME] [PERSON_NAME] Hera Karuna [PERSON_NAME] Mamita [PE…" at bounding box center [225, 403] width 99 height 24
select select "86535"
click at [176, 391] on select "Select Stylist [PERSON_NAME] [PERSON_NAME] Hera Karuna [PERSON_NAME] Mamita [PE…" at bounding box center [225, 403] width 99 height 24
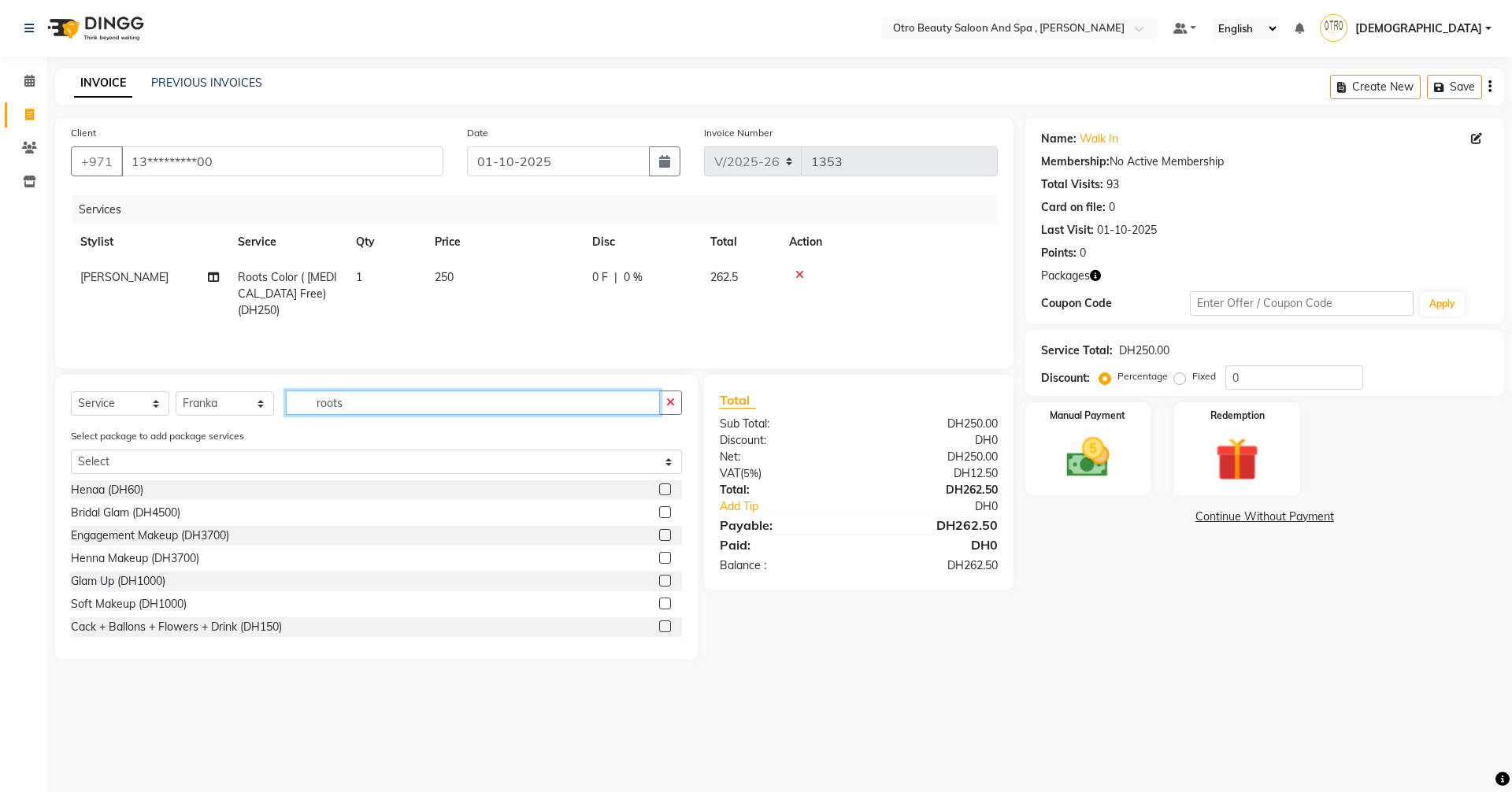
click at [386, 414] on input "roots" at bounding box center [472, 402] width 374 height 24
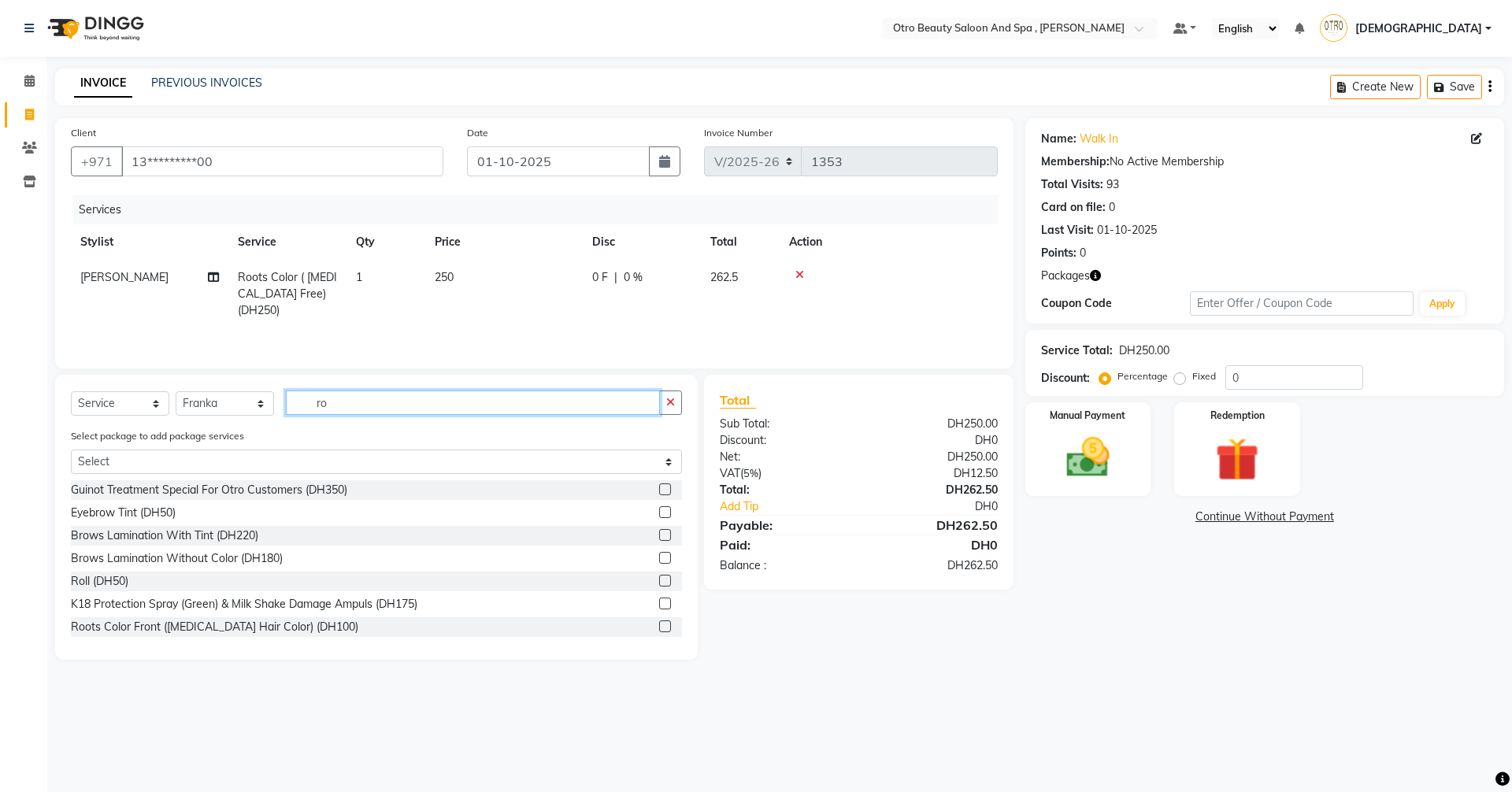
type input "r"
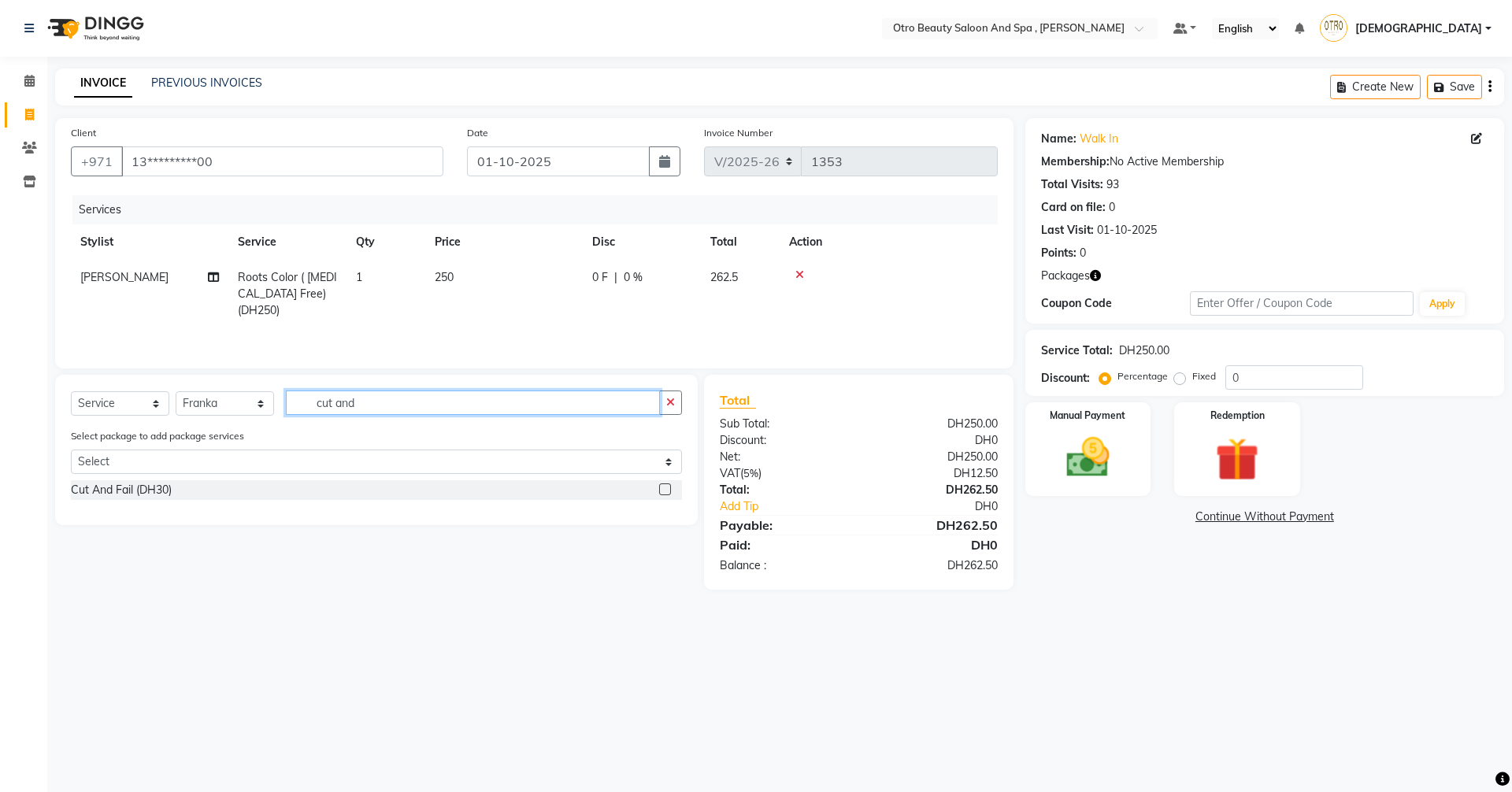
type input "cut and"
click at [663, 490] on label at bounding box center [664, 489] width 12 height 12
click at [663, 490] on input "checkbox" at bounding box center [663, 490] width 10 height 10
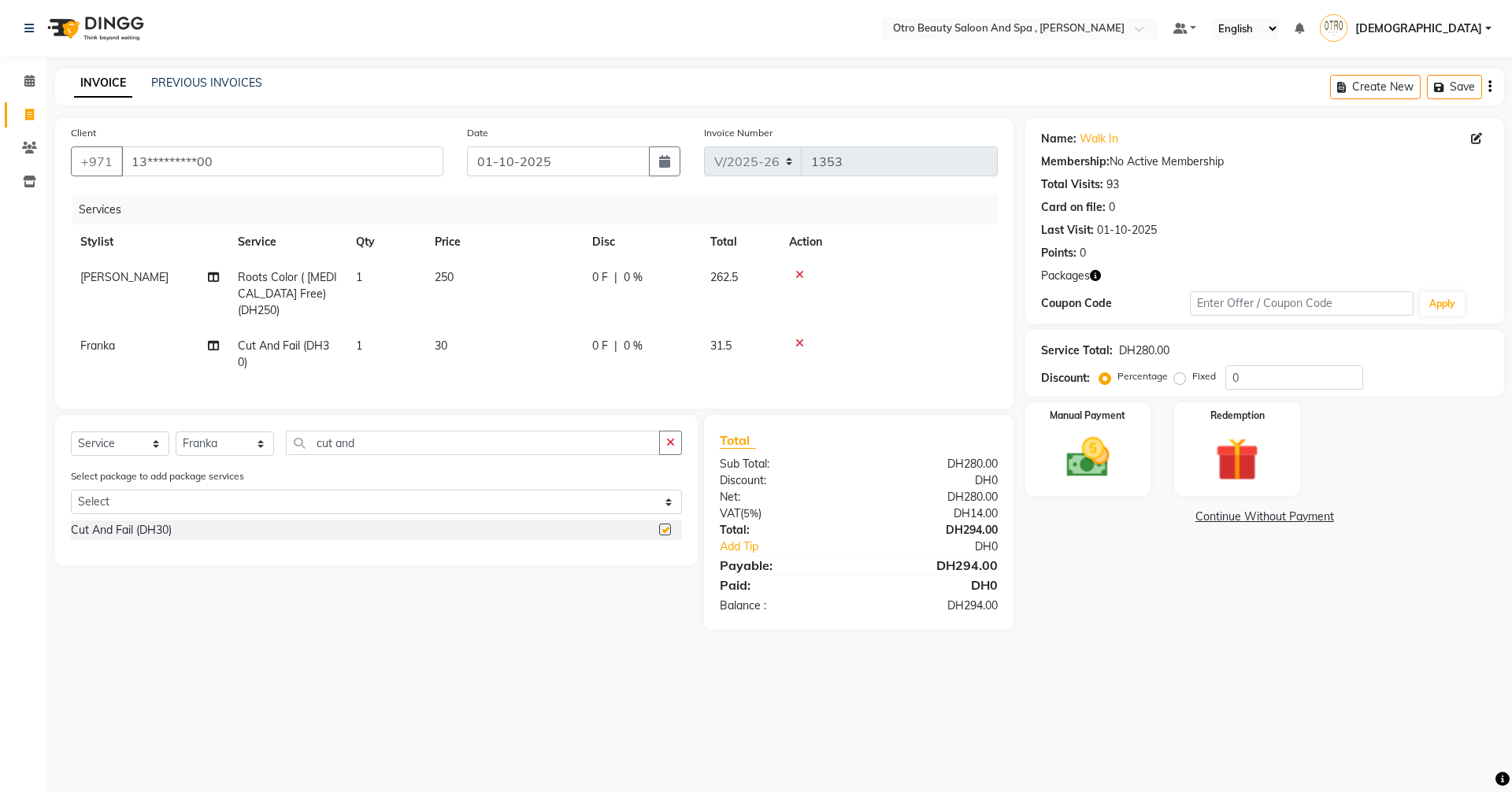
checkbox input "false"
click at [1082, 448] on img at bounding box center [1088, 458] width 73 height 52
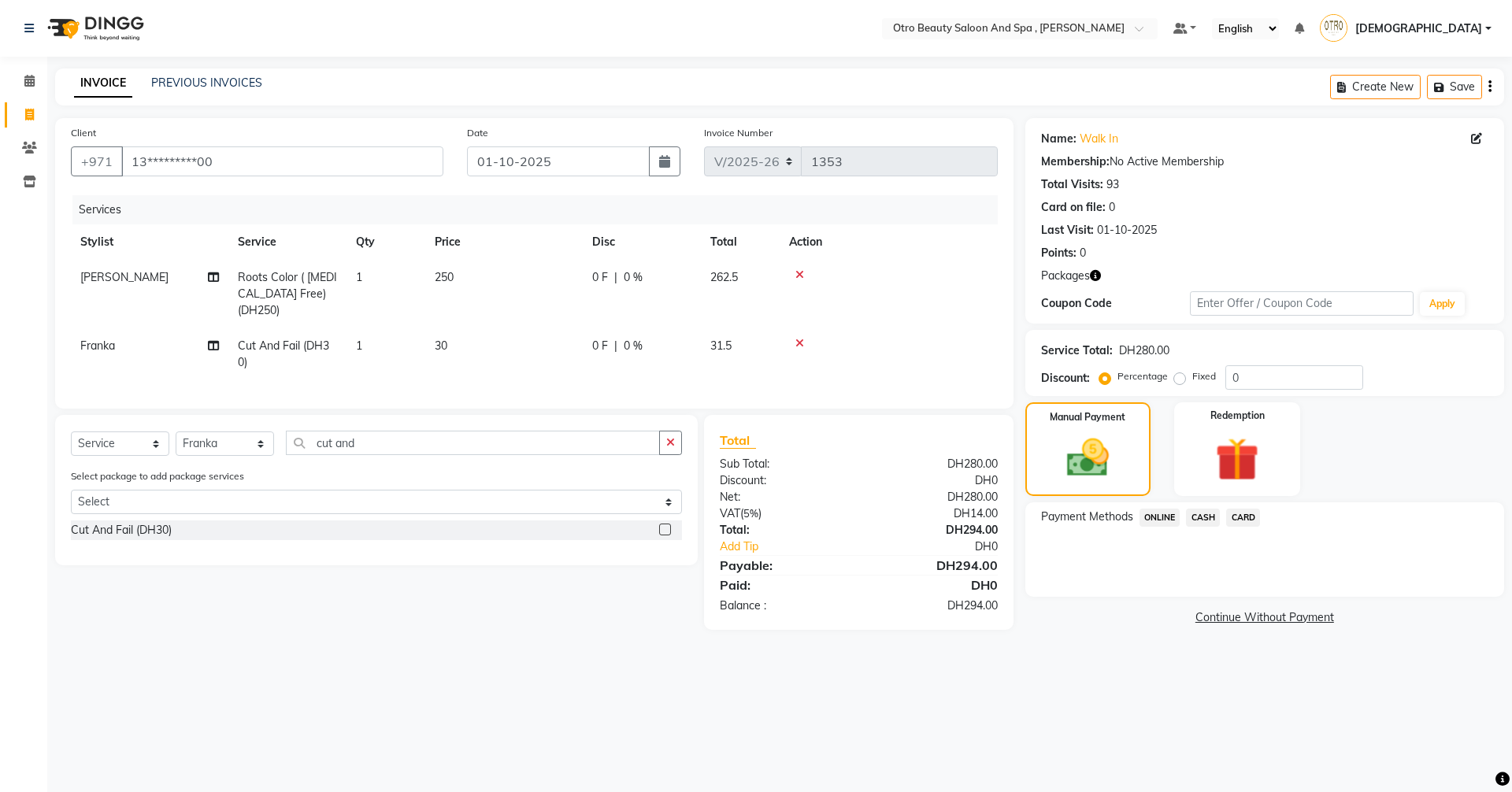
click at [1248, 517] on span "CARD" at bounding box center [1242, 517] width 34 height 18
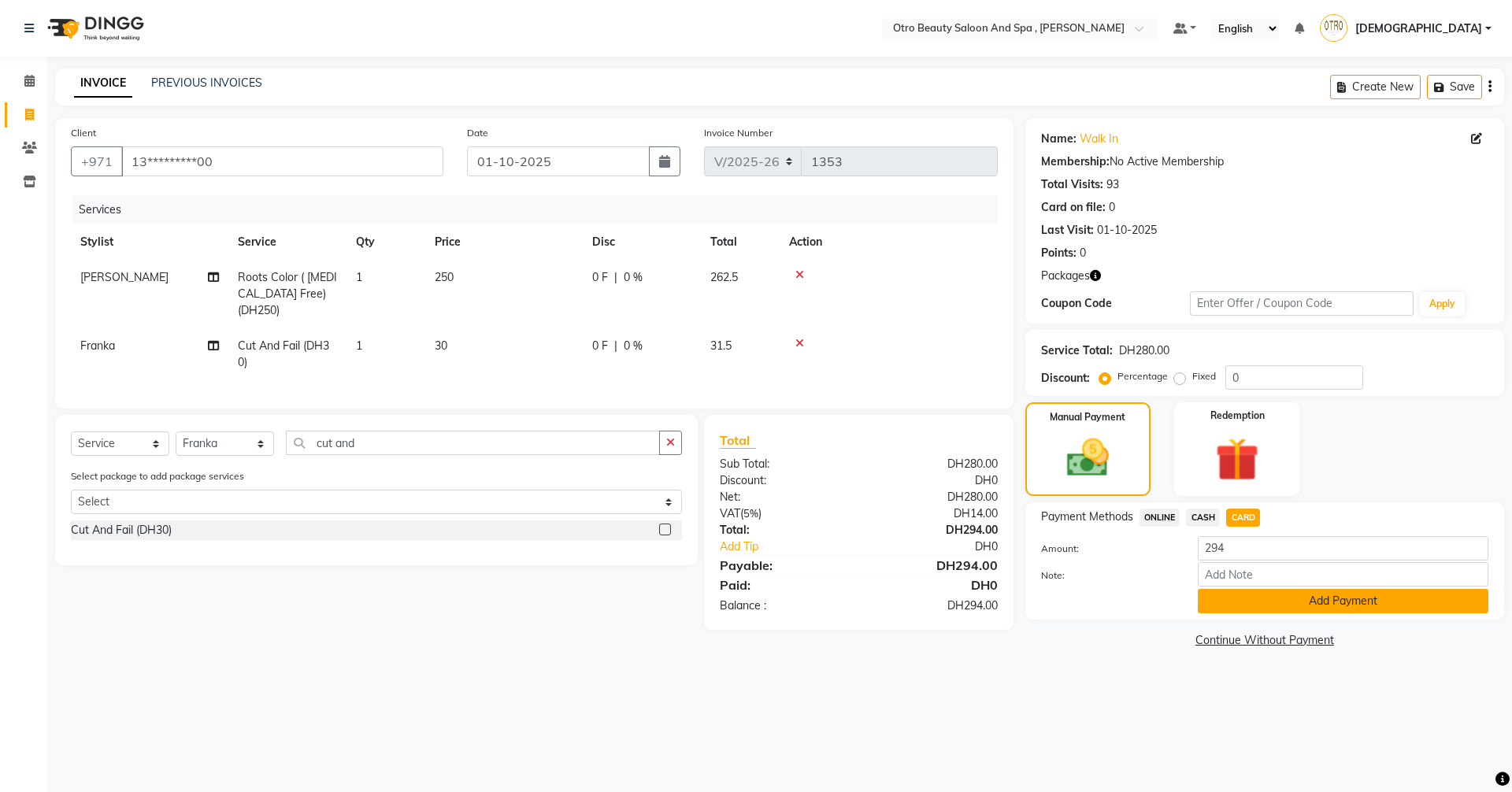
click at [1308, 601] on button "Add Payment" at bounding box center [1342, 601] width 290 height 24
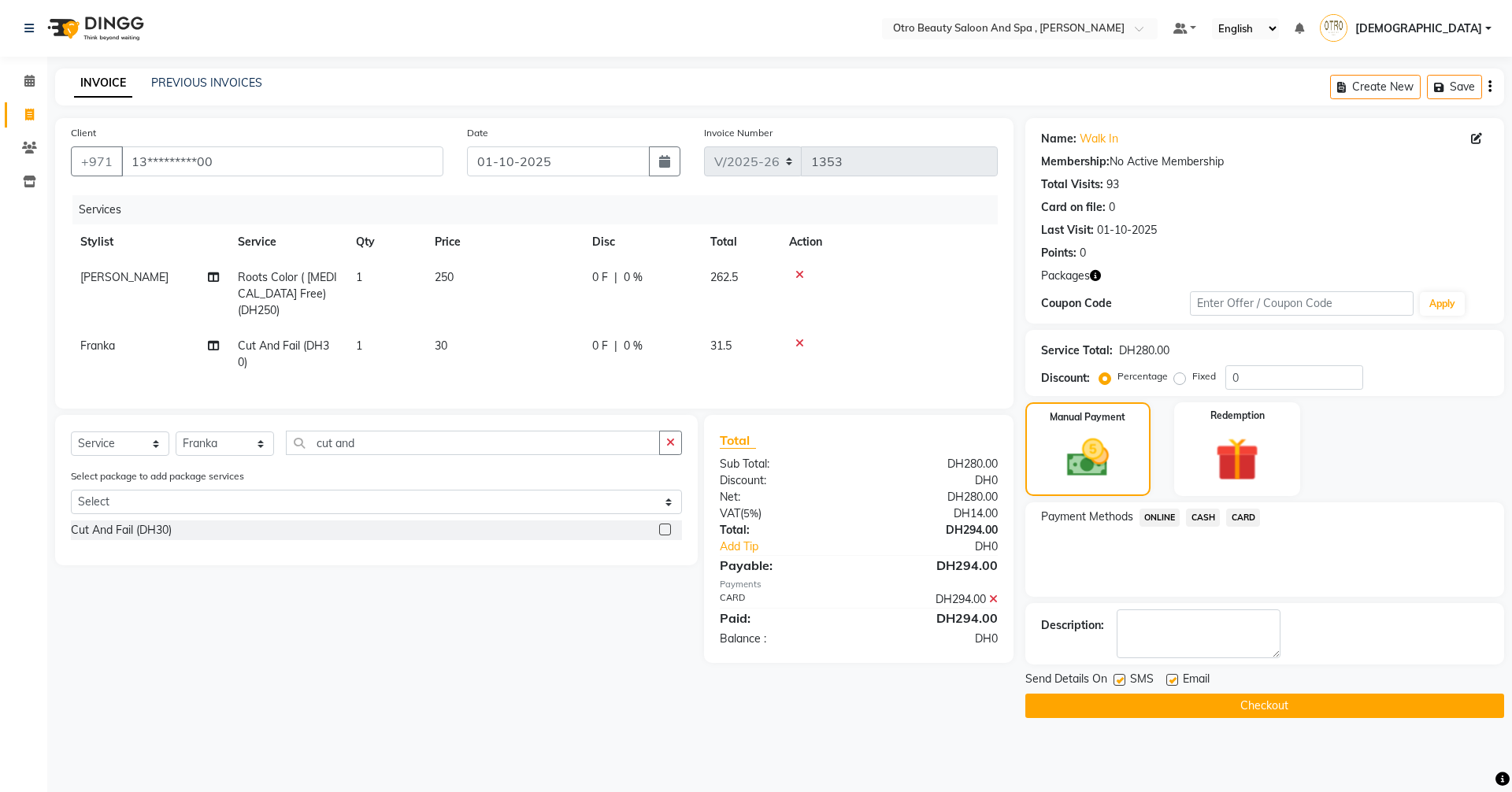
click at [1260, 704] on button "Checkout" at bounding box center [1264, 705] width 479 height 24
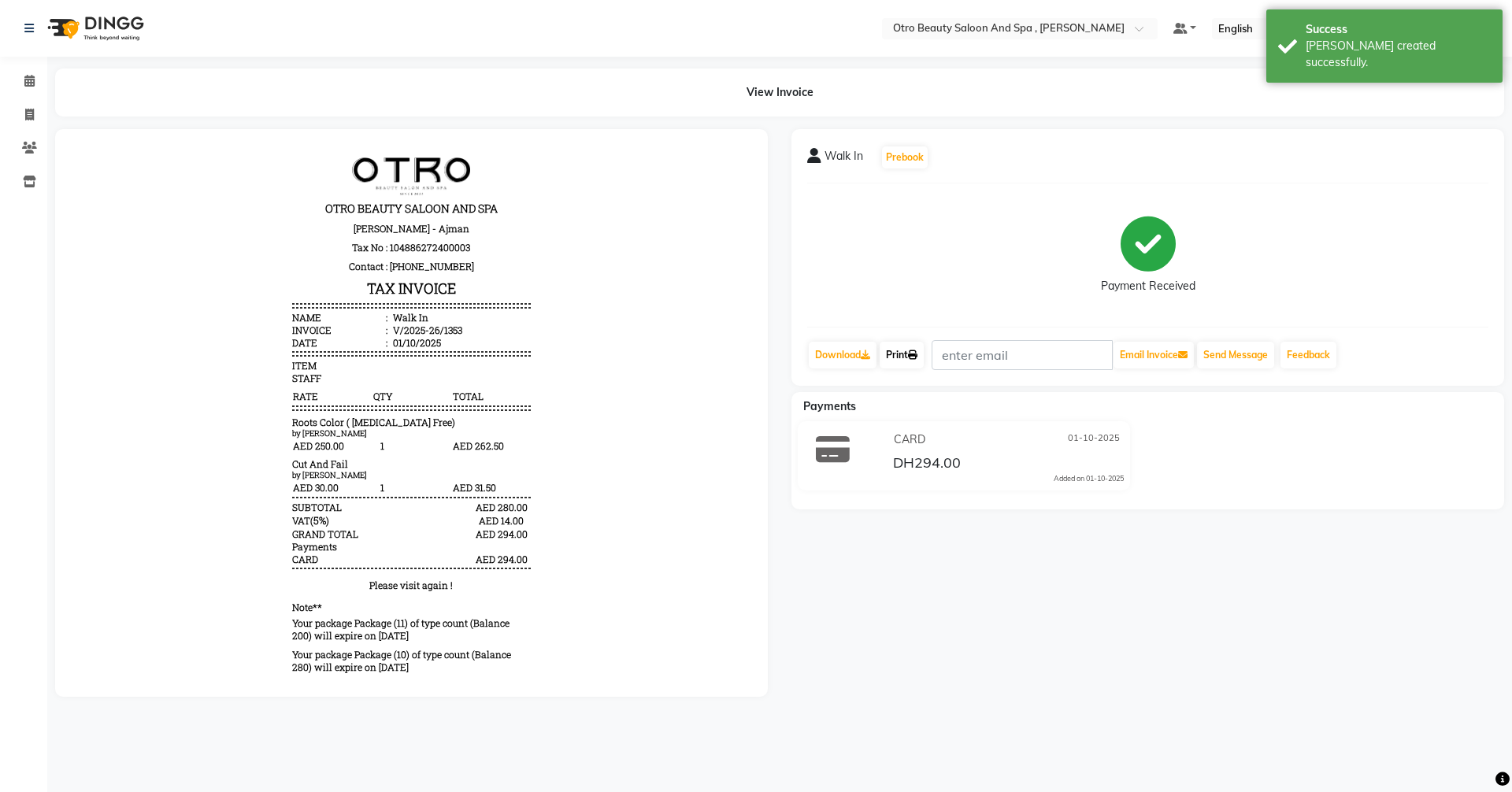
click at [900, 355] on link "Print" at bounding box center [902, 355] width 44 height 27
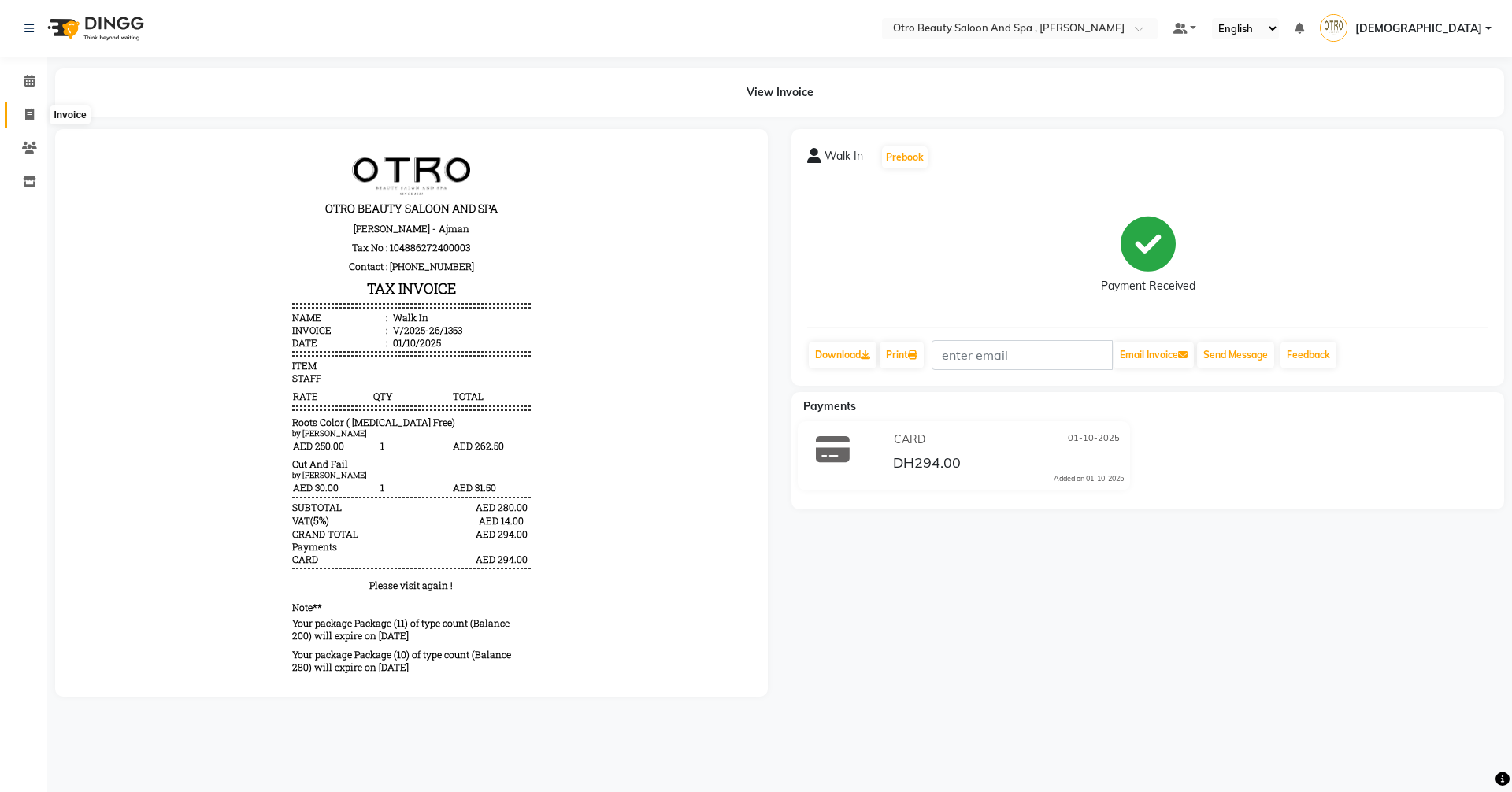
click at [27, 114] on icon at bounding box center [29, 114] width 9 height 12
select select "service"
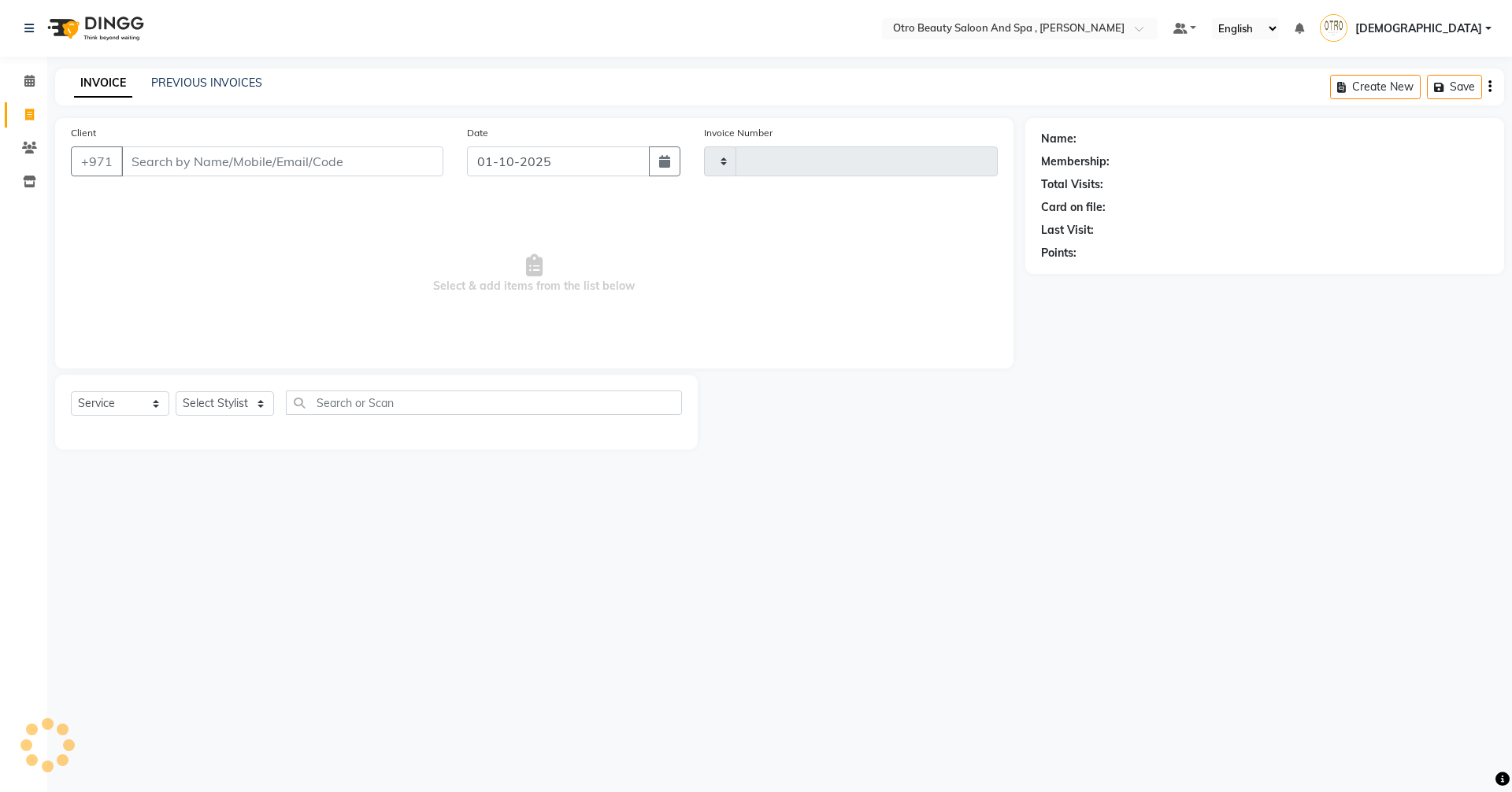
type input "1354"
select select "8622"
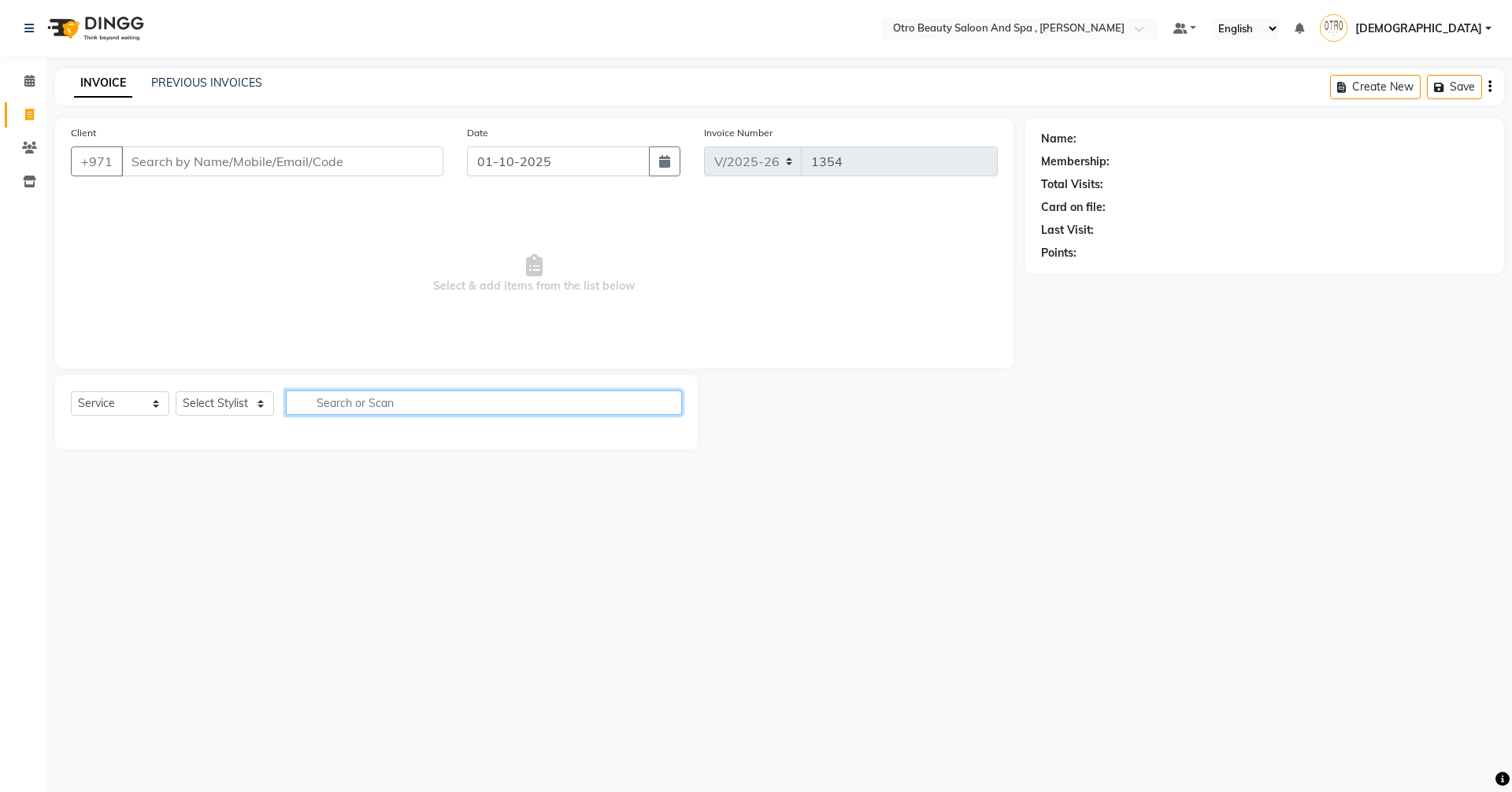
click at [332, 408] on input "text" at bounding box center [483, 402] width 396 height 24
type input "ko"
click at [262, 404] on select "Select Stylist [PERSON_NAME] [PERSON_NAME] Hera Karuna [PERSON_NAME] Mamita [PE…" at bounding box center [225, 403] width 99 height 24
select select "86537"
click at [176, 391] on select "Select Stylist [PERSON_NAME] [PERSON_NAME] Hera Karuna [PERSON_NAME] Mamita [PE…" at bounding box center [225, 403] width 99 height 24
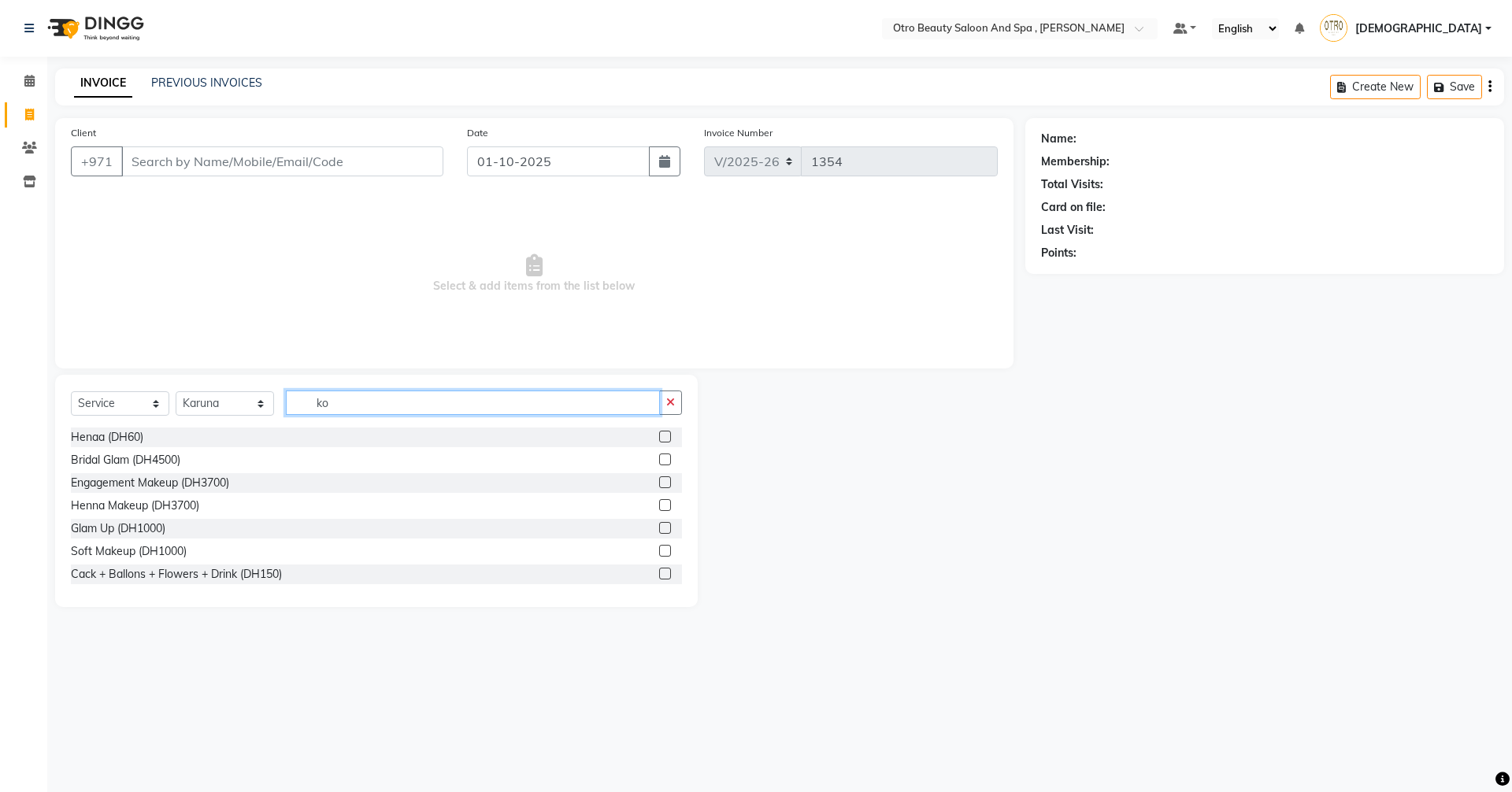
click at [360, 405] on input "ko" at bounding box center [472, 402] width 374 height 24
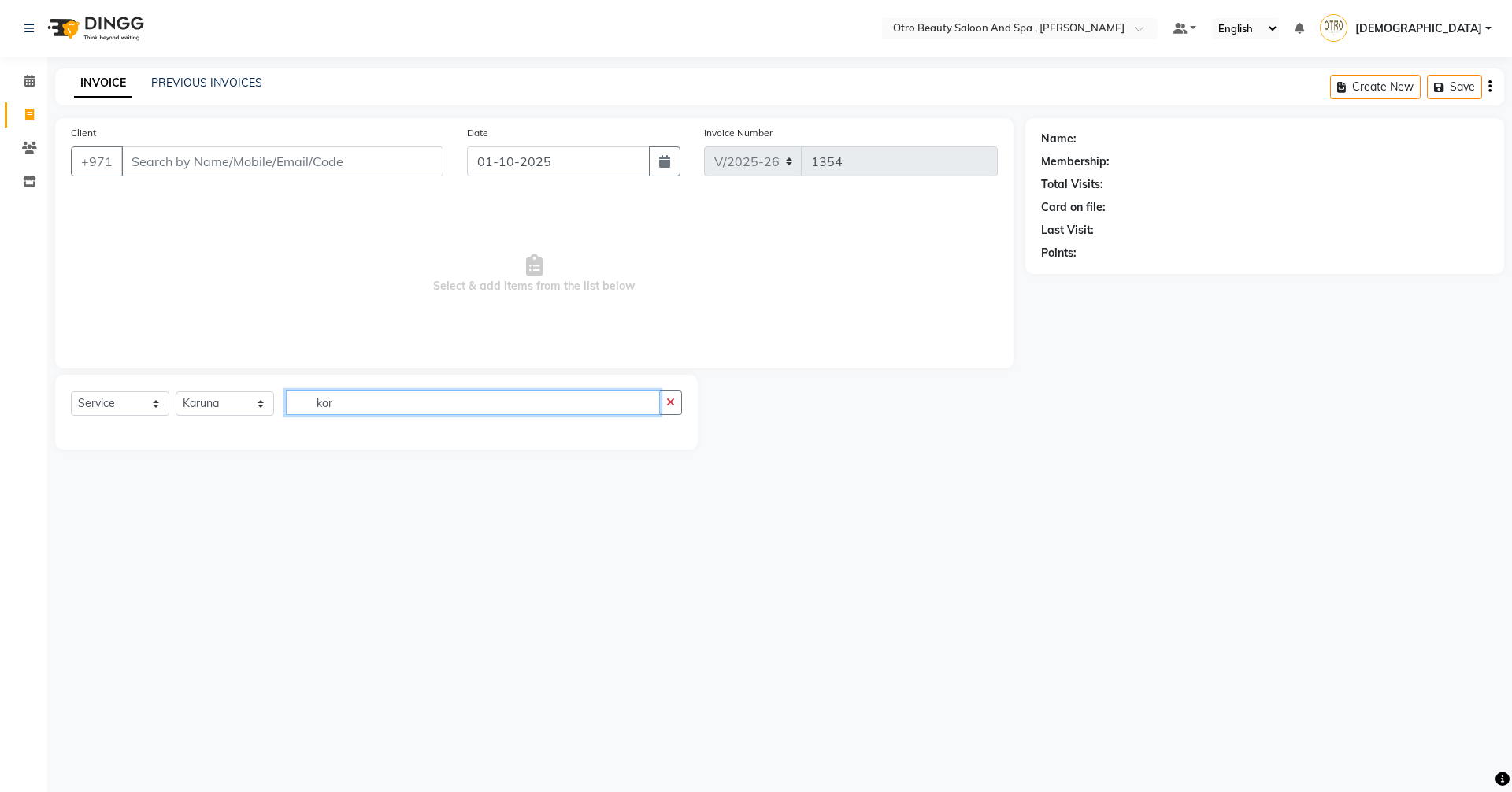
type input "ko"
click at [93, 432] on div "Korian Spa (DH350)" at bounding box center [121, 437] width 100 height 17
checkbox input "false"
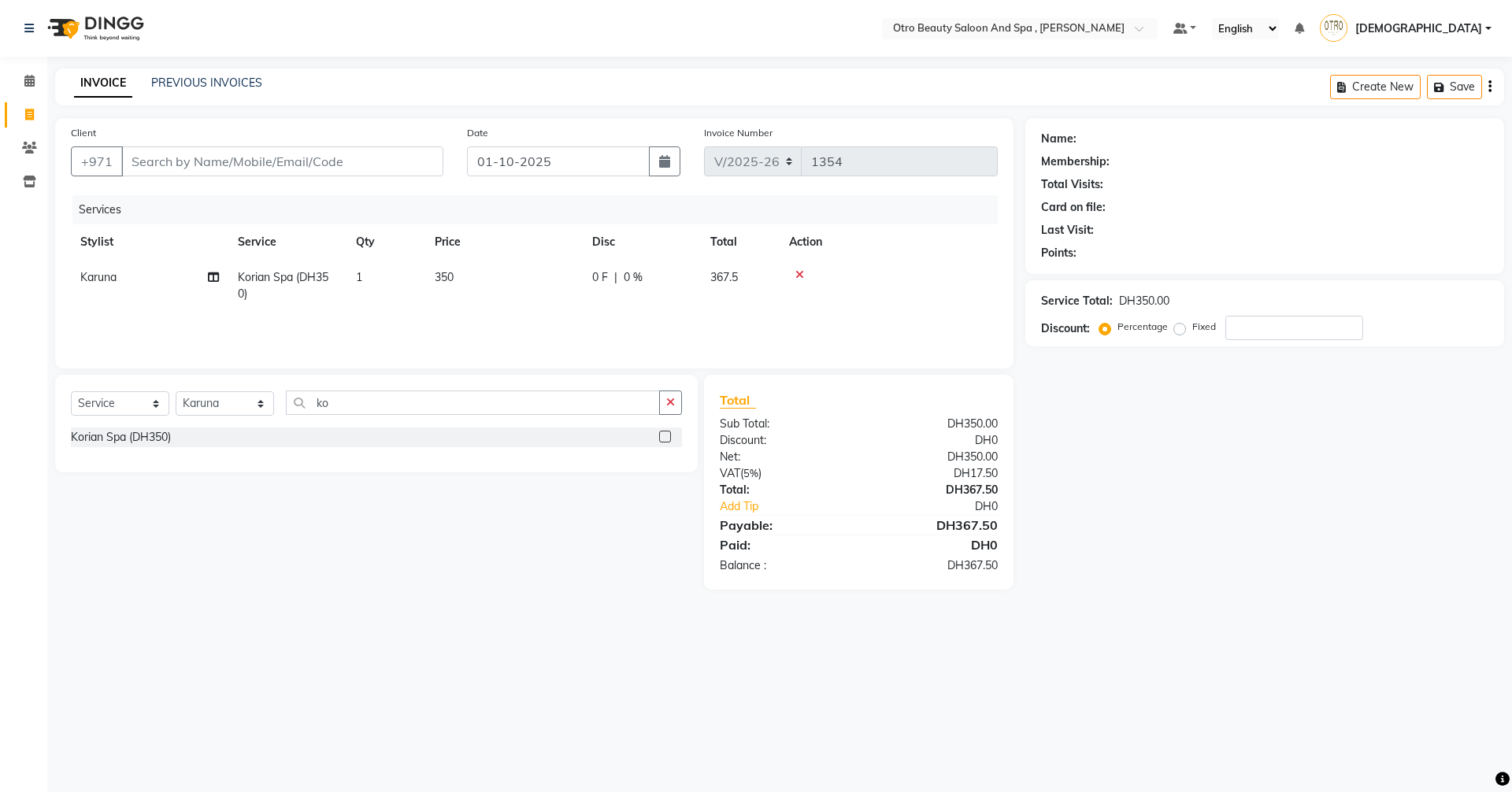
click at [801, 276] on icon at bounding box center [799, 275] width 9 height 11
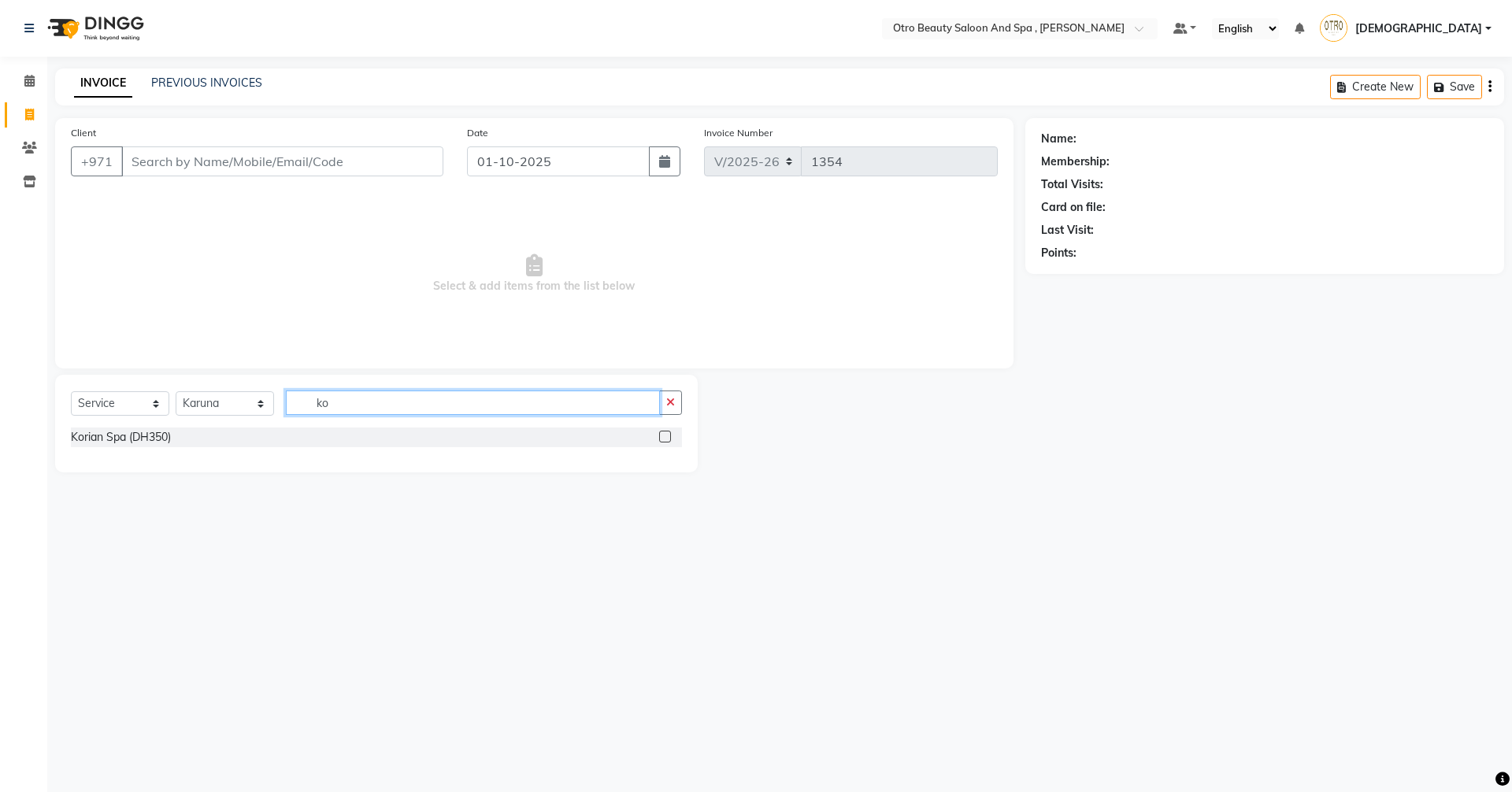
click at [432, 405] on input "ko" at bounding box center [472, 402] width 374 height 24
type input "k"
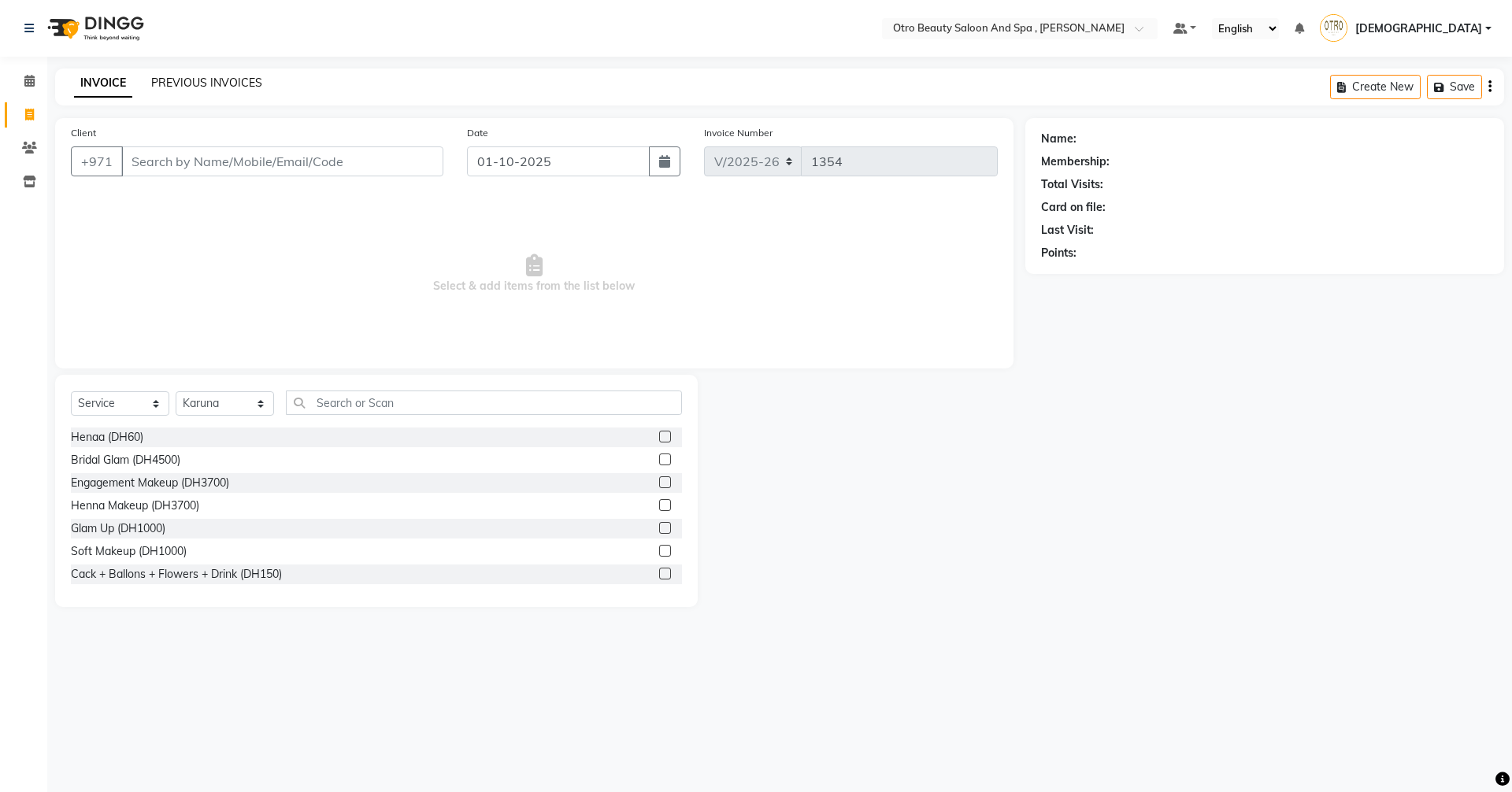
click at [217, 88] on link "PREVIOUS INVOICES" at bounding box center [207, 83] width 111 height 14
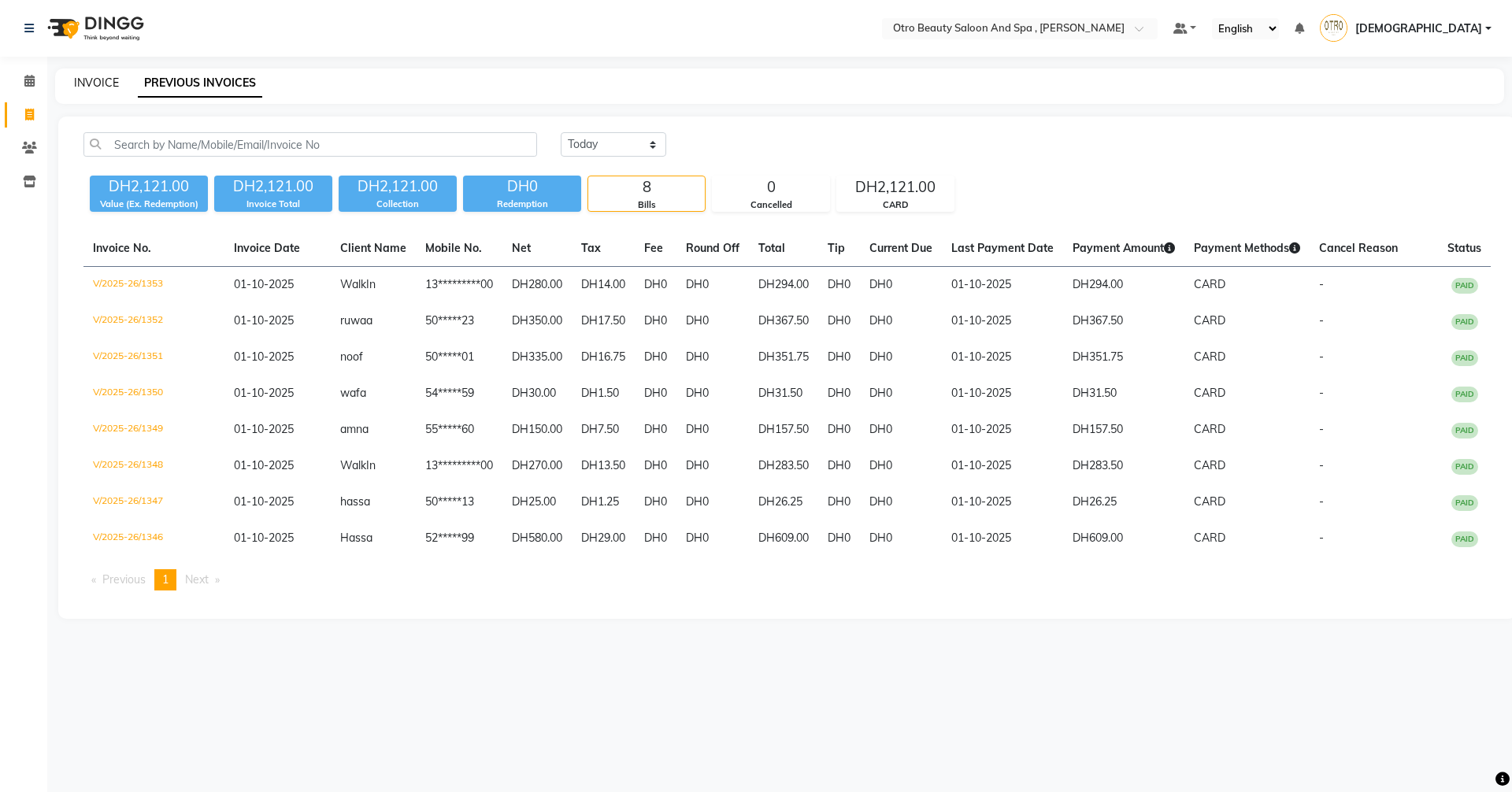
click at [90, 78] on link "INVOICE" at bounding box center [96, 83] width 45 height 14
select select "8622"
select select "service"
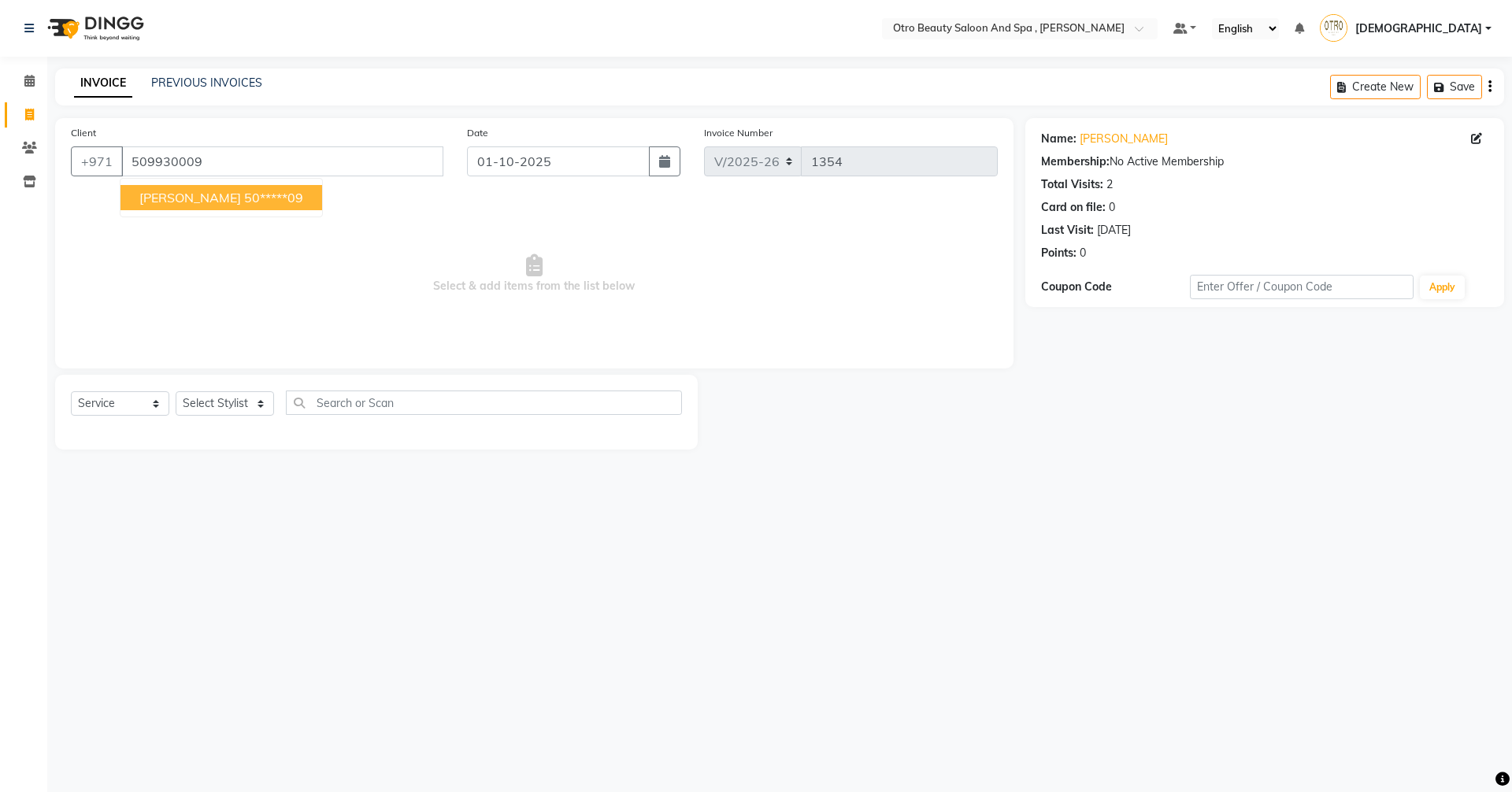
drag, startPoint x: 222, startPoint y: 200, endPoint x: 241, endPoint y: 238, distance: 42.5
click at [222, 200] on span "[PERSON_NAME]" at bounding box center [190, 198] width 102 height 16
type input "50*****09"
click at [259, 407] on select "Select Stylist [PERSON_NAME] [PERSON_NAME] Hera Karuna [PERSON_NAME] Mamita [PE…" at bounding box center [225, 403] width 99 height 24
select select "86183"
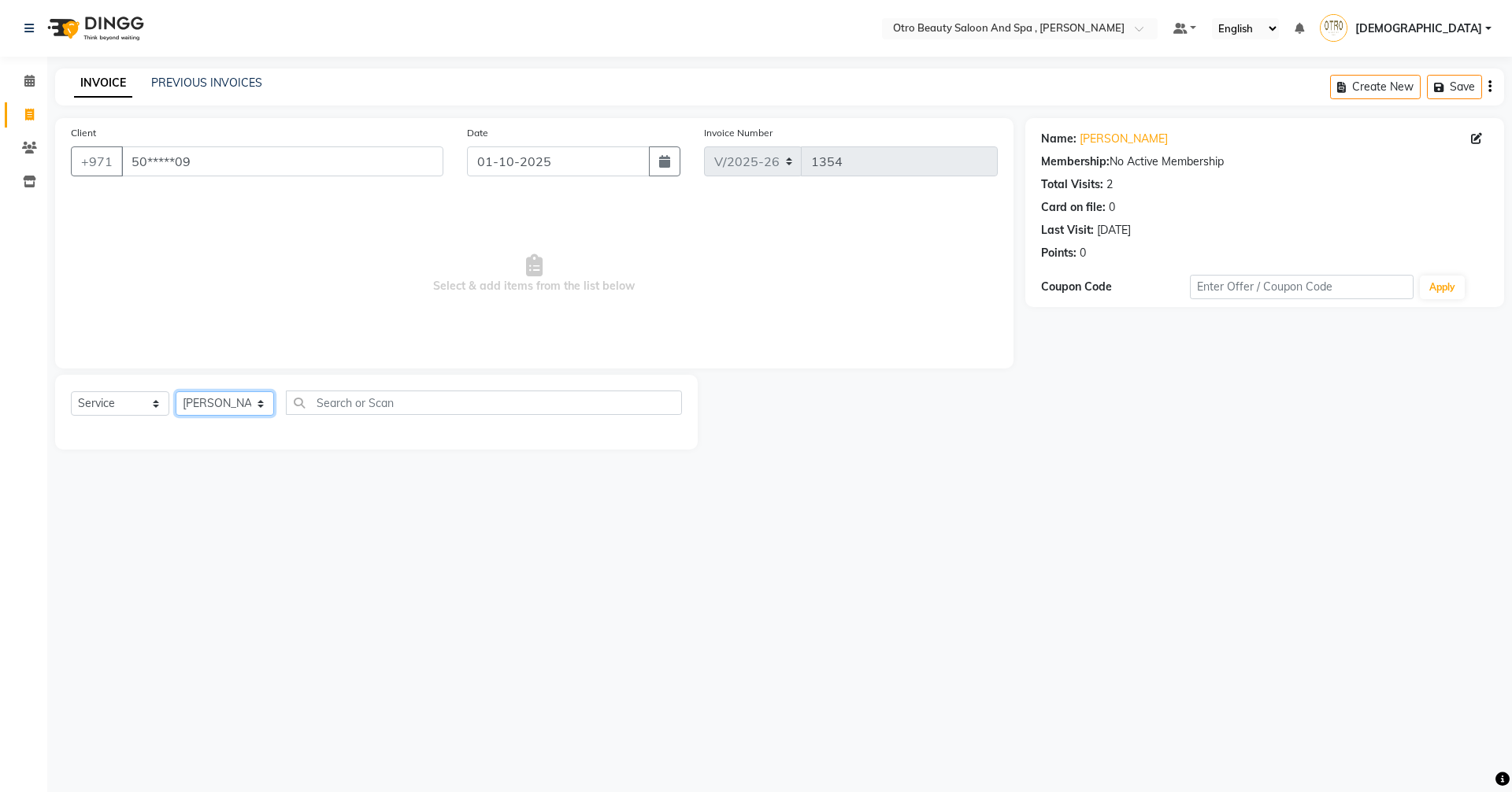
click at [176, 391] on select "Select Stylist [PERSON_NAME] [PERSON_NAME] Hera Karuna [PERSON_NAME] Mamita [PE…" at bounding box center [225, 403] width 99 height 24
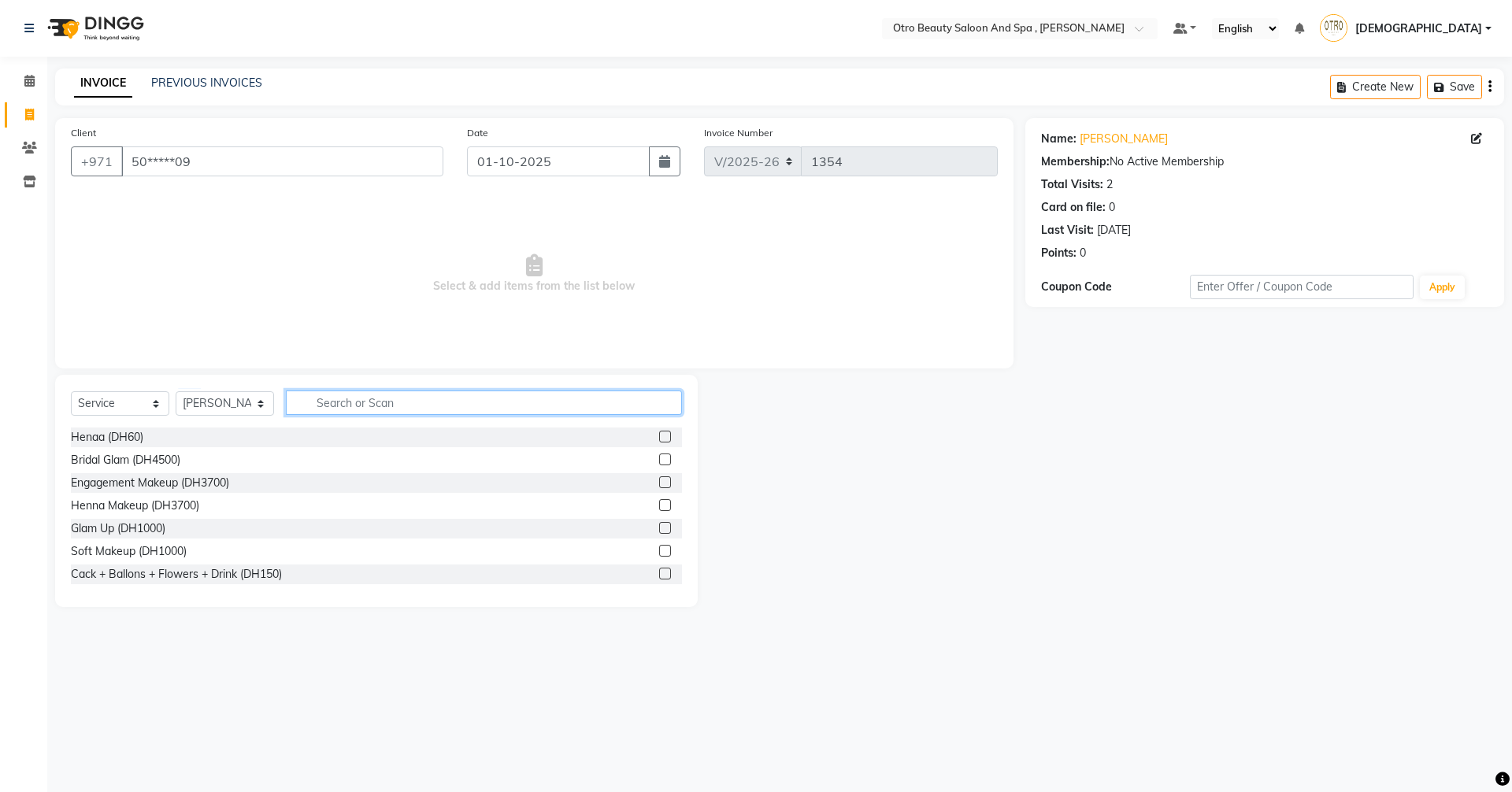
click at [403, 405] on input "text" at bounding box center [483, 402] width 396 height 24
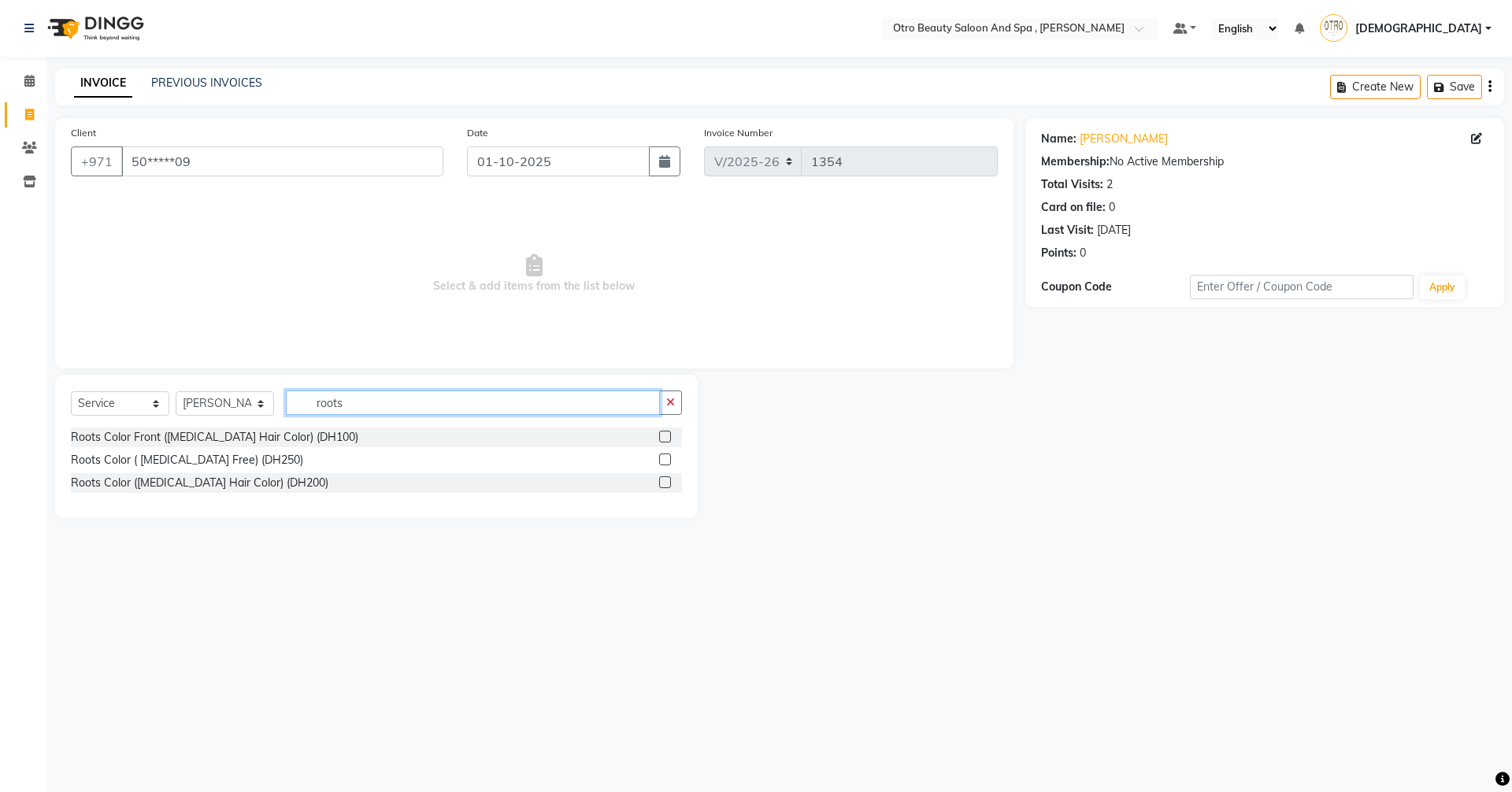
type input "roots"
click at [664, 488] on div at bounding box center [663, 484] width 10 height 17
click at [668, 481] on label at bounding box center [664, 482] width 12 height 12
click at [668, 481] on input "checkbox" at bounding box center [663, 483] width 10 height 10
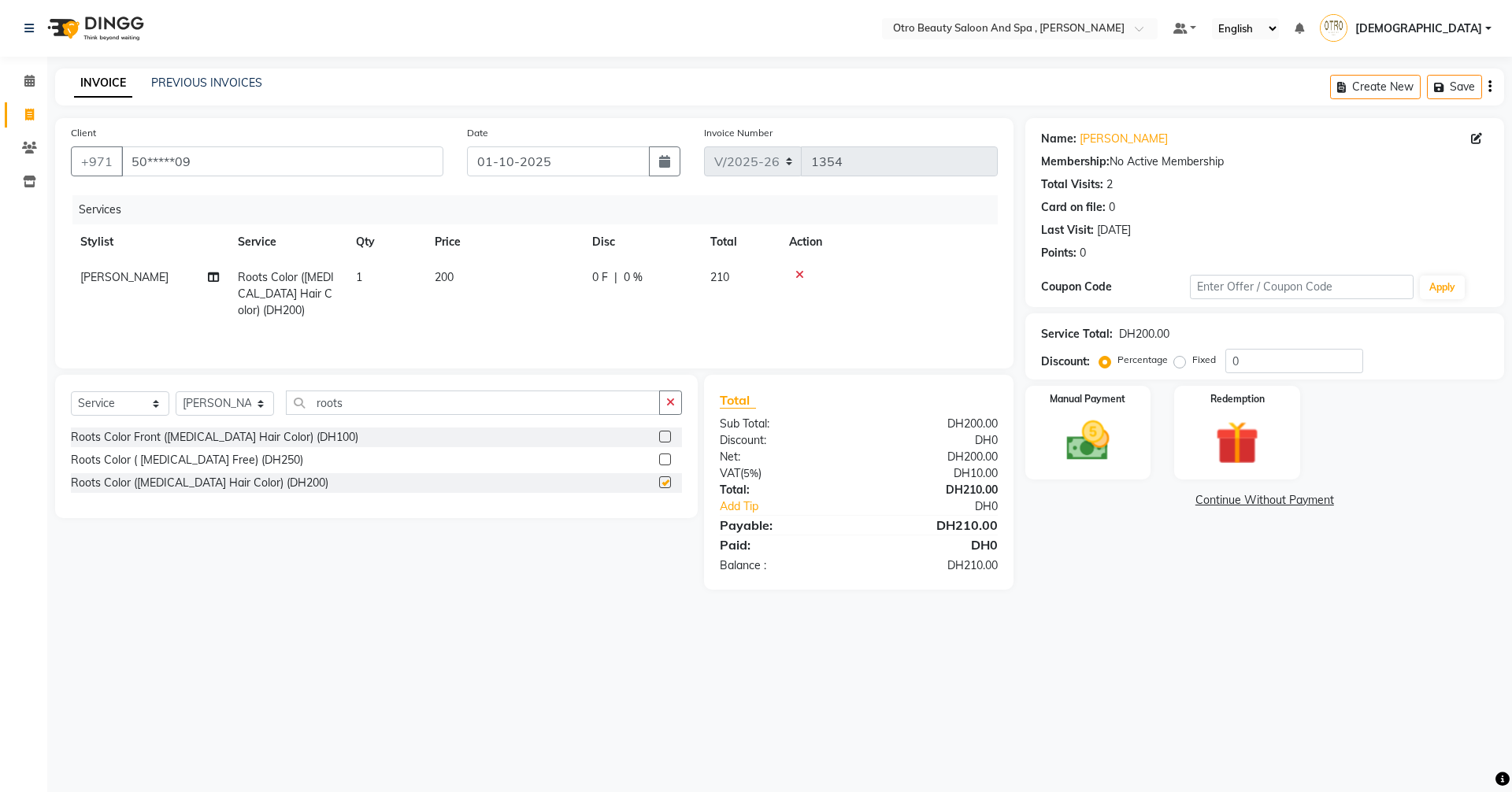
checkbox input "false"
click at [260, 404] on select "Select Stylist [PERSON_NAME] [PERSON_NAME] Hera Karuna [PERSON_NAME] Mamita [PE…" at bounding box center [225, 403] width 99 height 24
drag, startPoint x: 379, startPoint y: 387, endPoint x: 384, endPoint y: 402, distance: 15.8
click at [381, 391] on div "Select Service Product Membership Package Voucher Prepaid Gift Card Select Styl…" at bounding box center [376, 446] width 643 height 144
click at [385, 405] on input "roots" at bounding box center [472, 402] width 374 height 24
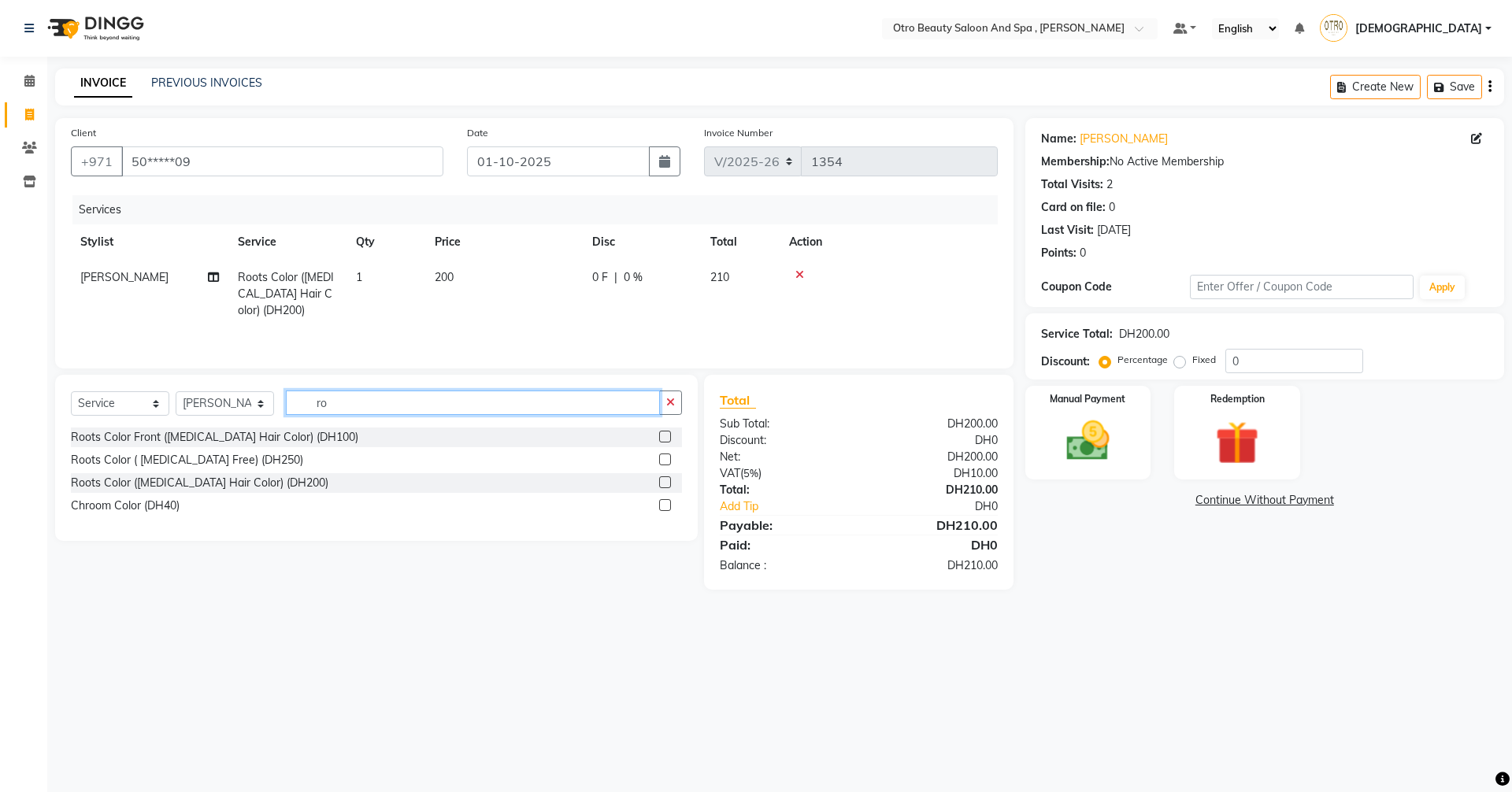
type input "r"
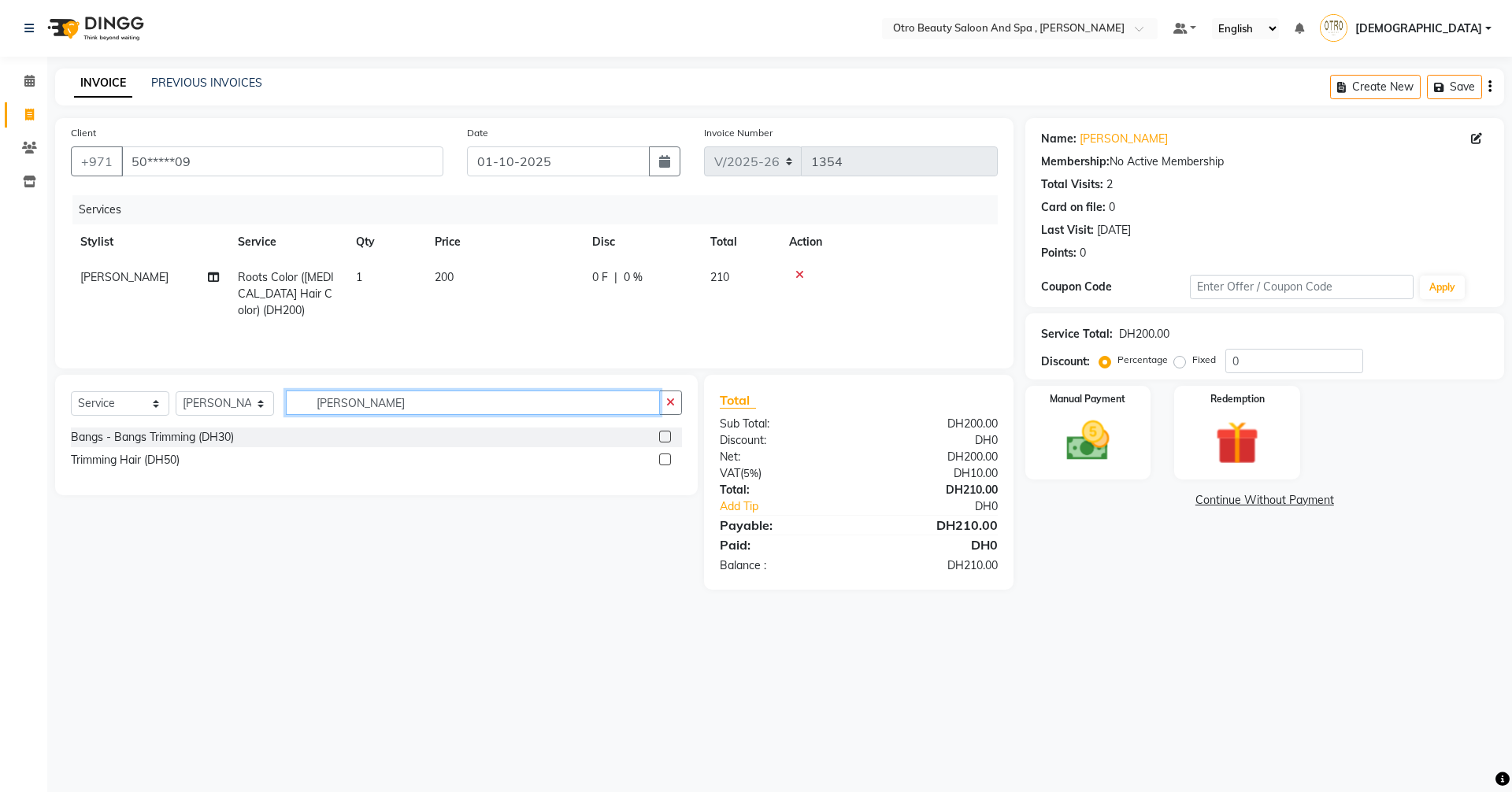
type input "[PERSON_NAME]"
click at [662, 458] on label at bounding box center [664, 459] width 12 height 12
click at [662, 458] on input "checkbox" at bounding box center [663, 460] width 10 height 10
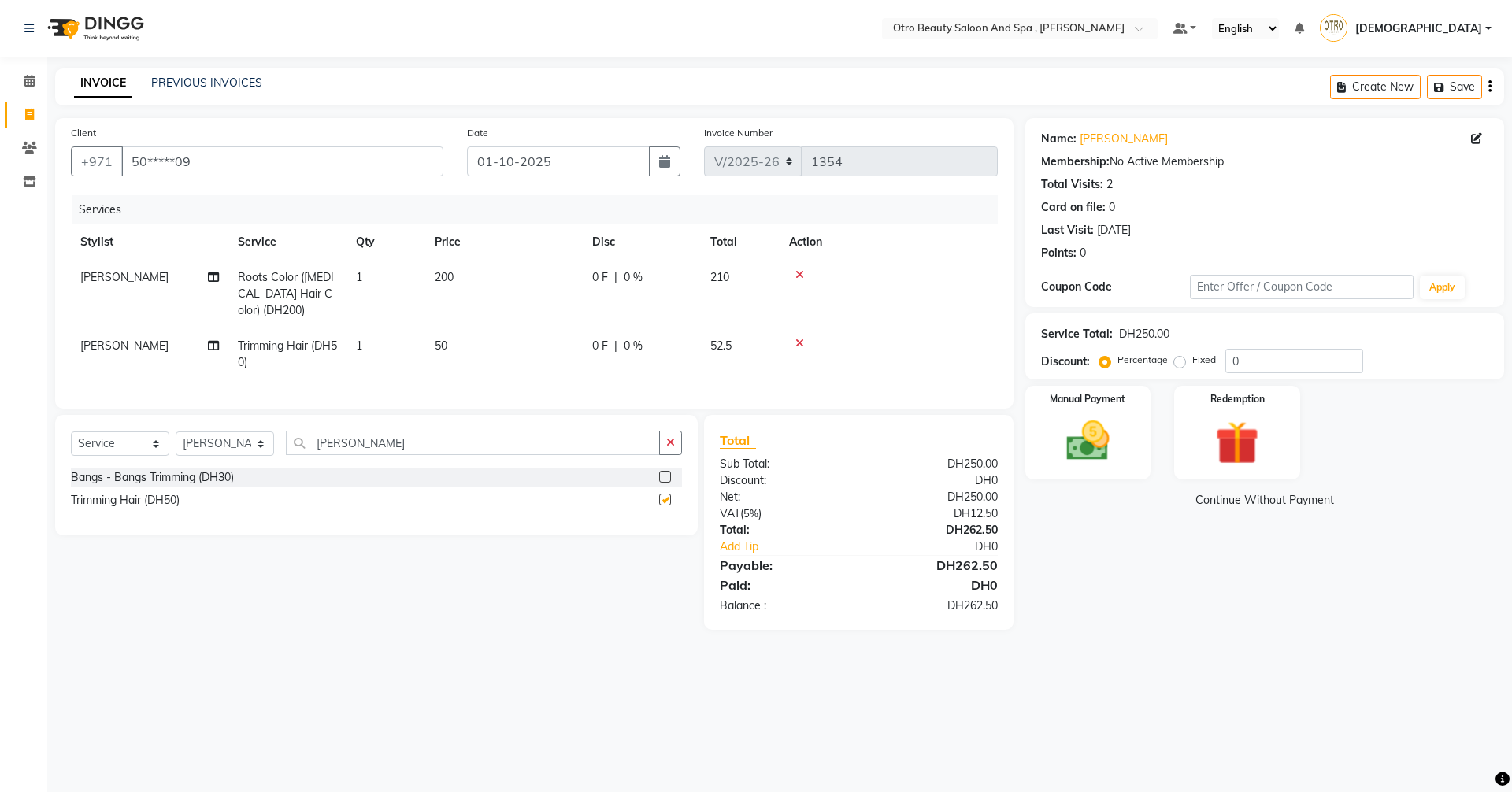
checkbox input "false"
click at [263, 455] on select "Select Stylist [PERSON_NAME] [PERSON_NAME] Hera Karuna [PERSON_NAME] Mamita [PE…" at bounding box center [225, 443] width 99 height 24
select select "88126"
click at [176, 443] on select "Select Stylist [PERSON_NAME] [PERSON_NAME] Hera Karuna [PERSON_NAME] Mamita [PE…" at bounding box center [225, 443] width 99 height 24
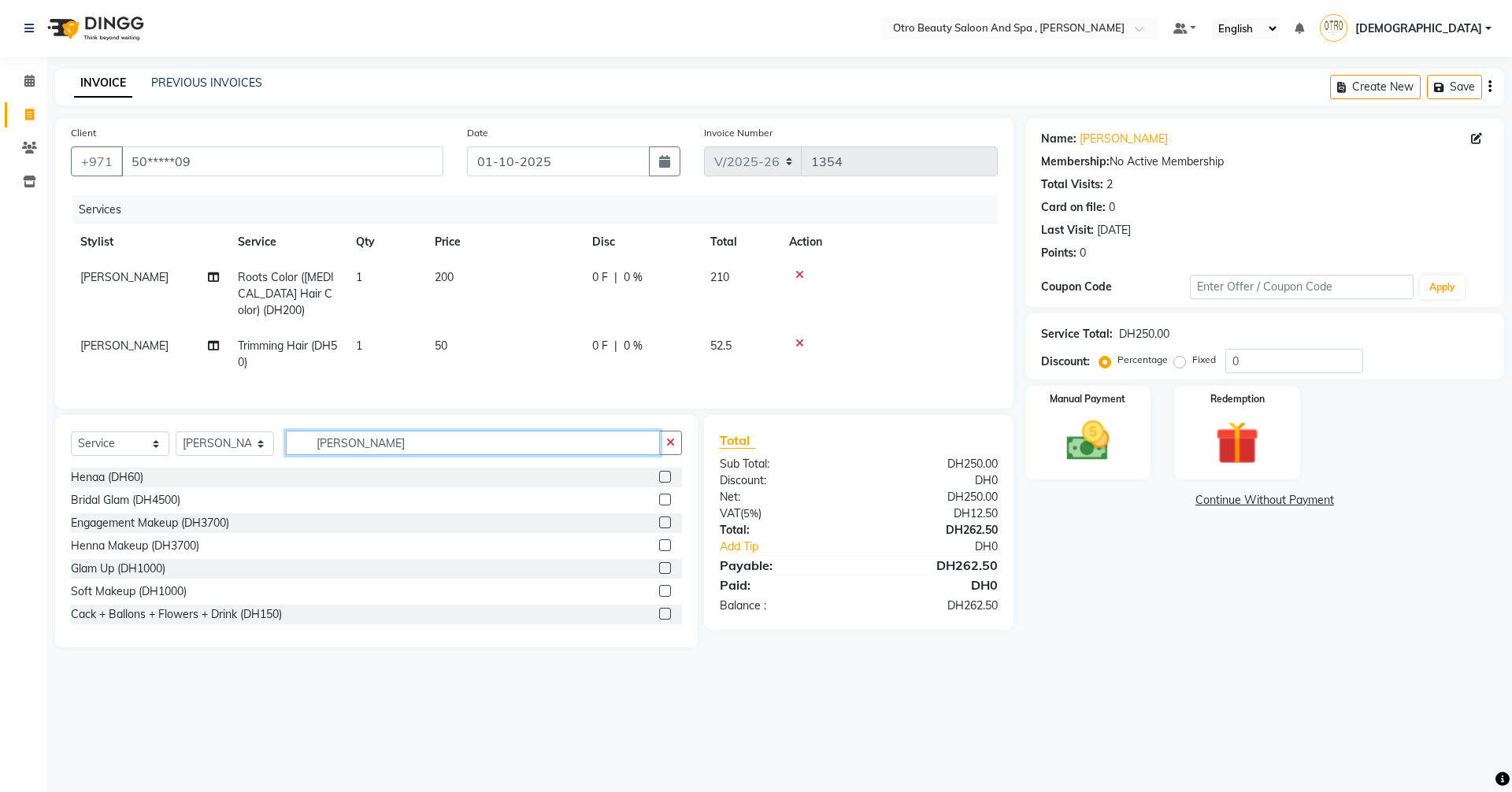
click at [393, 455] on input "[PERSON_NAME]" at bounding box center [472, 443] width 374 height 24
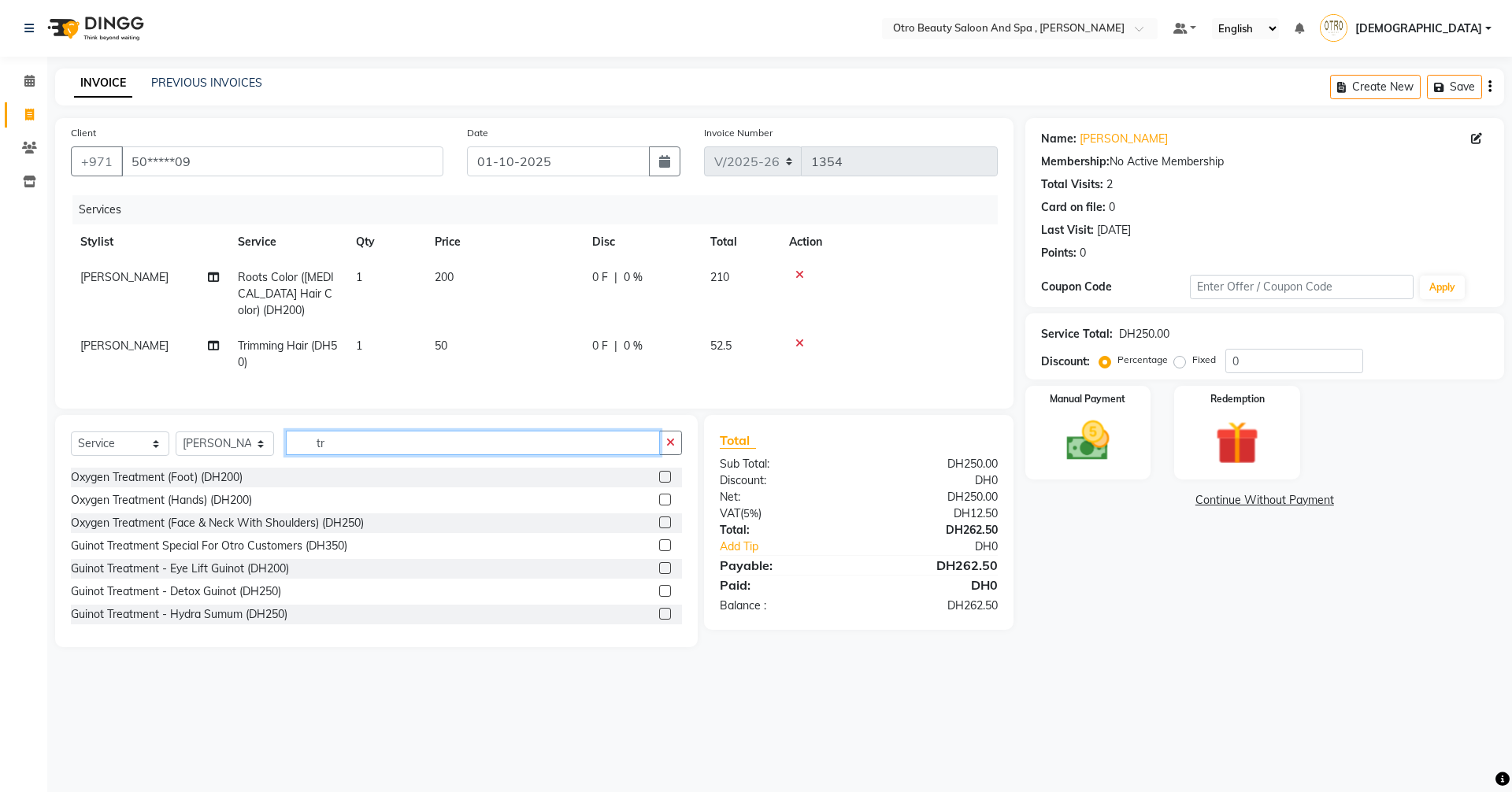
type input "t"
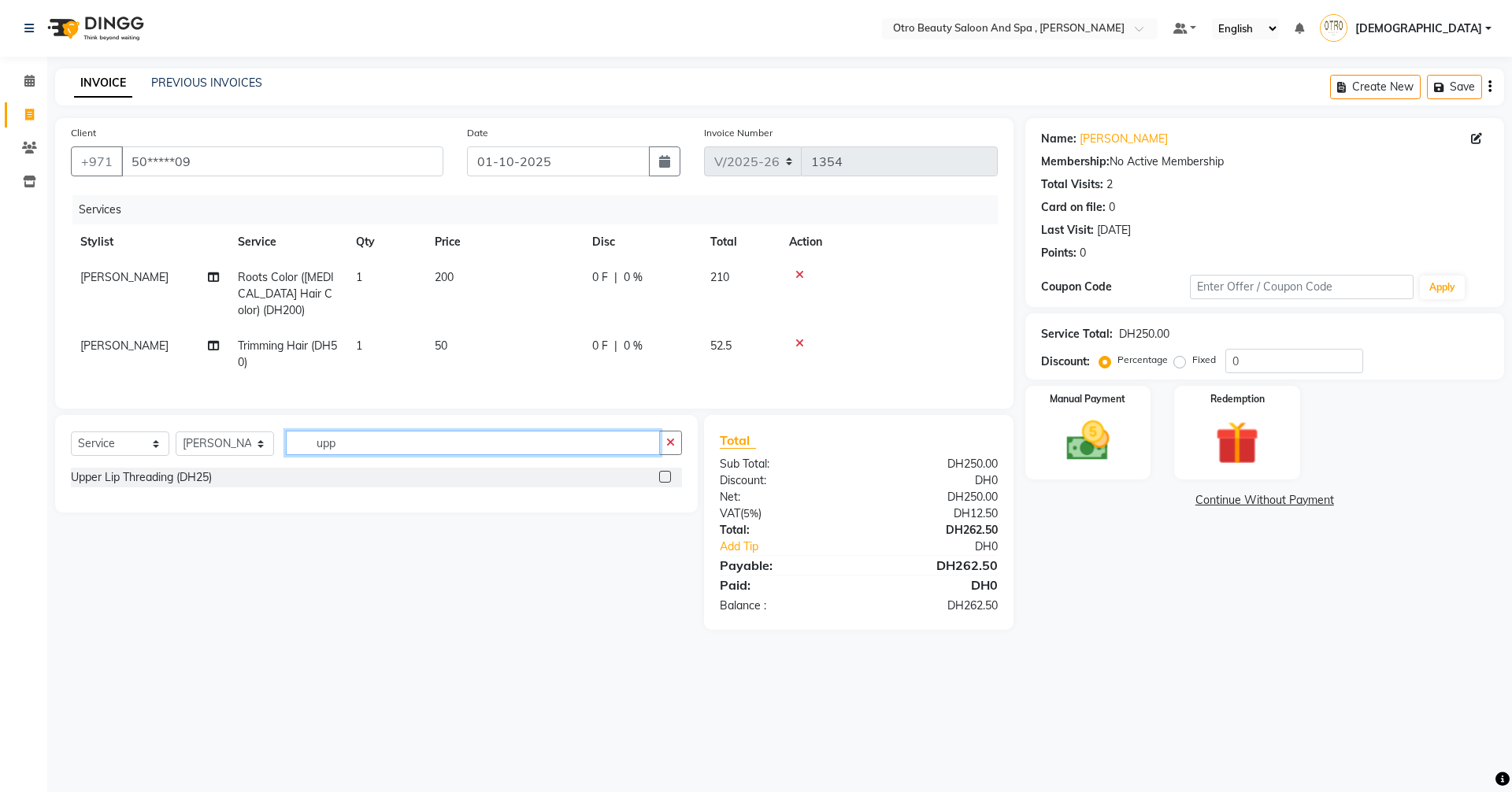
type input "upp"
click at [667, 483] on label at bounding box center [664, 476] width 12 height 12
click at [667, 483] on input "checkbox" at bounding box center [663, 477] width 10 height 10
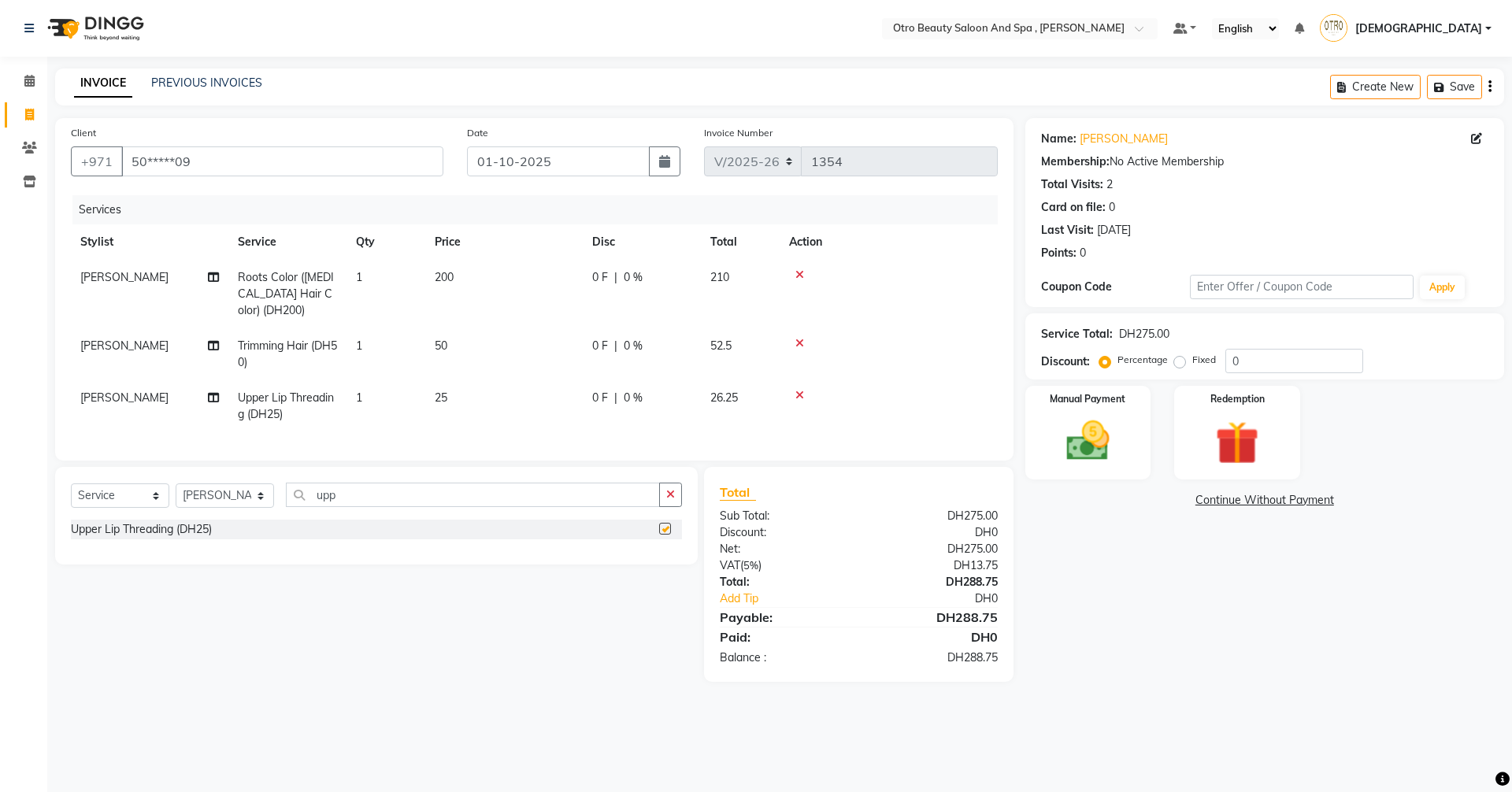
checkbox input "false"
click at [1110, 424] on img at bounding box center [1088, 441] width 73 height 52
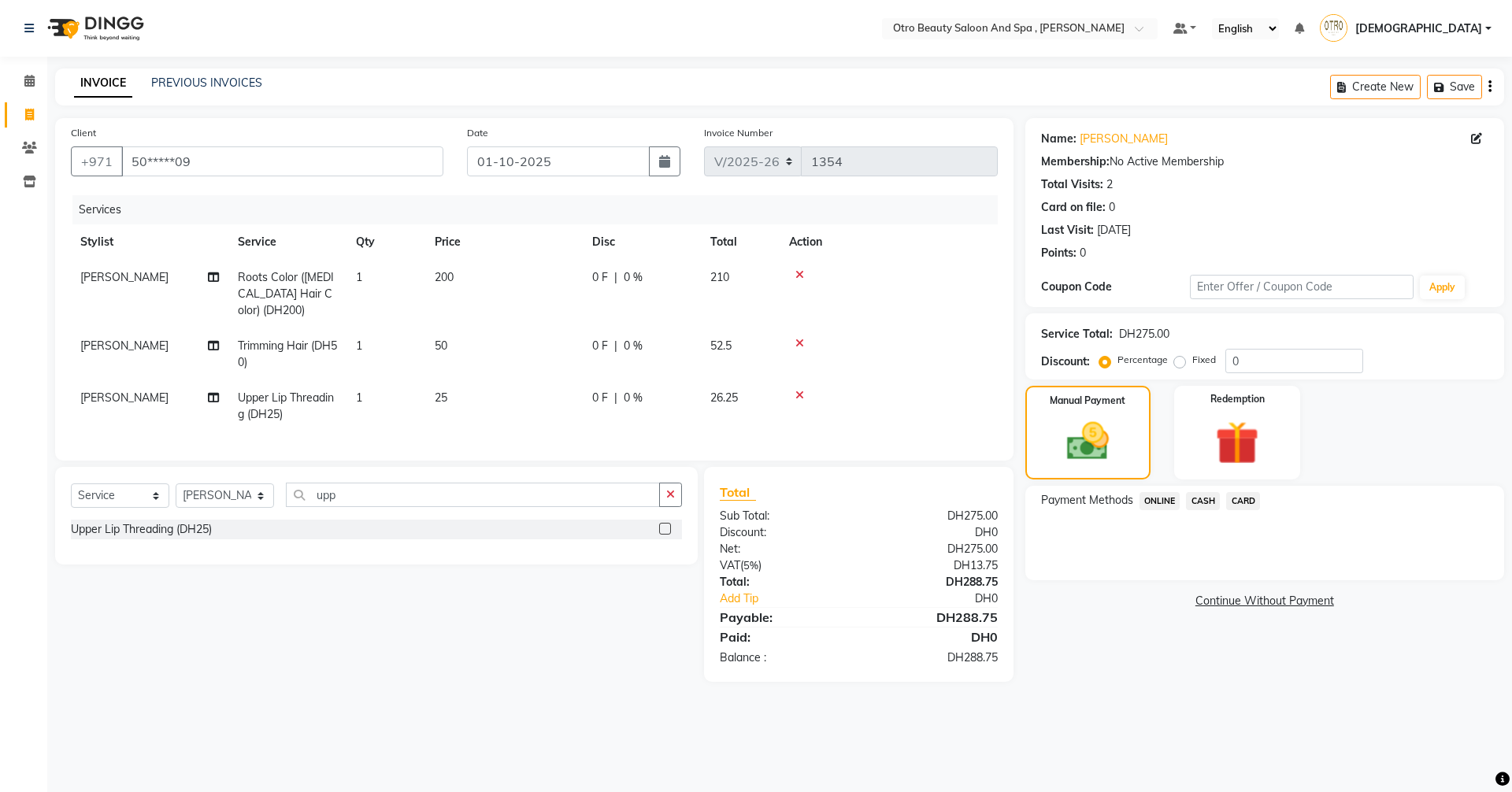
click at [1245, 502] on span "CARD" at bounding box center [1242, 501] width 34 height 18
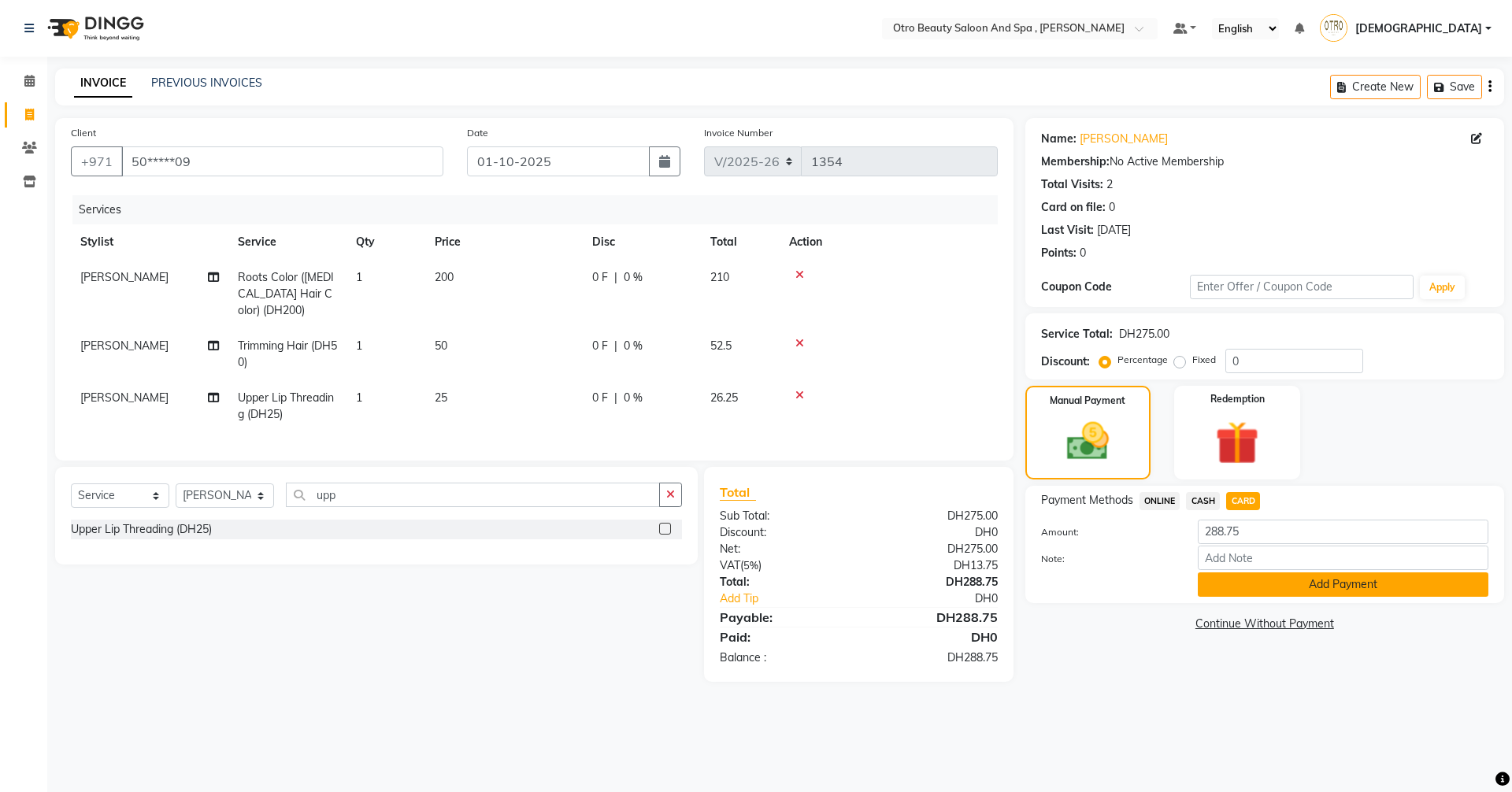
click at [1286, 595] on button "Add Payment" at bounding box center [1342, 585] width 290 height 24
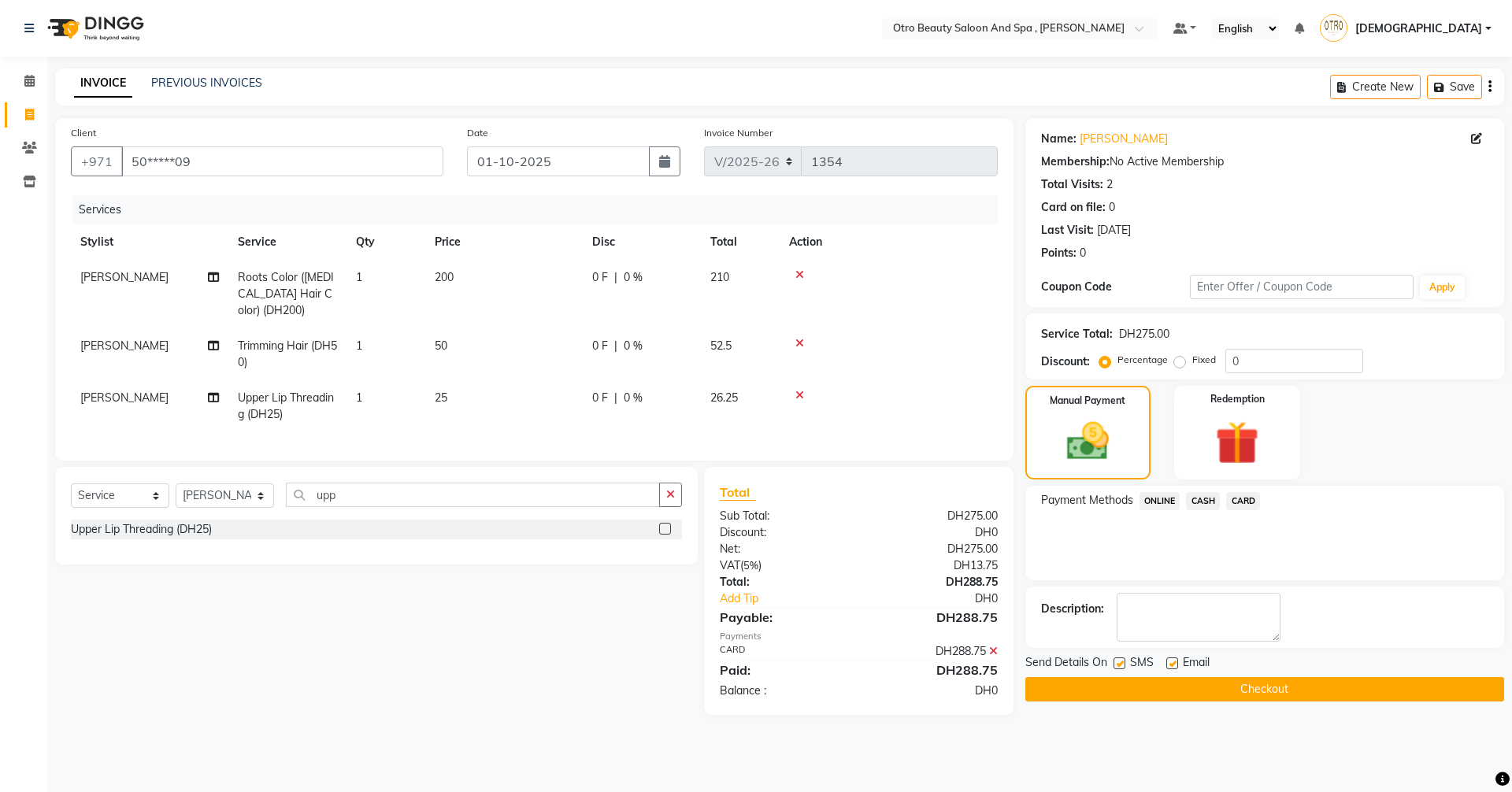
click at [1275, 690] on button "Checkout" at bounding box center [1264, 689] width 479 height 24
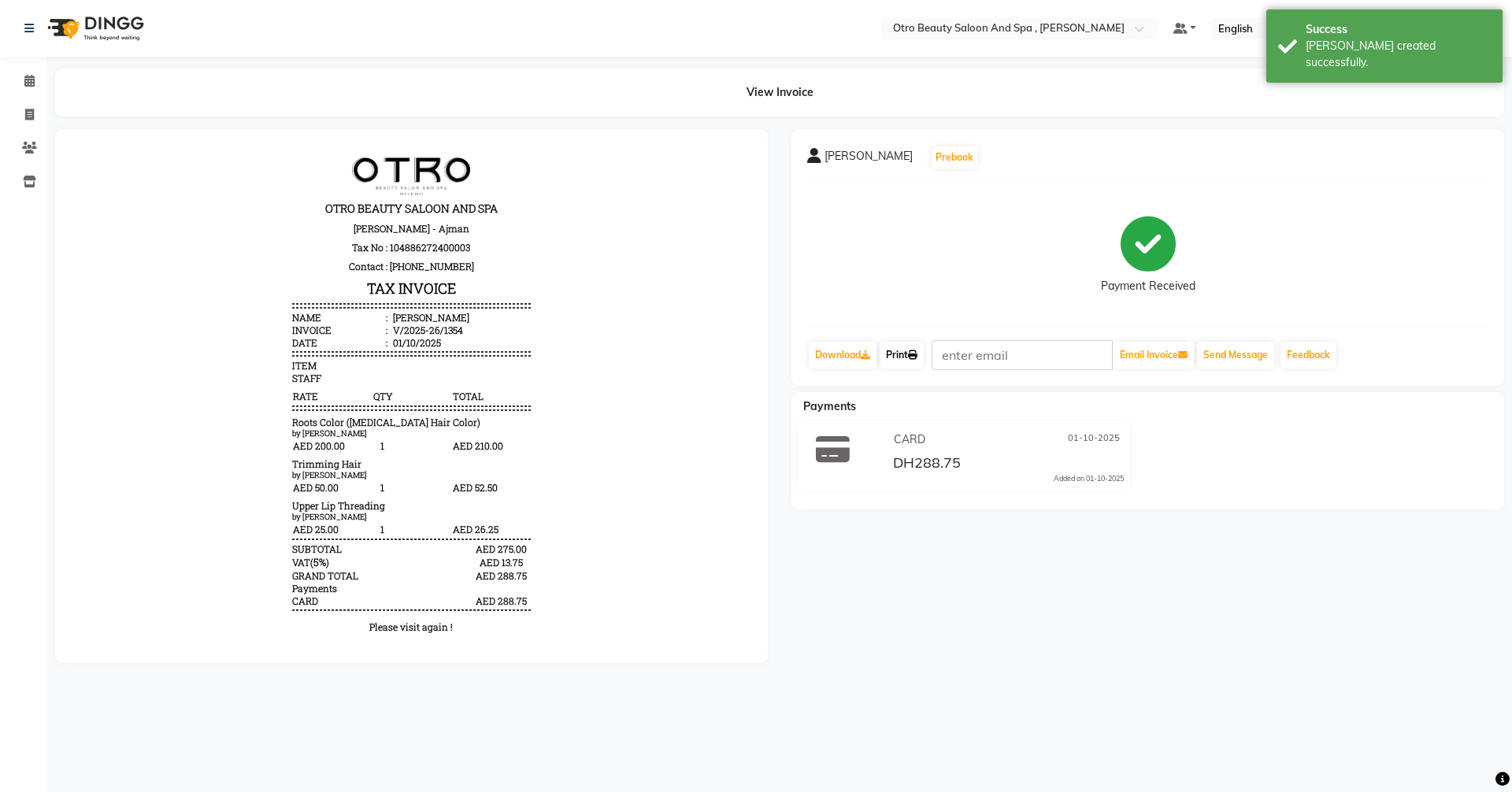
click at [909, 349] on link "Print" at bounding box center [902, 355] width 44 height 27
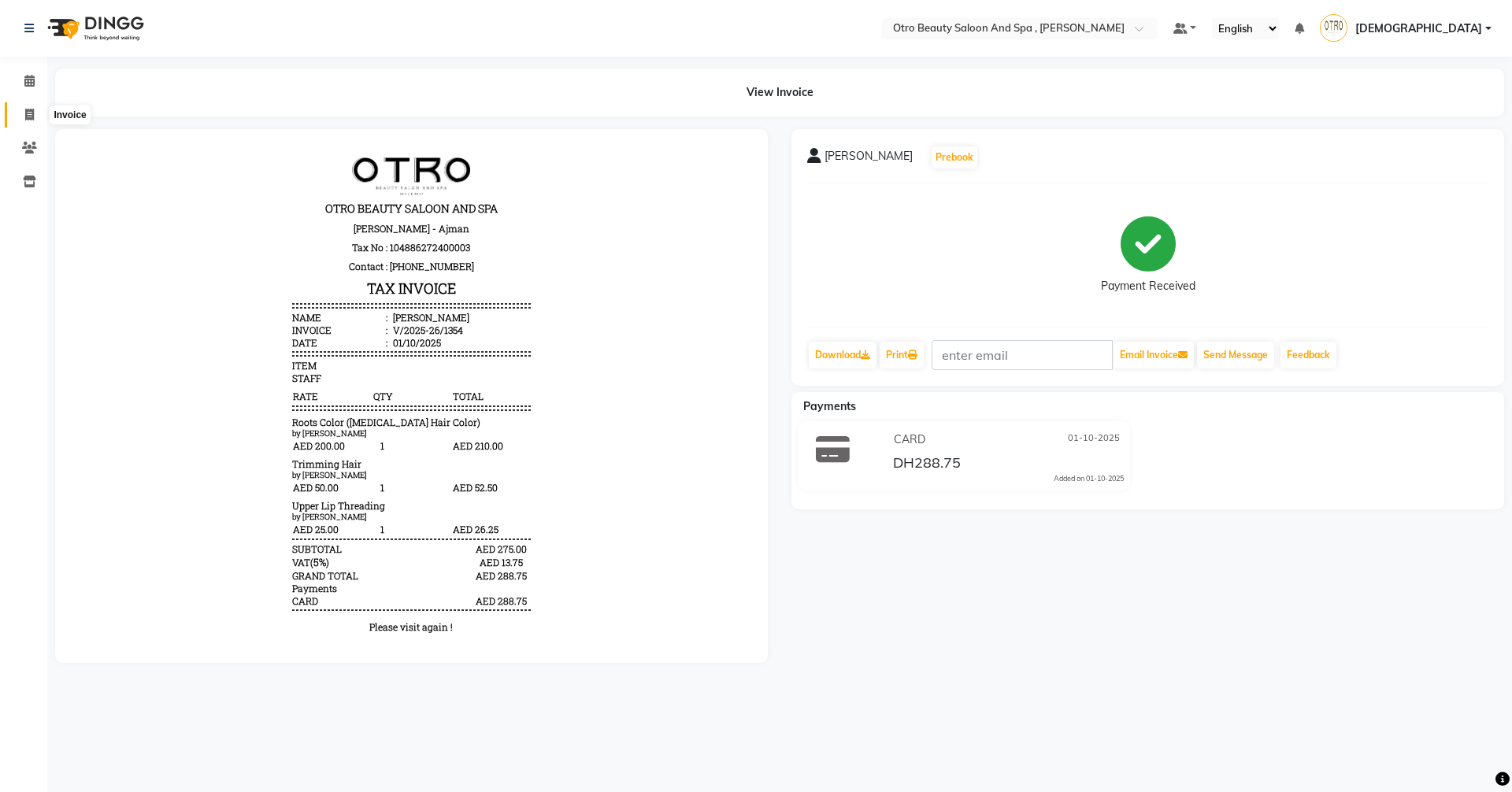
click at [23, 110] on span at bounding box center [29, 115] width 28 height 18
select select "8622"
select select "service"
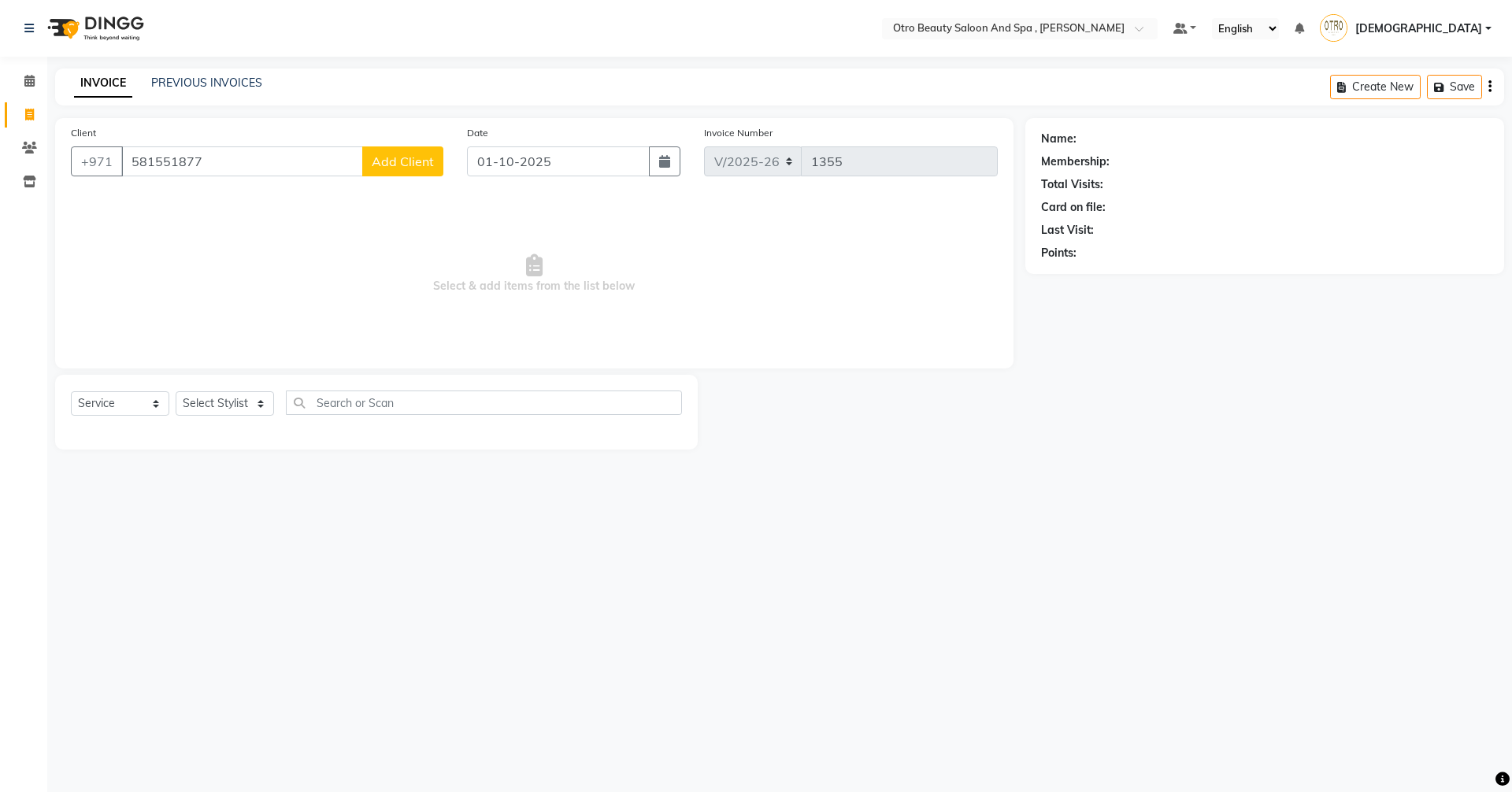
type input "581551877"
click at [379, 159] on span "Add Client" at bounding box center [402, 162] width 62 height 16
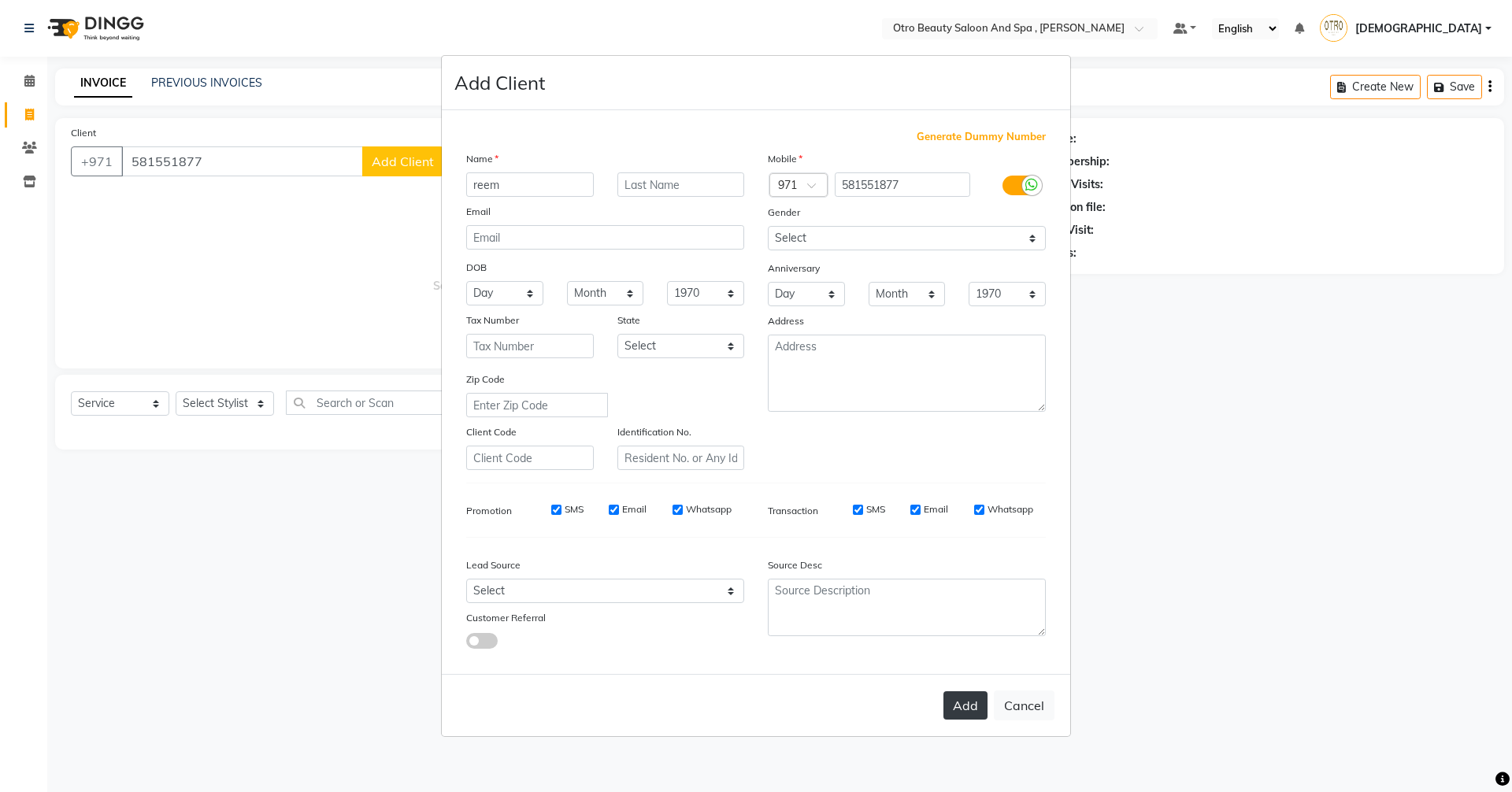
type input "reem"
click at [973, 701] on button "Add" at bounding box center [965, 705] width 44 height 28
type input "58*****77"
select select
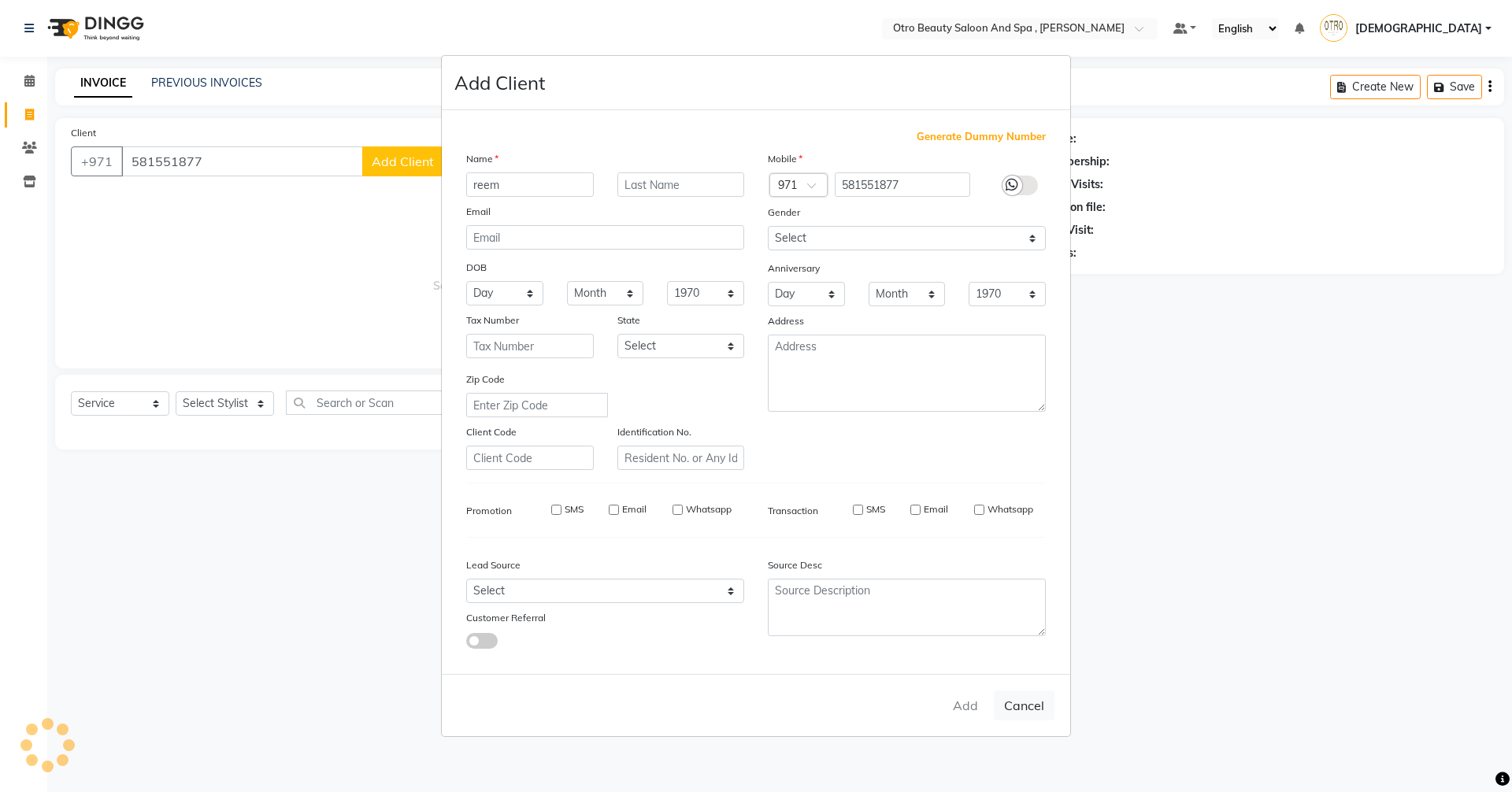
select select
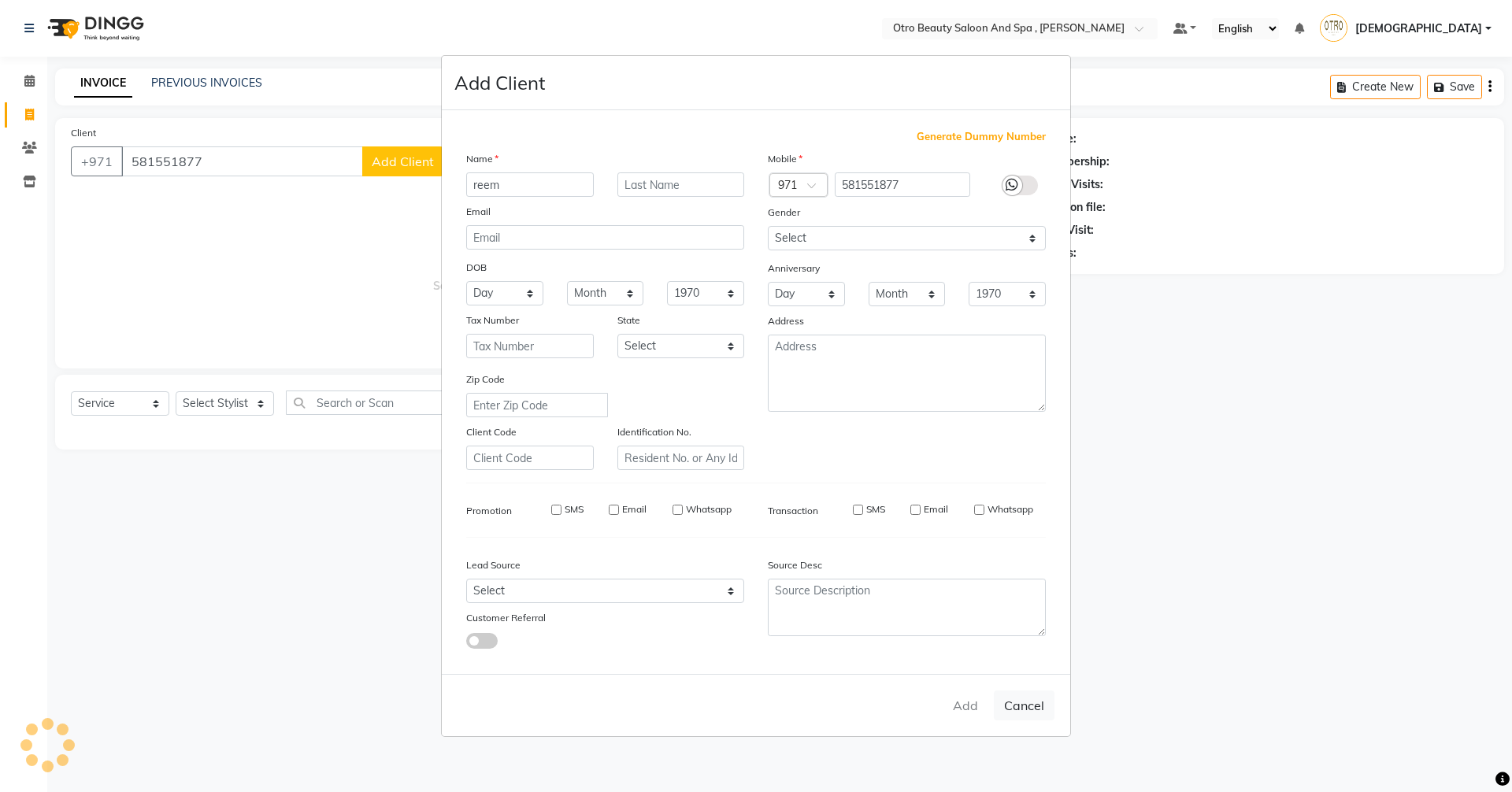
checkbox input "false"
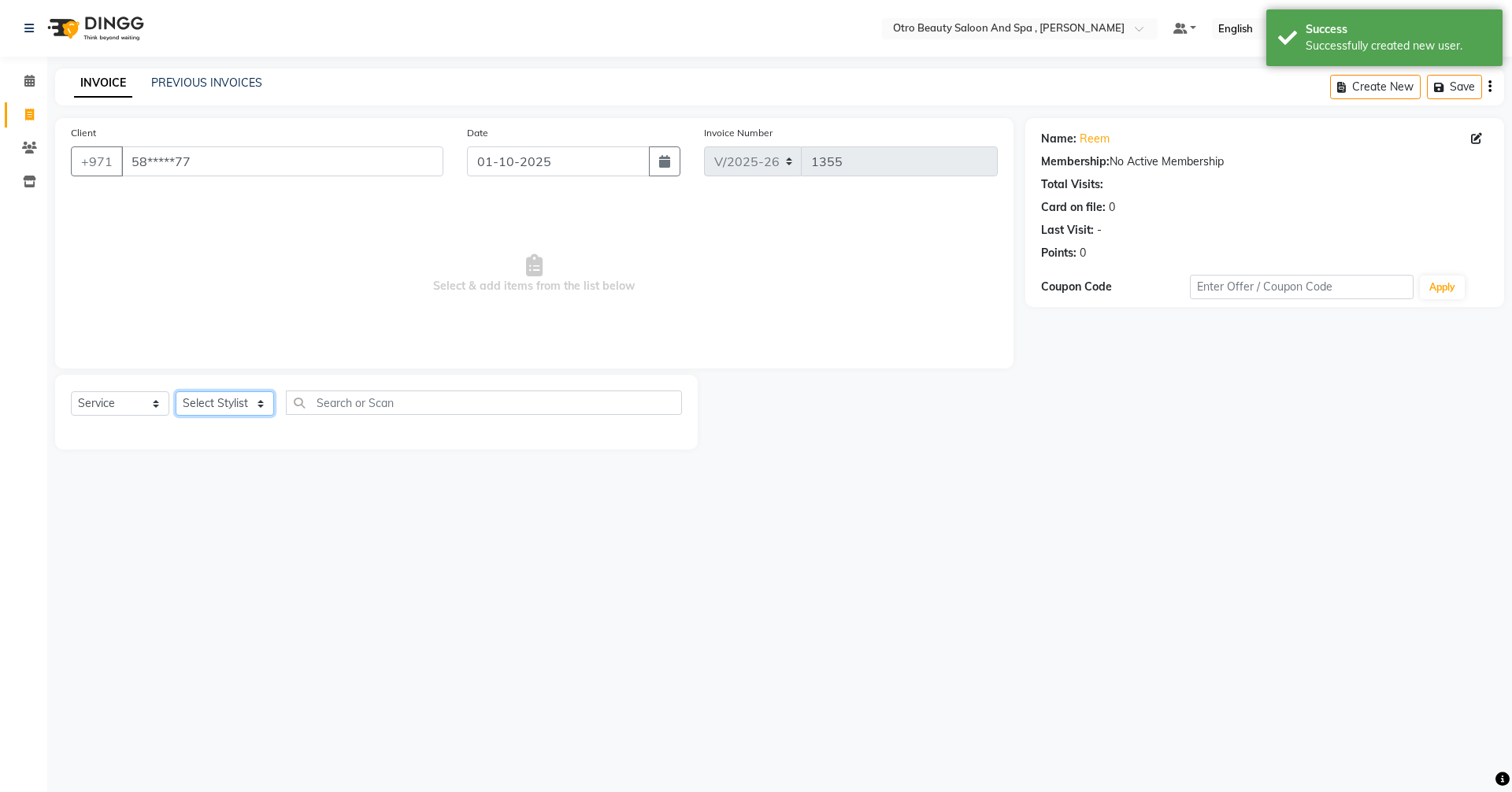
click at [258, 405] on select "Select Stylist [PERSON_NAME] [PERSON_NAME] Hera Karuna [PERSON_NAME] Mamita [PE…" at bounding box center [225, 403] width 99 height 24
select select "86568"
click at [176, 391] on select "Select Stylist [PERSON_NAME] [PERSON_NAME] Hera Karuna [PERSON_NAME] Mamita [PE…" at bounding box center [225, 403] width 99 height 24
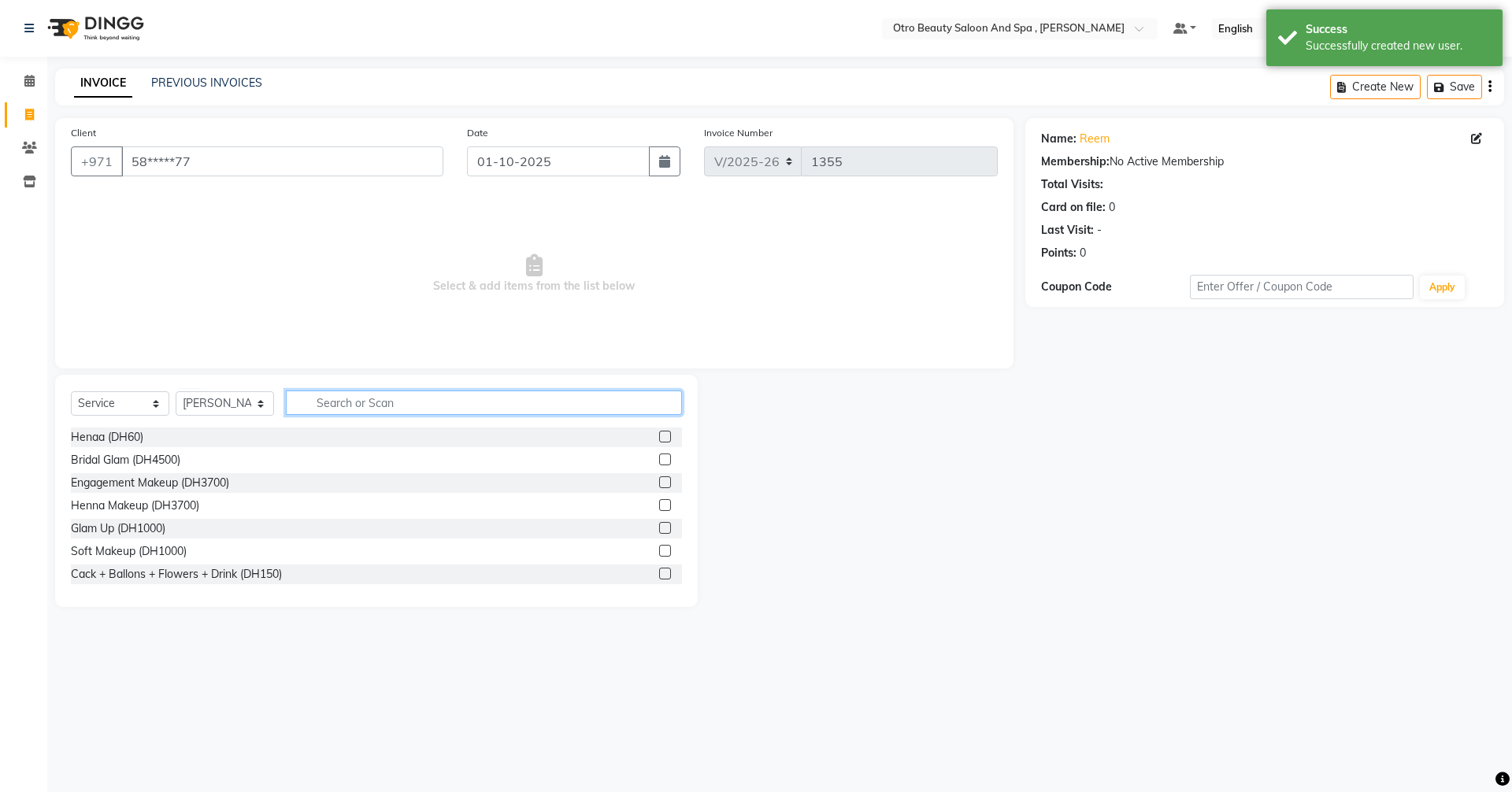
click at [446, 407] on input "text" at bounding box center [483, 402] width 396 height 24
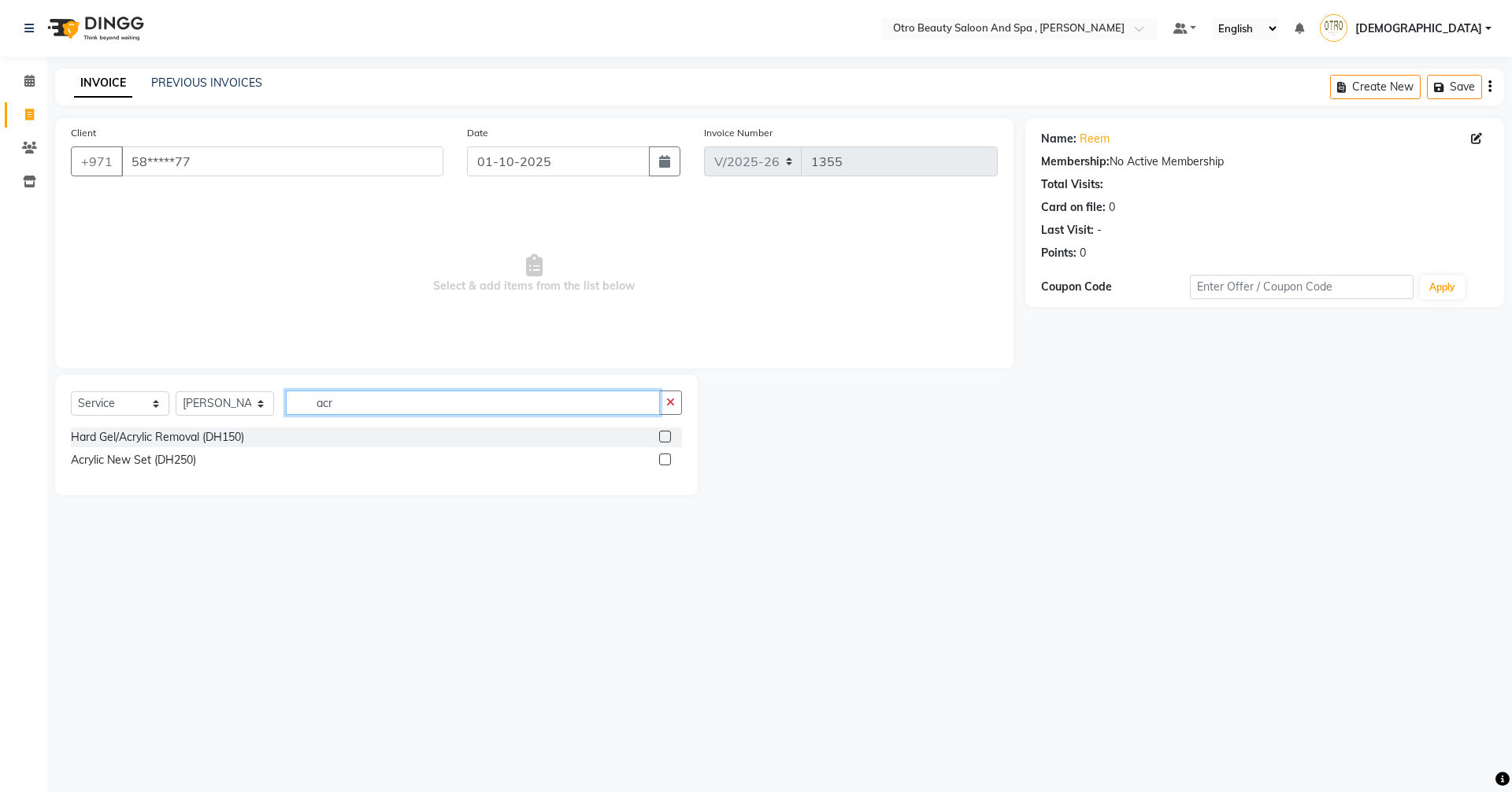
type input "acr"
click at [665, 434] on label at bounding box center [664, 436] width 12 height 12
click at [665, 434] on input "checkbox" at bounding box center [663, 437] width 10 height 10
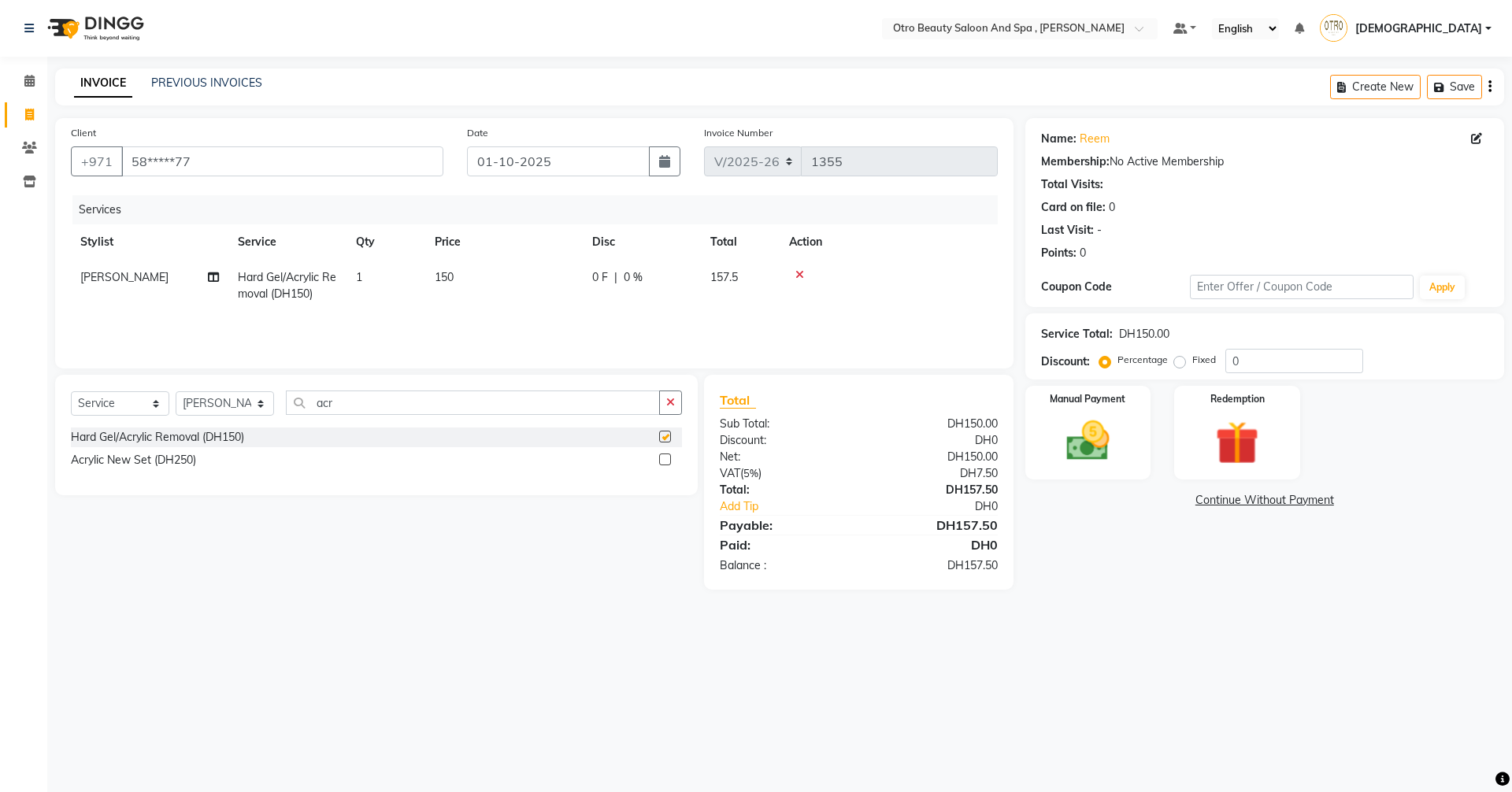
checkbox input "false"
click at [380, 409] on input "acr" at bounding box center [472, 402] width 374 height 24
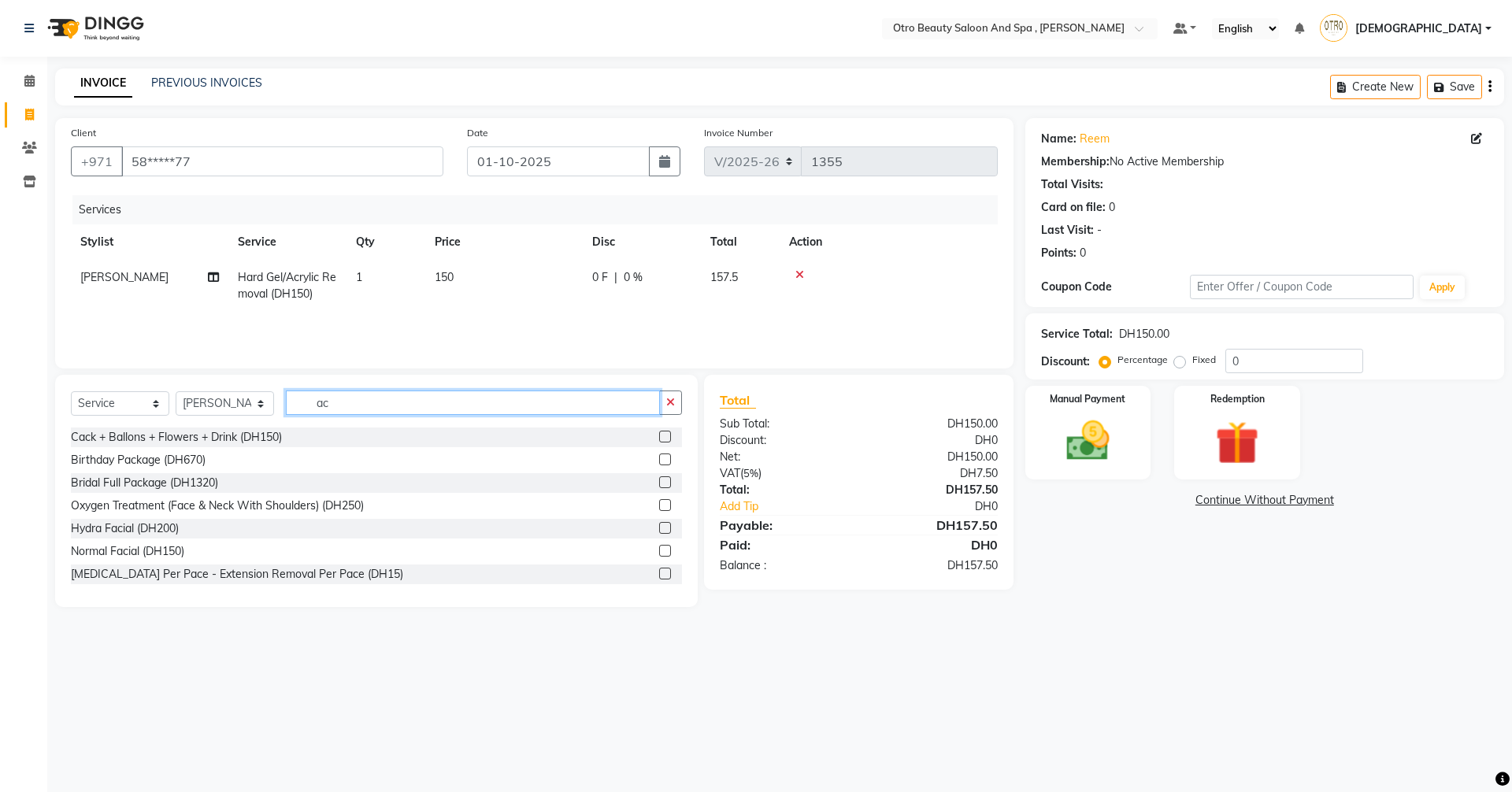
type input "a"
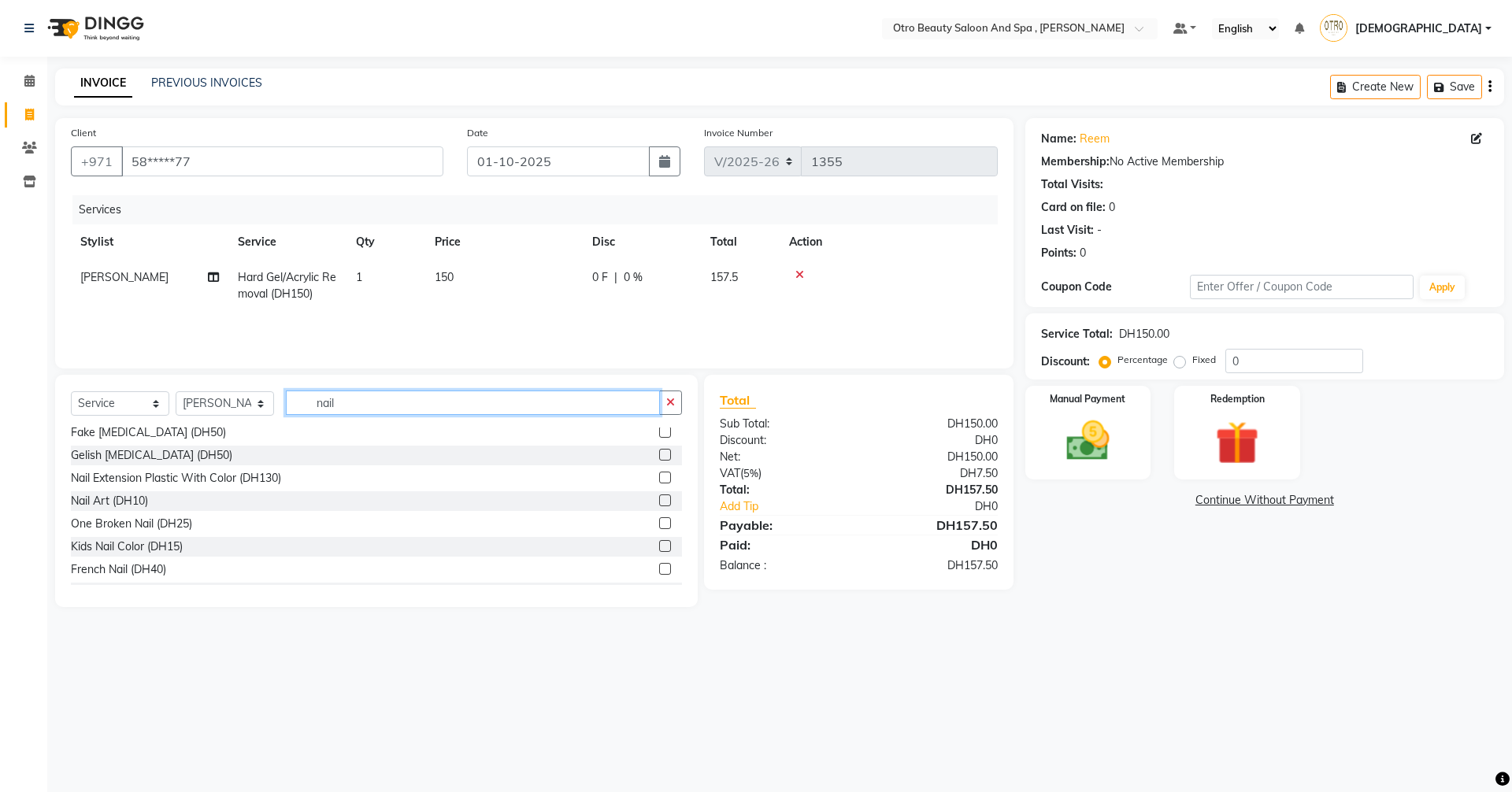
scroll to position [158, 0]
type input "nail"
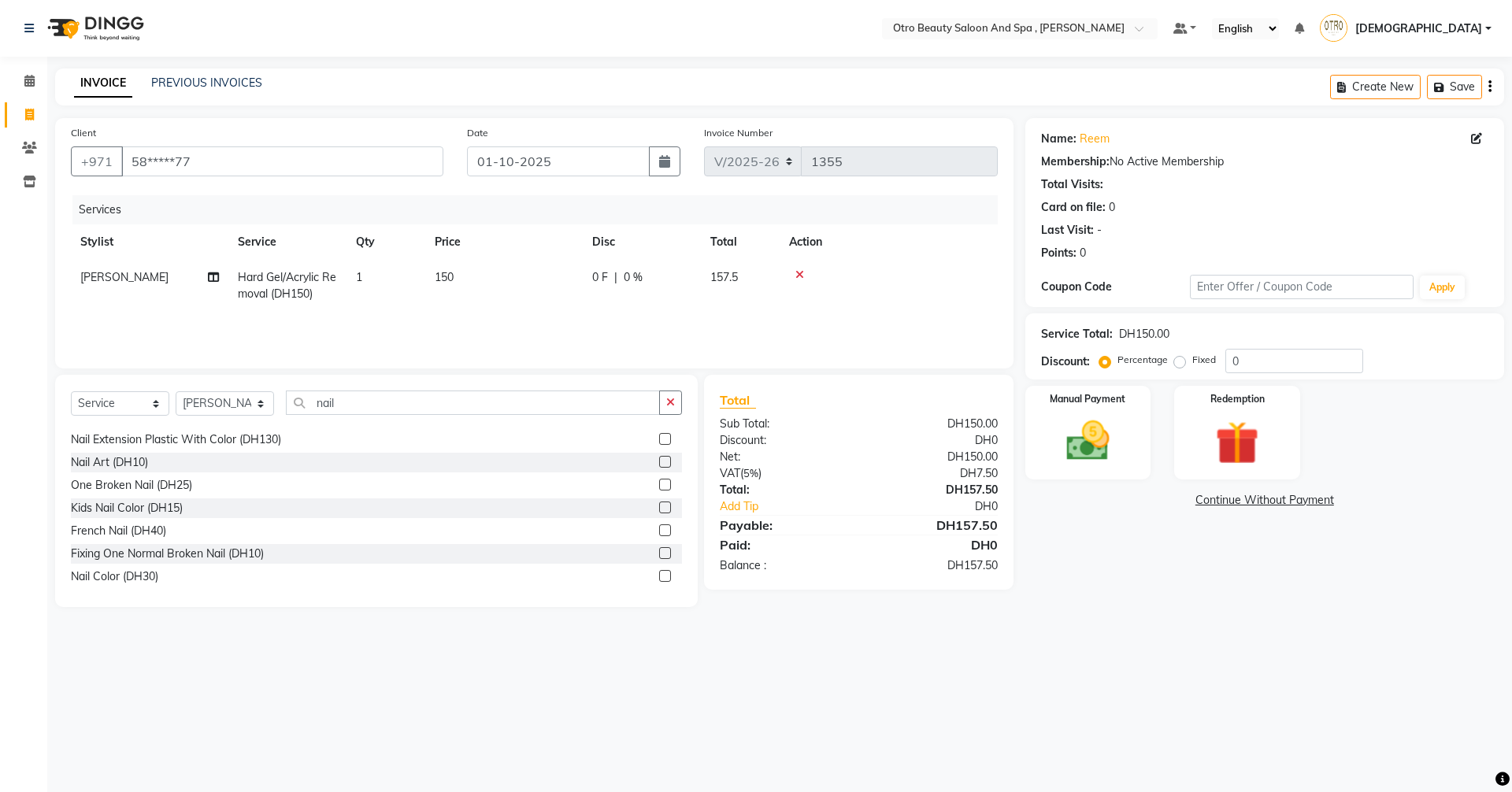
click at [659, 481] on label at bounding box center [664, 484] width 12 height 12
click at [659, 481] on input "checkbox" at bounding box center [663, 485] width 10 height 10
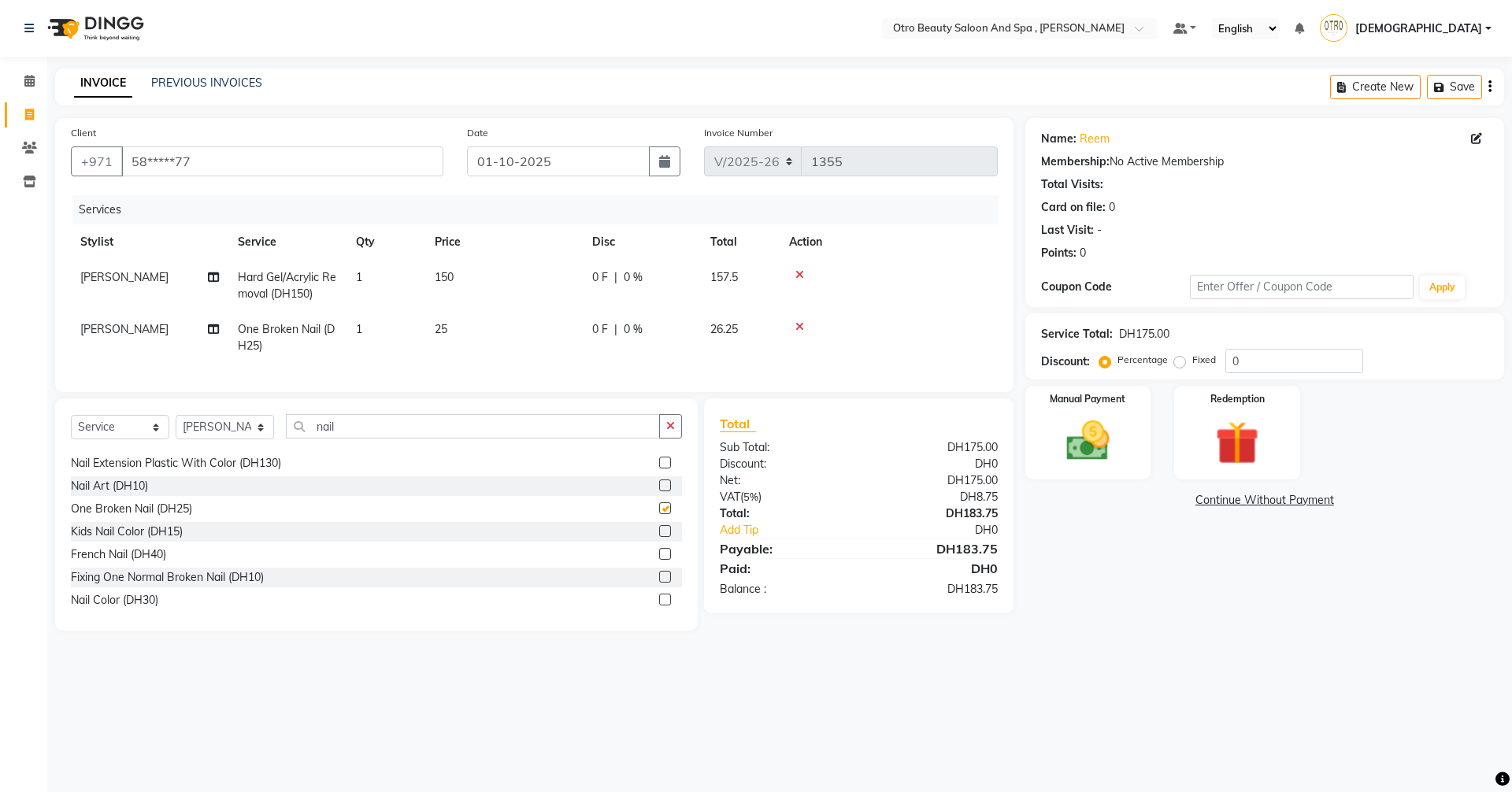
checkbox input "false"
click at [364, 439] on input "nail" at bounding box center [472, 426] width 374 height 24
type input "n"
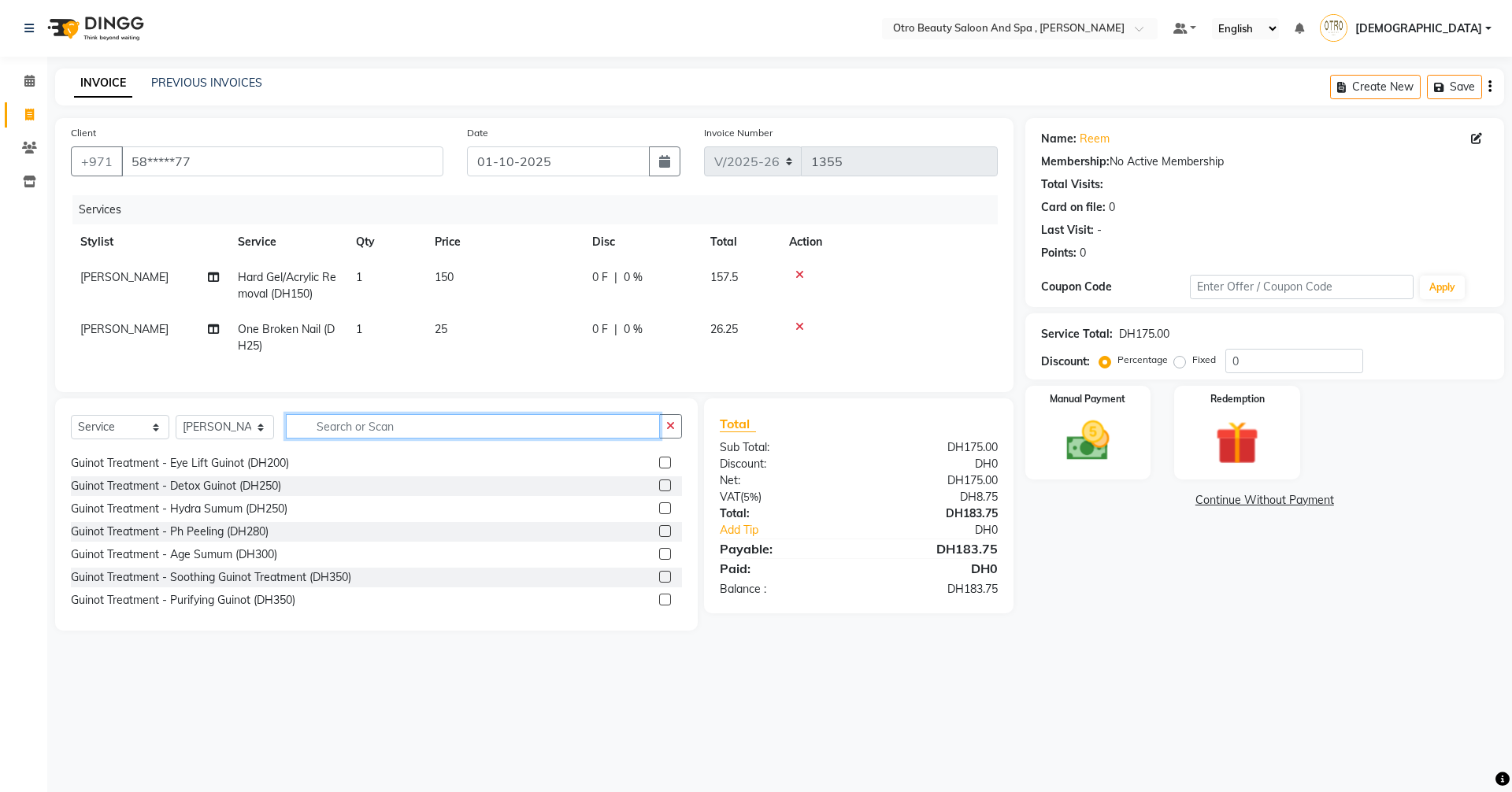
scroll to position [363, 0]
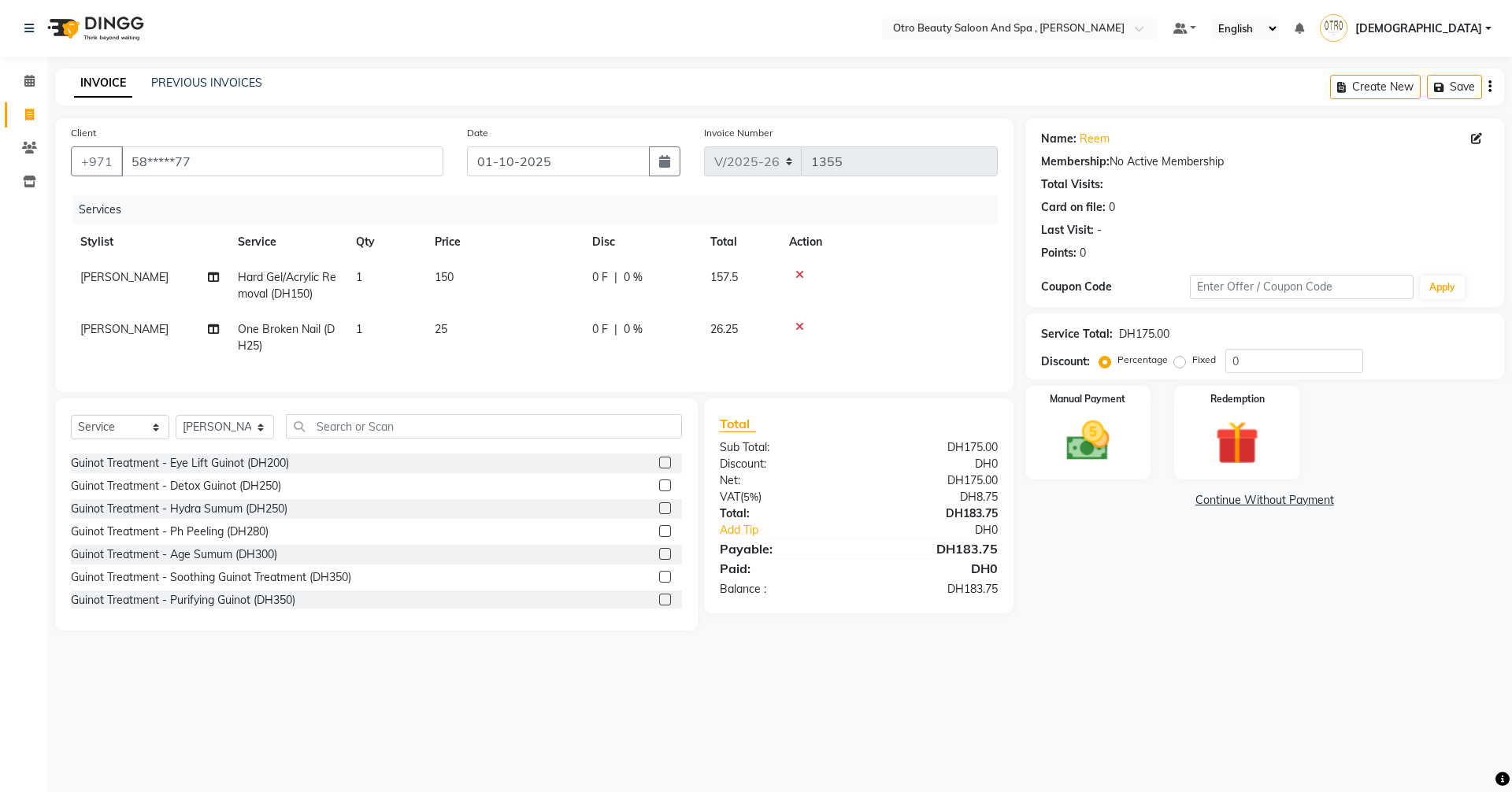
drag, startPoint x: 800, startPoint y: 327, endPoint x: 525, endPoint y: 368, distance: 278.0
click at [797, 328] on icon at bounding box center [799, 327] width 9 height 11
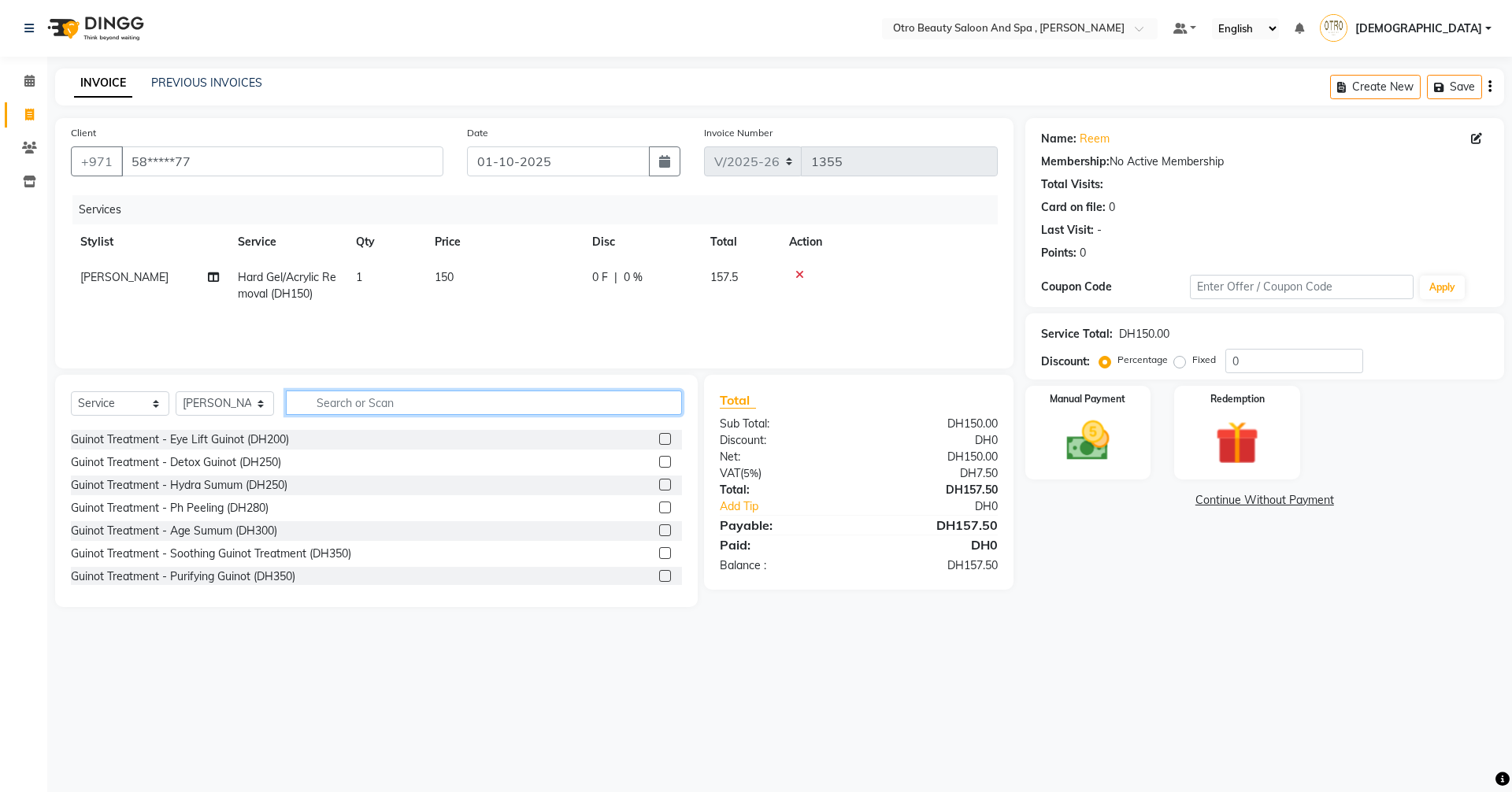
click at [454, 397] on input "text" at bounding box center [483, 402] width 396 height 24
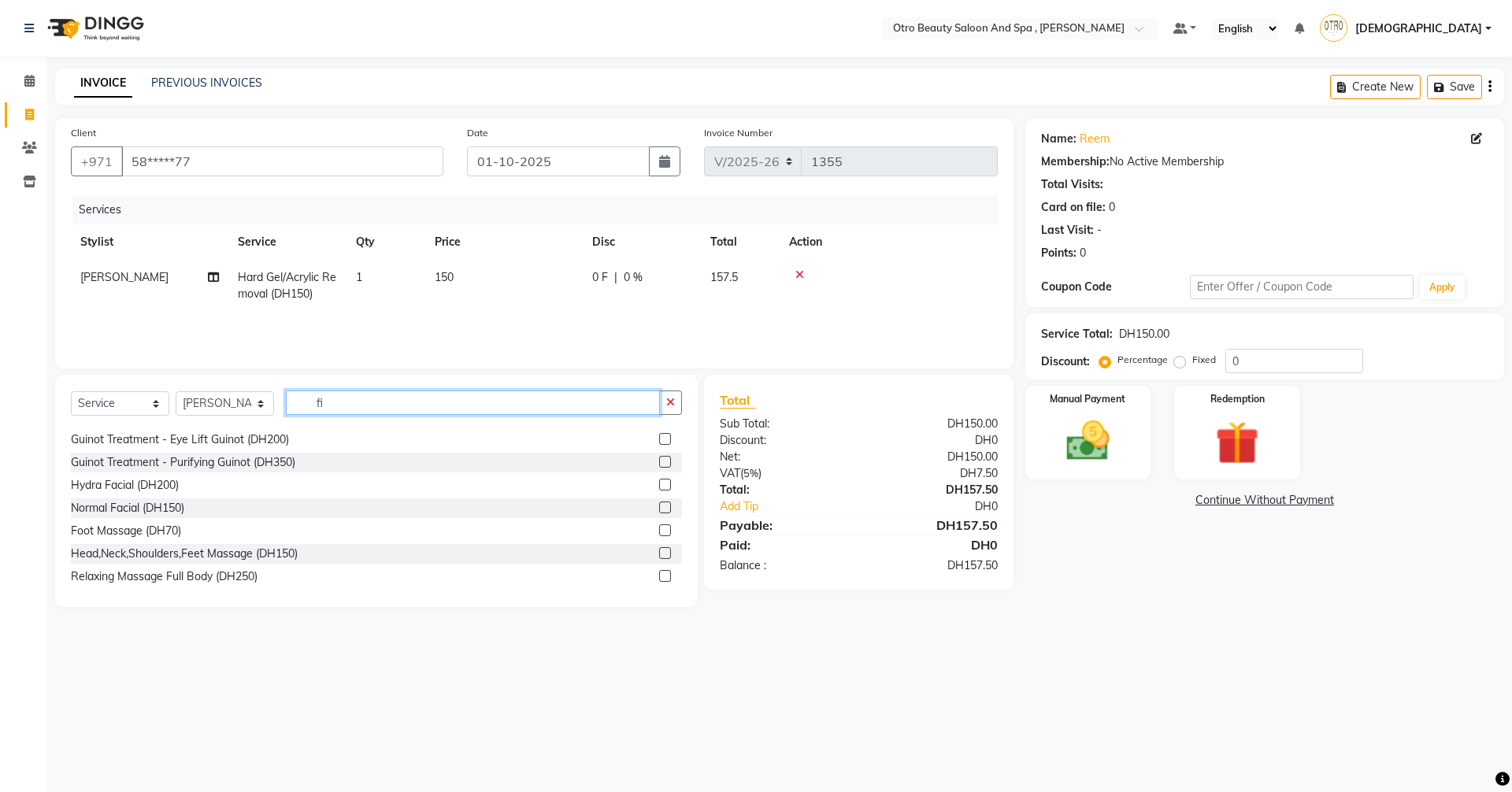
scroll to position [0, 0]
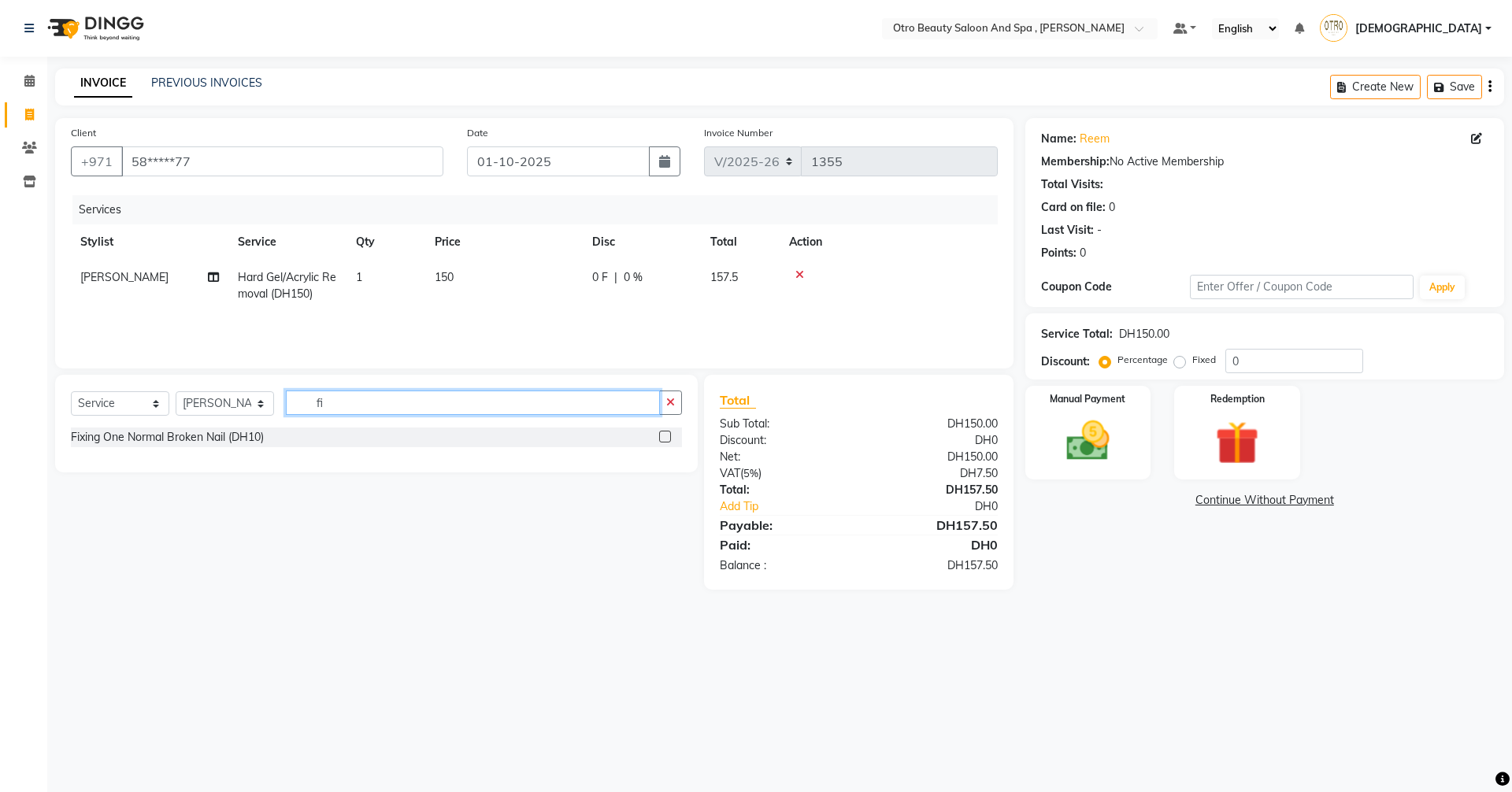
type input "f"
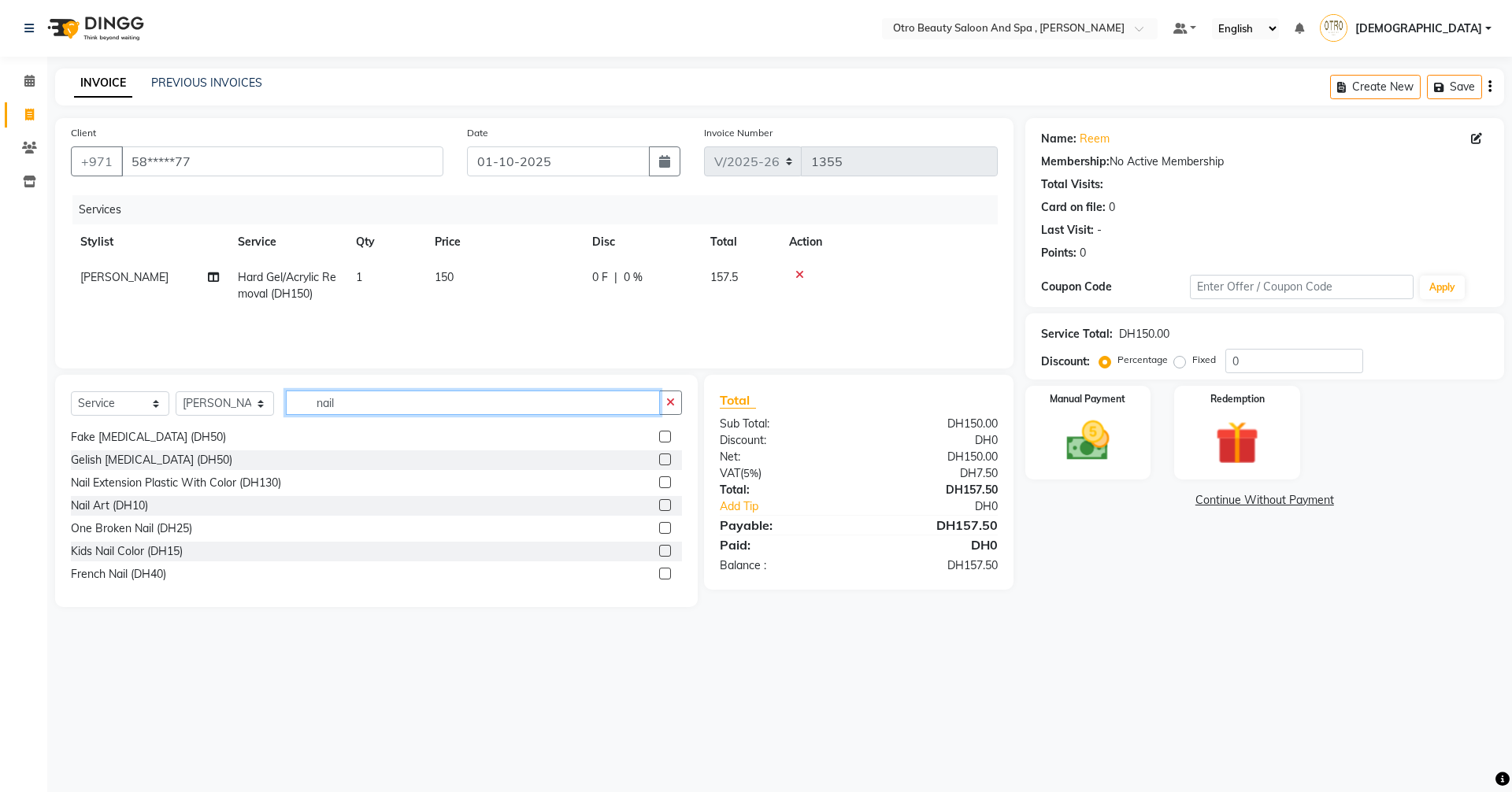
scroll to position [158, 0]
type input "nail"
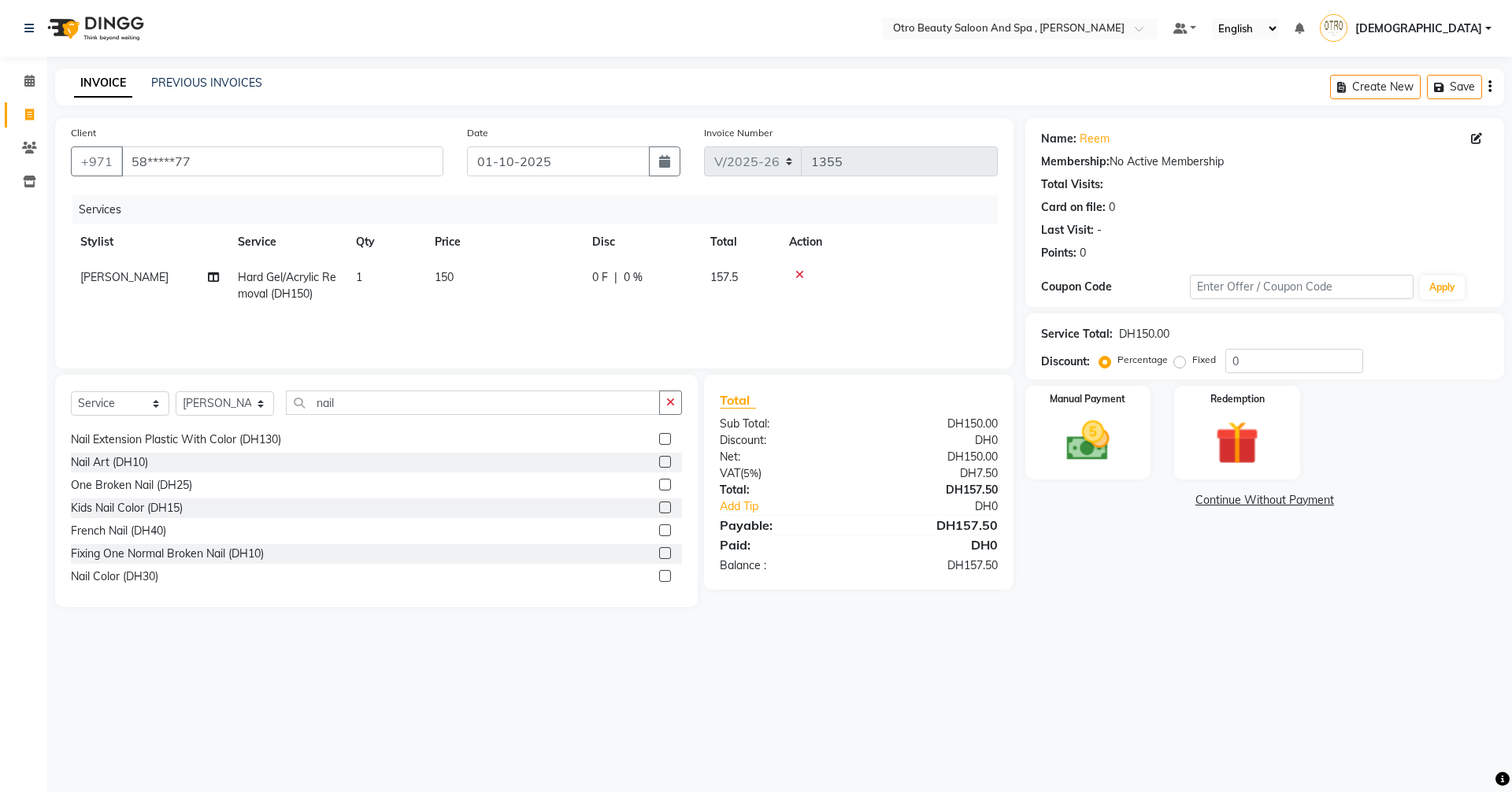
click at [659, 484] on label at bounding box center [664, 484] width 12 height 12
click at [659, 484] on input "checkbox" at bounding box center [663, 485] width 10 height 10
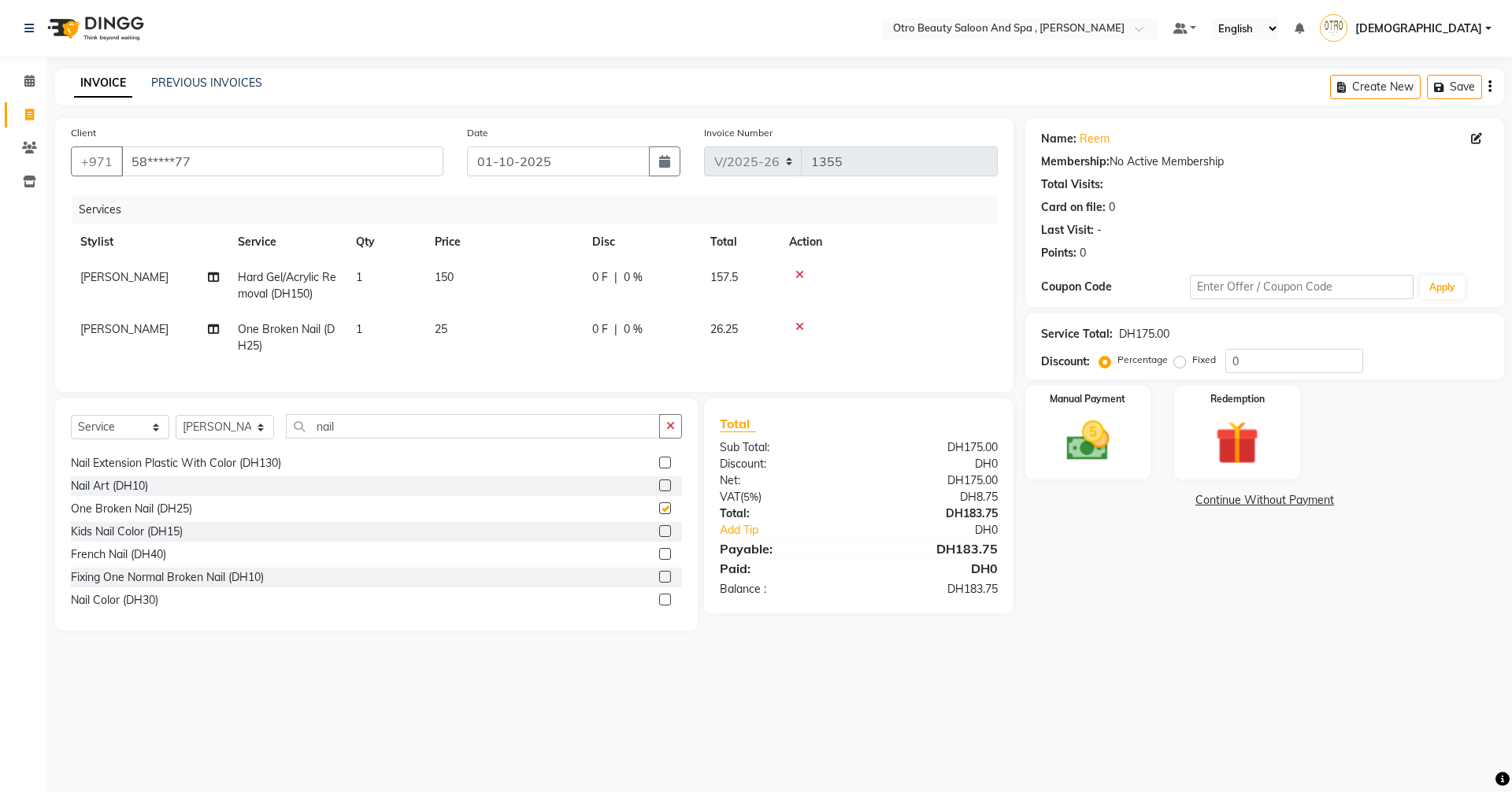
checkbox input "false"
click at [1060, 457] on img at bounding box center [1088, 441] width 73 height 52
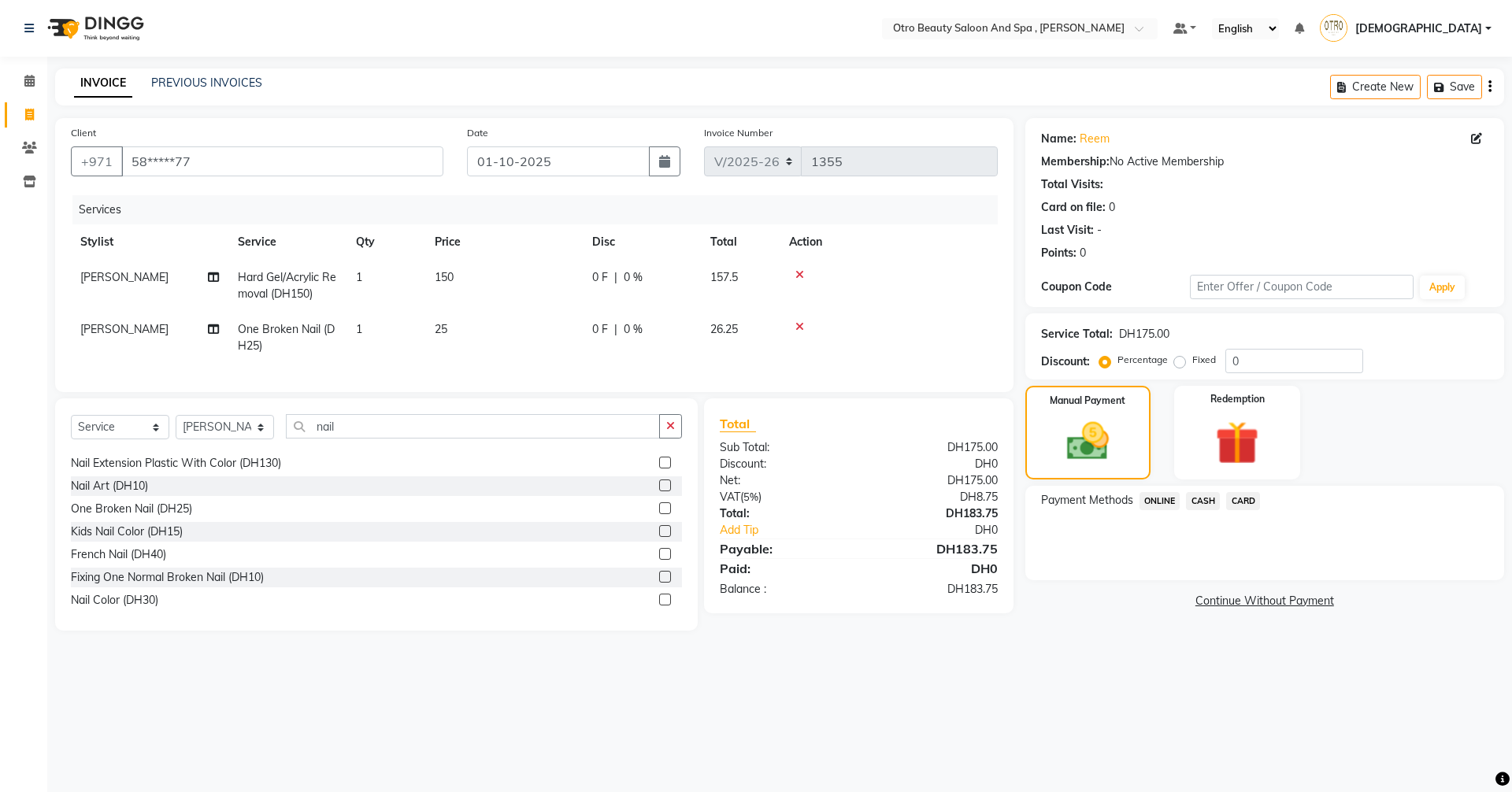
click at [1243, 502] on span "CARD" at bounding box center [1242, 501] width 34 height 18
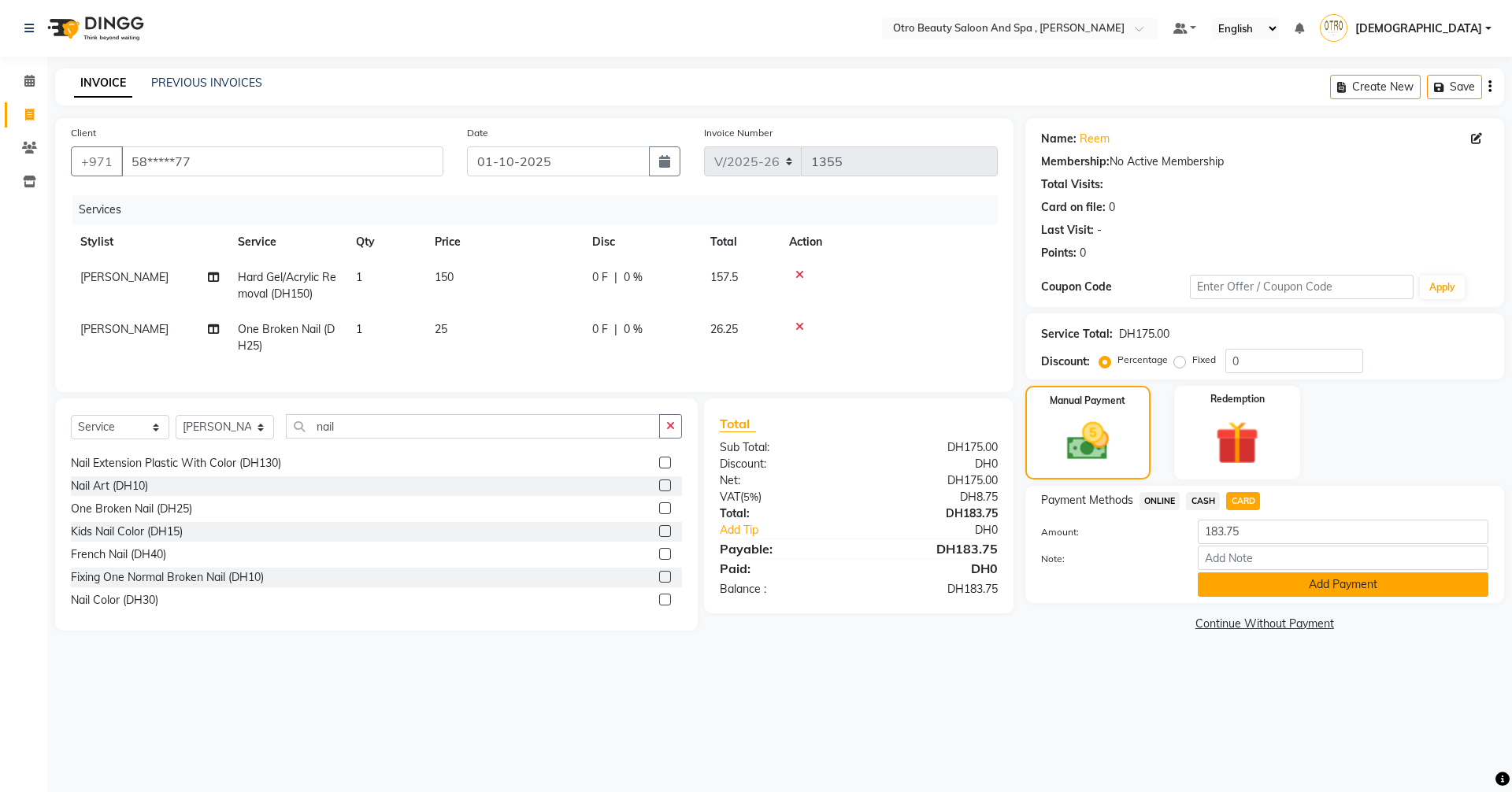
click at [1264, 588] on button "Add Payment" at bounding box center [1342, 585] width 290 height 24
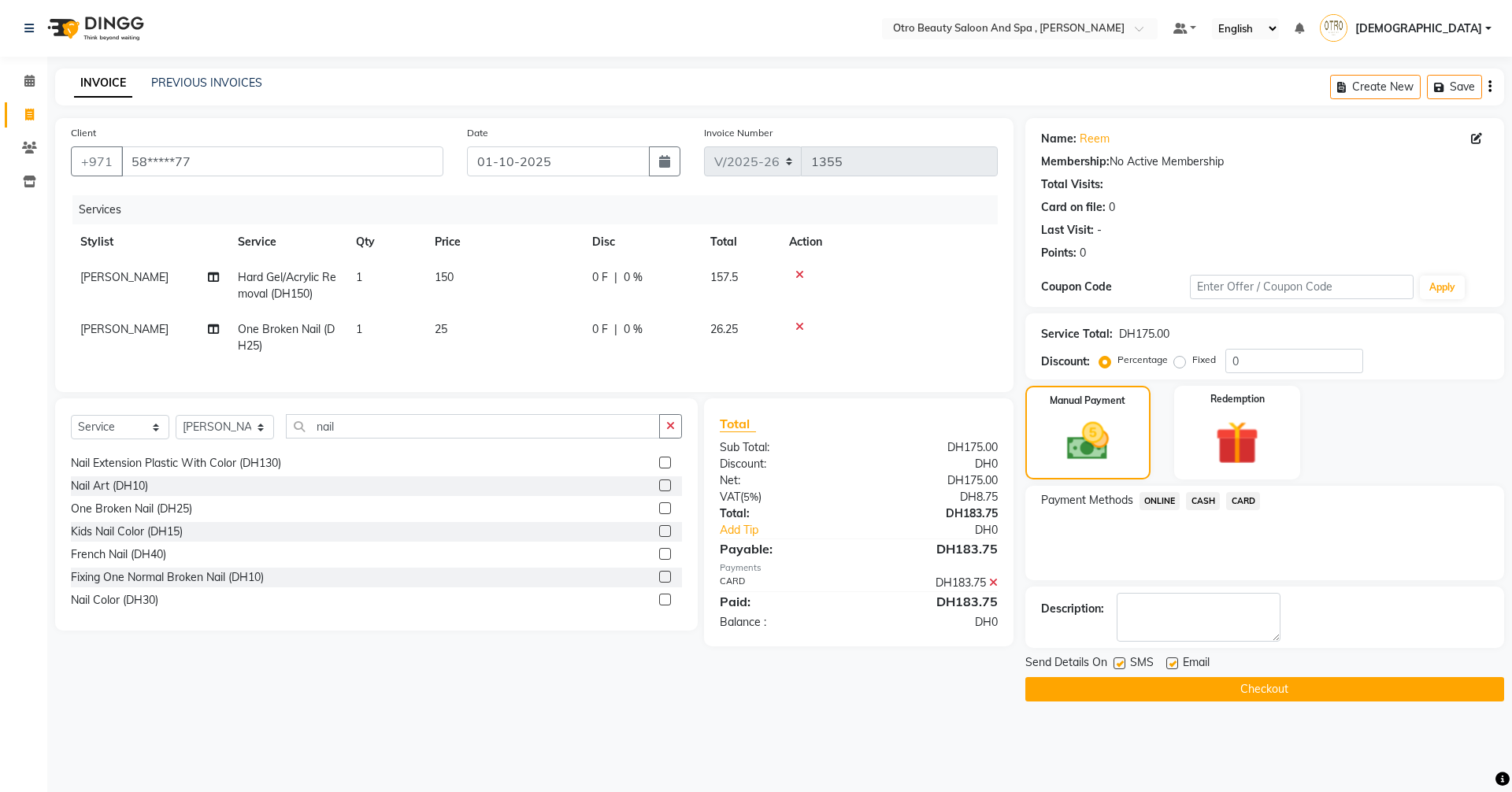
click at [1264, 685] on button "Checkout" at bounding box center [1264, 689] width 479 height 24
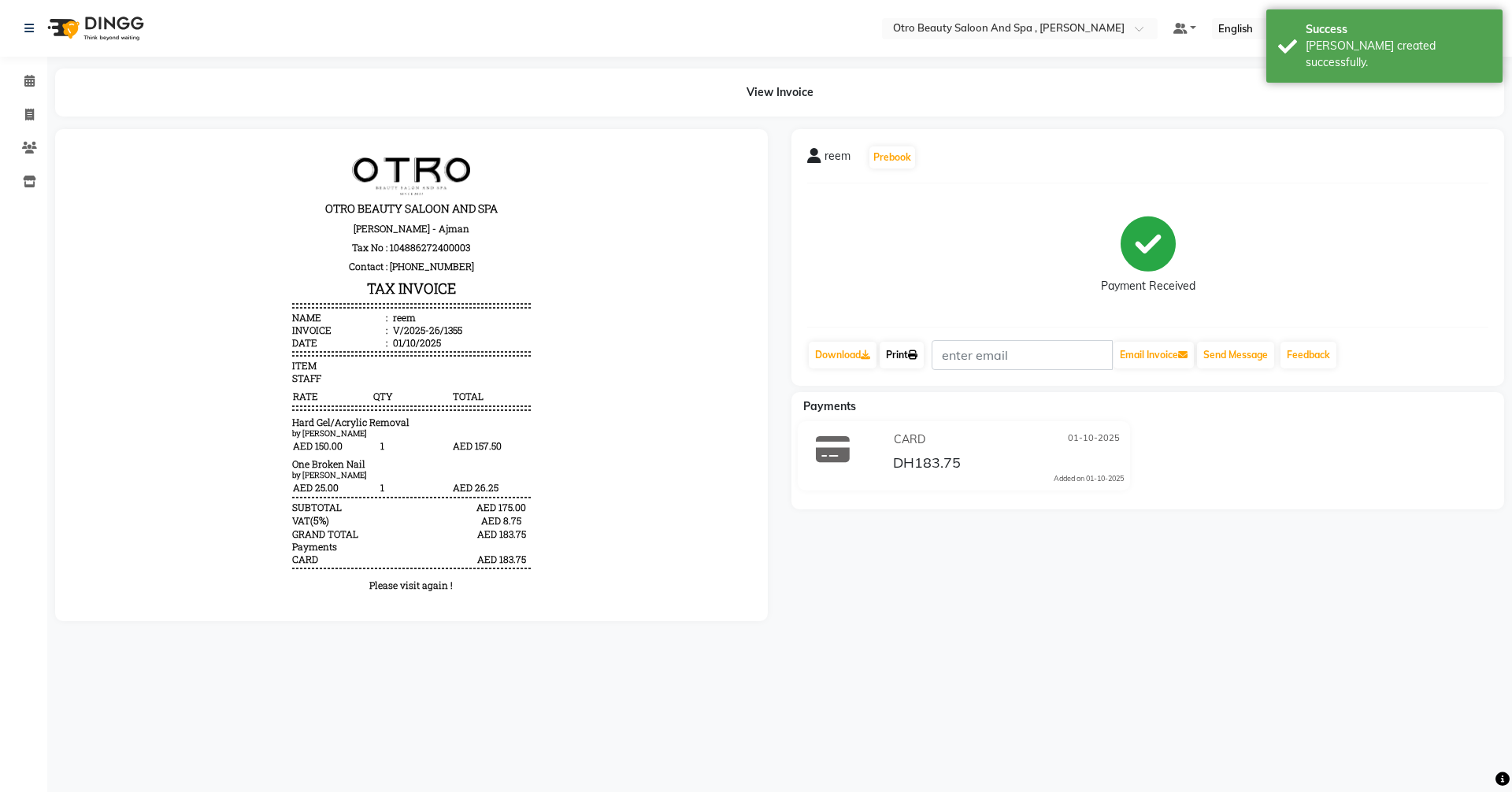
click at [913, 356] on link "Print" at bounding box center [902, 355] width 44 height 27
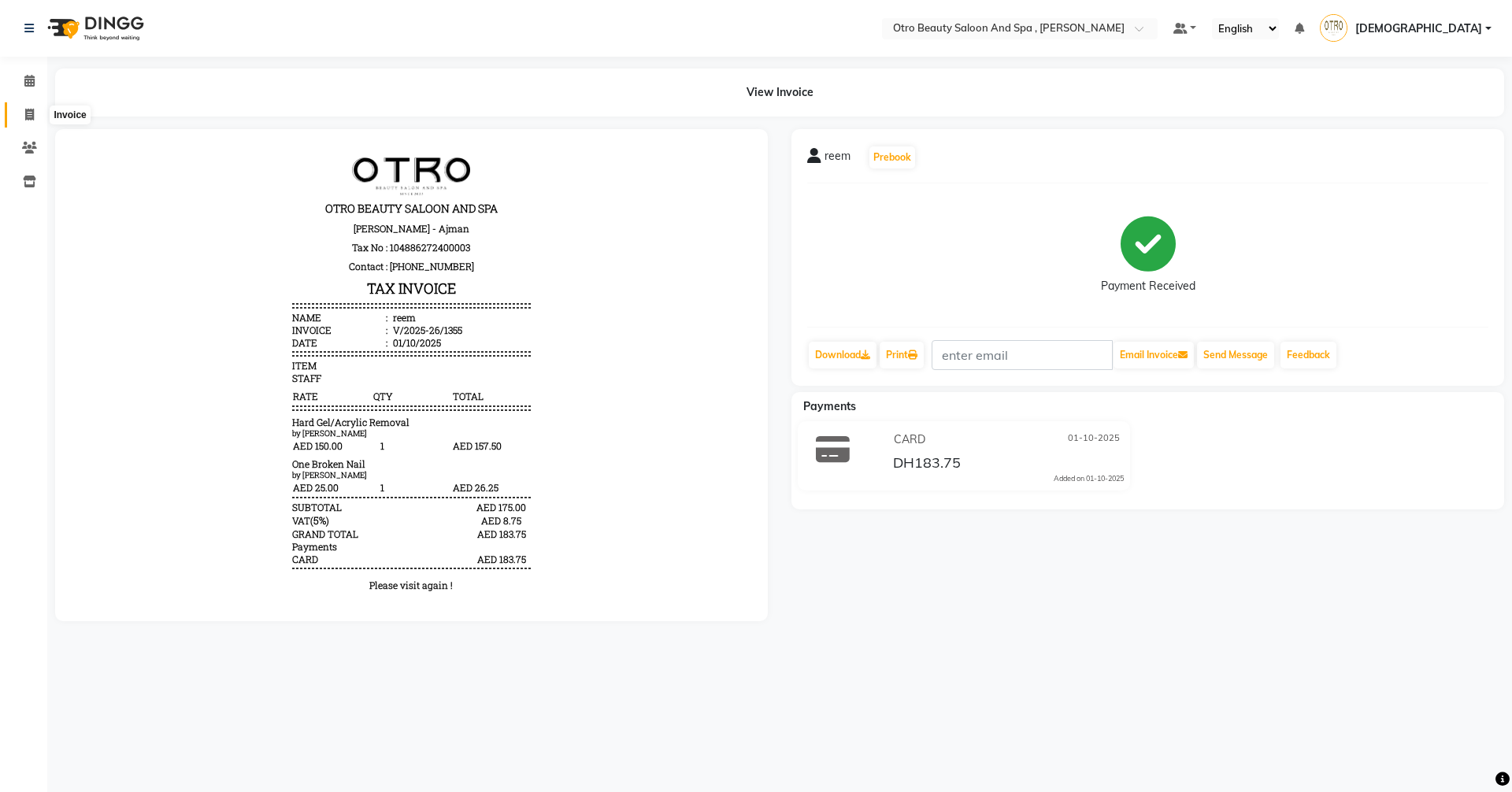
click at [30, 115] on icon at bounding box center [29, 114] width 9 height 12
select select "service"
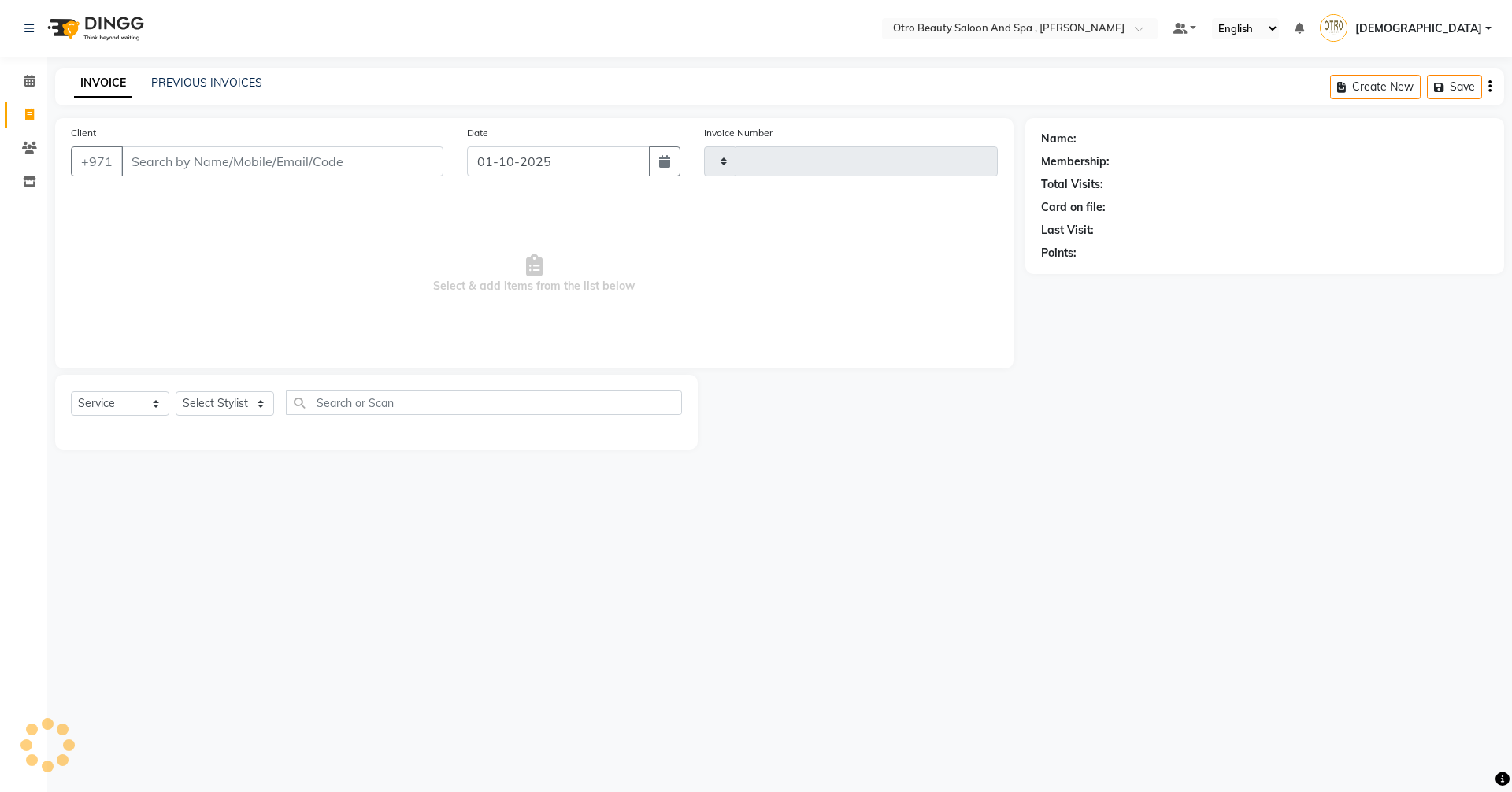
type input "1356"
select select "8622"
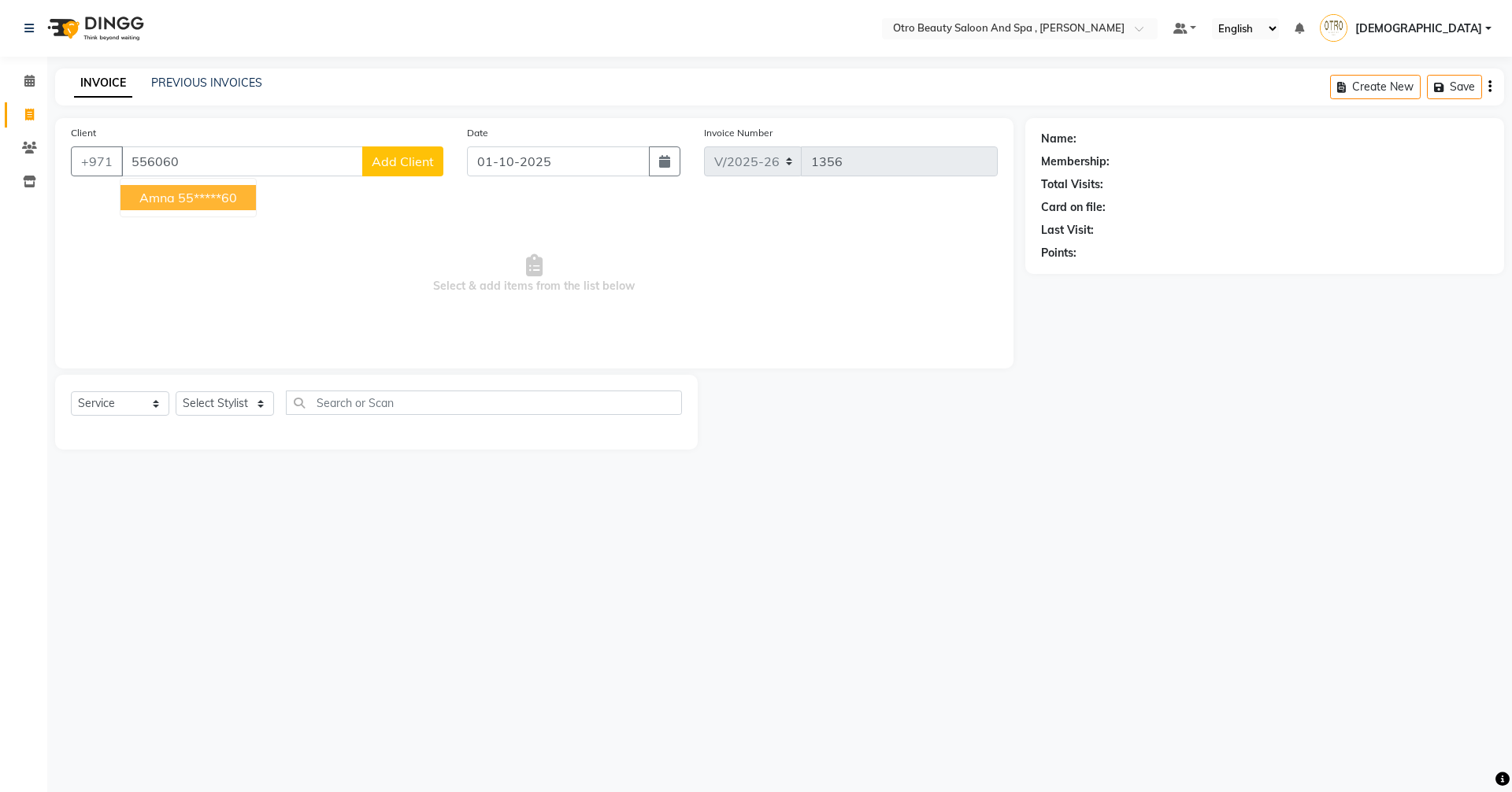
drag, startPoint x: 212, startPoint y: 198, endPoint x: 272, endPoint y: 361, distance: 173.7
click at [214, 207] on button "amna 55*****60" at bounding box center [189, 198] width 136 height 25
type input "55*****60"
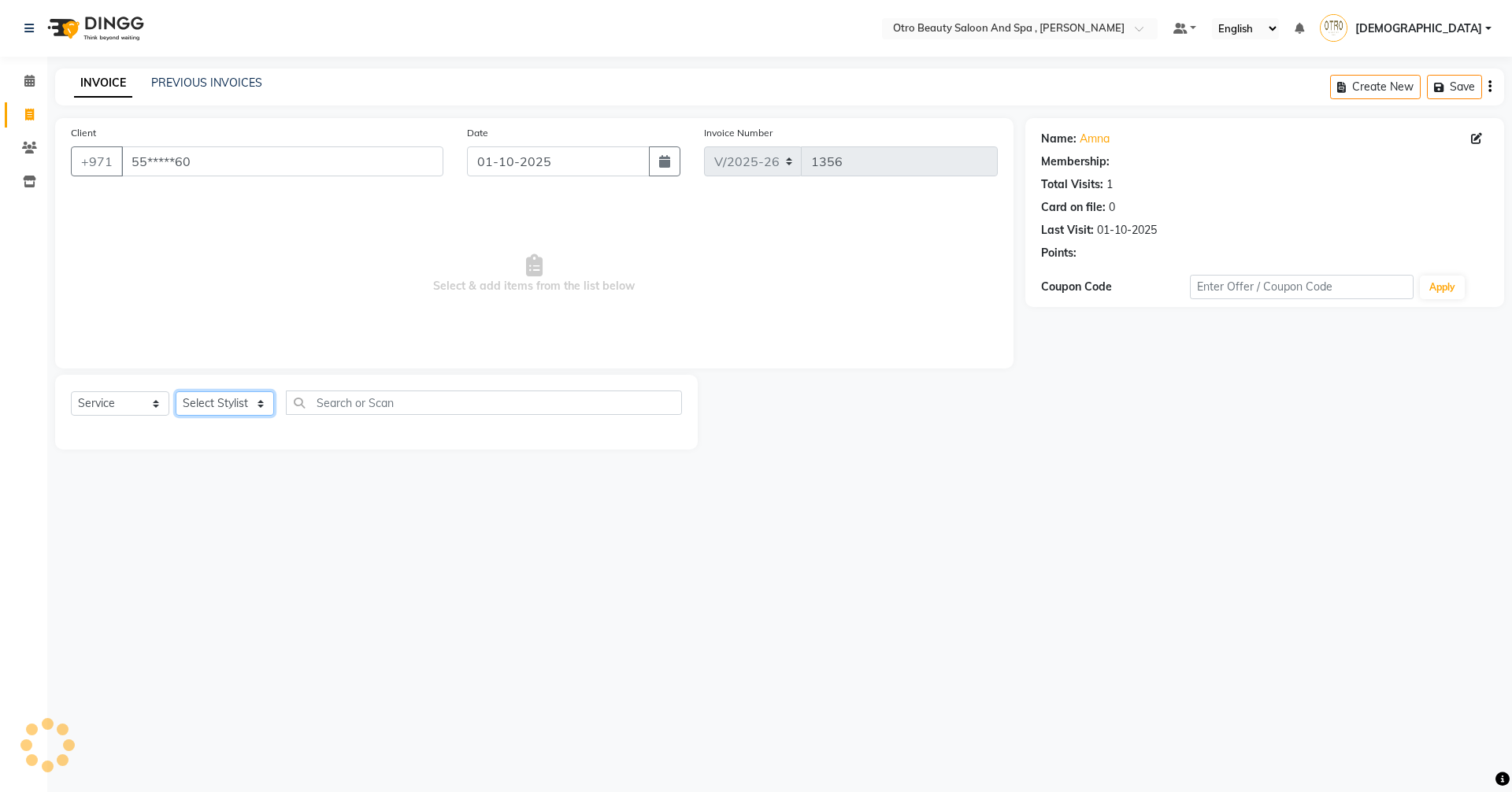
click at [259, 404] on select "Select Stylist [PERSON_NAME] [PERSON_NAME] Hera Karuna [PERSON_NAME] Mamita [PE…" at bounding box center [225, 403] width 99 height 24
select select "86535"
click at [176, 391] on select "Select Stylist [PERSON_NAME] [PERSON_NAME] Hera Karuna [PERSON_NAME] Mamita [PE…" at bounding box center [225, 403] width 99 height 24
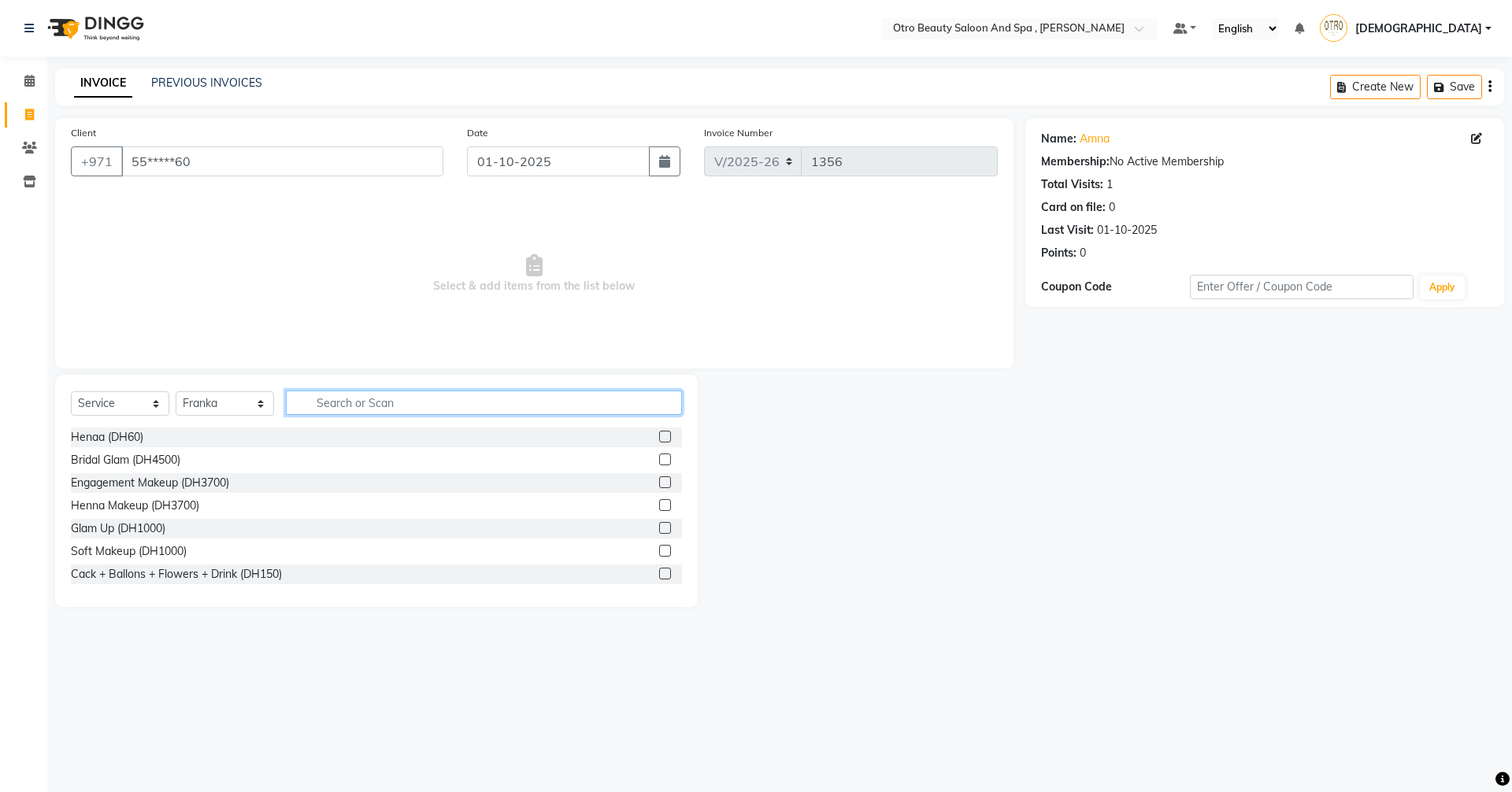
click at [409, 402] on input "text" at bounding box center [483, 402] width 396 height 24
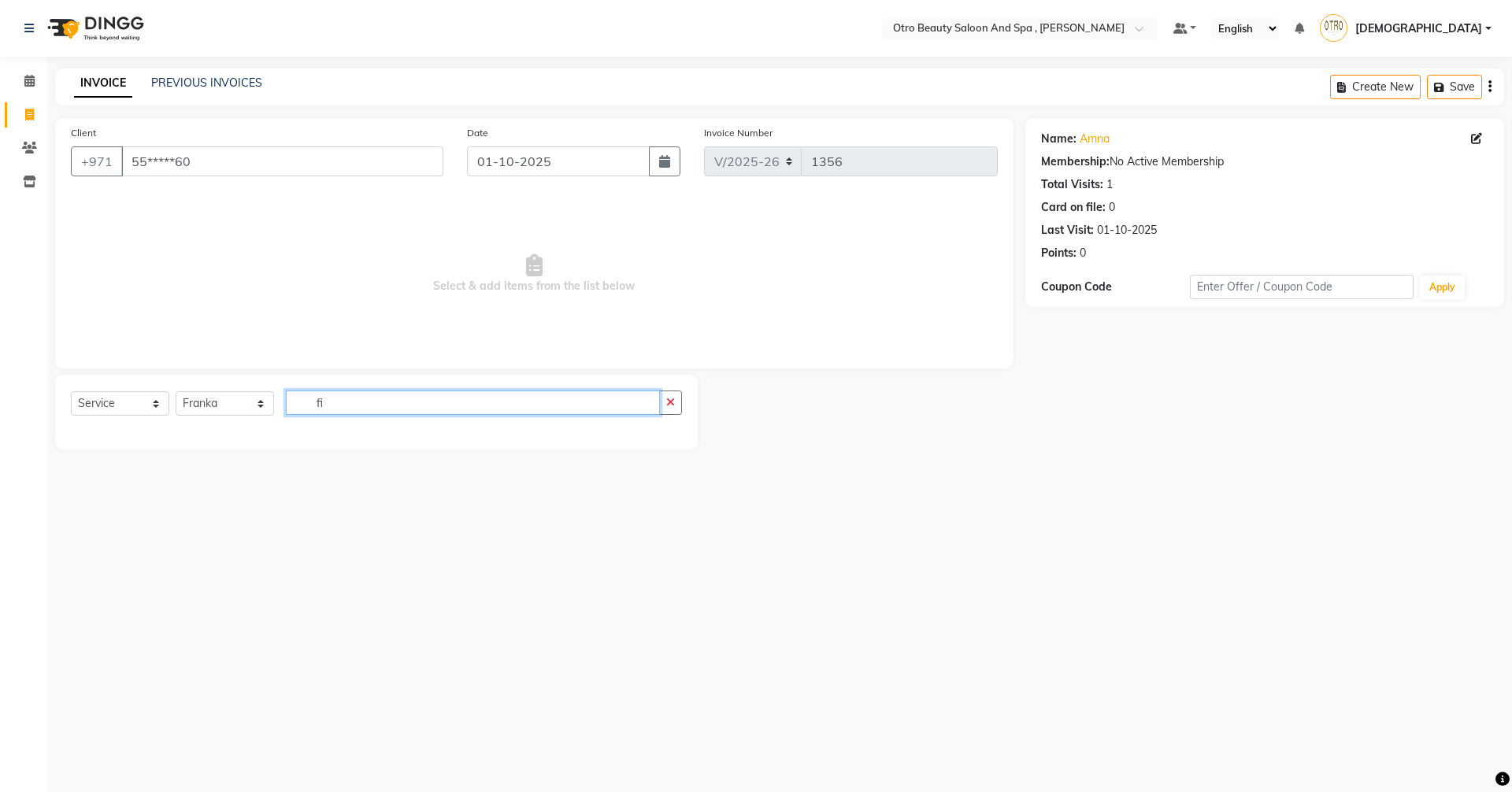
type input "f"
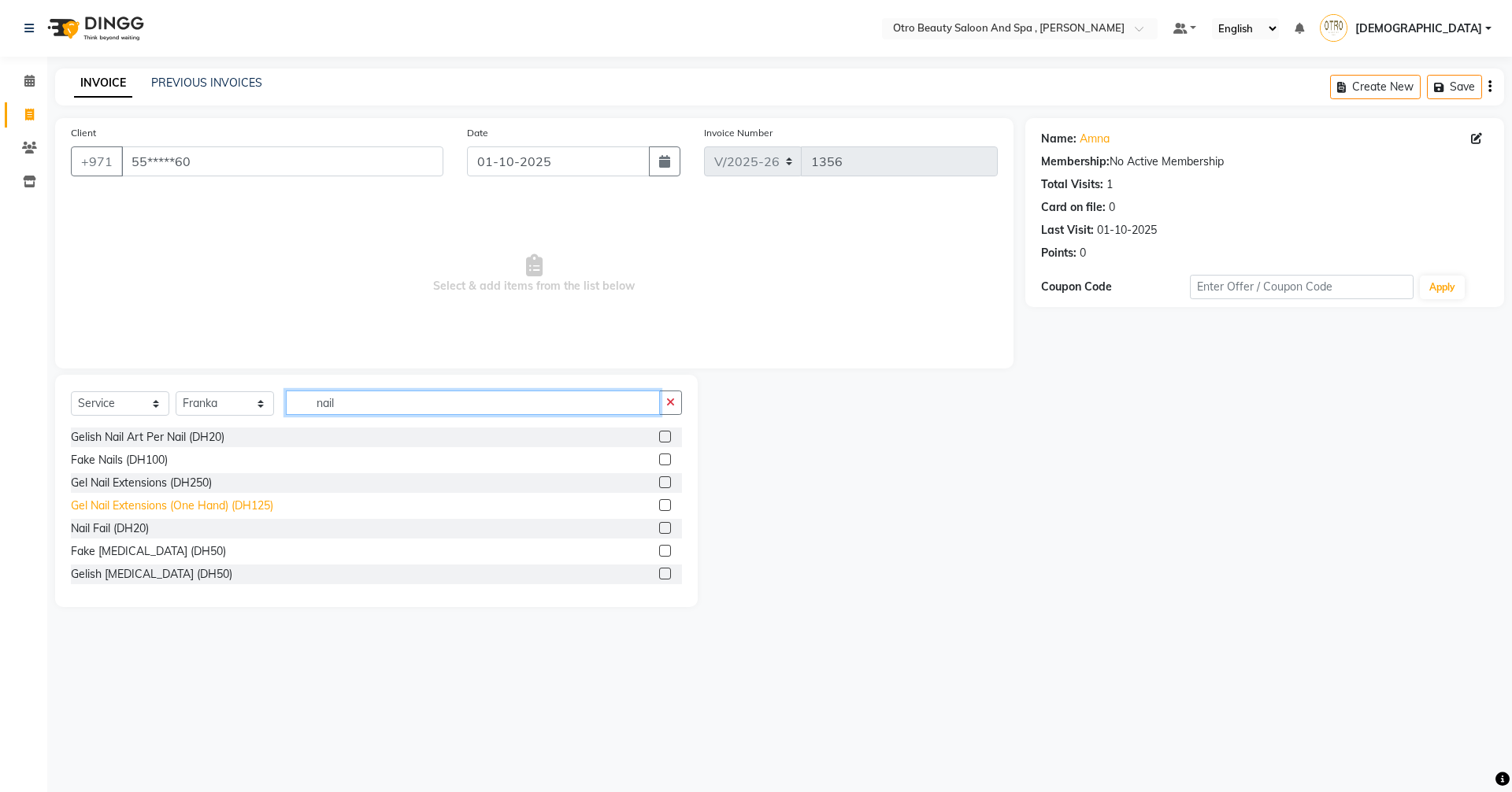
scroll to position [79, 0]
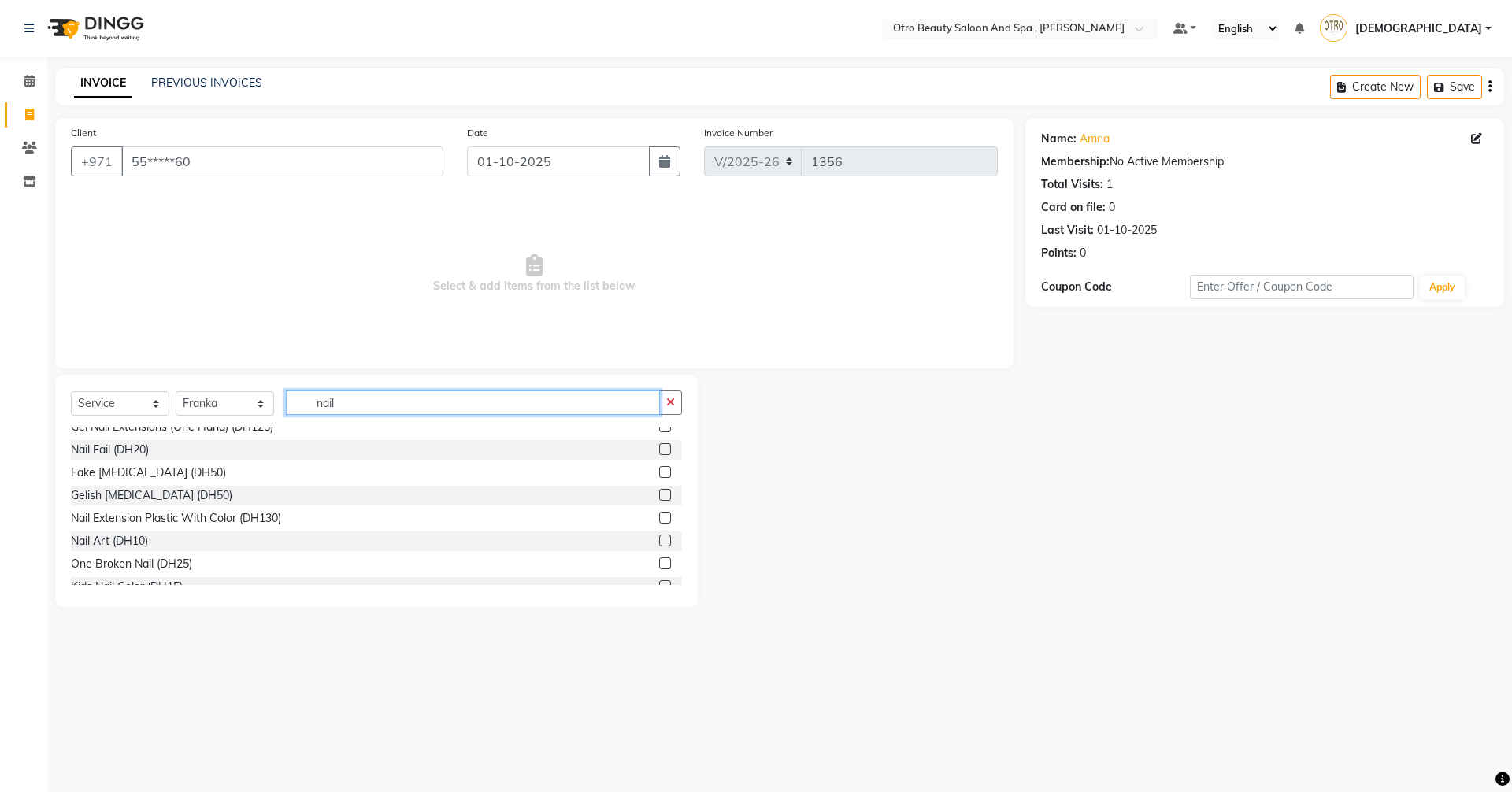
type input "nail"
click at [659, 448] on label at bounding box center [664, 449] width 12 height 12
click at [659, 448] on input "checkbox" at bounding box center [663, 450] width 10 height 10
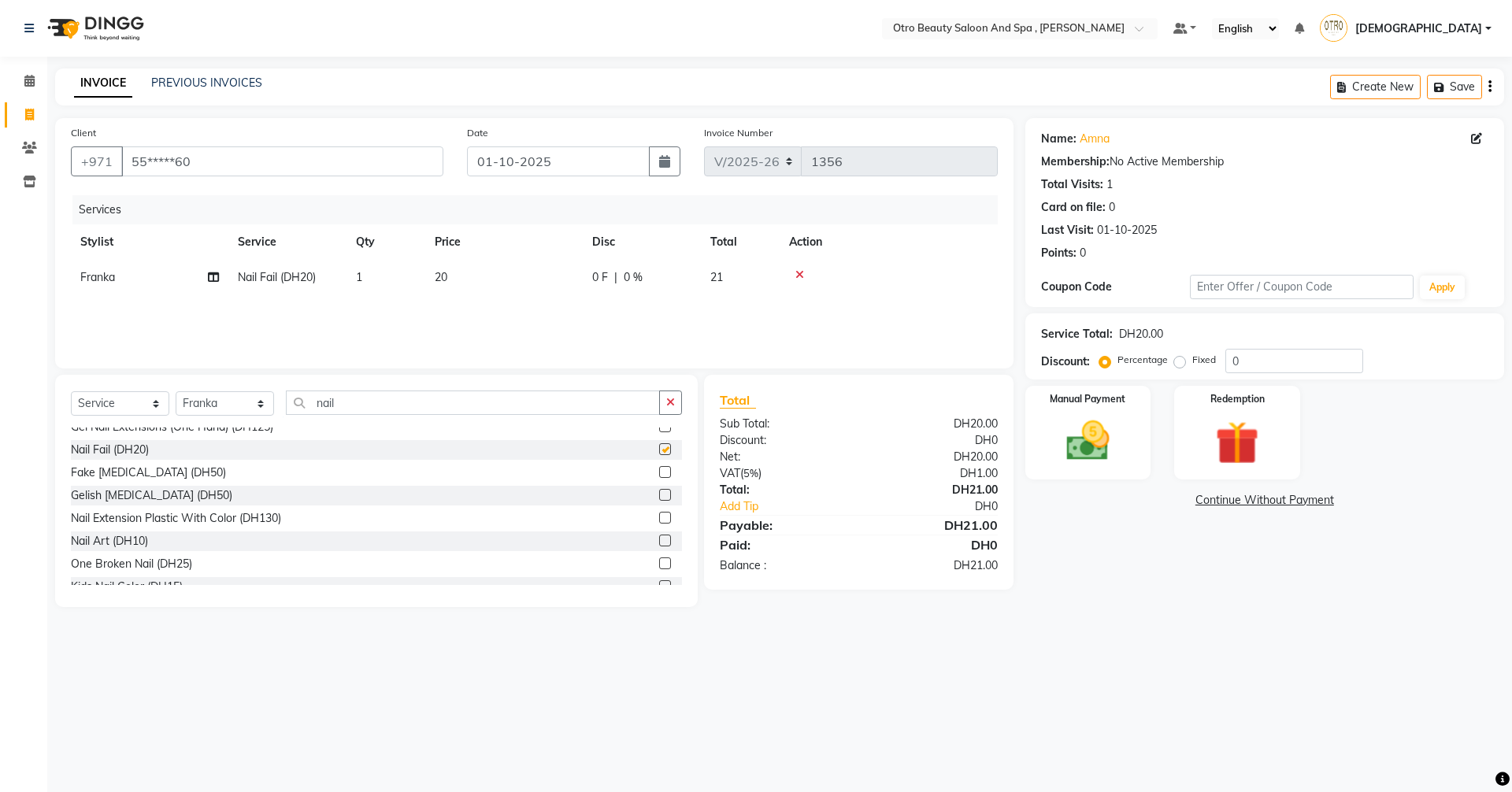
checkbox input "false"
click at [1100, 438] on img at bounding box center [1088, 441] width 73 height 52
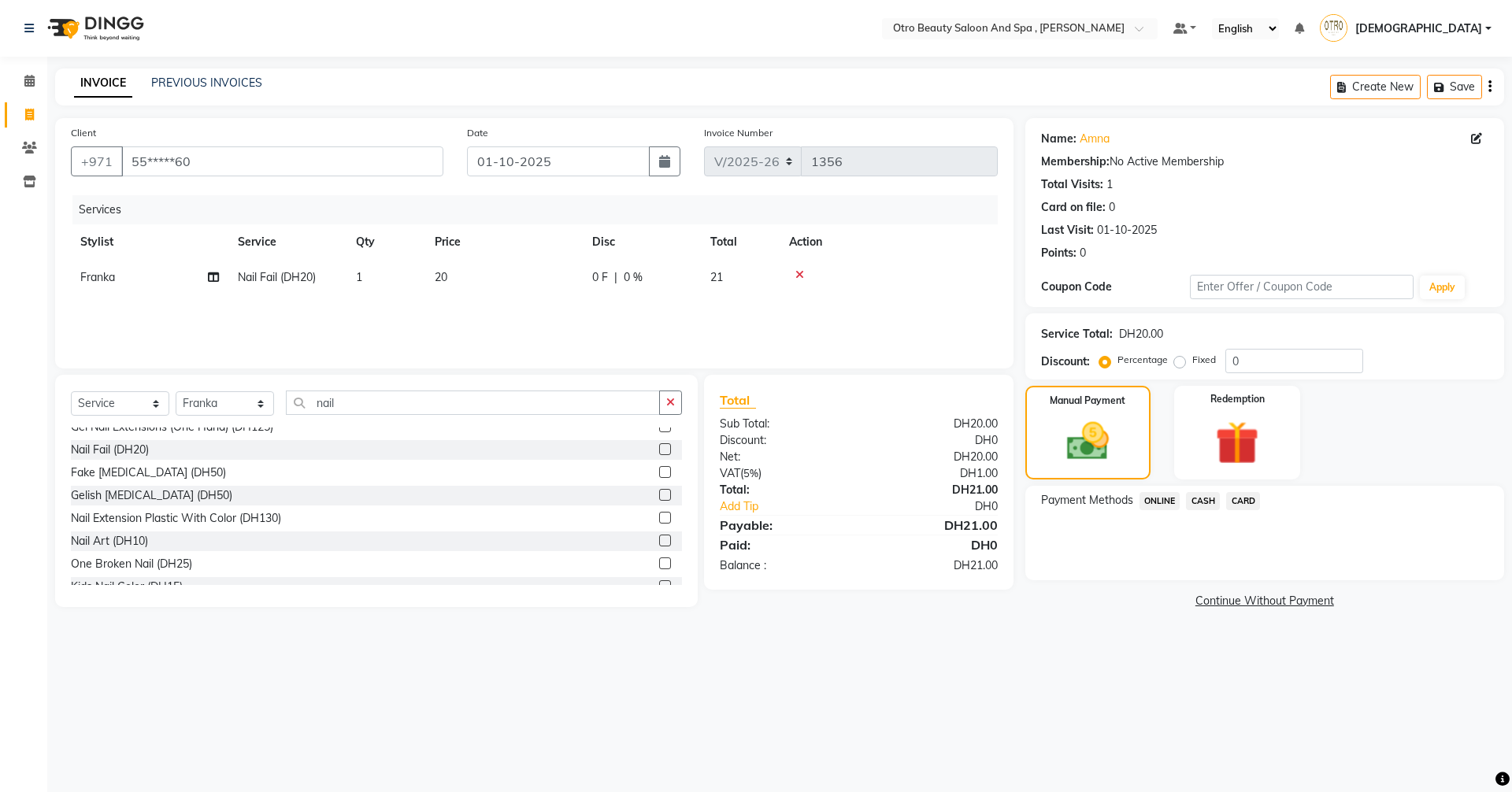
click at [1247, 499] on span "CARD" at bounding box center [1242, 501] width 34 height 18
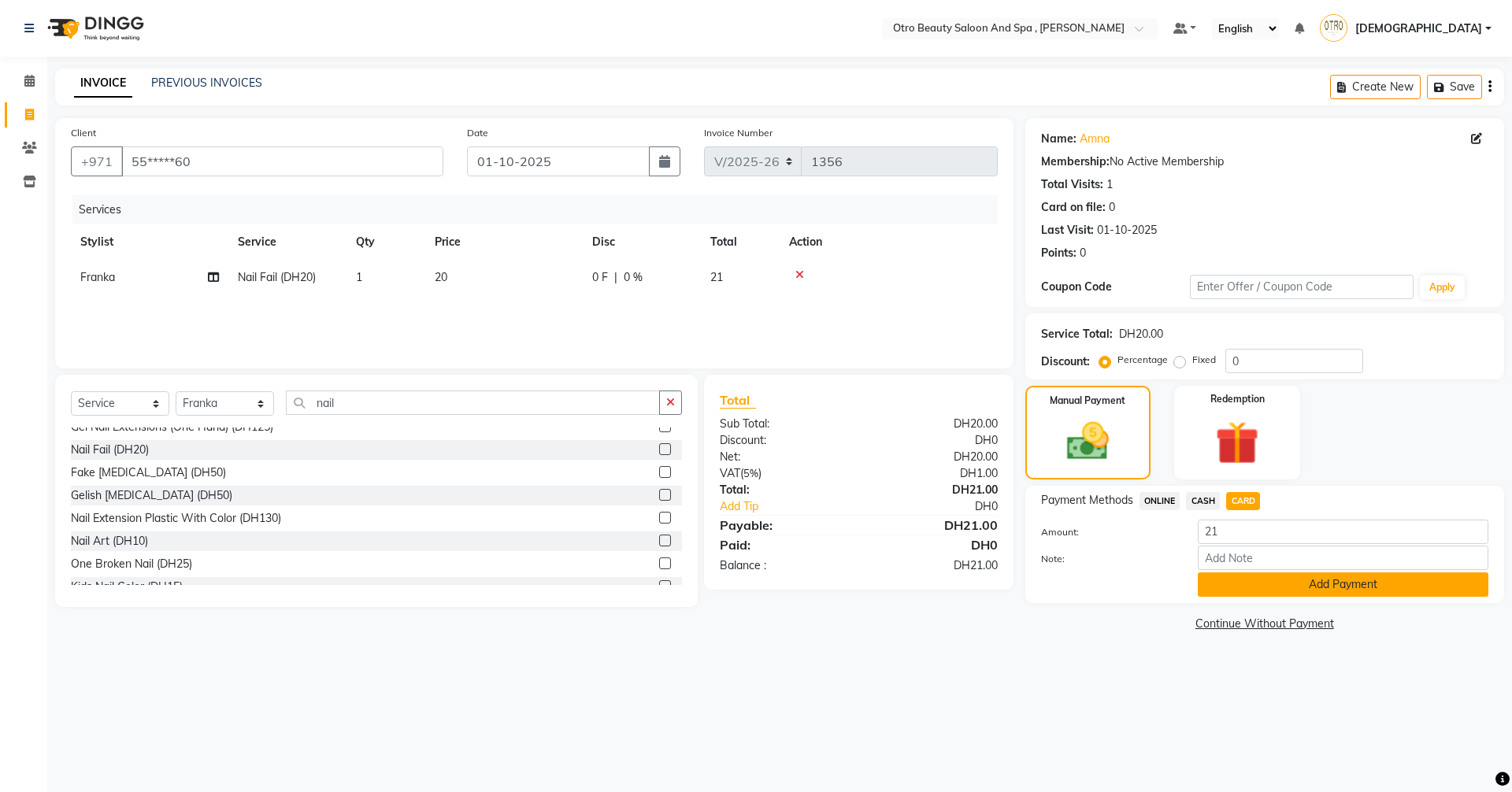
click at [1293, 583] on button "Add Payment" at bounding box center [1342, 585] width 290 height 24
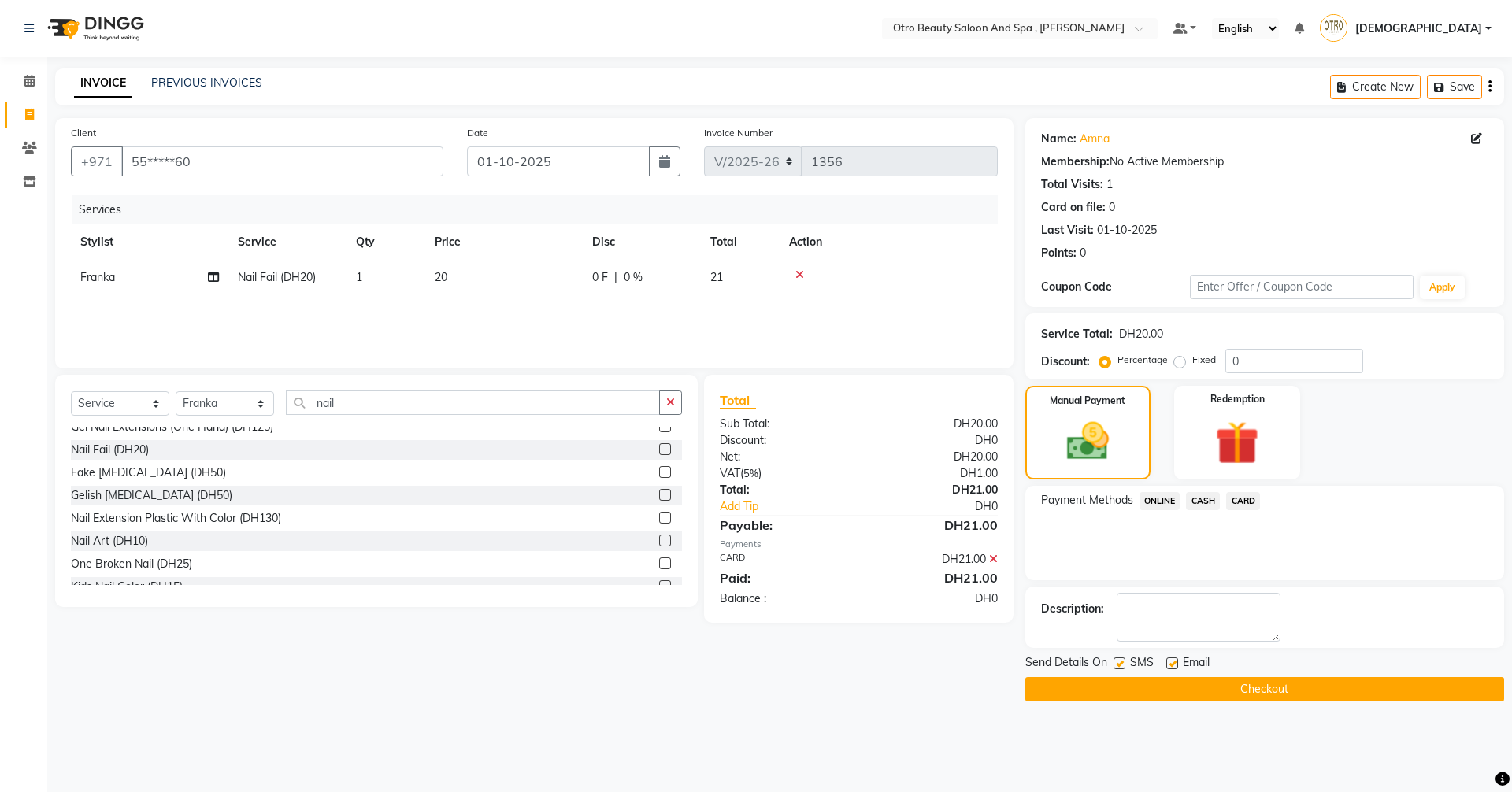
click at [1295, 693] on button "Checkout" at bounding box center [1264, 689] width 479 height 24
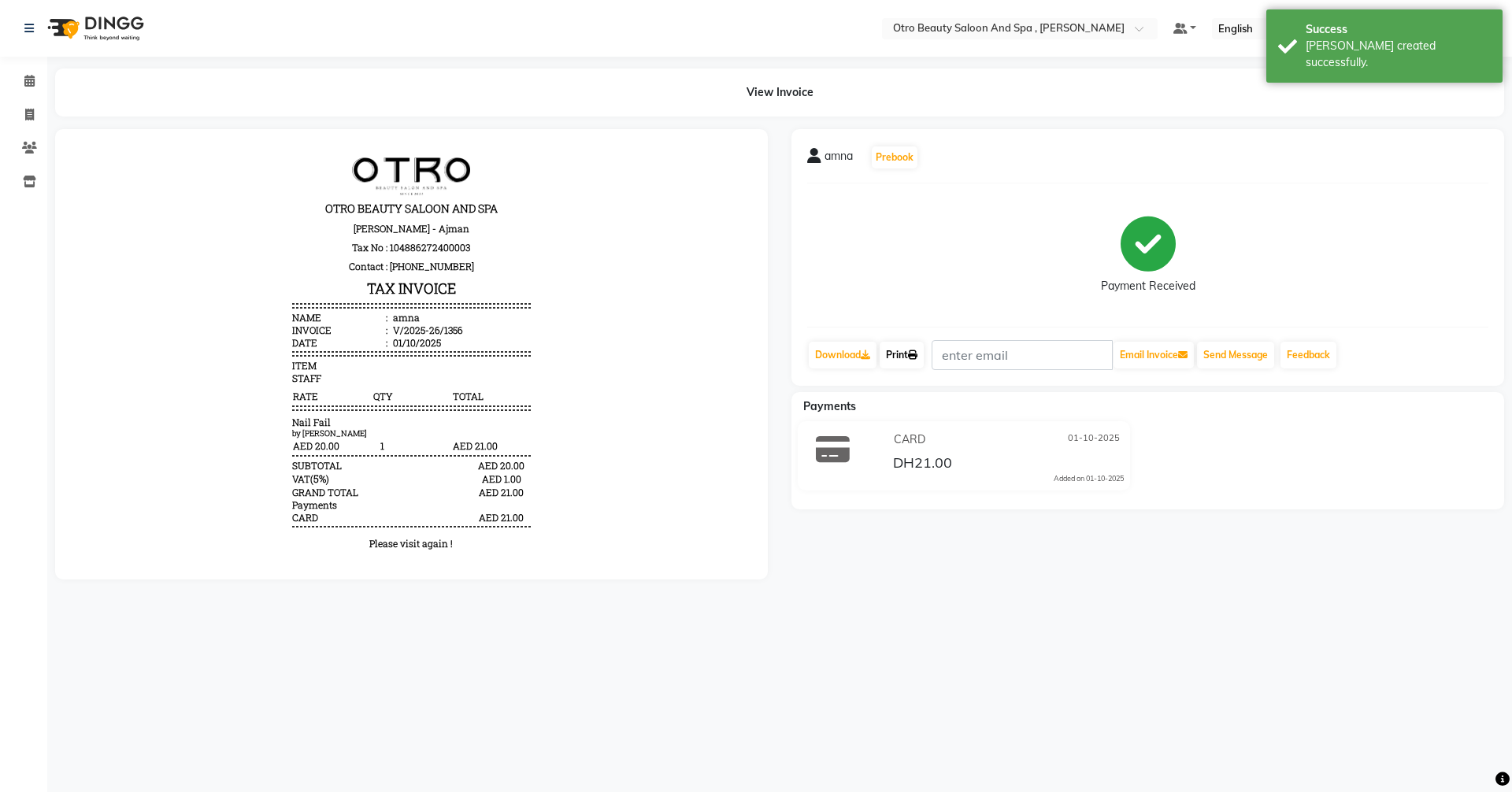
click at [905, 355] on link "Print" at bounding box center [902, 355] width 44 height 27
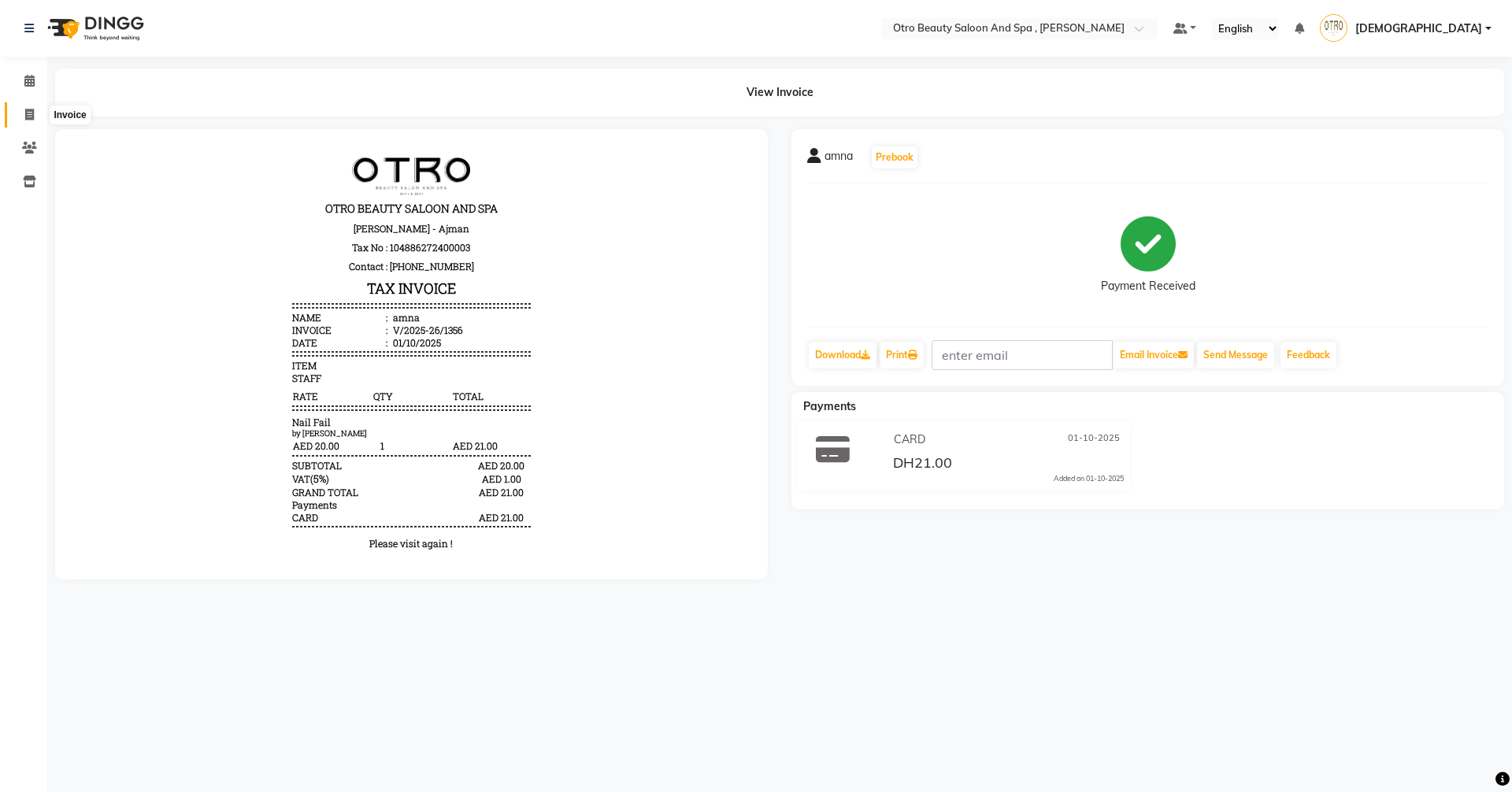
click at [28, 120] on icon at bounding box center [29, 114] width 9 height 12
select select "service"
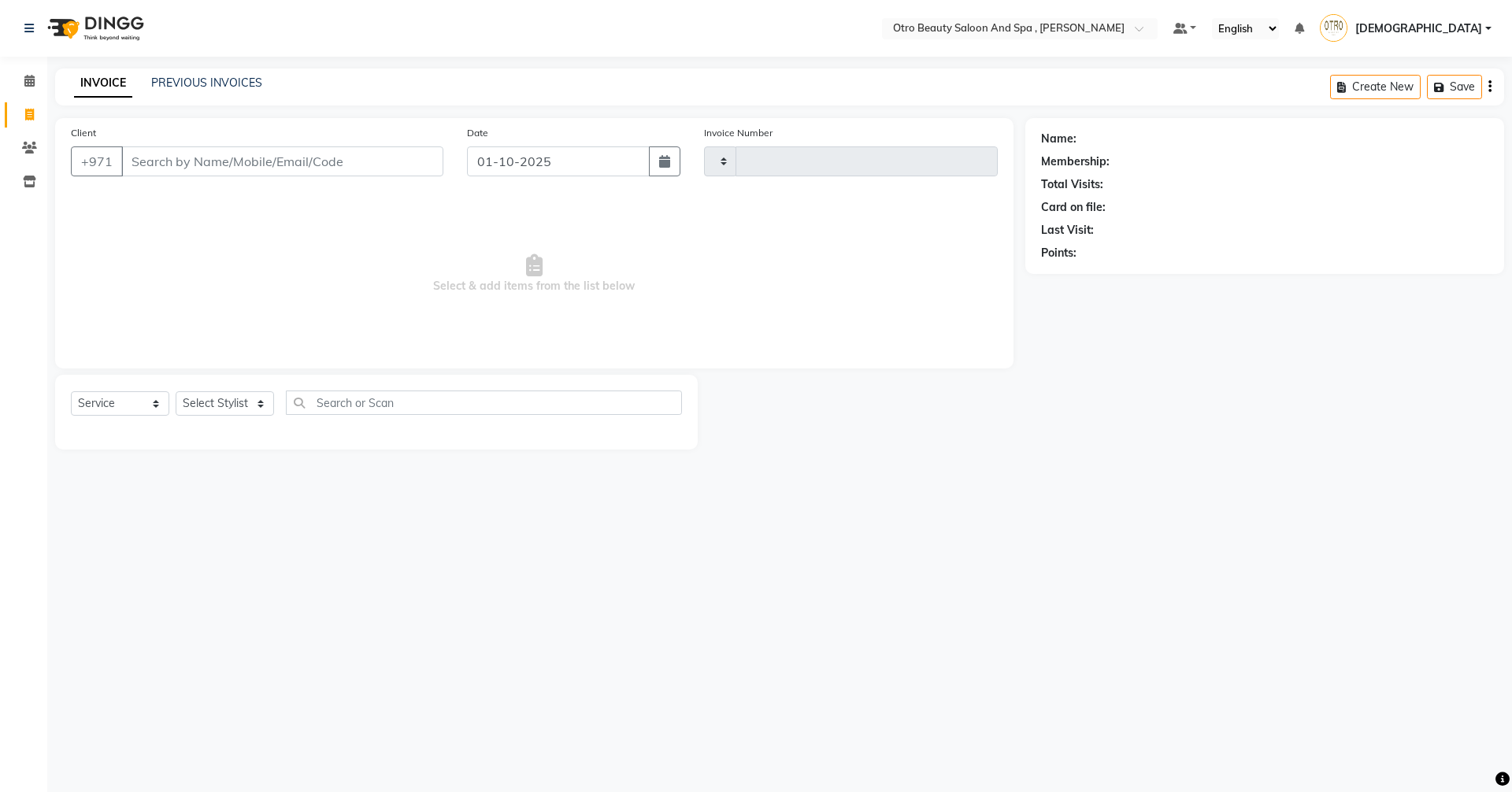
type input "1357"
select select "8622"
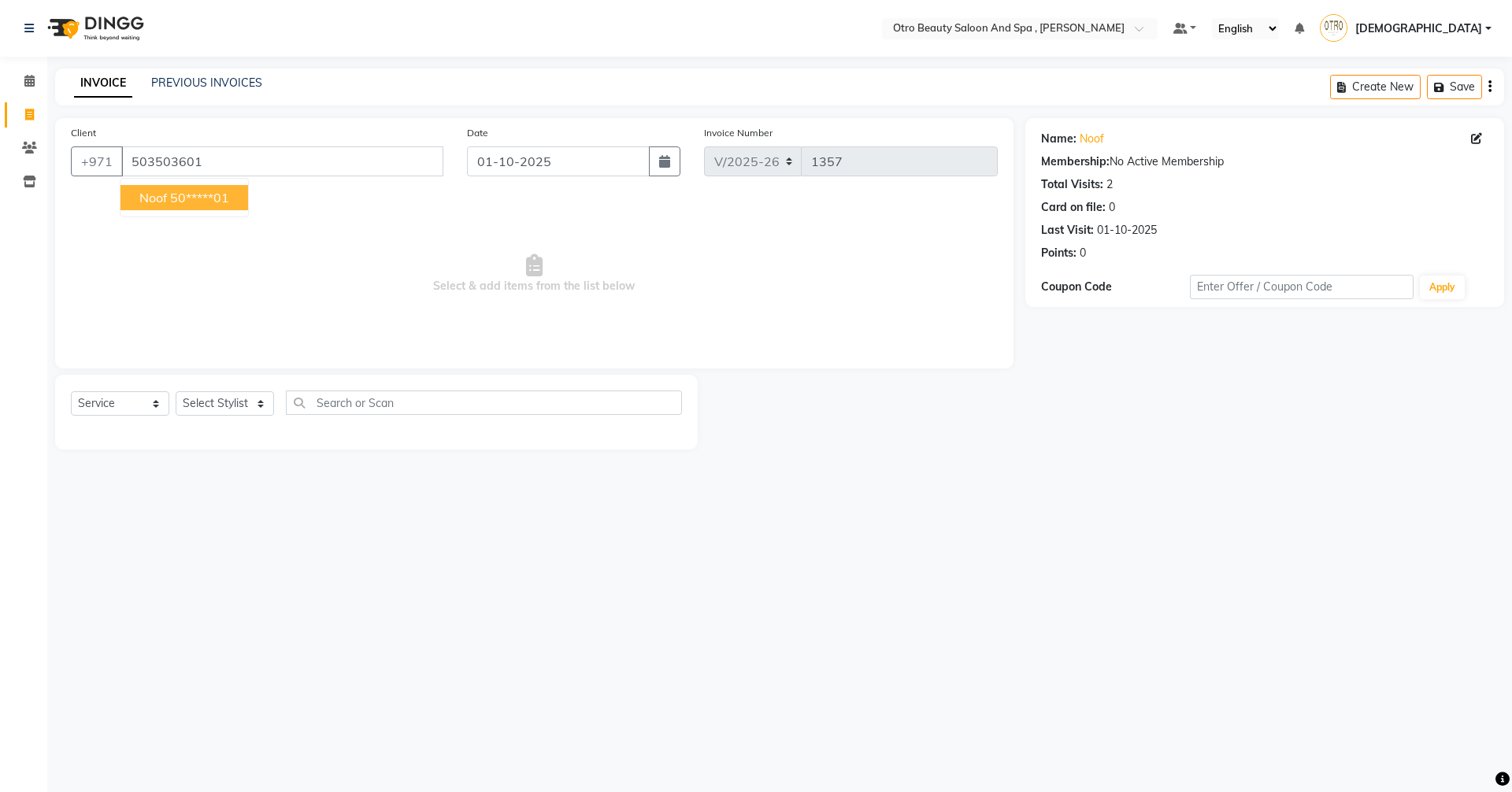
click at [177, 196] on ngb-highlight "50*****01" at bounding box center [200, 198] width 59 height 16
type input "50*****01"
click at [256, 402] on select "Select Stylist [PERSON_NAME] [PERSON_NAME] Hera Karuna [PERSON_NAME] Mamita [PE…" at bounding box center [225, 403] width 99 height 24
select select "86535"
click at [176, 391] on select "Select Stylist [PERSON_NAME] [PERSON_NAME] Hera Karuna [PERSON_NAME] Mamita [PE…" at bounding box center [225, 403] width 99 height 24
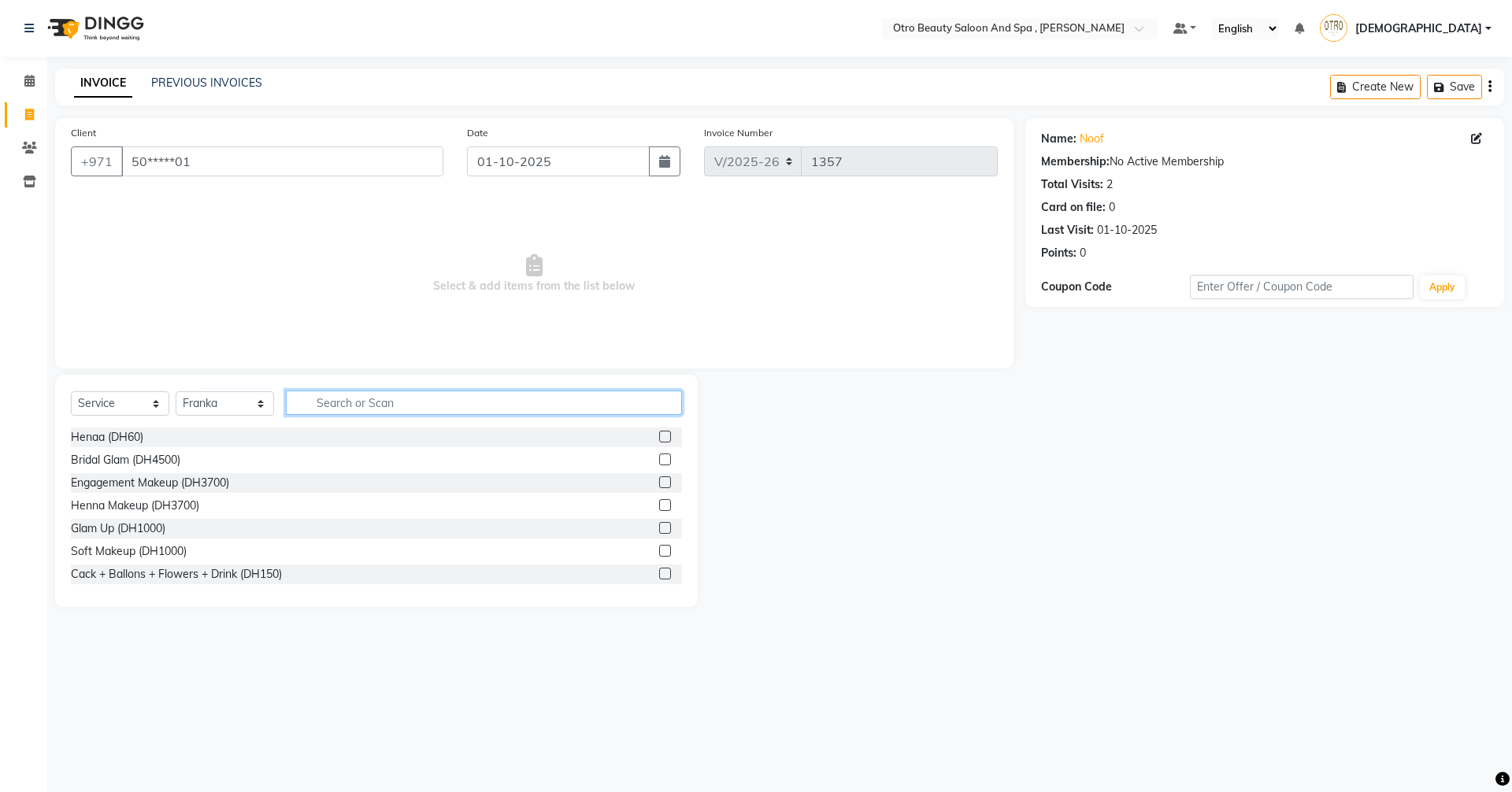
click at [391, 405] on input "text" at bounding box center [483, 402] width 396 height 24
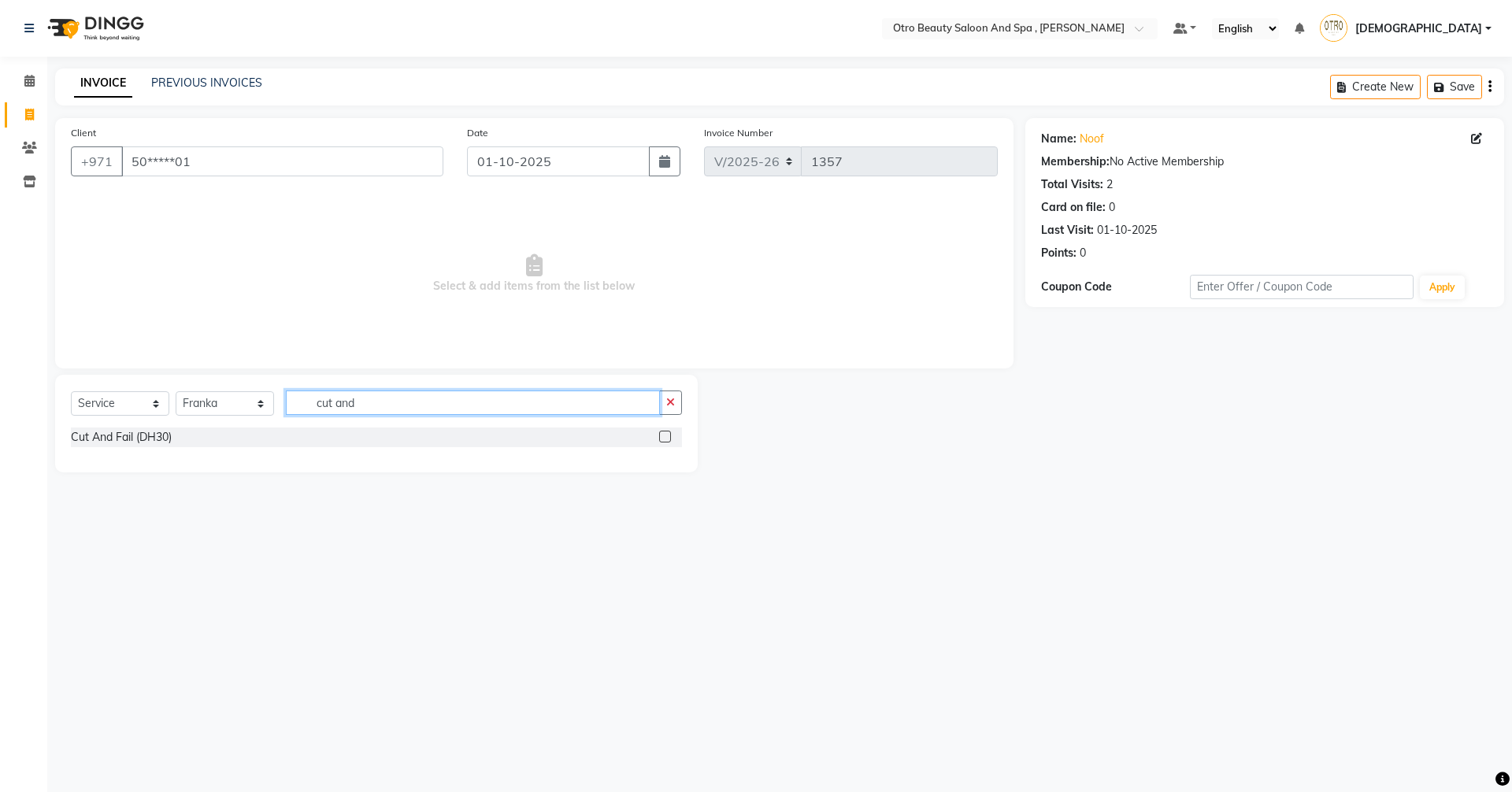
type input "cut and"
click at [666, 435] on label at bounding box center [664, 436] width 12 height 12
click at [666, 435] on input "checkbox" at bounding box center [663, 437] width 10 height 10
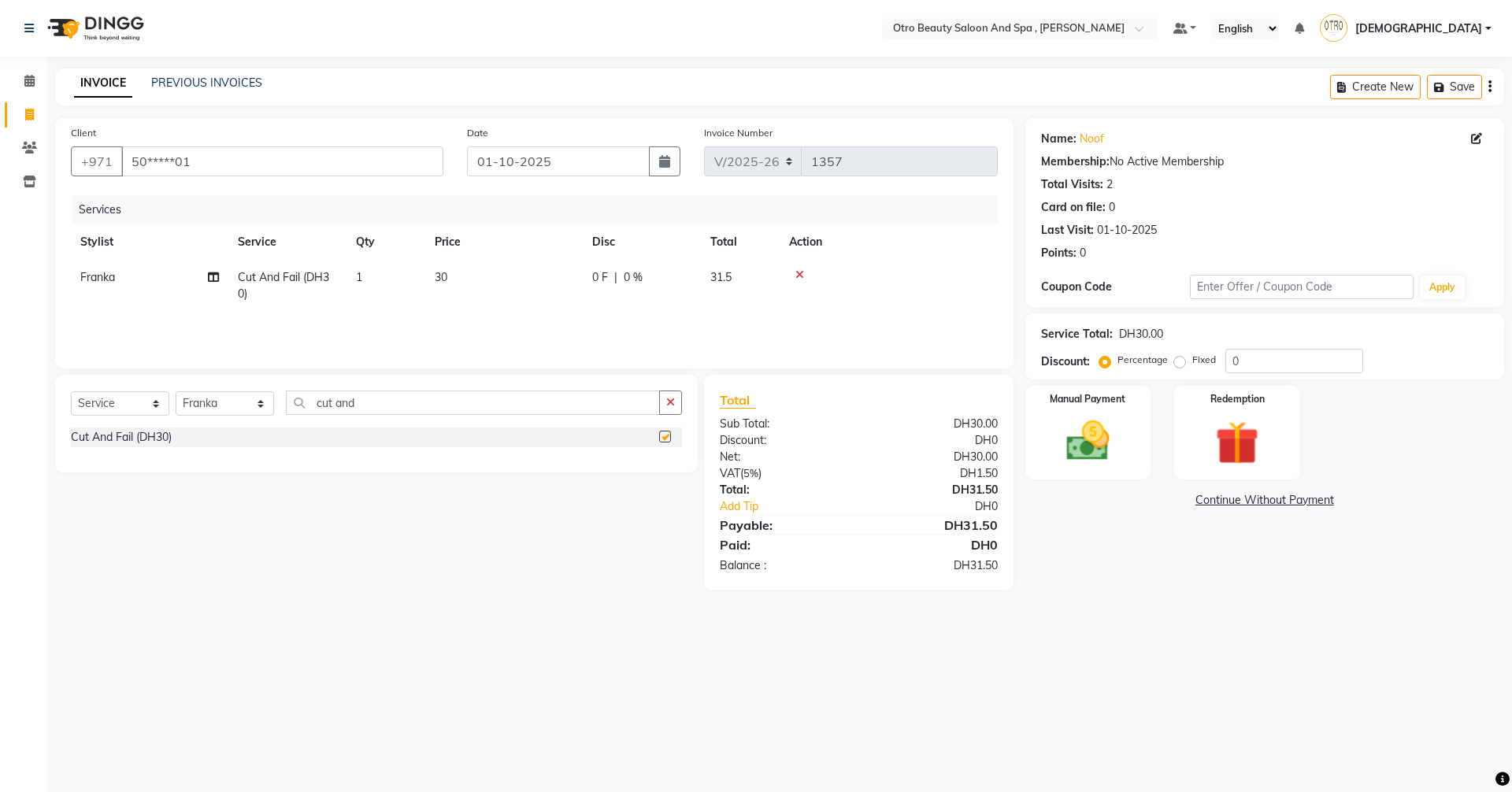
checkbox input "false"
click at [264, 407] on select "Select Stylist [PERSON_NAME] [PERSON_NAME] Hera Karuna [PERSON_NAME] Mamita [PE…" at bounding box center [225, 403] width 99 height 24
select select "88126"
click at [176, 391] on select "Select Stylist [PERSON_NAME] [PERSON_NAME] Hera Karuna [PERSON_NAME] Mamita [PE…" at bounding box center [225, 403] width 99 height 24
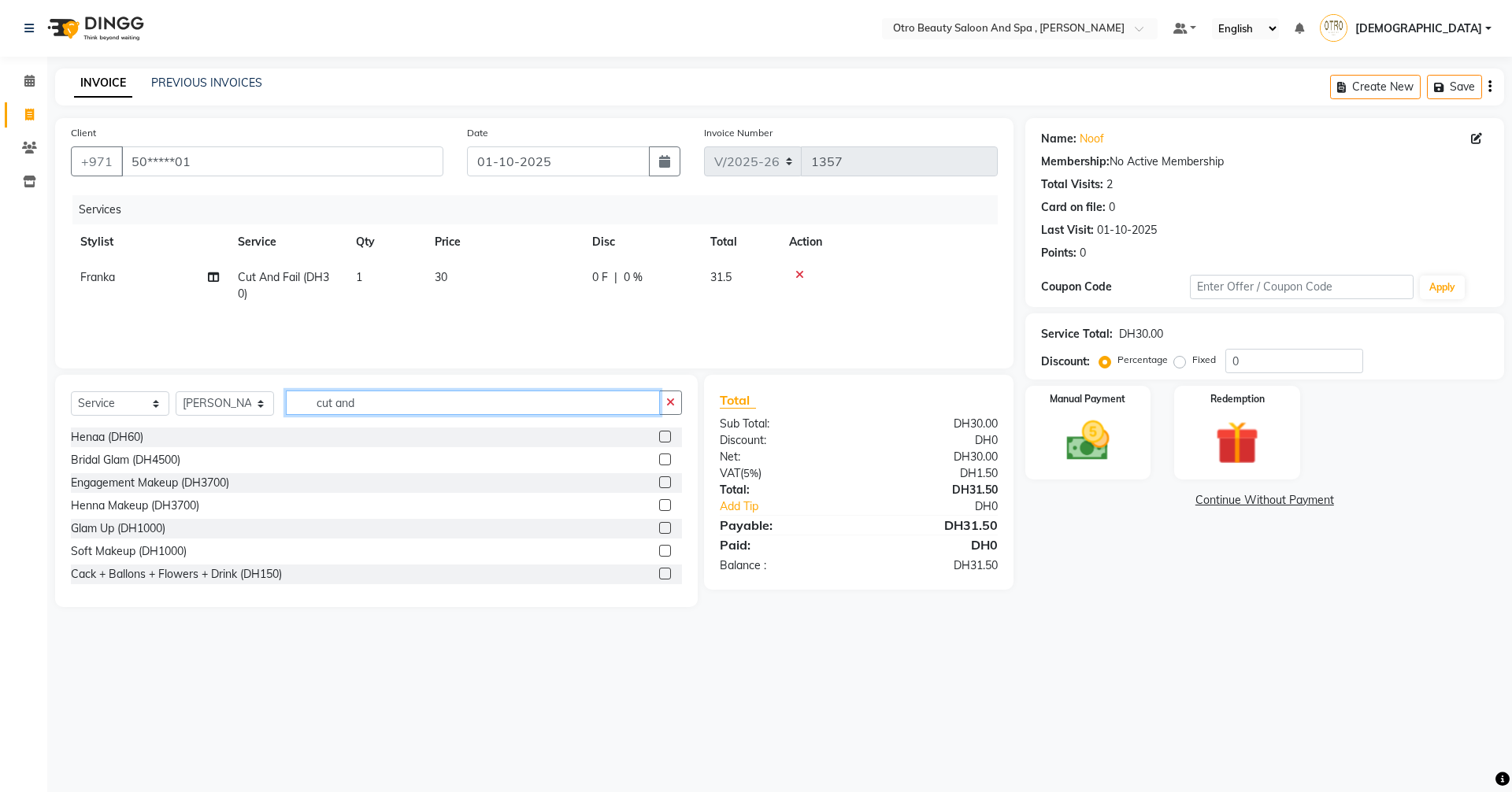
click at [416, 391] on input "cut and" at bounding box center [472, 402] width 374 height 24
type input "c"
type input "nail"
click at [659, 525] on label at bounding box center [664, 528] width 12 height 12
click at [659, 525] on input "checkbox" at bounding box center [663, 529] width 10 height 10
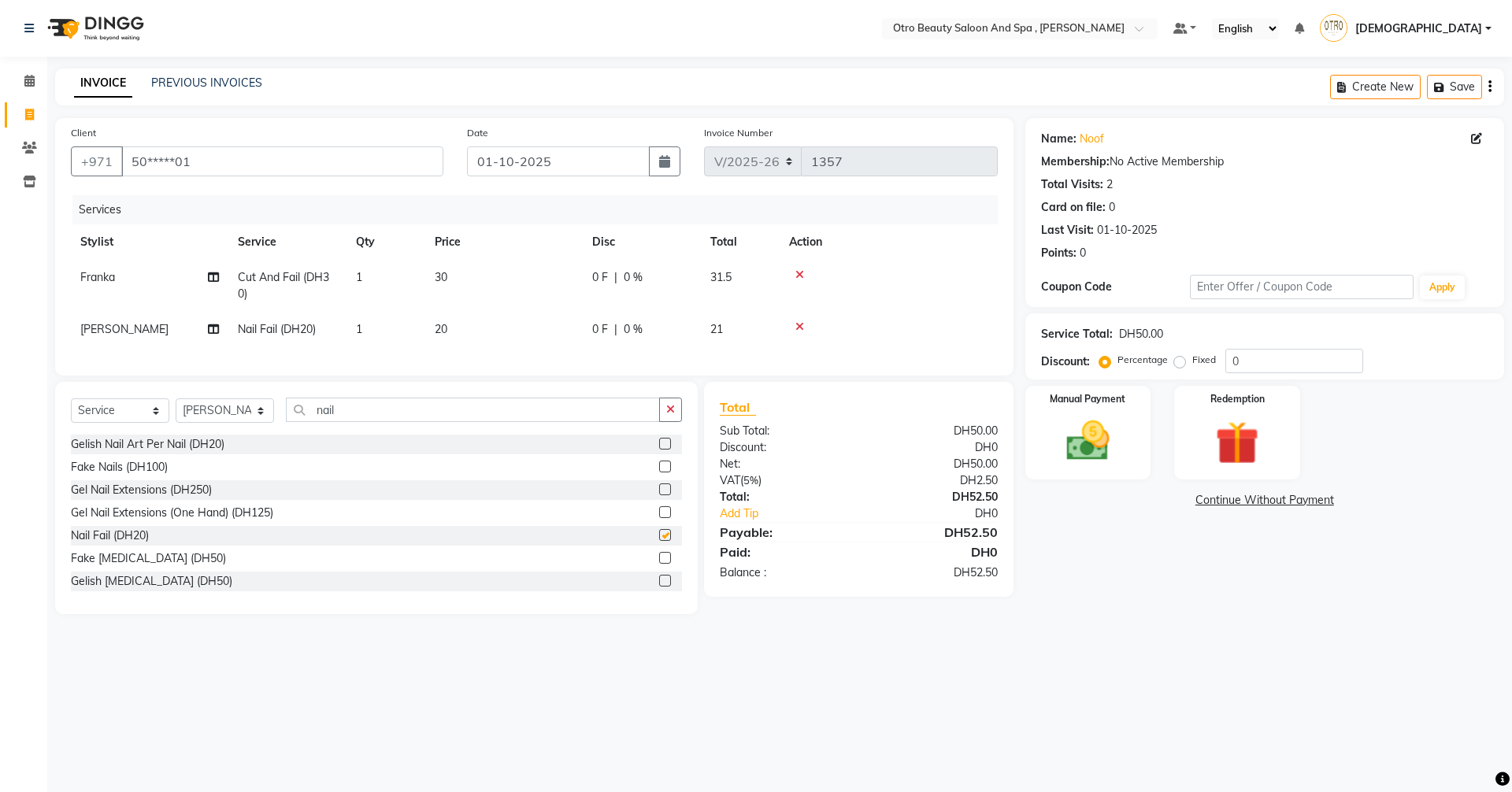
checkbox input "false"
click at [365, 422] on input "nail" at bounding box center [472, 409] width 374 height 24
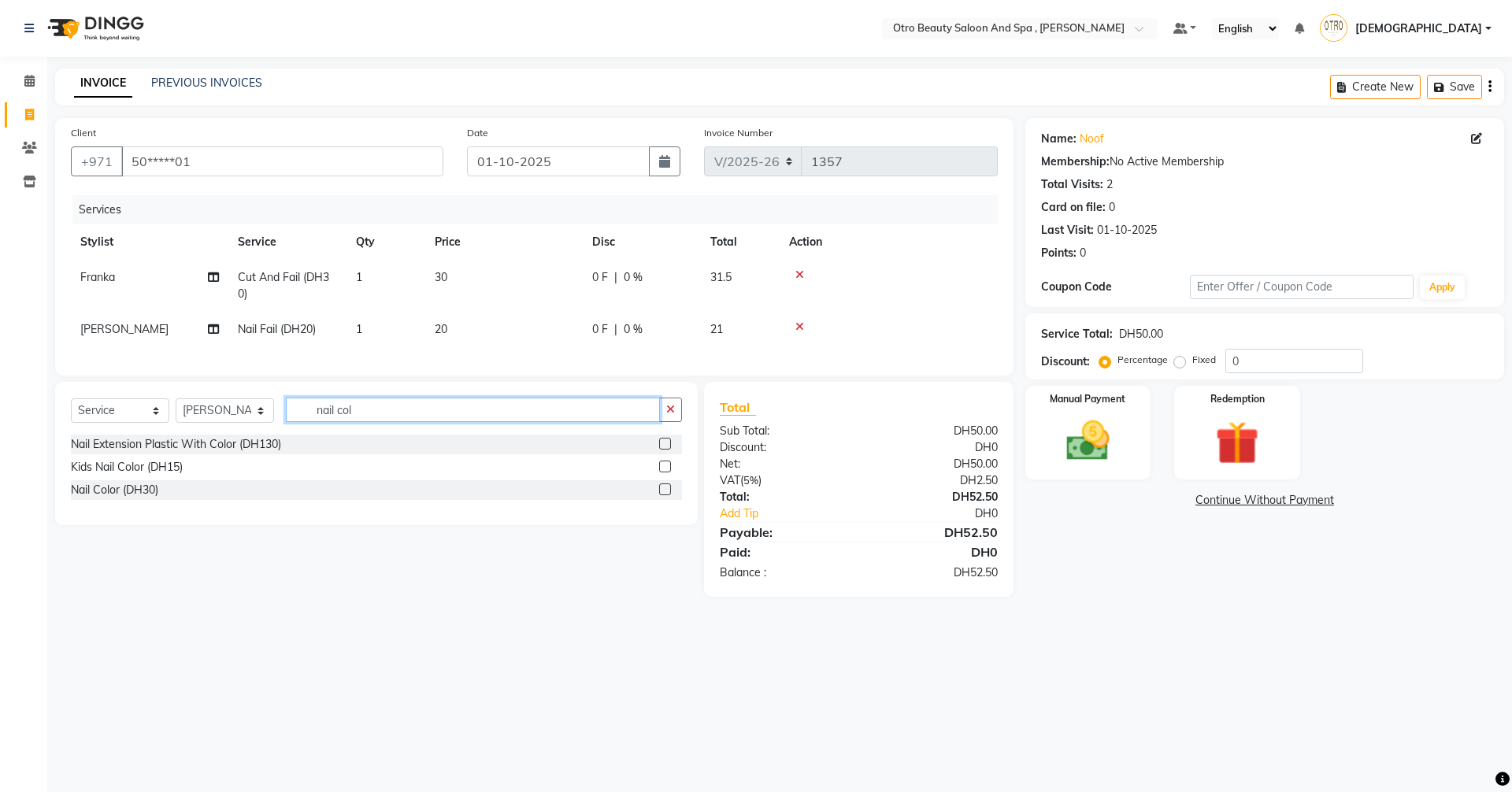
type input "nail col"
click at [663, 495] on label at bounding box center [664, 489] width 12 height 12
click at [663, 495] on input "checkbox" at bounding box center [663, 490] width 10 height 10
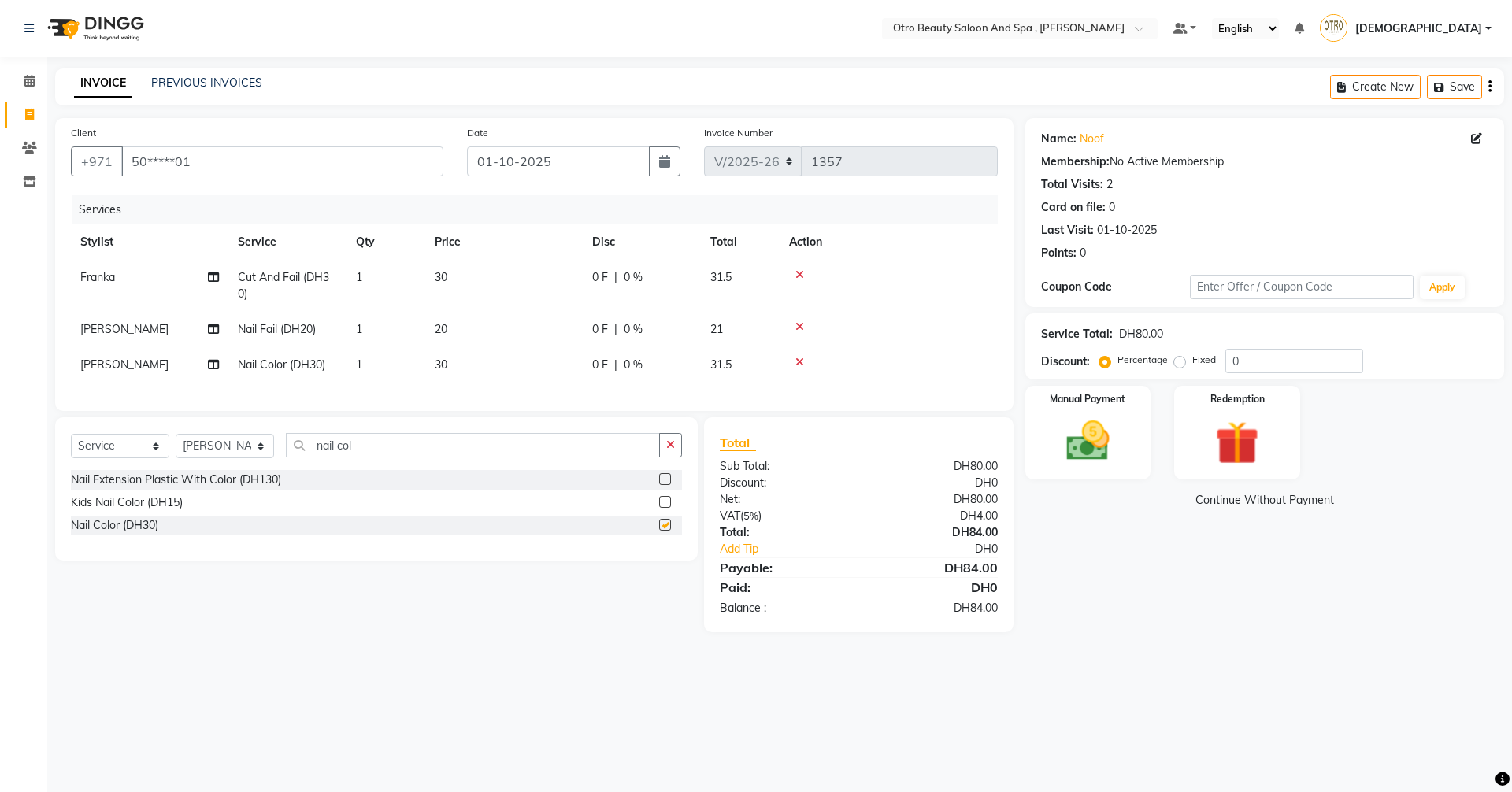
checkbox input "false"
click at [264, 458] on select "Select Stylist [PERSON_NAME] [PERSON_NAME] Hera Karuna [PERSON_NAME] Mamita [PE…" at bounding box center [225, 446] width 99 height 24
select select "86183"
click at [176, 446] on select "Select Stylist [PERSON_NAME] [PERSON_NAME] Hera Karuna [PERSON_NAME] Mamita [PE…" at bounding box center [225, 446] width 99 height 24
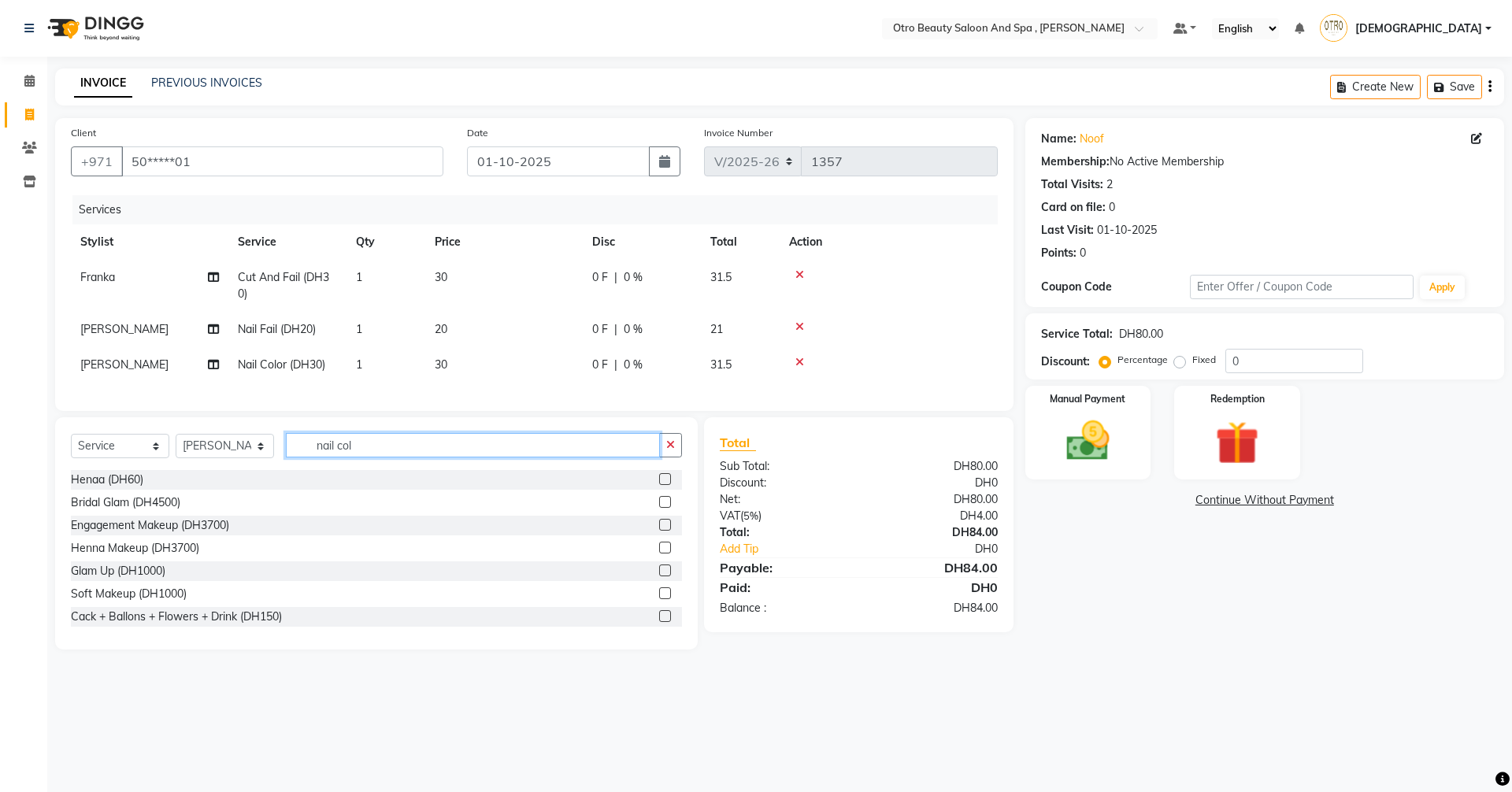
click at [395, 458] on input "nail col" at bounding box center [472, 445] width 374 height 24
type input "n"
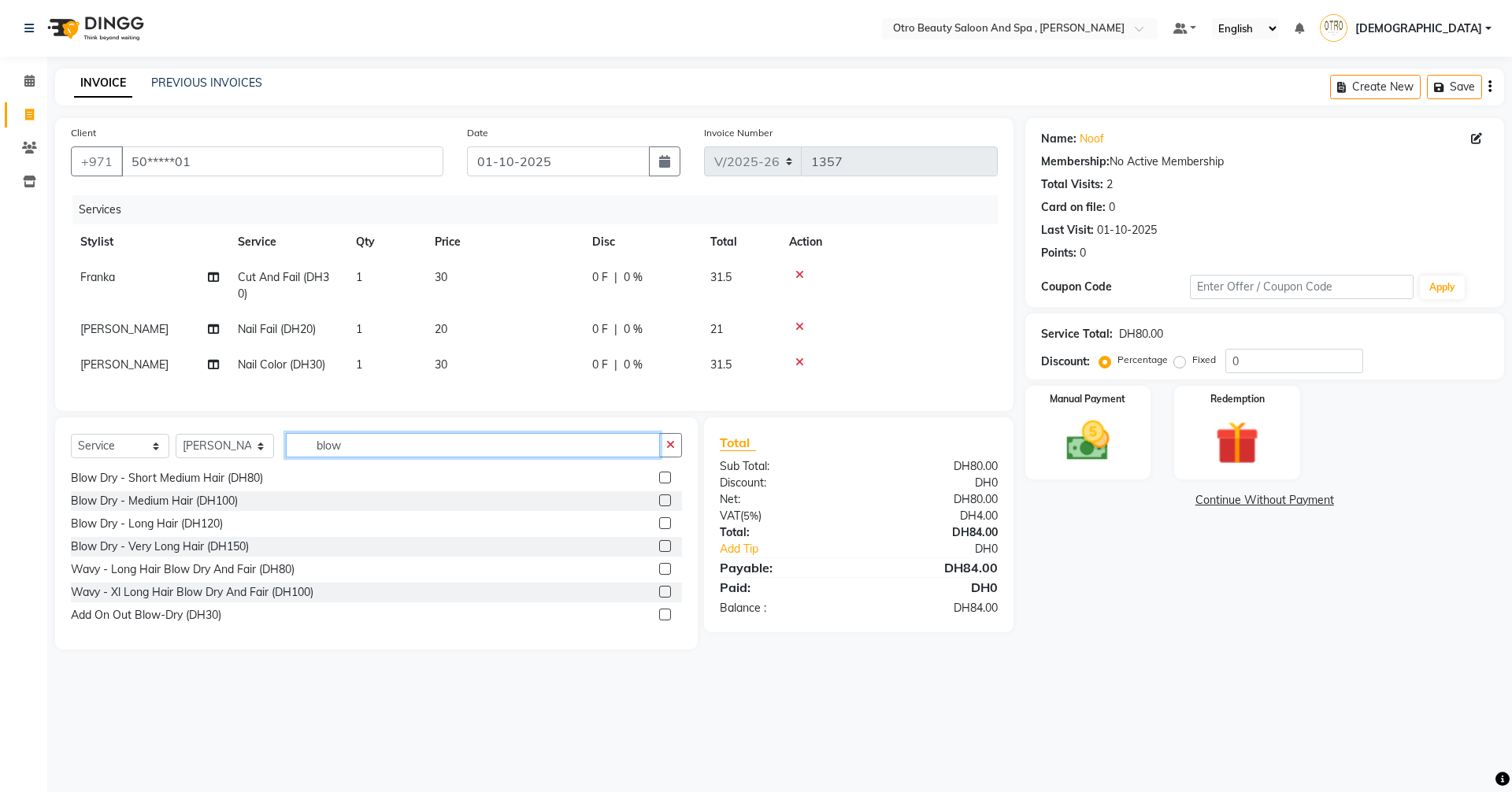
scroll to position [117, 0]
type input "blow"
click at [659, 551] on label at bounding box center [664, 545] width 12 height 12
click at [659, 551] on input "checkbox" at bounding box center [663, 546] width 10 height 10
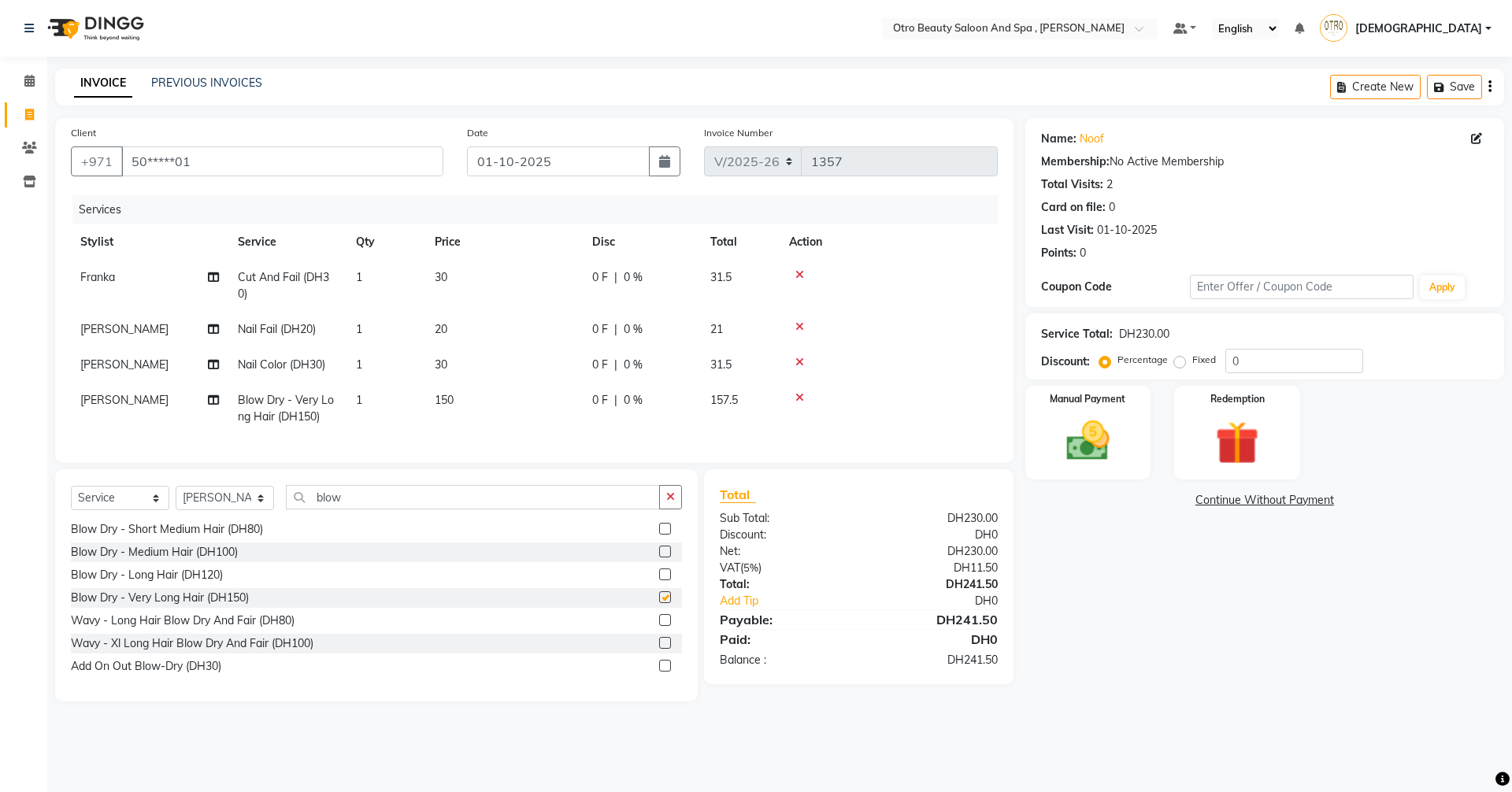
checkbox input "false"
click at [1088, 430] on img at bounding box center [1088, 441] width 73 height 52
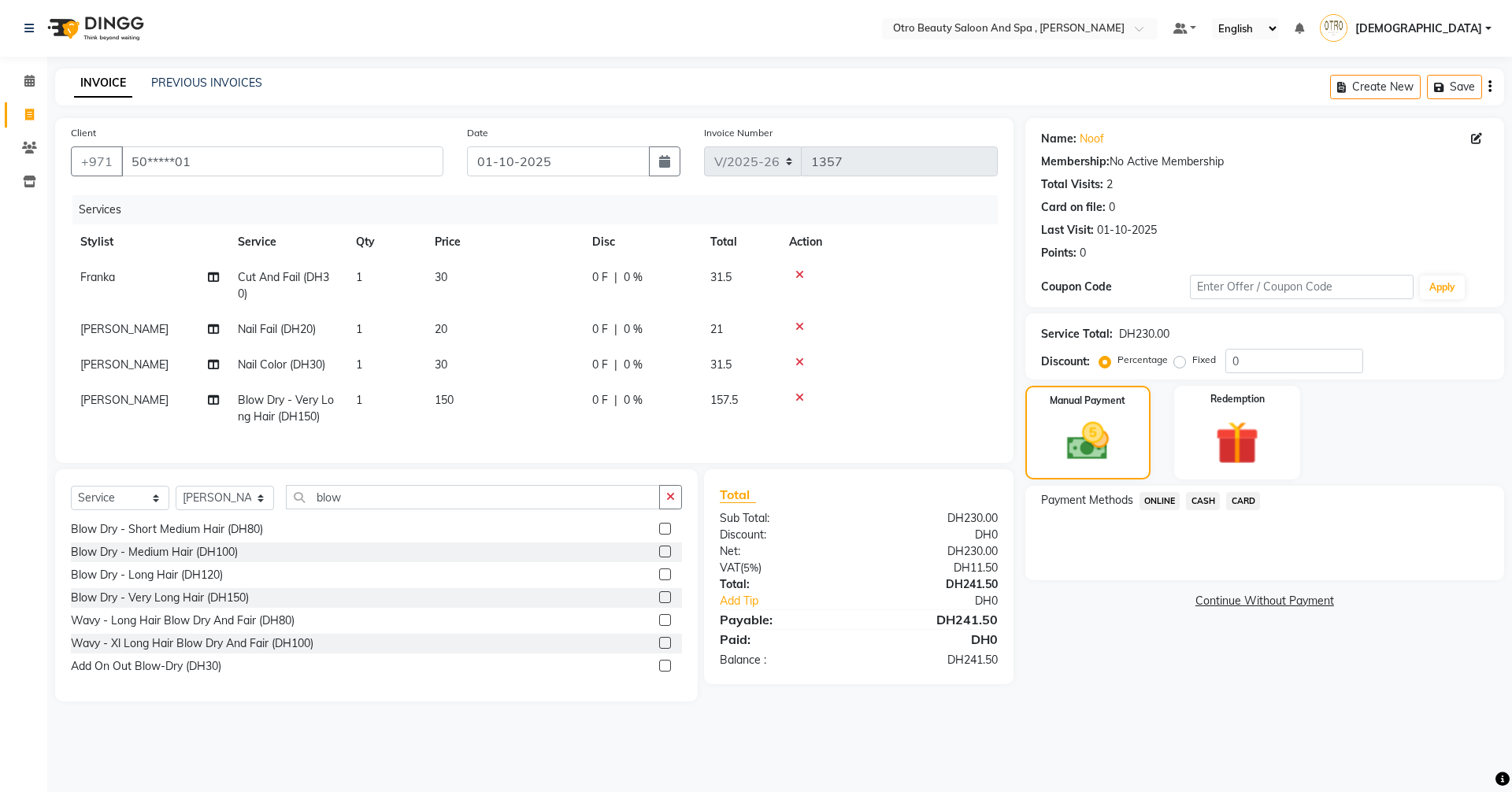
click at [1241, 499] on span "CARD" at bounding box center [1242, 501] width 34 height 18
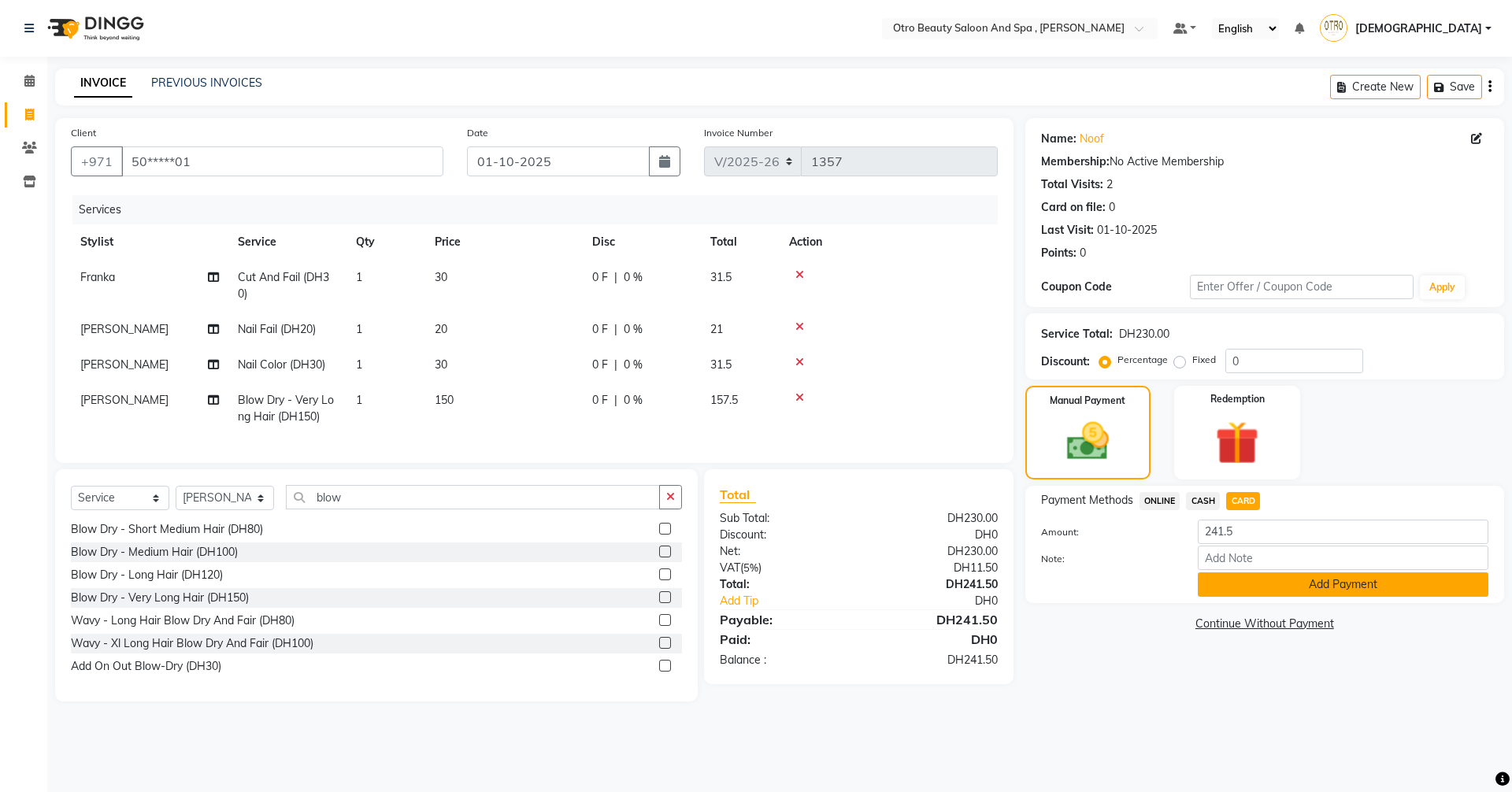
click at [1270, 585] on button "Add Payment" at bounding box center [1342, 585] width 290 height 24
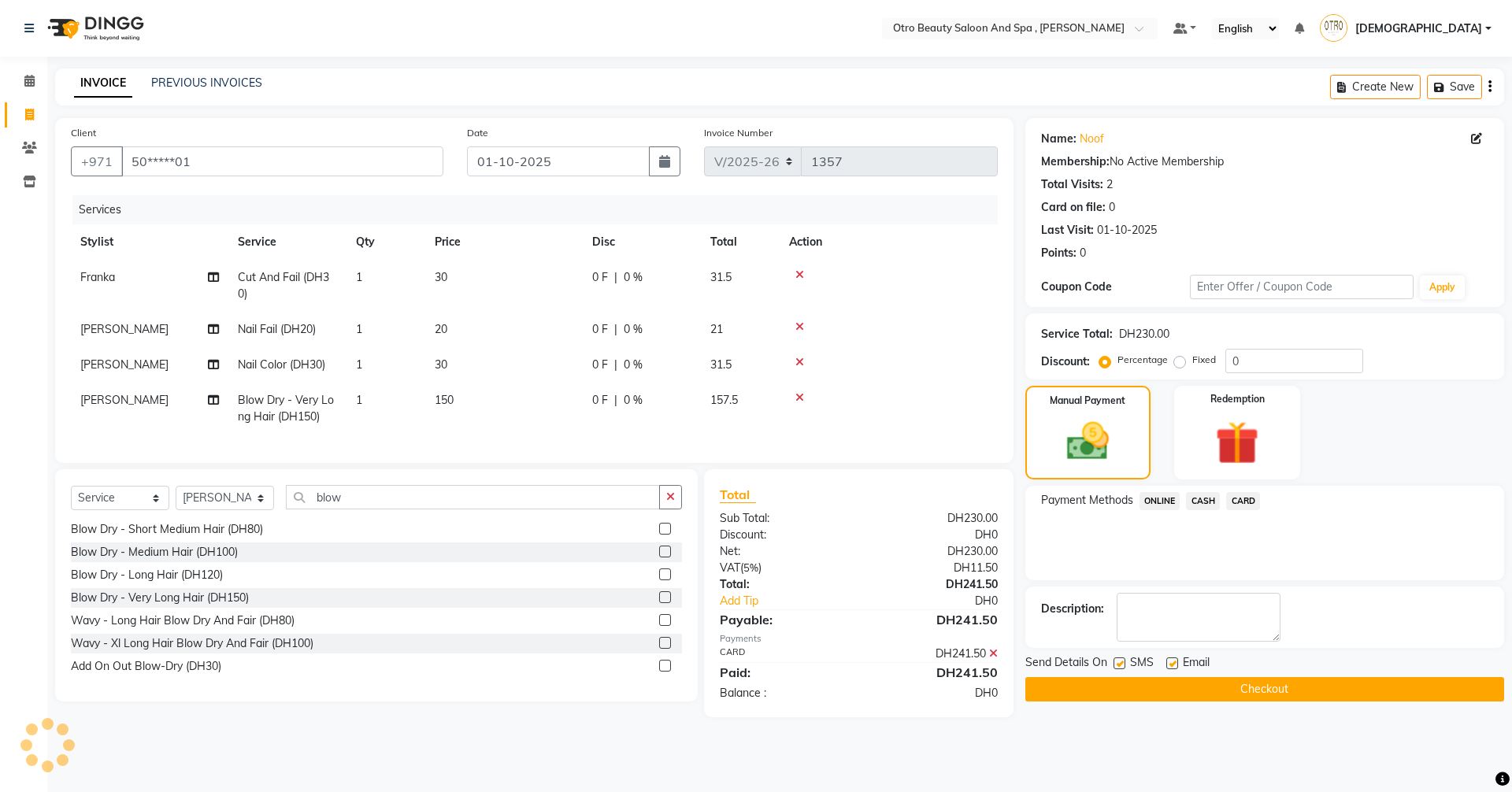
click at [1260, 687] on button "Checkout" at bounding box center [1264, 689] width 479 height 24
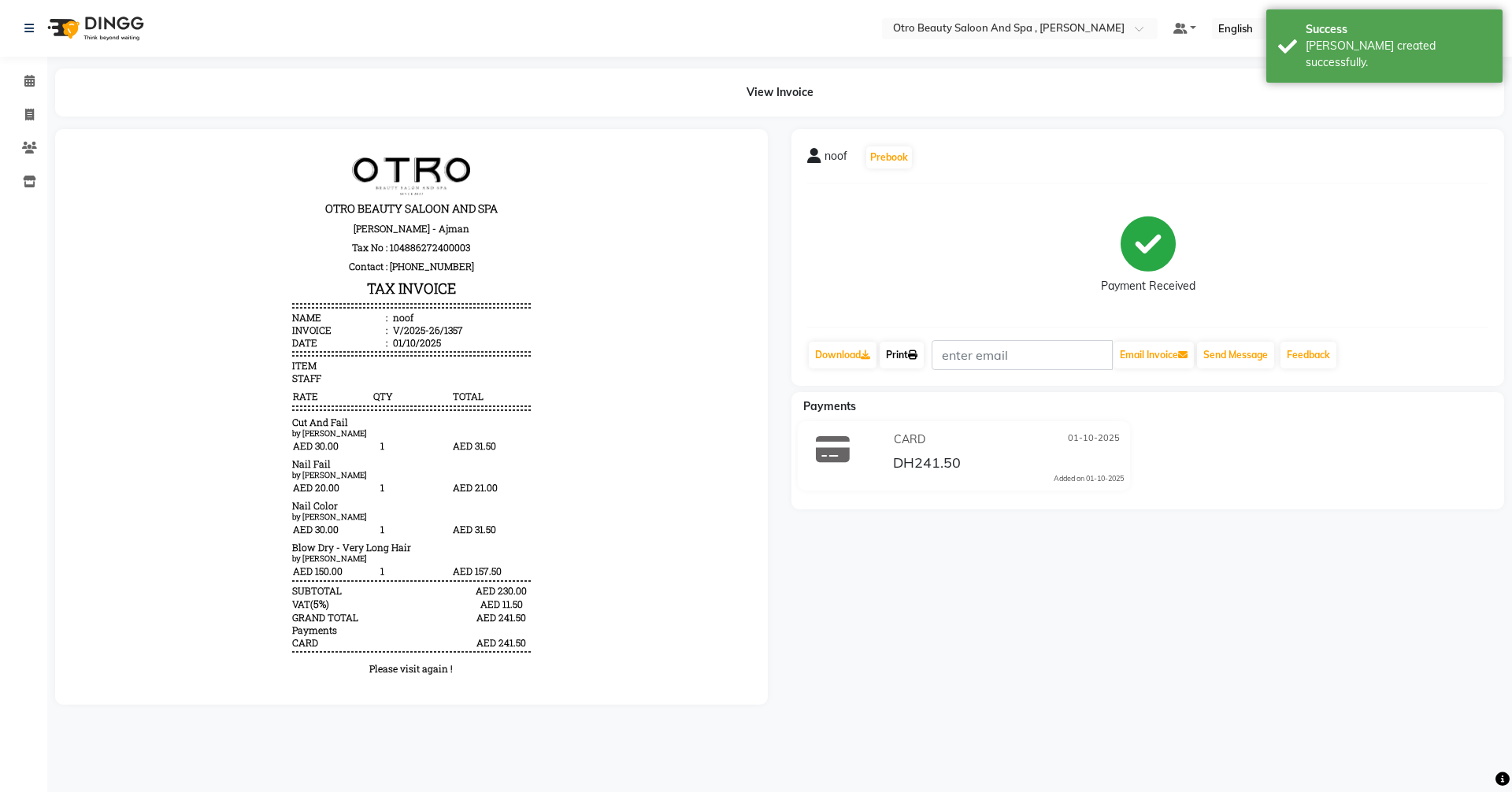
click at [917, 356] on icon at bounding box center [913, 355] width 9 height 9
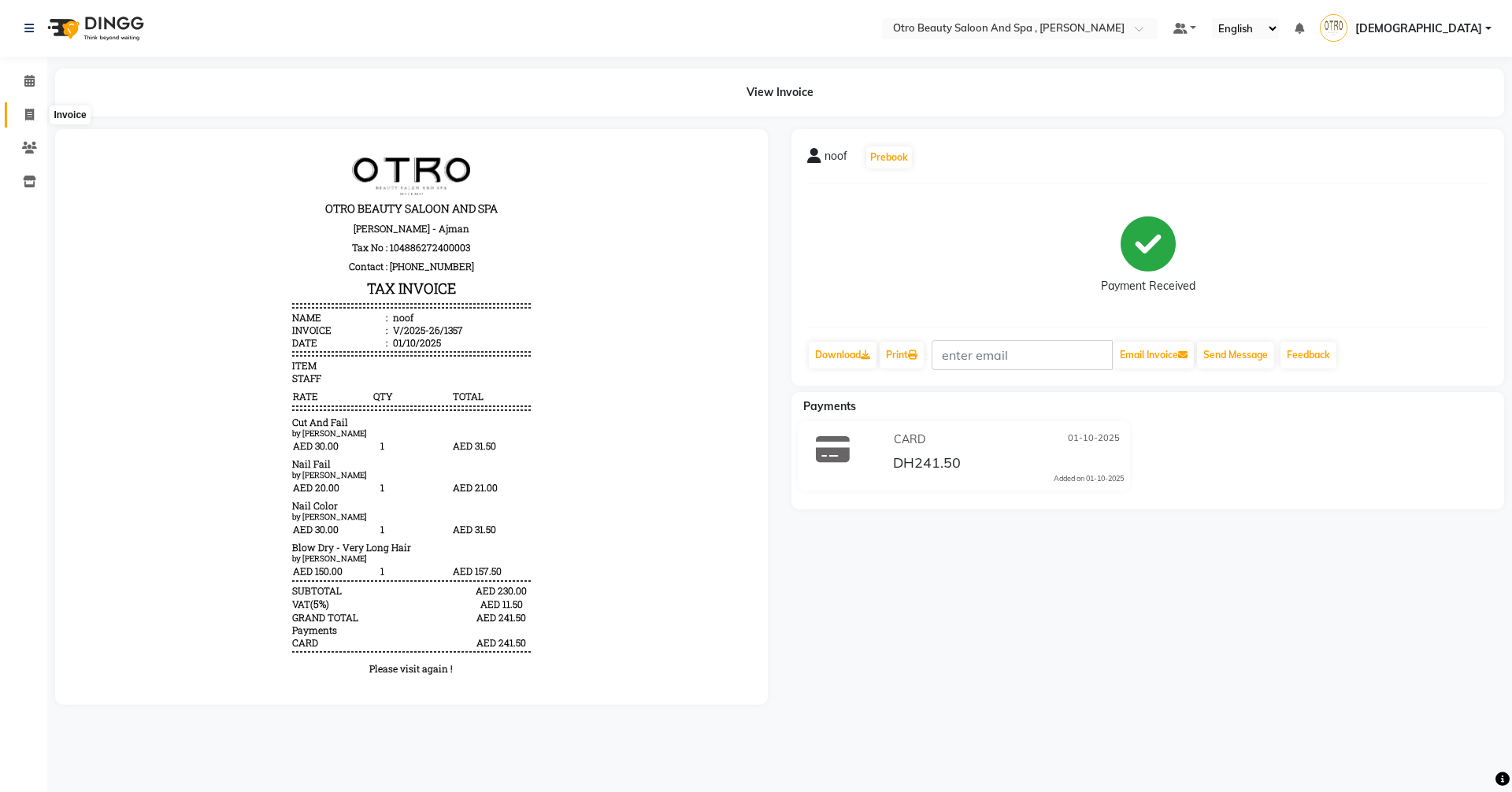
click at [27, 114] on icon at bounding box center [29, 114] width 9 height 12
select select "8622"
select select "service"
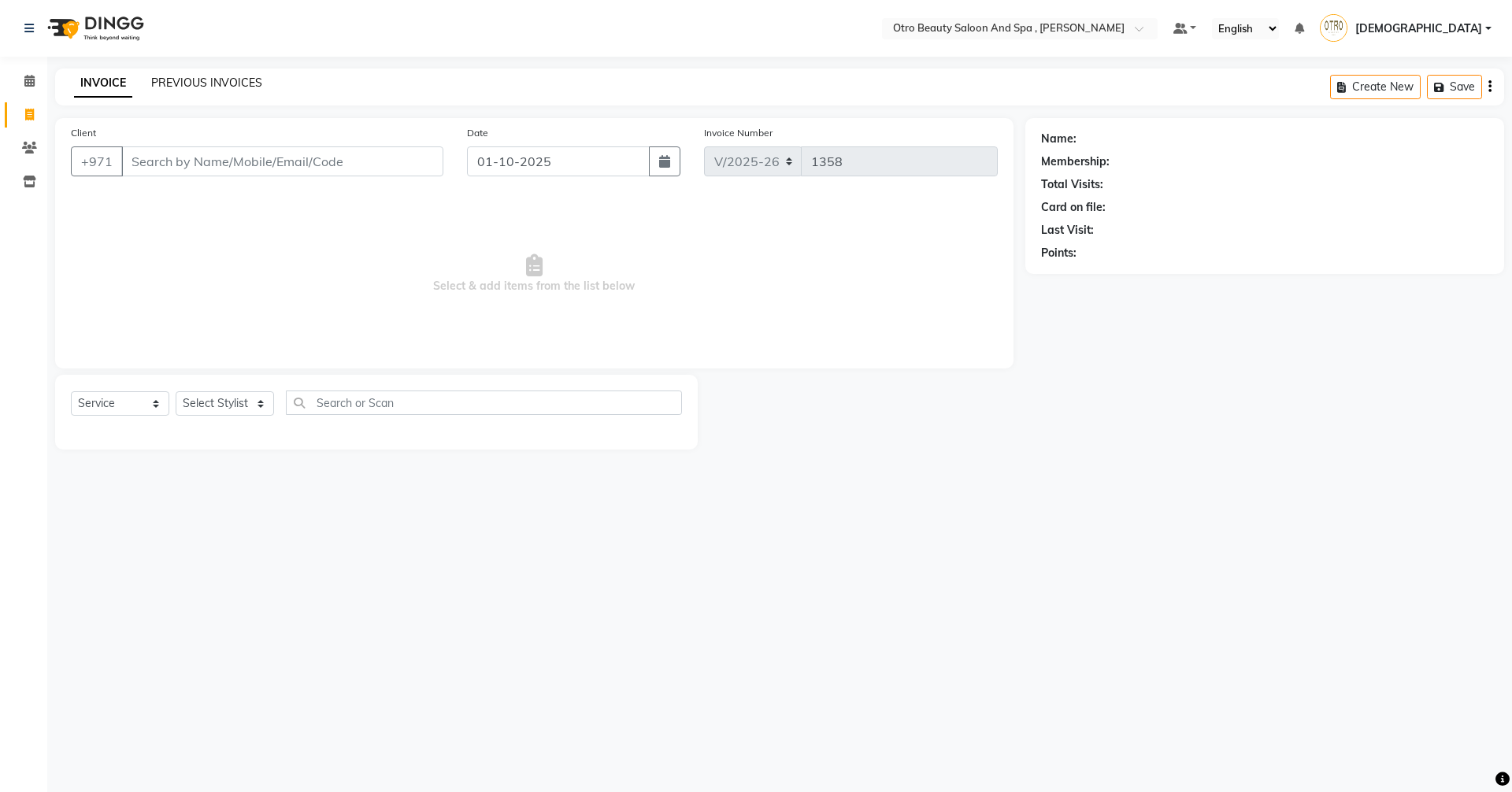
click at [193, 82] on link "PREVIOUS INVOICES" at bounding box center [207, 83] width 111 height 14
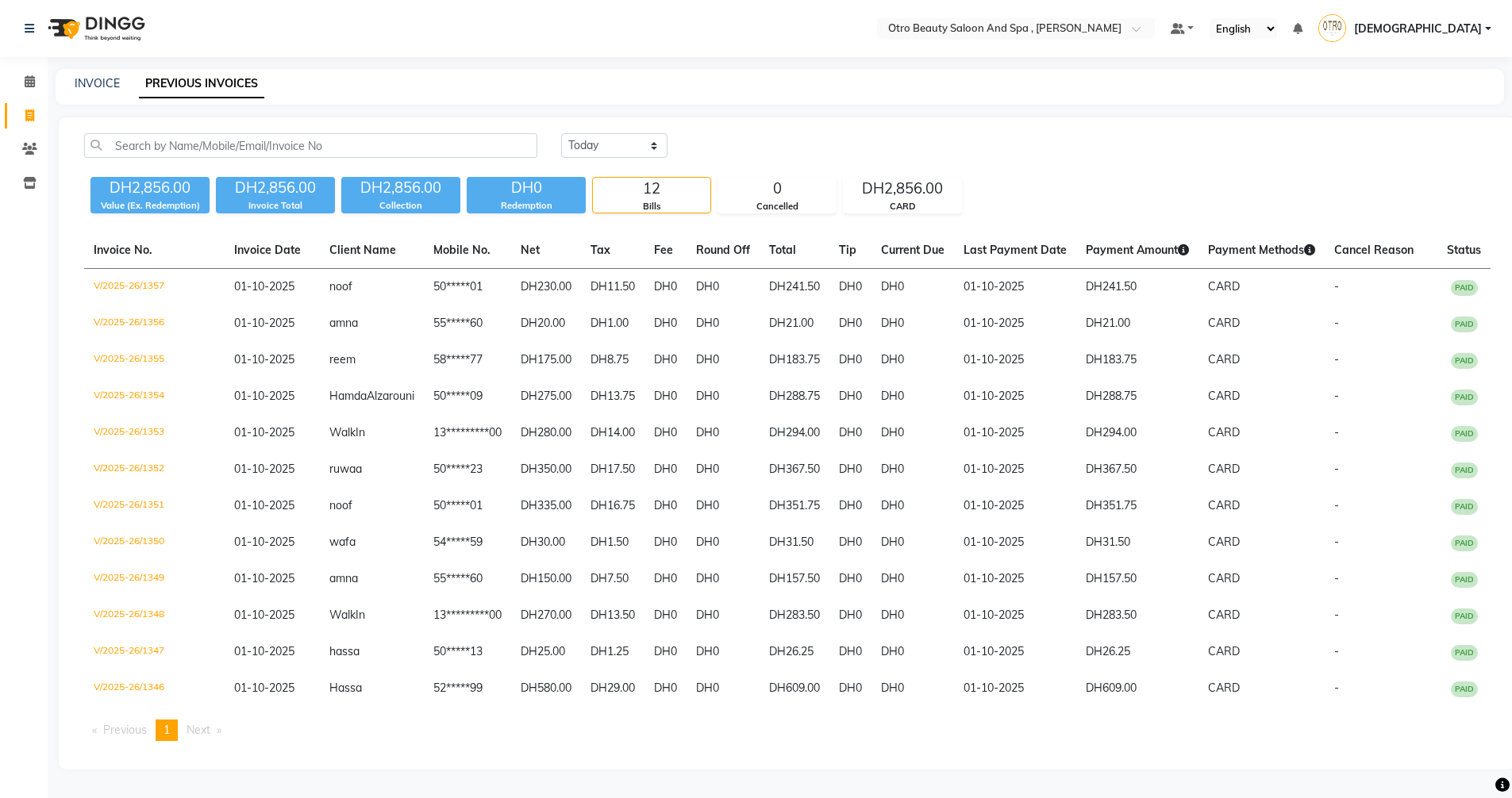
click at [108, 76] on div "INVOICE PREVIOUS INVOICES" at bounding box center [780, 87] width 1448 height 36
click at [108, 82] on link "INVOICE" at bounding box center [97, 83] width 45 height 14
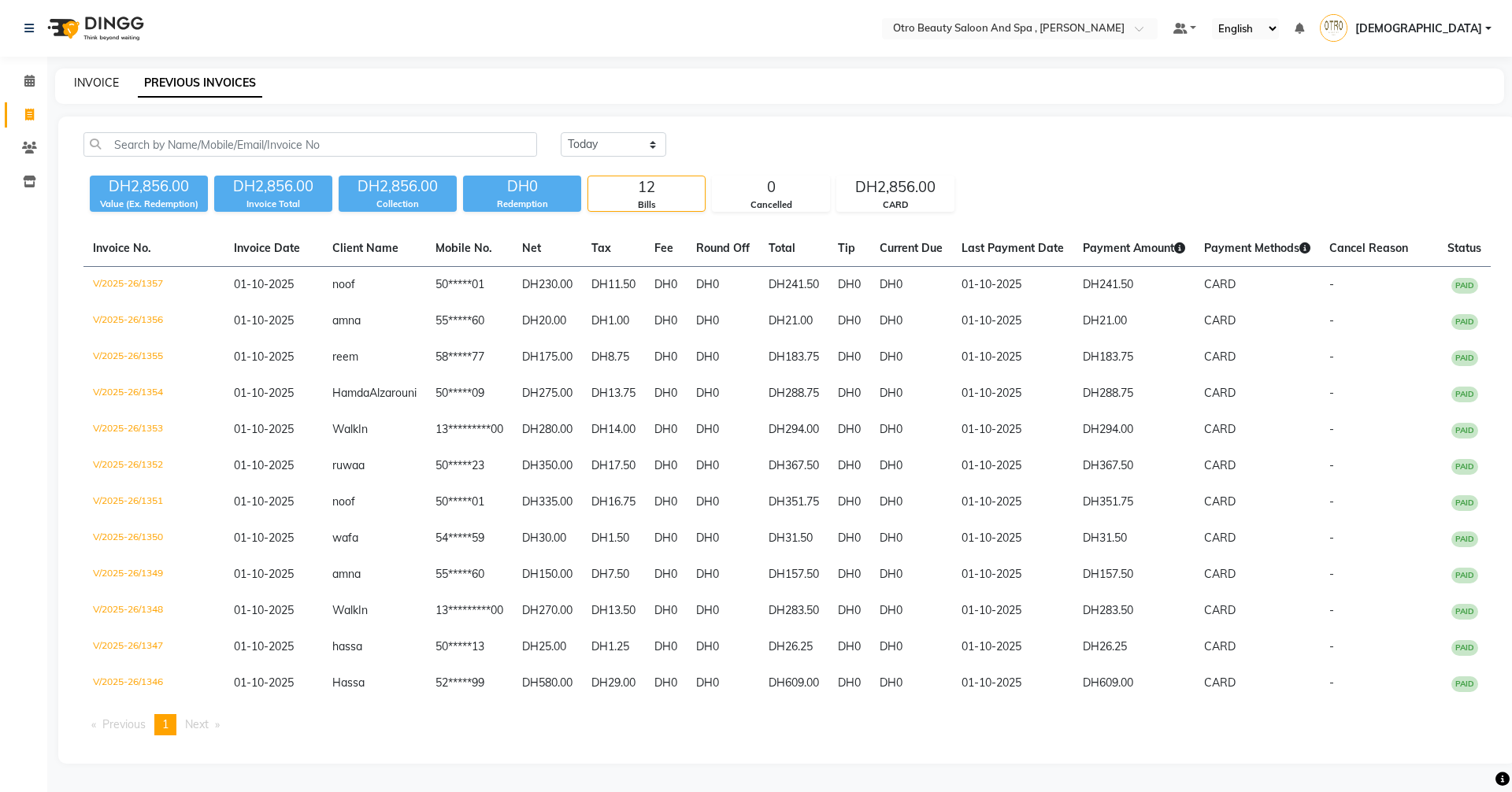
select select "8622"
select select "service"
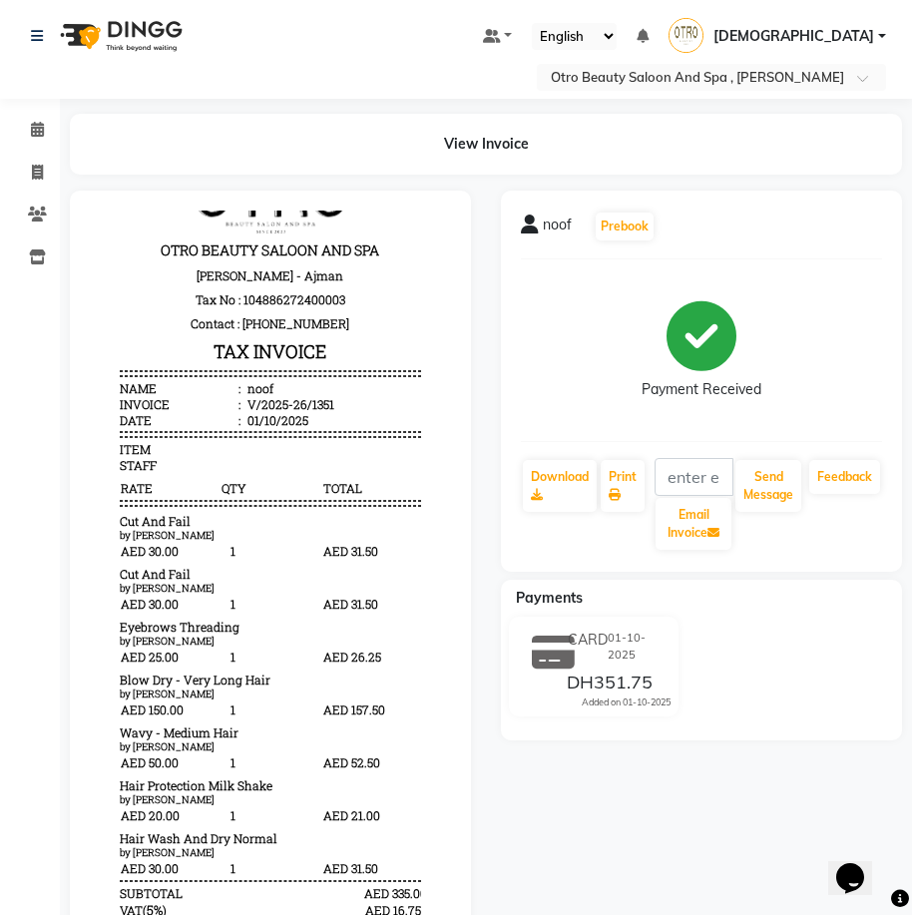
scroll to position [64, 0]
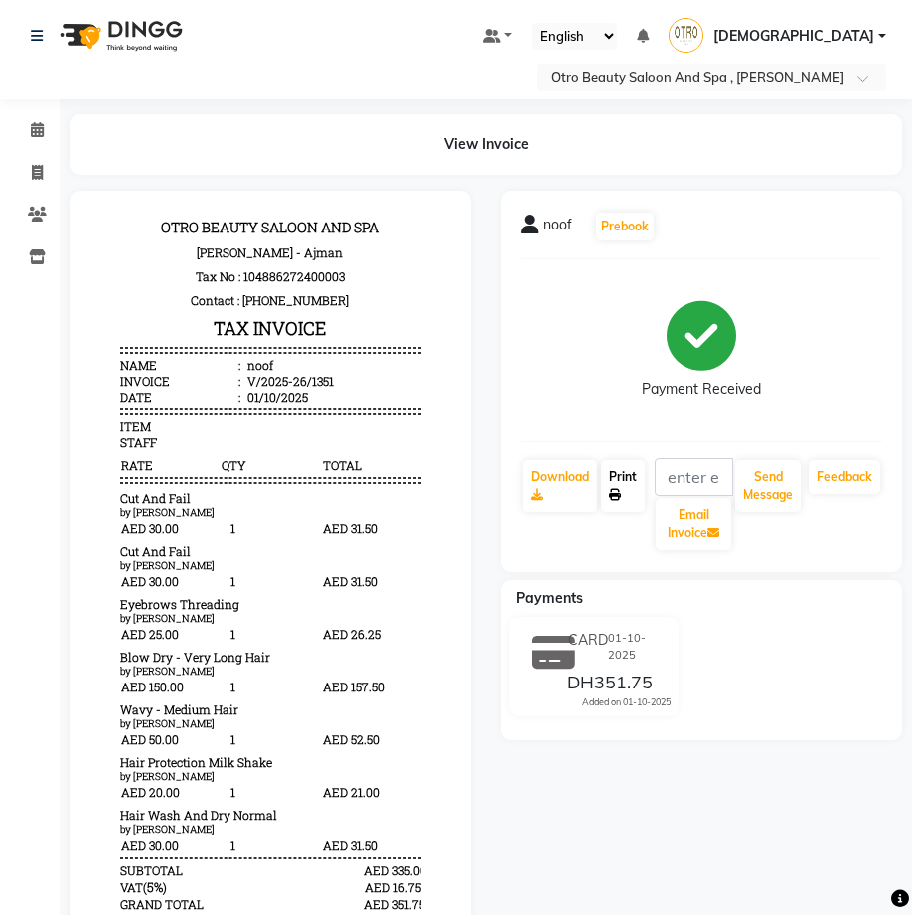
click at [618, 464] on link "Print" at bounding box center [623, 486] width 44 height 52
